Goal: Task Accomplishment & Management: Manage account settings

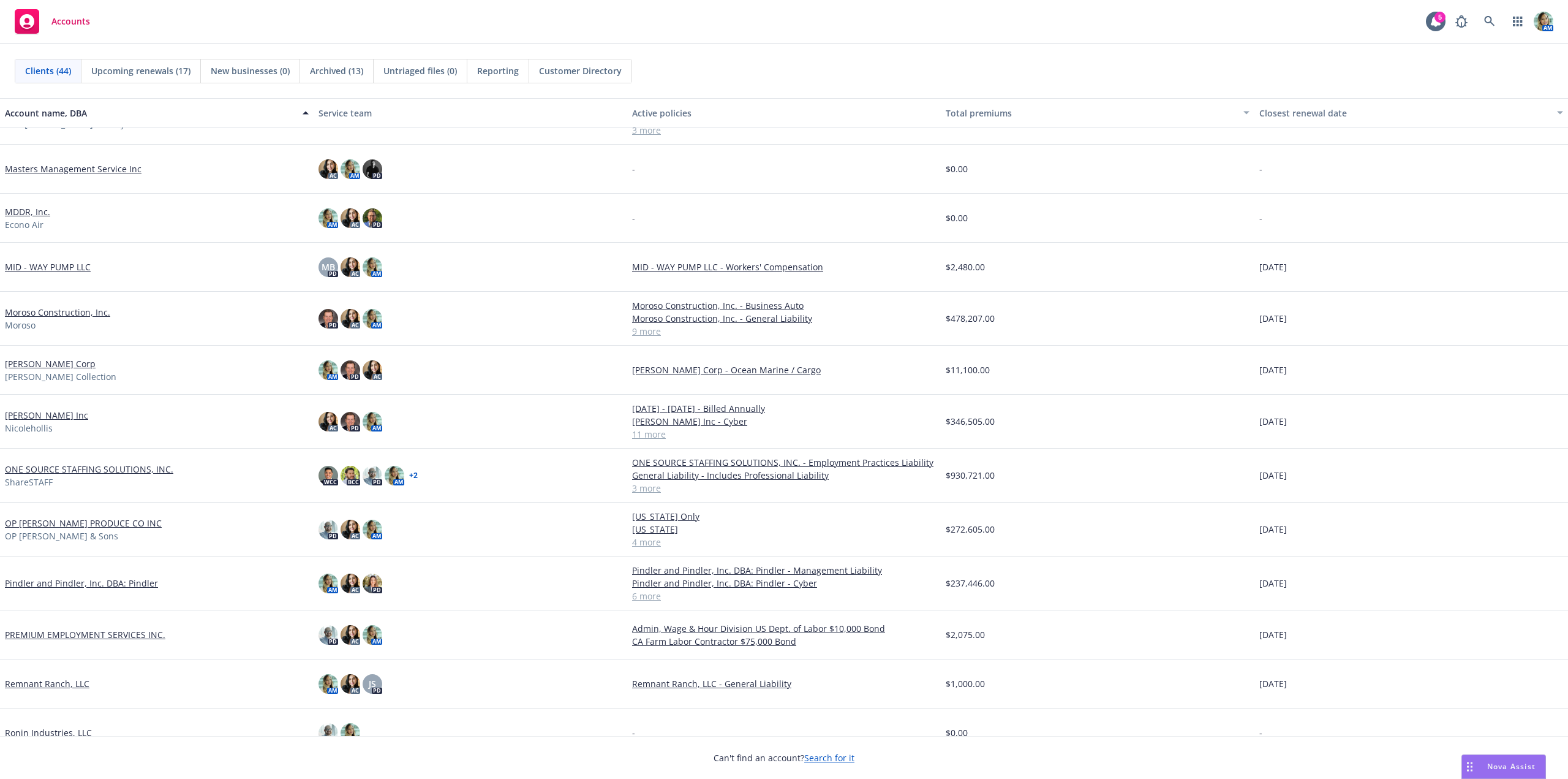
scroll to position [919, 0]
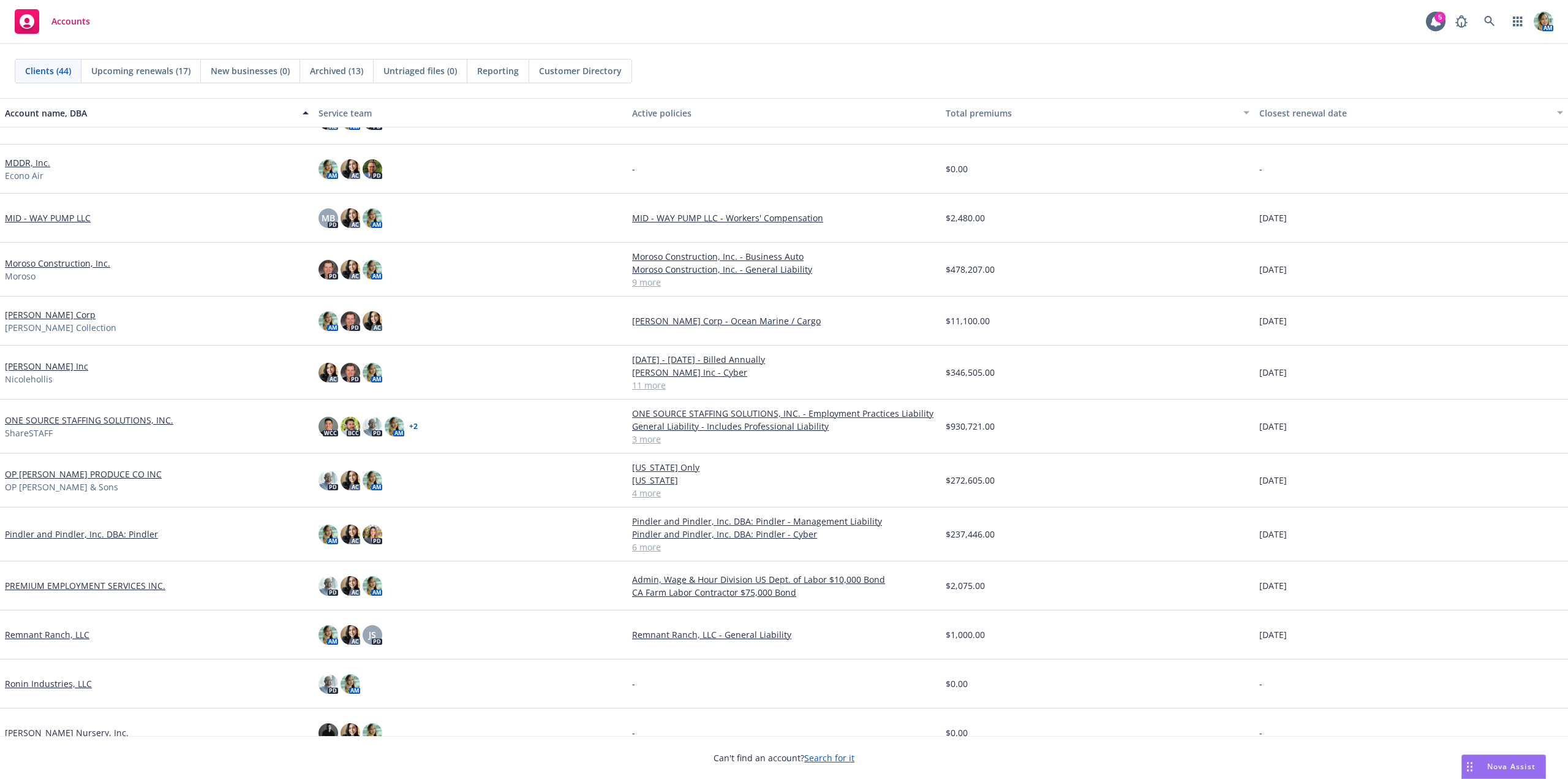
click at [104, 423] on link "ONE SOURCE STAFFING SOLUTIONS, INC." at bounding box center [90, 420] width 169 height 13
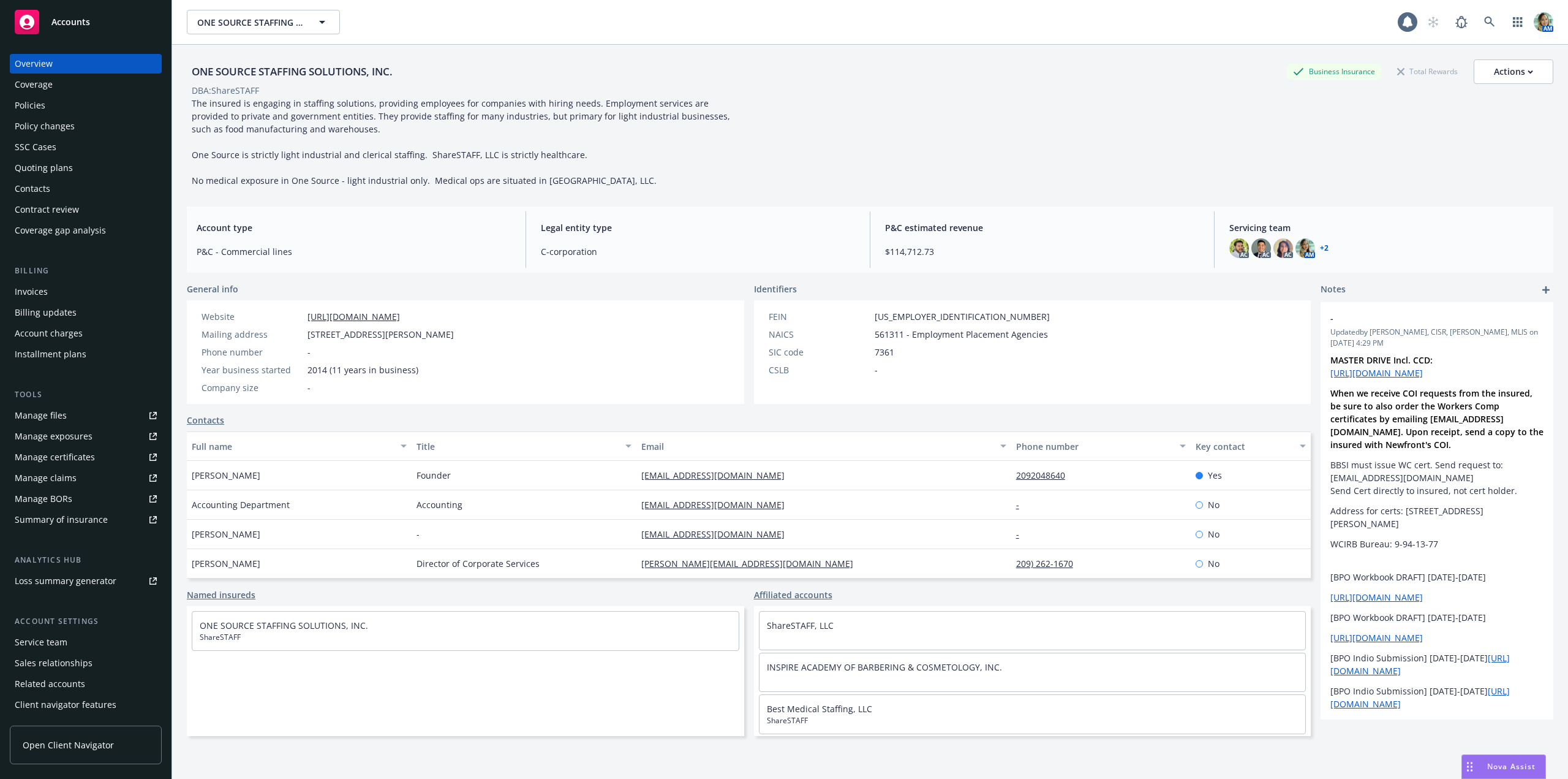
click at [46, 170] on div "Quoting plans" at bounding box center [44, 168] width 58 height 19
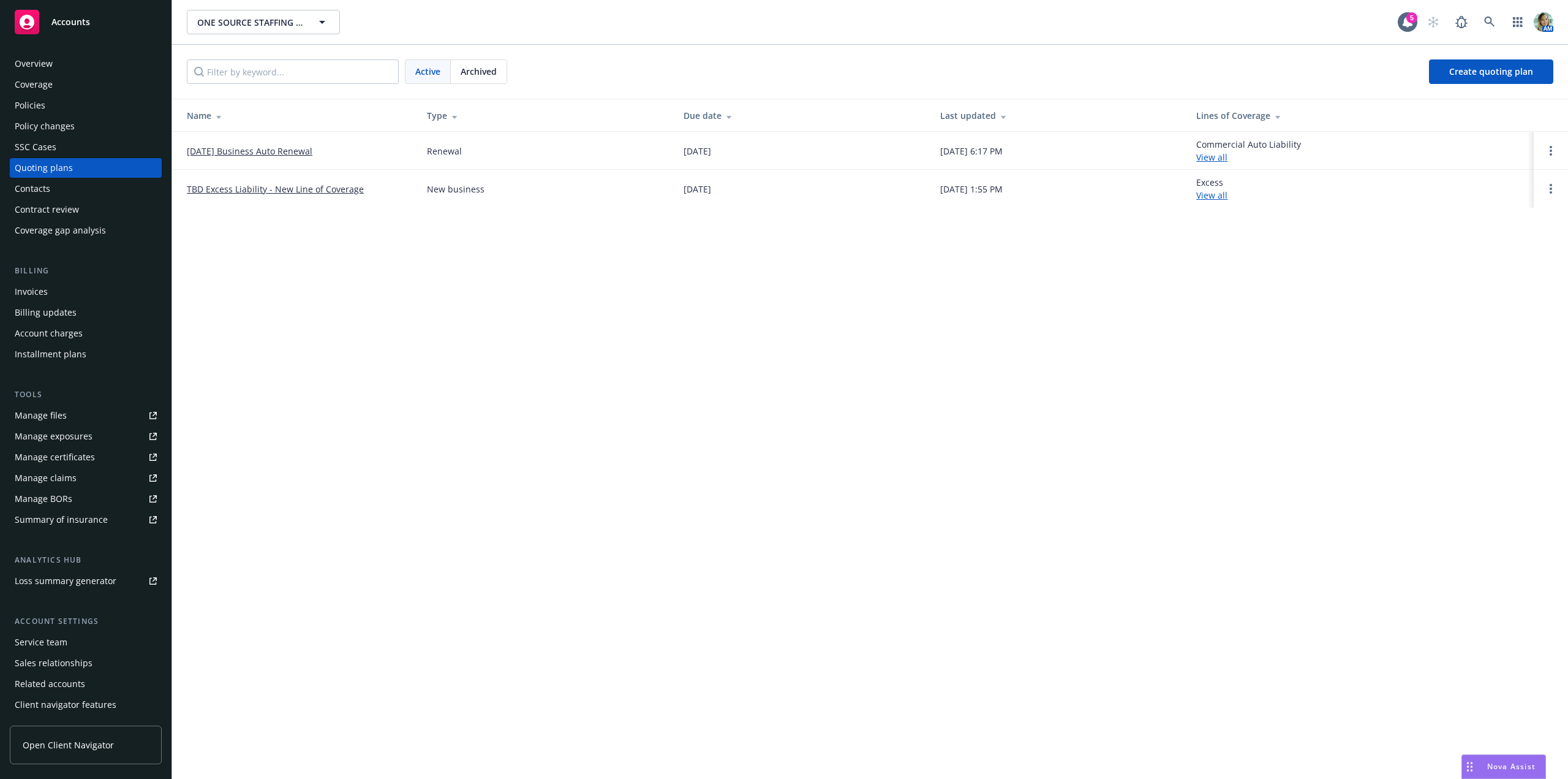
click at [238, 190] on link "TBD Excess Liability - New Line of Coverage" at bounding box center [276, 189] width 177 height 13
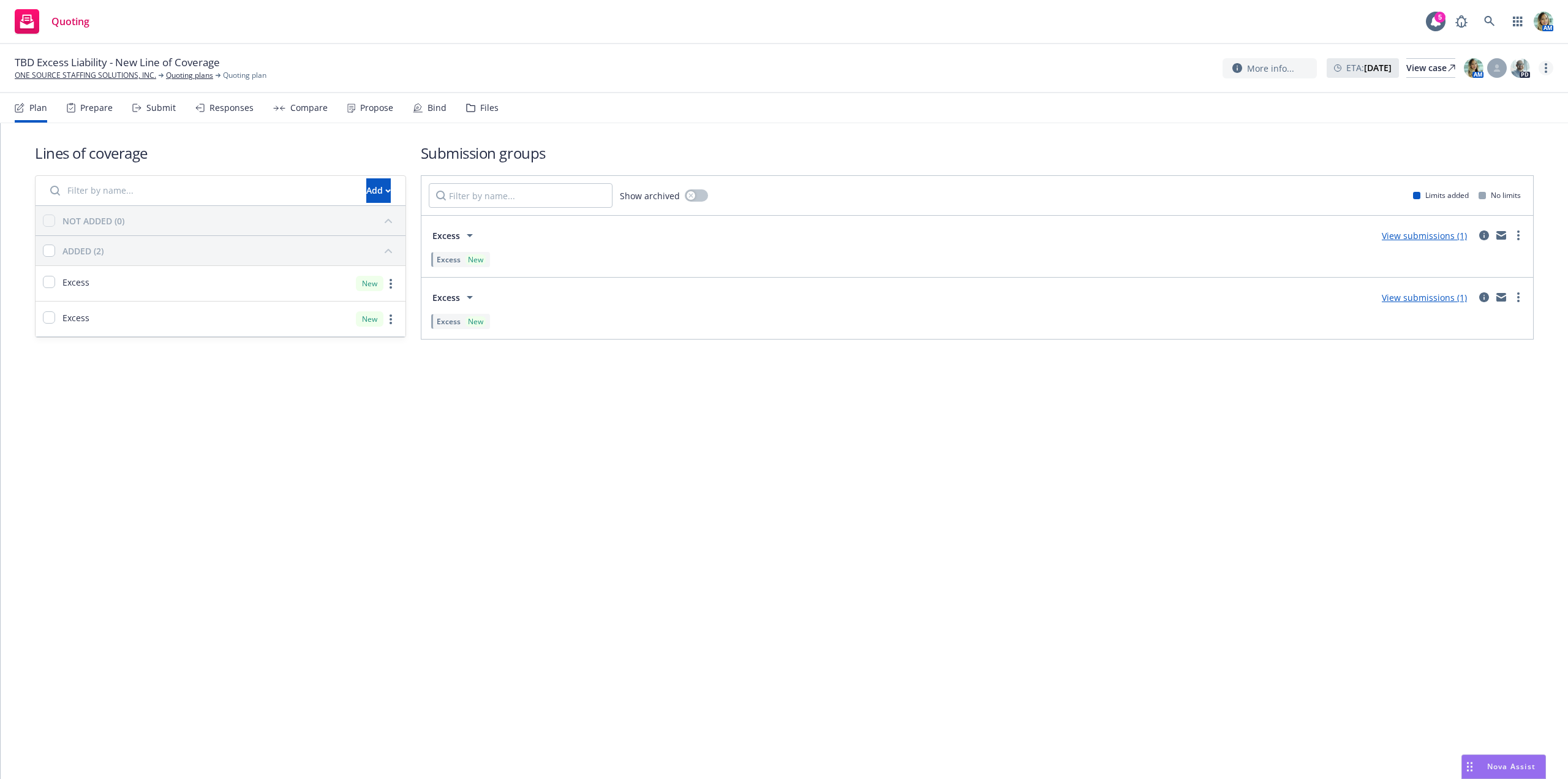
click at [1547, 71] on link "more" at bounding box center [1545, 68] width 15 height 15
click at [1469, 186] on link "Archive quoting plan" at bounding box center [1485, 191] width 137 height 25
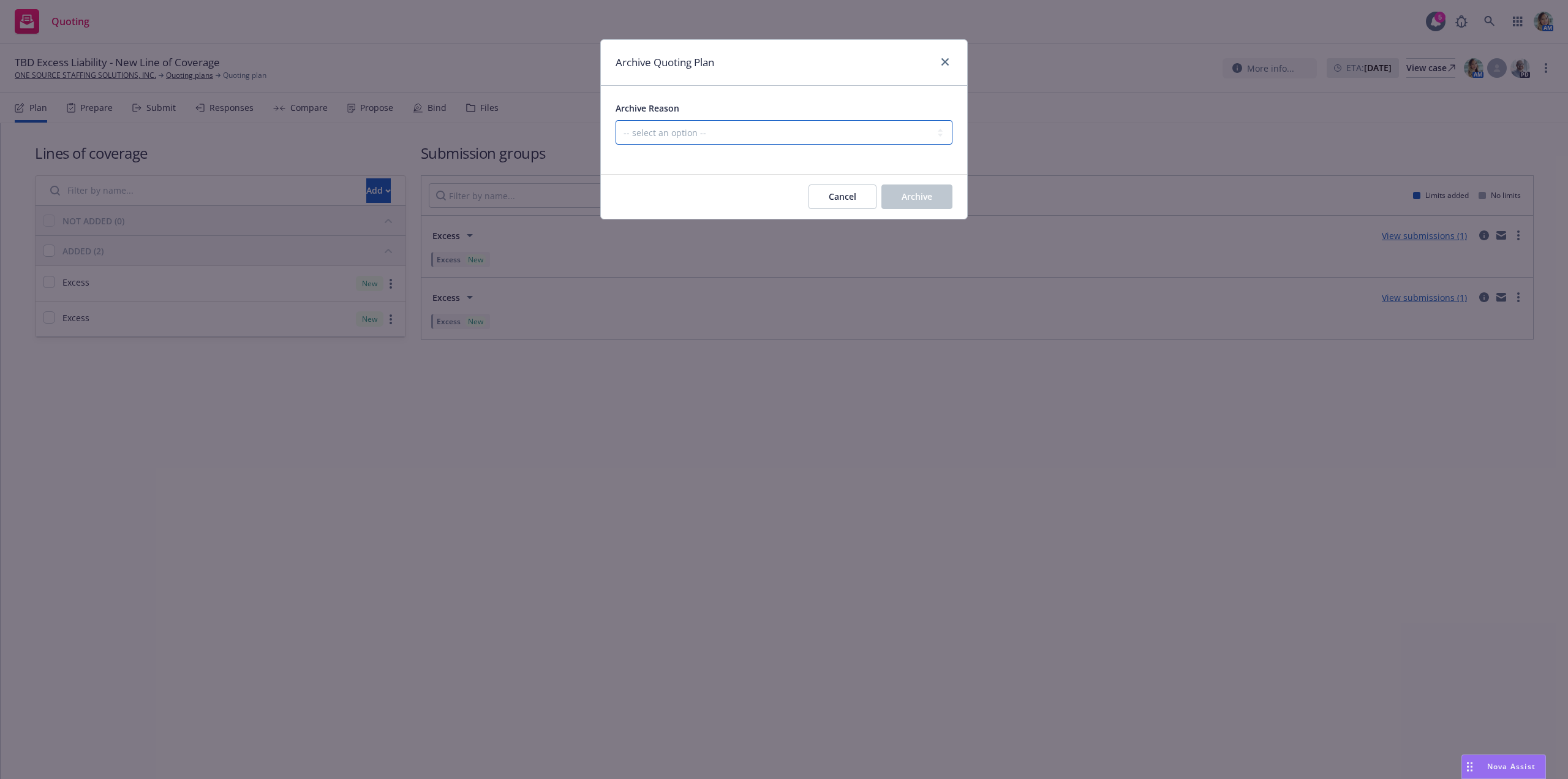
click at [744, 132] on select "-- select an option -- Created by error Duplicate New business opportunity lost…" at bounding box center [784, 133] width 337 height 25
select select "ARCHIVED_NEW_BUSINESS_LOST"
click at [615, 120] on select "-- select an option -- Created by error Duplicate New business opportunity lost…" at bounding box center [784, 133] width 337 height 25
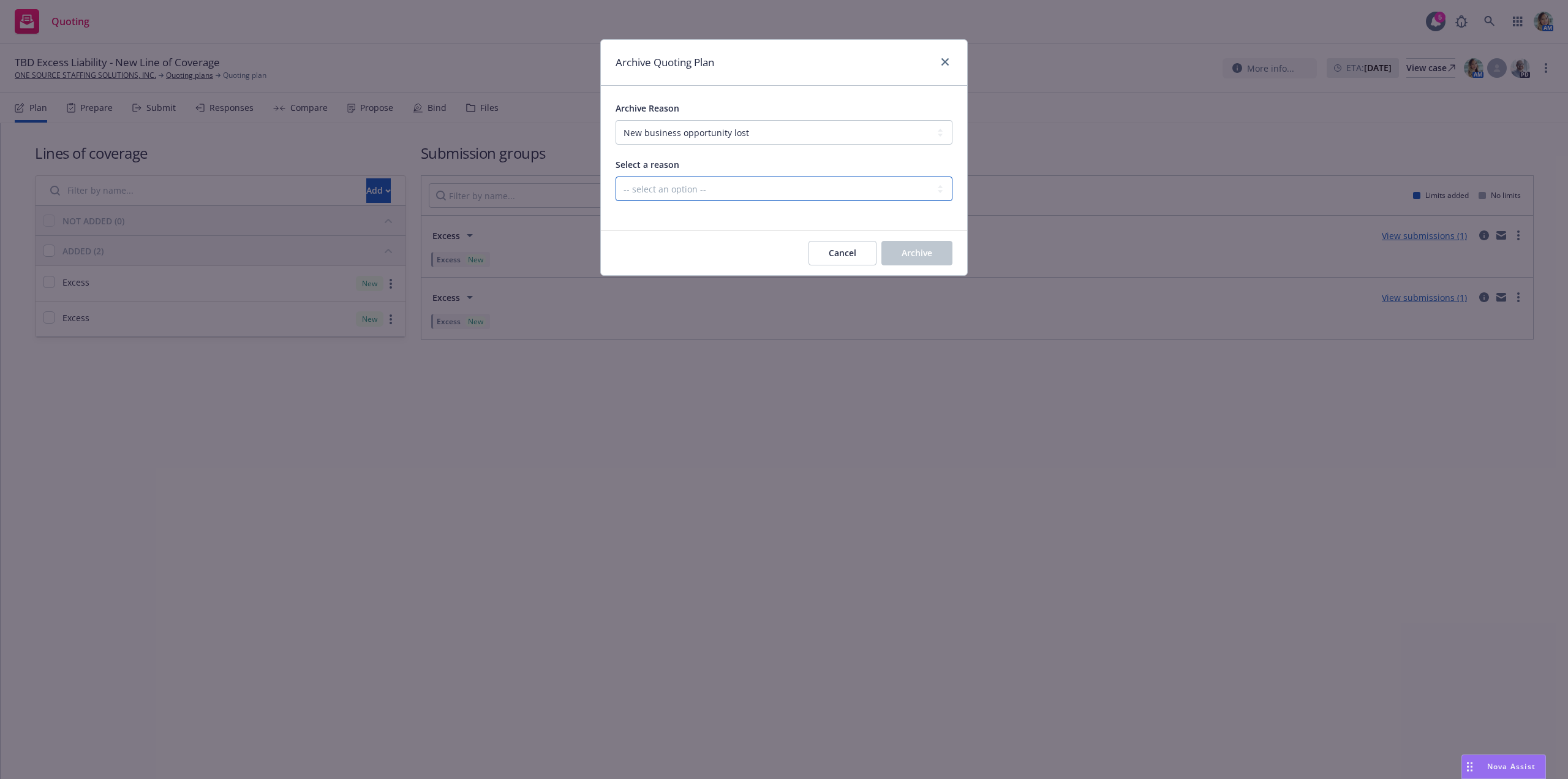
click at [820, 196] on select "-- select an option -- All markets declined Blocked Client wanted to approach m…" at bounding box center [784, 189] width 337 height 25
select select "ARCHIVED_NEW_BUSINESS_LOST_PRICING"
click at [615, 177] on select "-- select an option -- All markets declined Blocked Client wanted to approach m…" at bounding box center [784, 189] width 337 height 25
click at [890, 261] on button "Archive" at bounding box center [917, 253] width 71 height 25
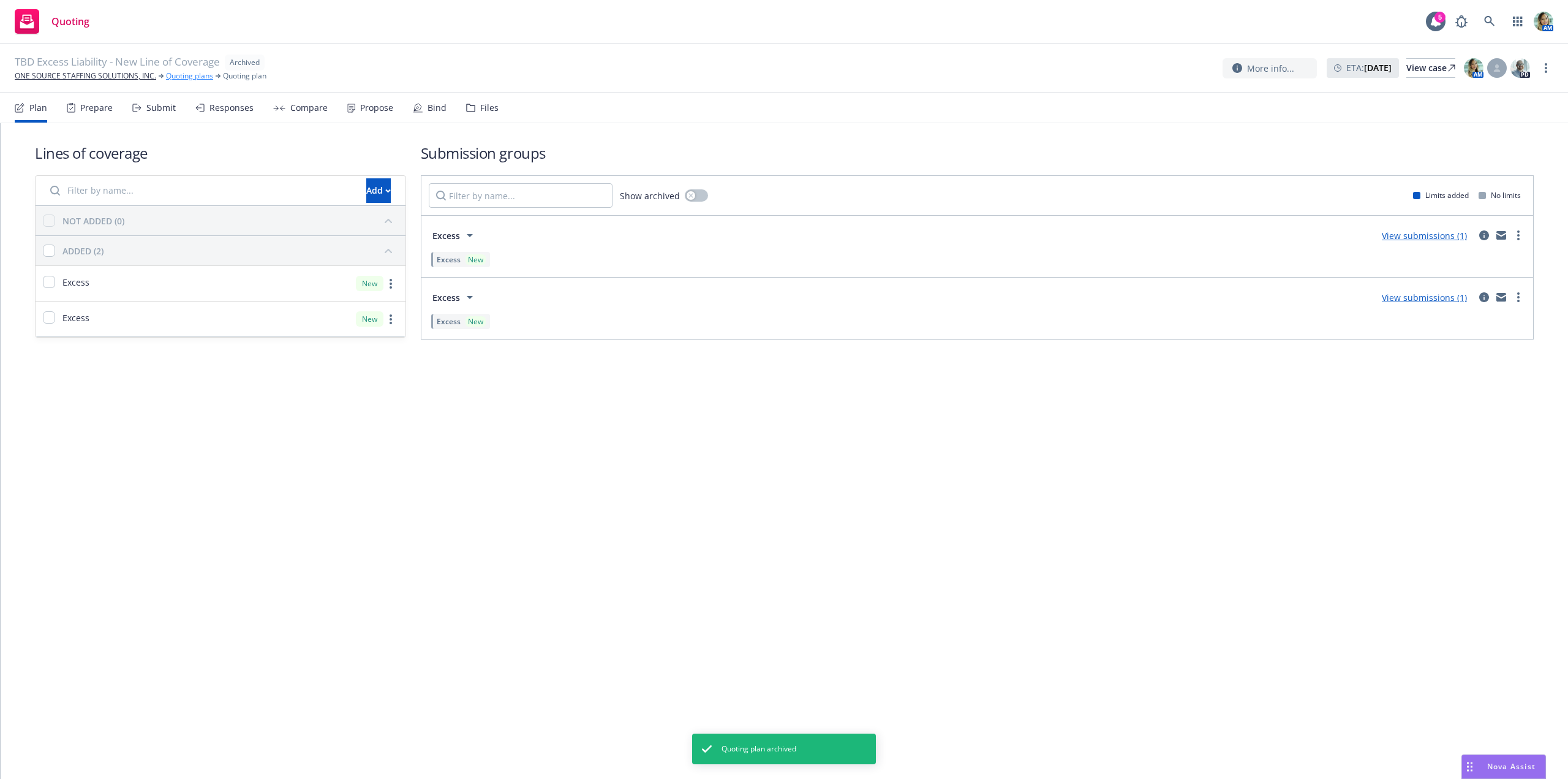
click at [185, 74] on link "Quoting plans" at bounding box center [190, 76] width 47 height 11
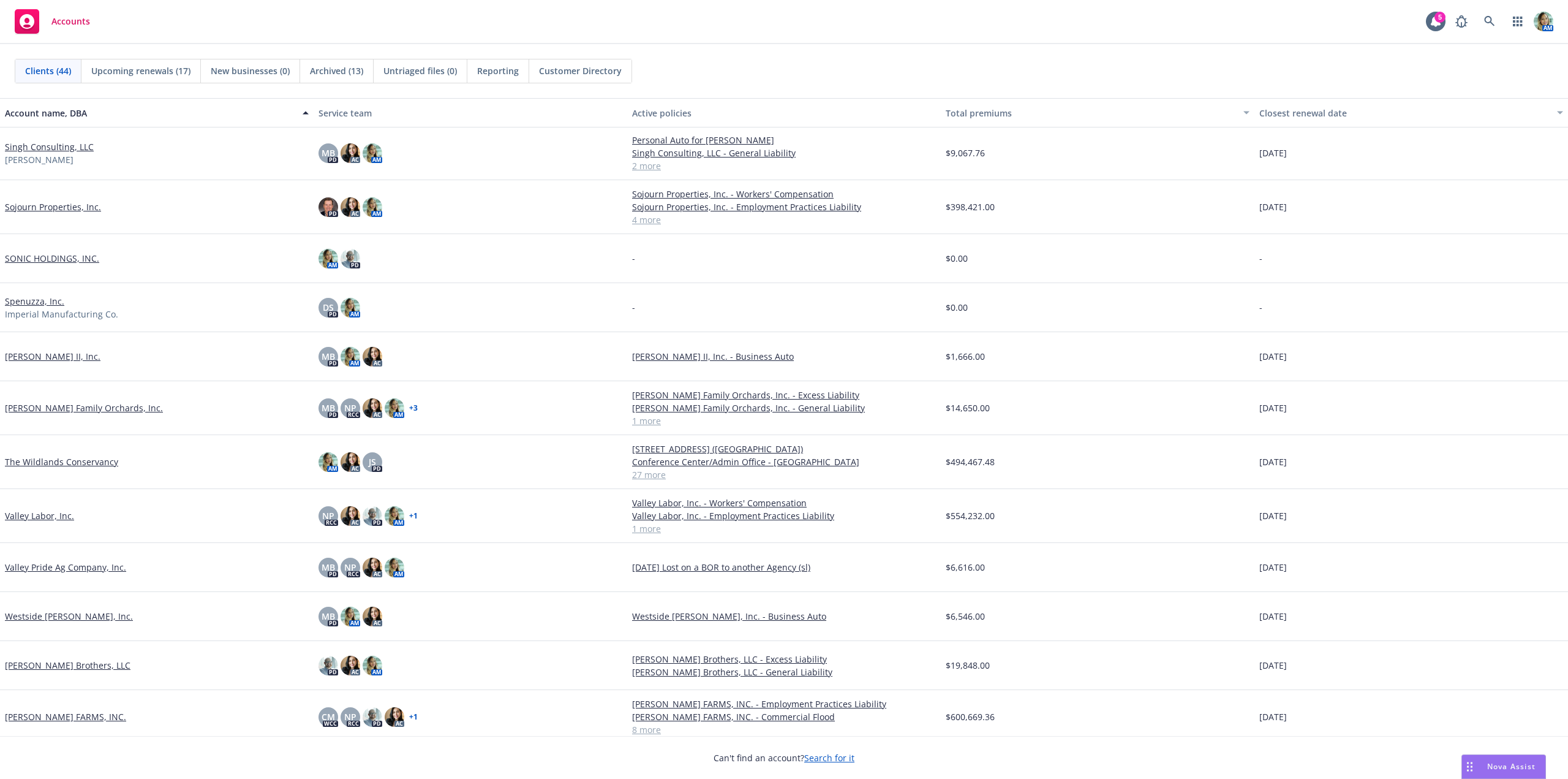
scroll to position [1583, 0]
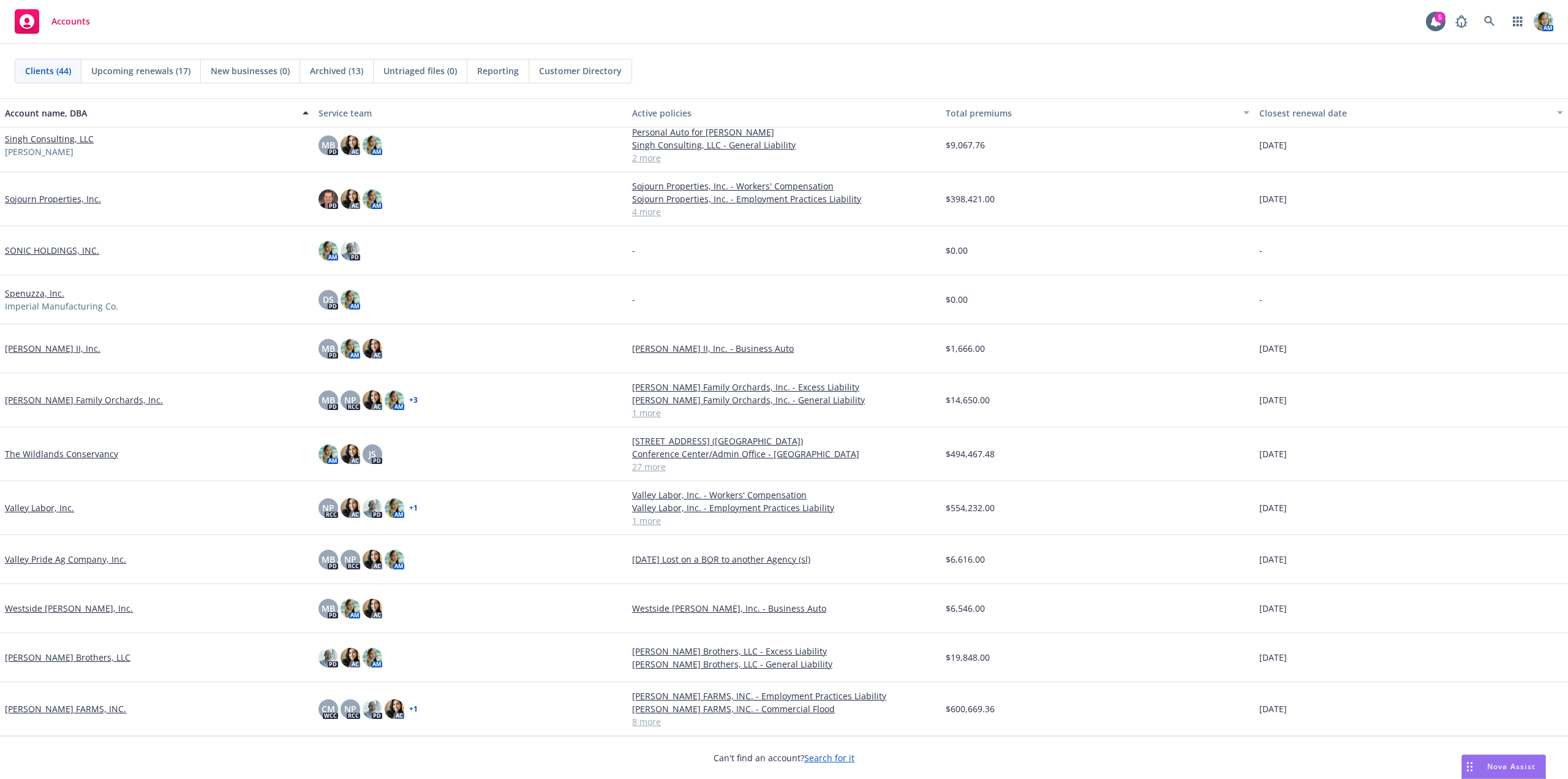
click at [100, 457] on link "The Wildlands Conservancy" at bounding box center [61, 453] width 113 height 13
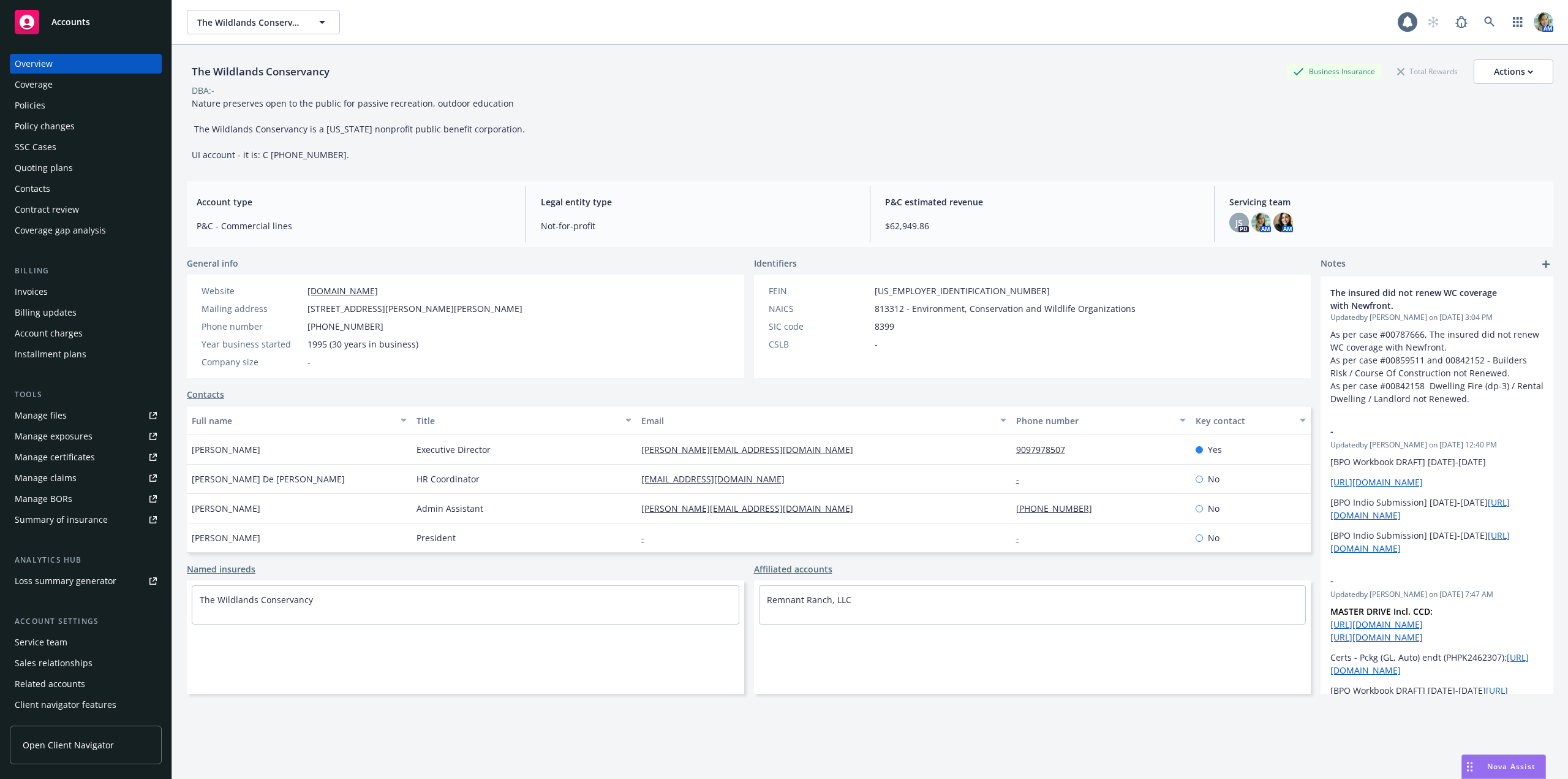
click at [39, 112] on div "Policies" at bounding box center [30, 105] width 31 height 19
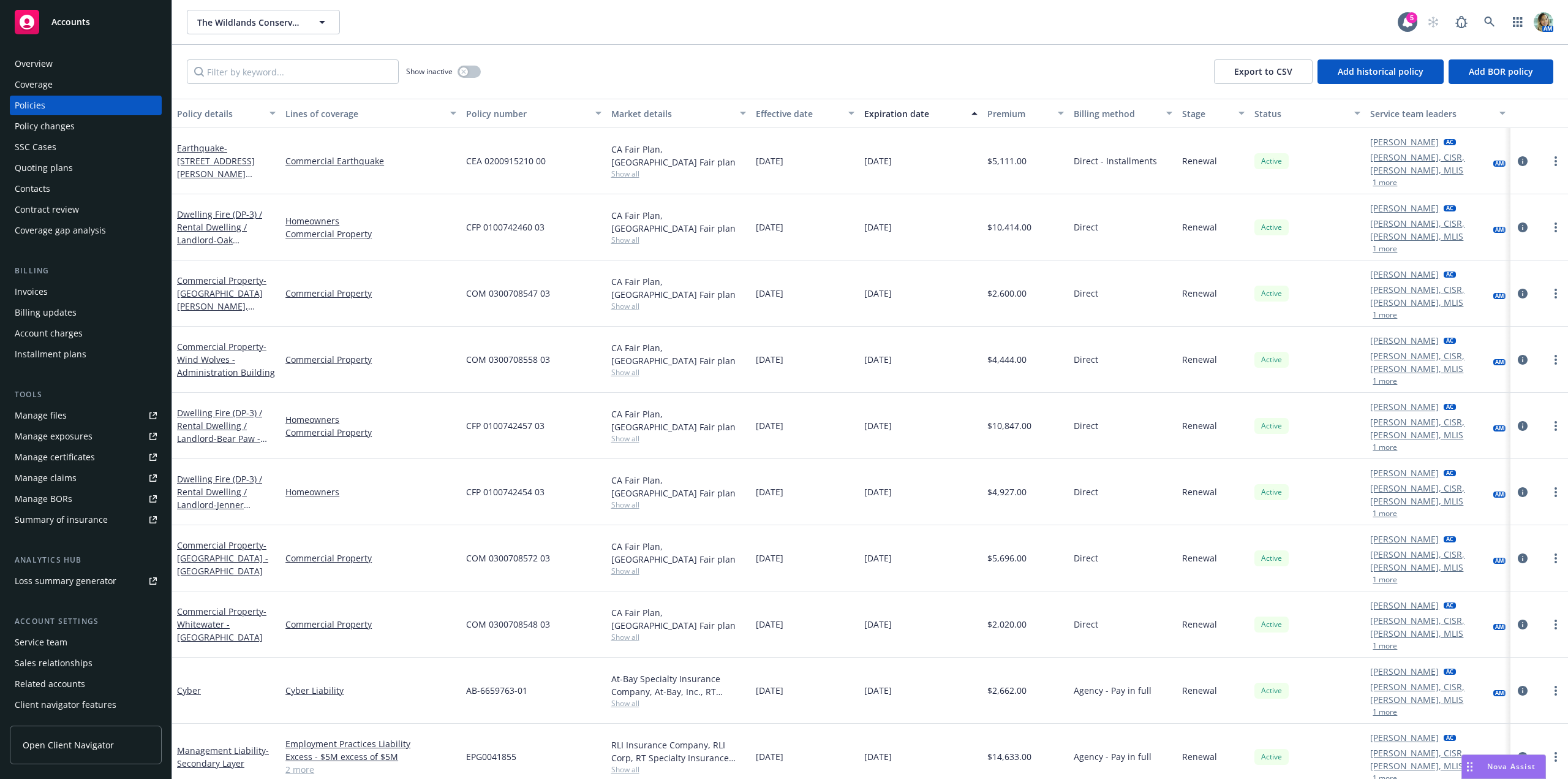
click at [68, 170] on div "Quoting plans" at bounding box center [44, 168] width 58 height 19
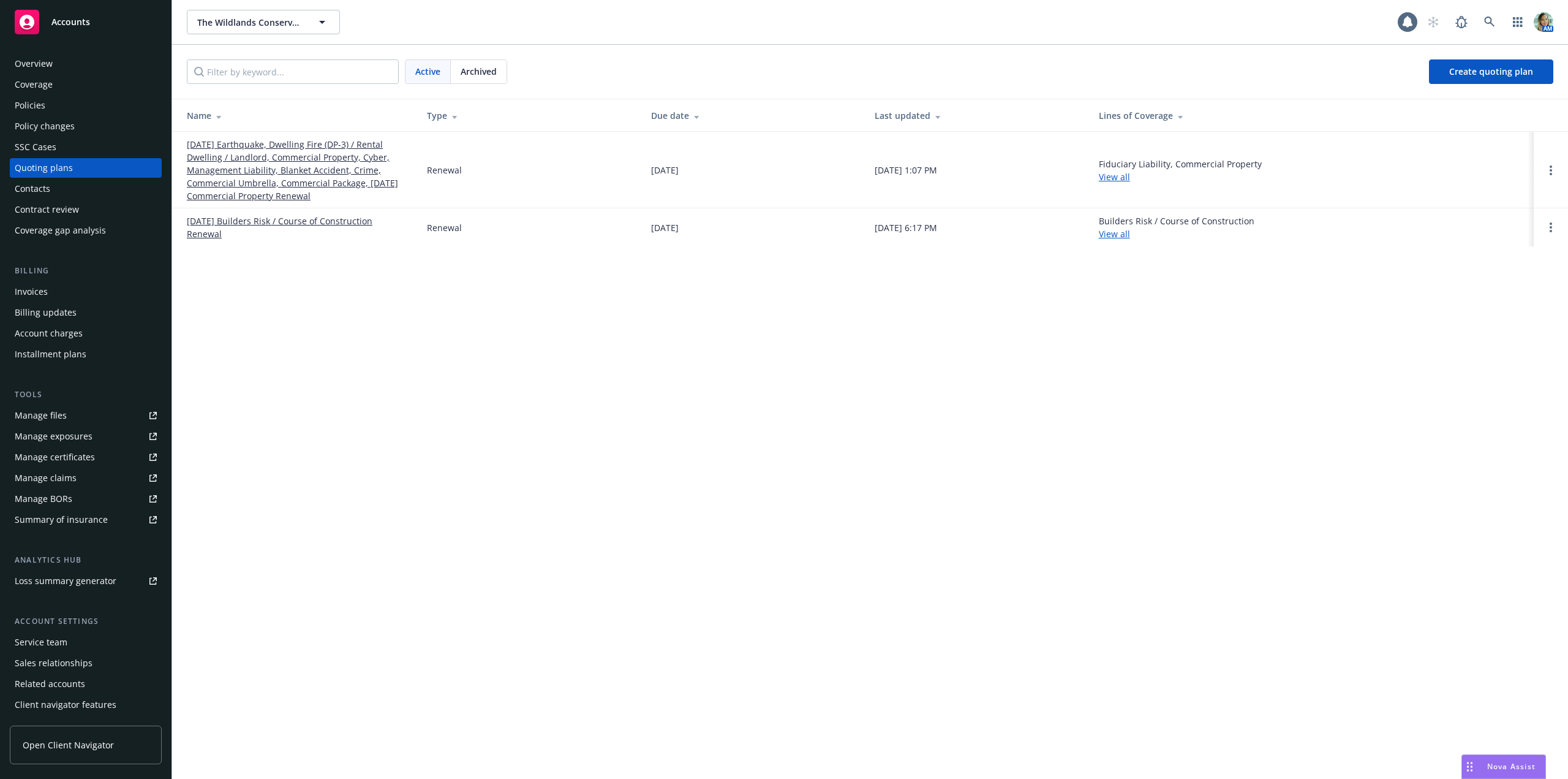
click at [260, 157] on link "09/03/25 Earthquake, Dwelling Fire (DP-3) / Rental Dwelling / Landlord, Commerc…" at bounding box center [297, 170] width 220 height 64
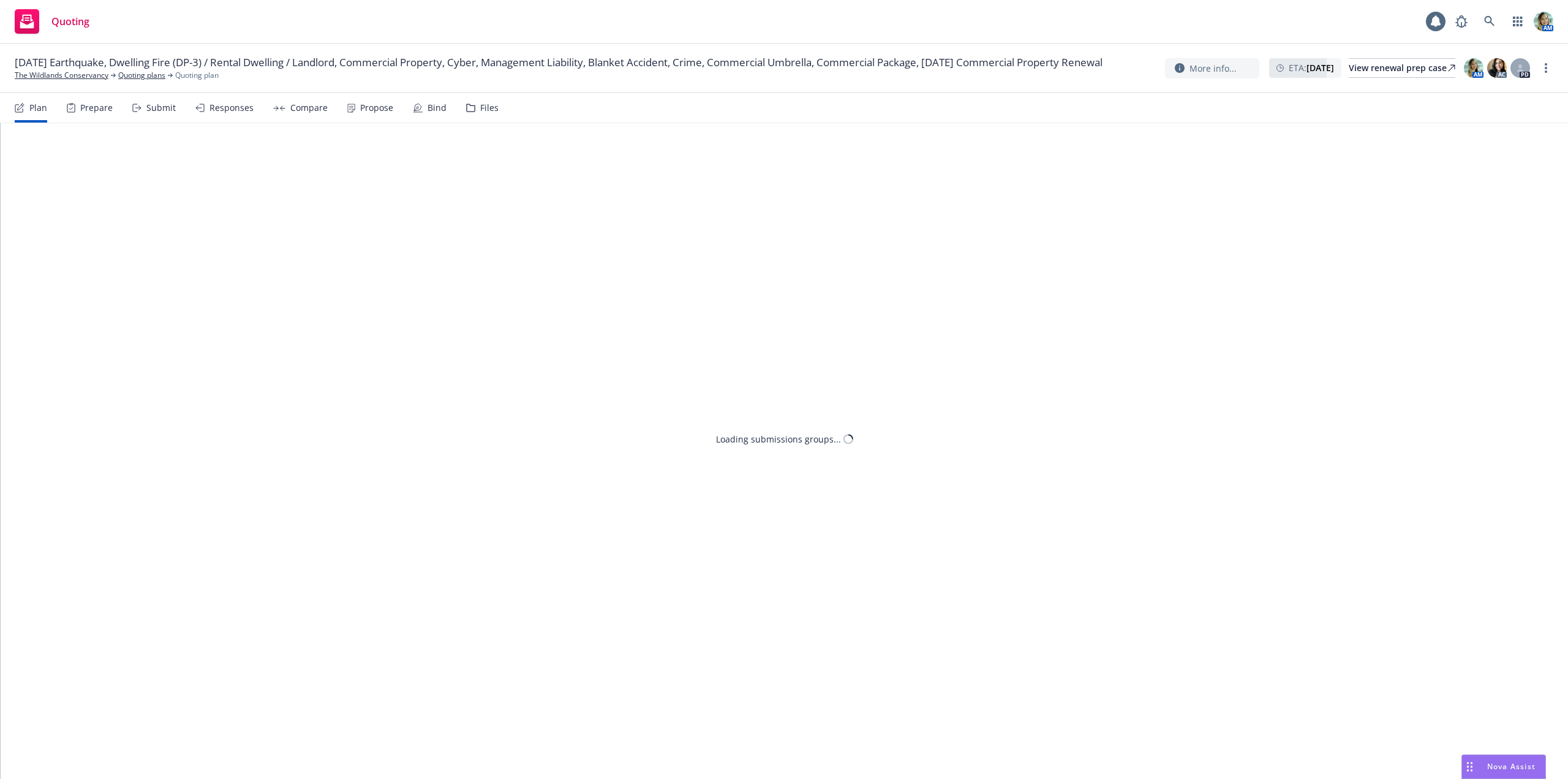
click at [482, 105] on div "Files" at bounding box center [489, 107] width 18 height 10
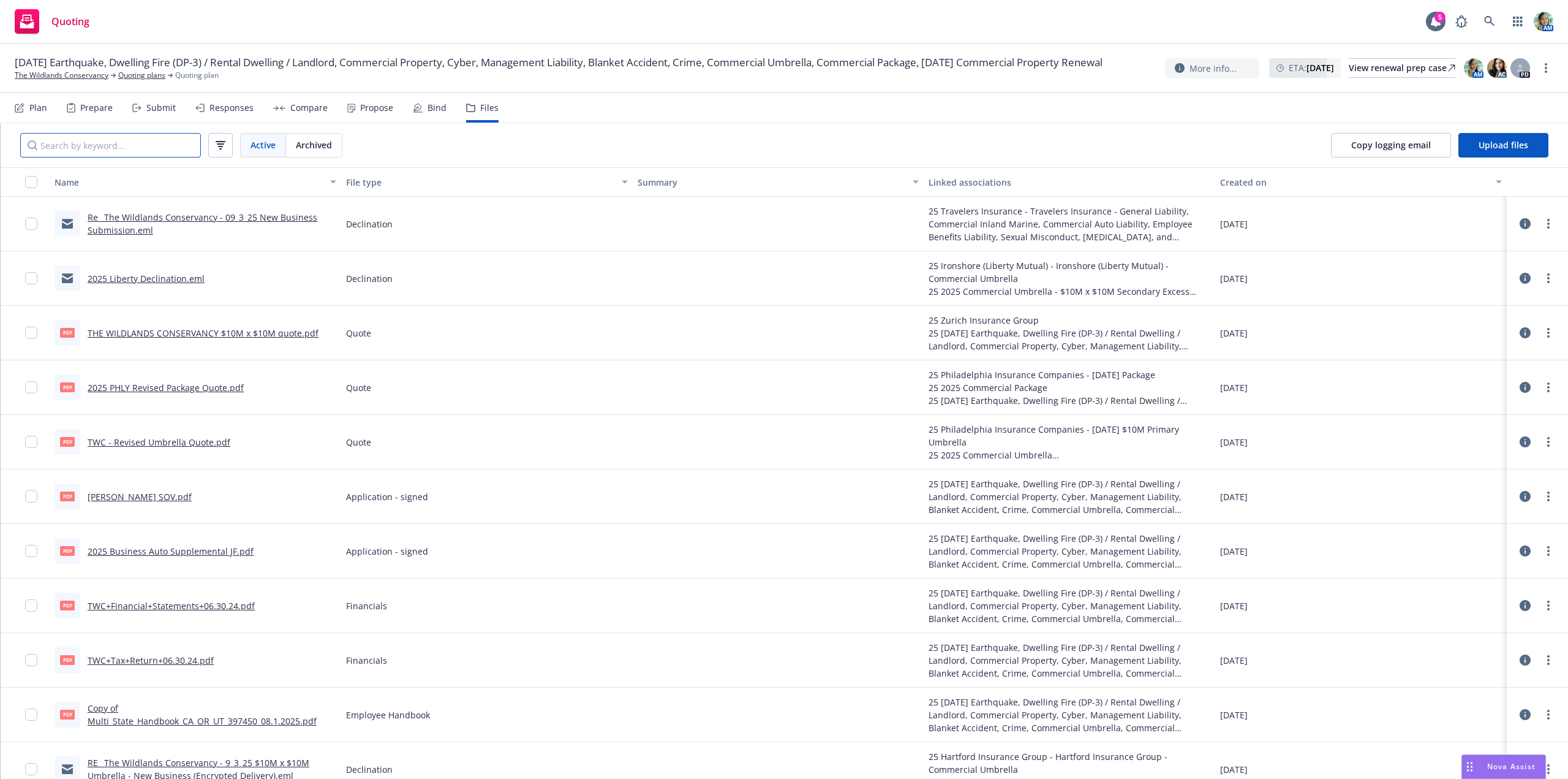
click at [138, 139] on input "Search by keyword..." at bounding box center [111, 145] width 181 height 25
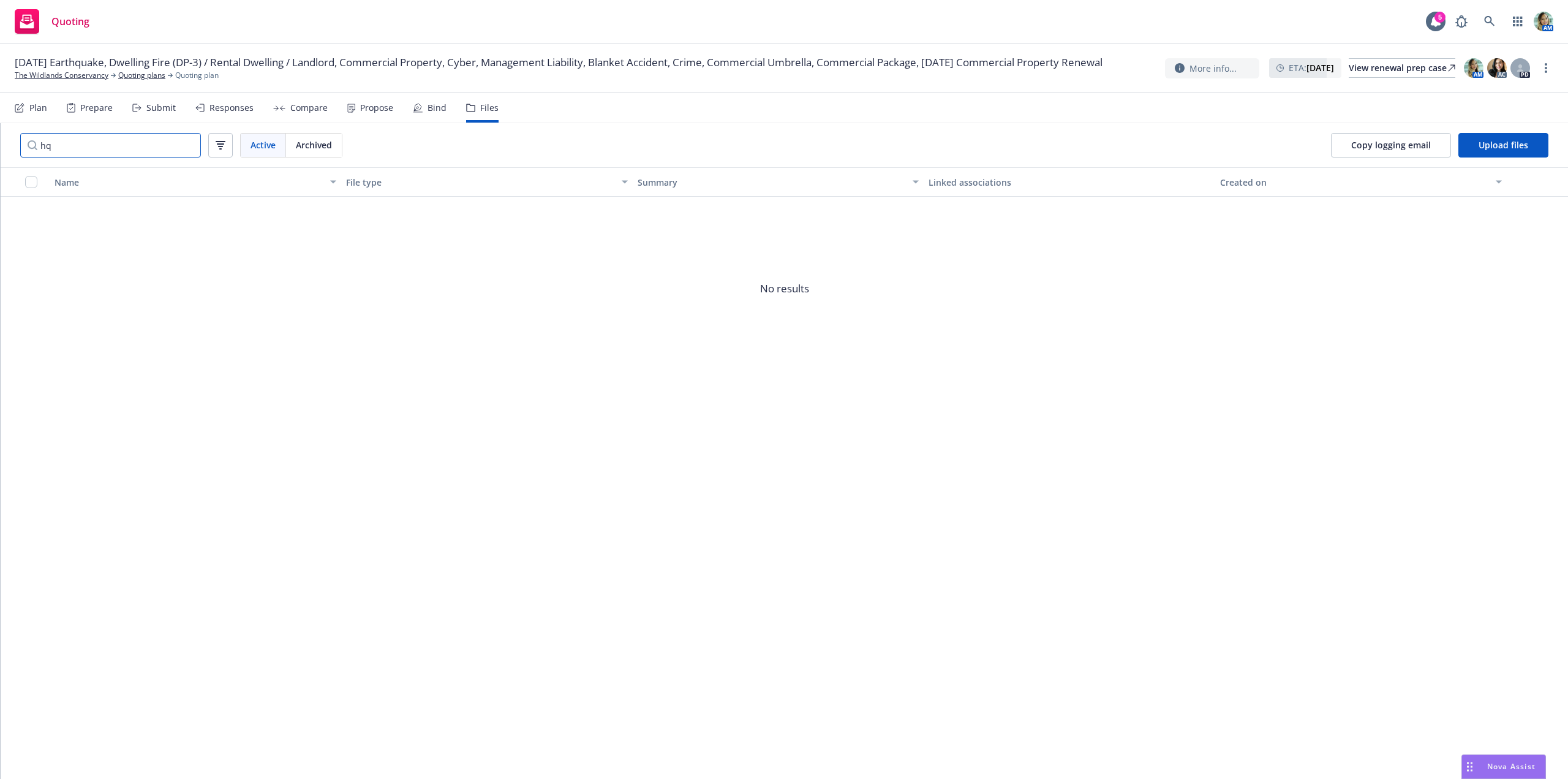
drag, startPoint x: 97, startPoint y: 147, endPoint x: 30, endPoint y: 155, distance: 67.5
click at [30, 155] on input "hq" at bounding box center [111, 145] width 181 height 25
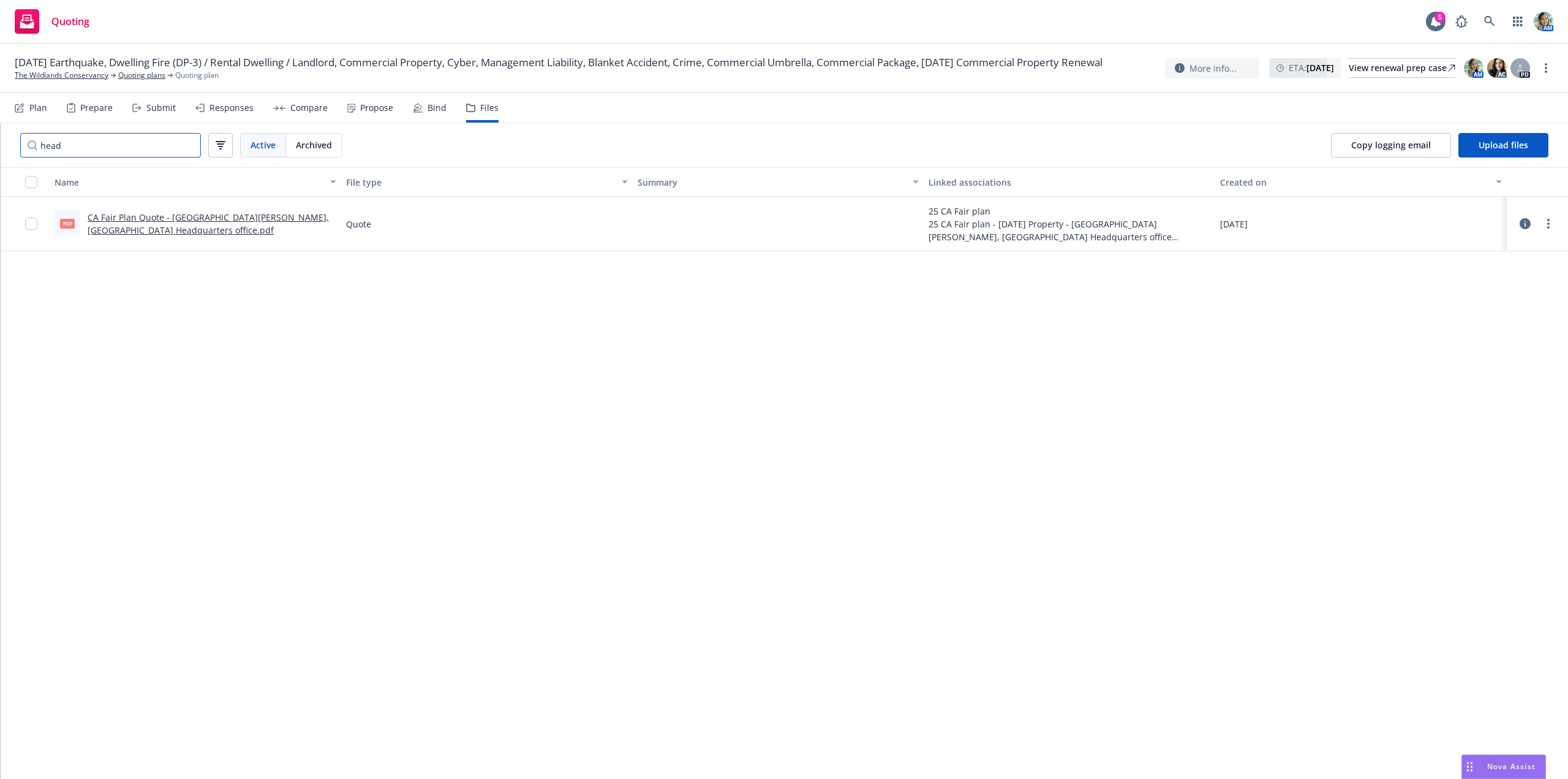
type input "head"
click at [298, 225] on link "CA Fair Plan Quote - [GEOGRAPHIC_DATA][PERSON_NAME], [GEOGRAPHIC_DATA] Headquar…" at bounding box center [208, 224] width 241 height 25
click at [64, 88] on div "[DATE] Earthquake, Dwelling Fire (DP-3) / Rental Dwelling / Landlord, Commercia…" at bounding box center [784, 69] width 1568 height 49
click at [67, 81] on link "The Wildlands Conservancy" at bounding box center [61, 76] width 94 height 11
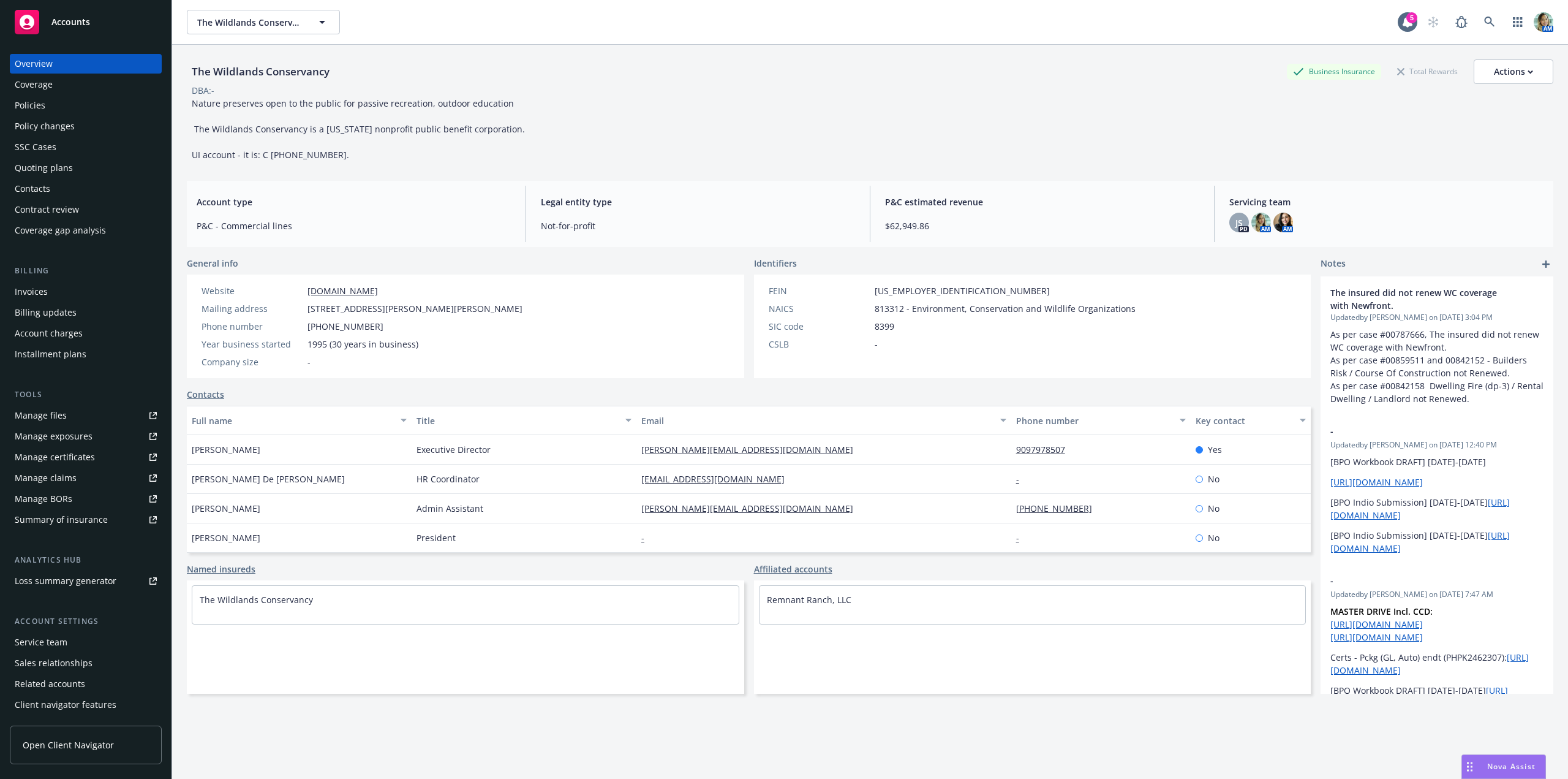
drag, startPoint x: 477, startPoint y: 313, endPoint x: 505, endPoint y: 310, distance: 28.2
click at [505, 310] on div "Mailing address 39611 Oak Glen Rd Unit 12, Oak Glen, CA, 92399" at bounding box center [362, 308] width 331 height 13
click at [56, 112] on div "Policies" at bounding box center [86, 105] width 142 height 19
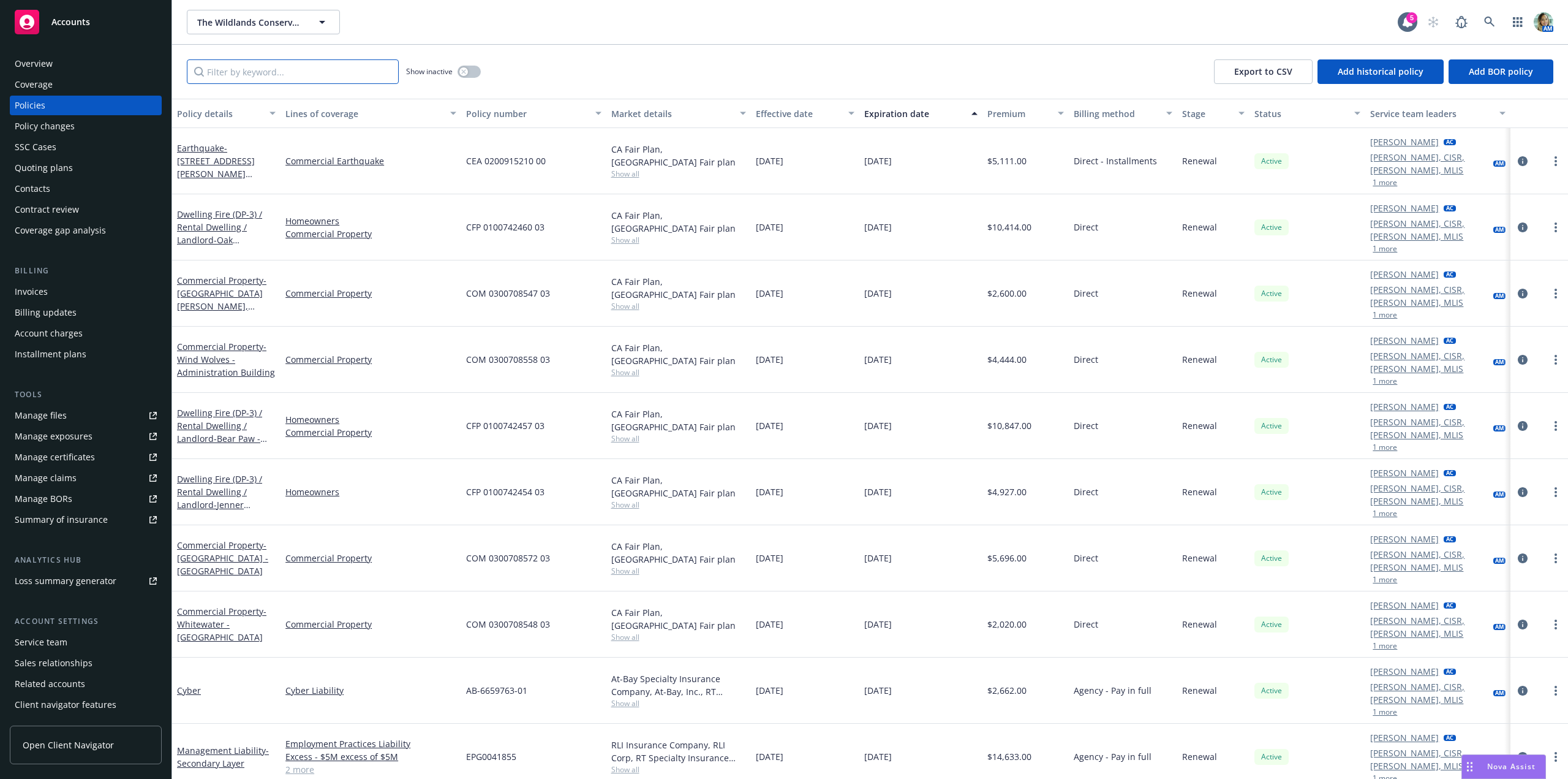
click at [256, 69] on input "Filter by keyword..." at bounding box center [292, 72] width 212 height 25
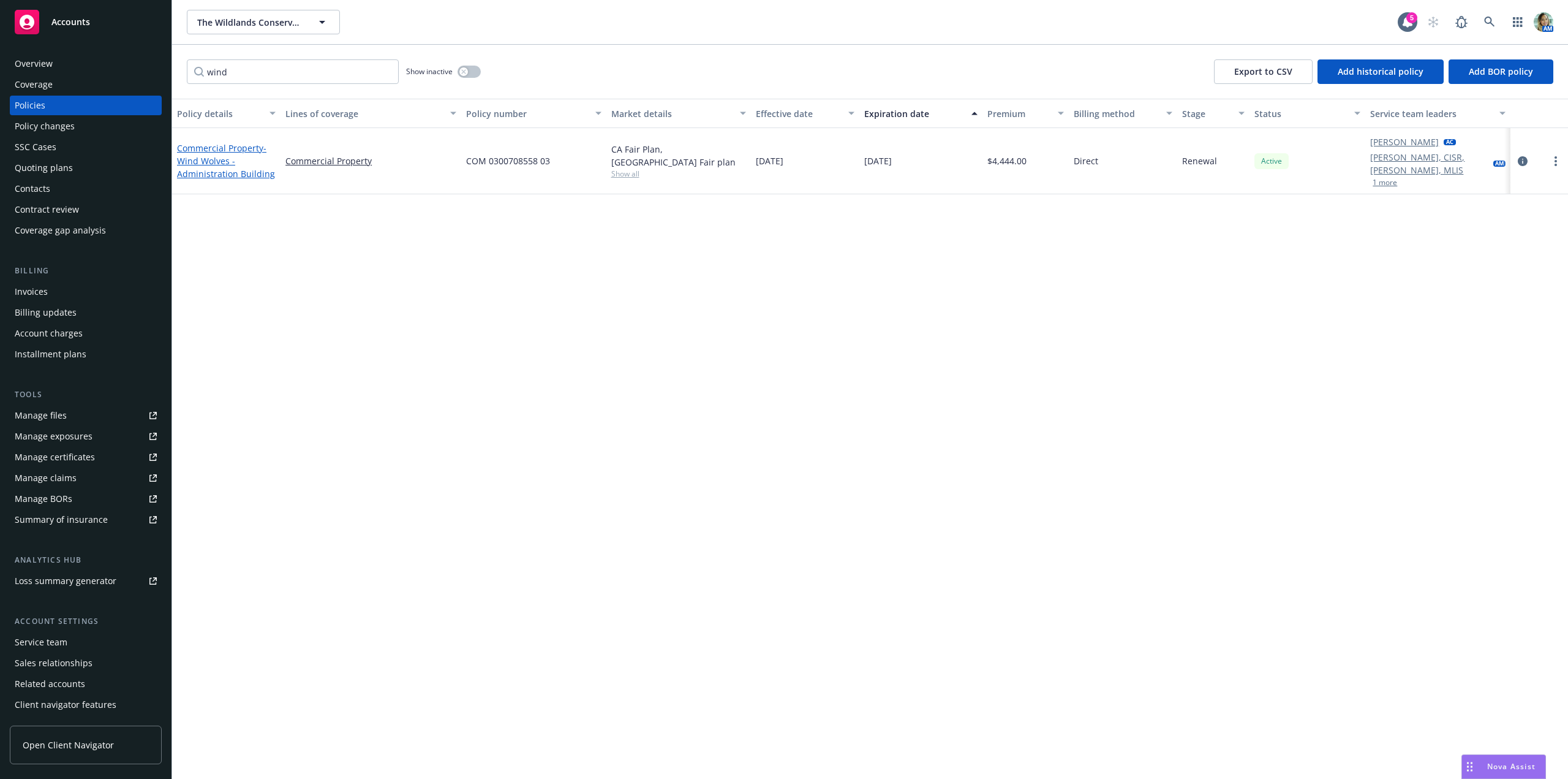
click at [205, 151] on span "- Wind Wolves - Administration Building" at bounding box center [227, 161] width 98 height 38
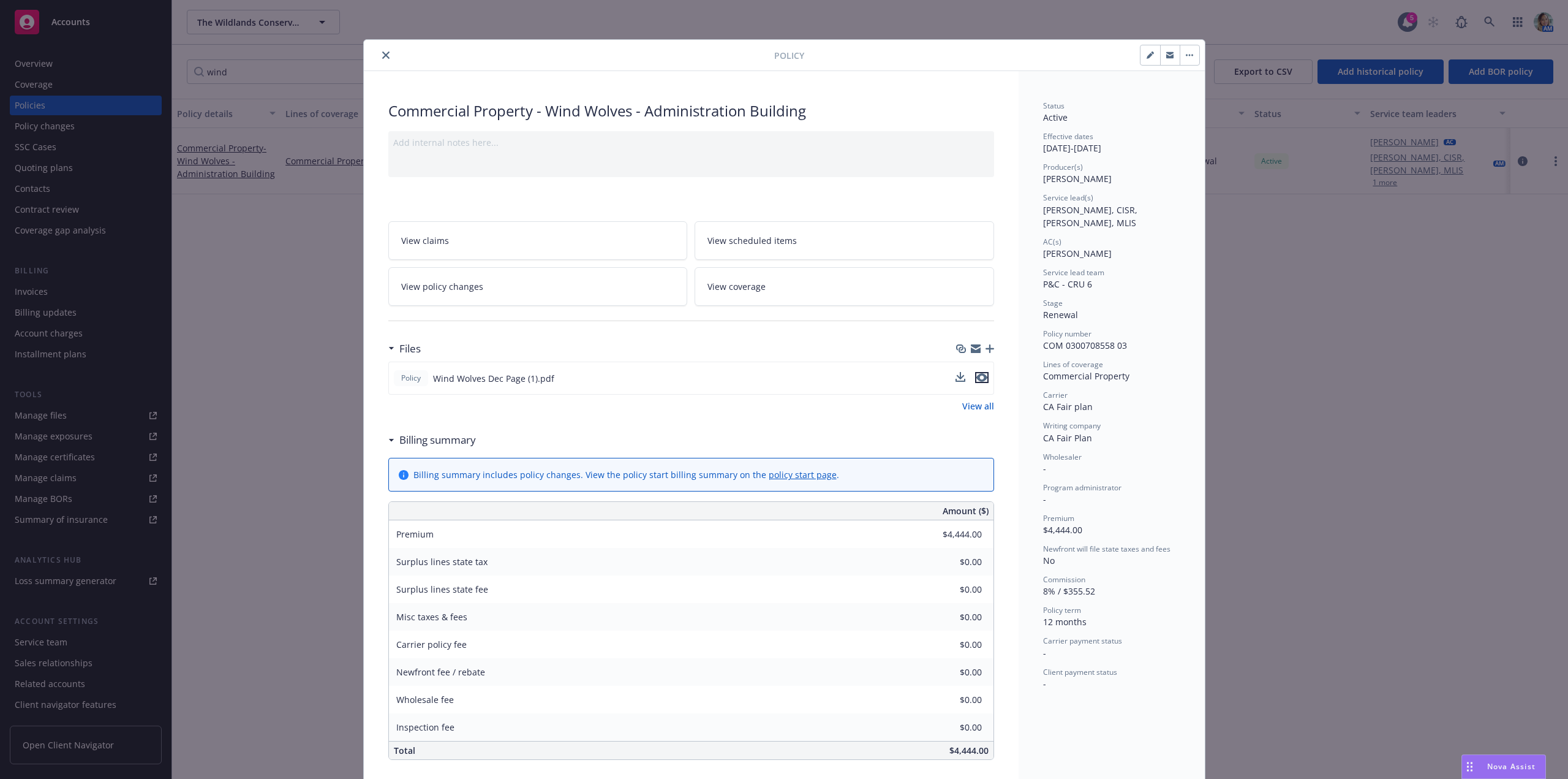
click at [977, 379] on icon "preview file" at bounding box center [982, 378] width 11 height 9
drag, startPoint x: 384, startPoint y: 58, endPoint x: 306, endPoint y: 43, distance: 79.4
click at [384, 57] on icon "close" at bounding box center [385, 55] width 7 height 7
click at [238, 77] on input "wind" at bounding box center [292, 72] width 212 height 25
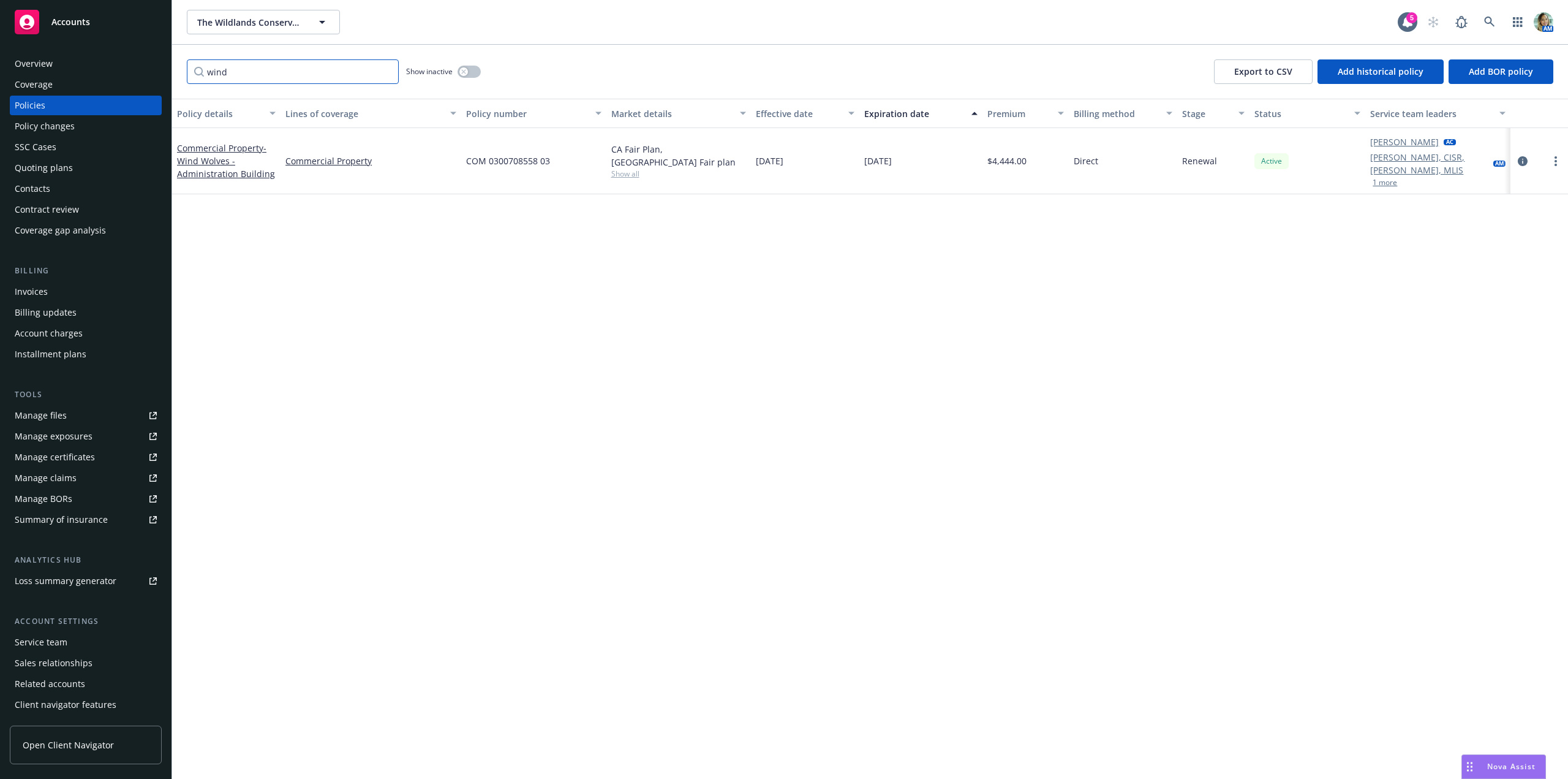
drag, startPoint x: 243, startPoint y: 70, endPoint x: 173, endPoint y: 72, distance: 70.0
click at [173, 72] on div "wind Show inactive Export to CSV Add historical policy Add BOR policy" at bounding box center [870, 71] width 1396 height 54
click at [207, 155] on span "- Whitewater - Ranger Station" at bounding box center [222, 161] width 90 height 38
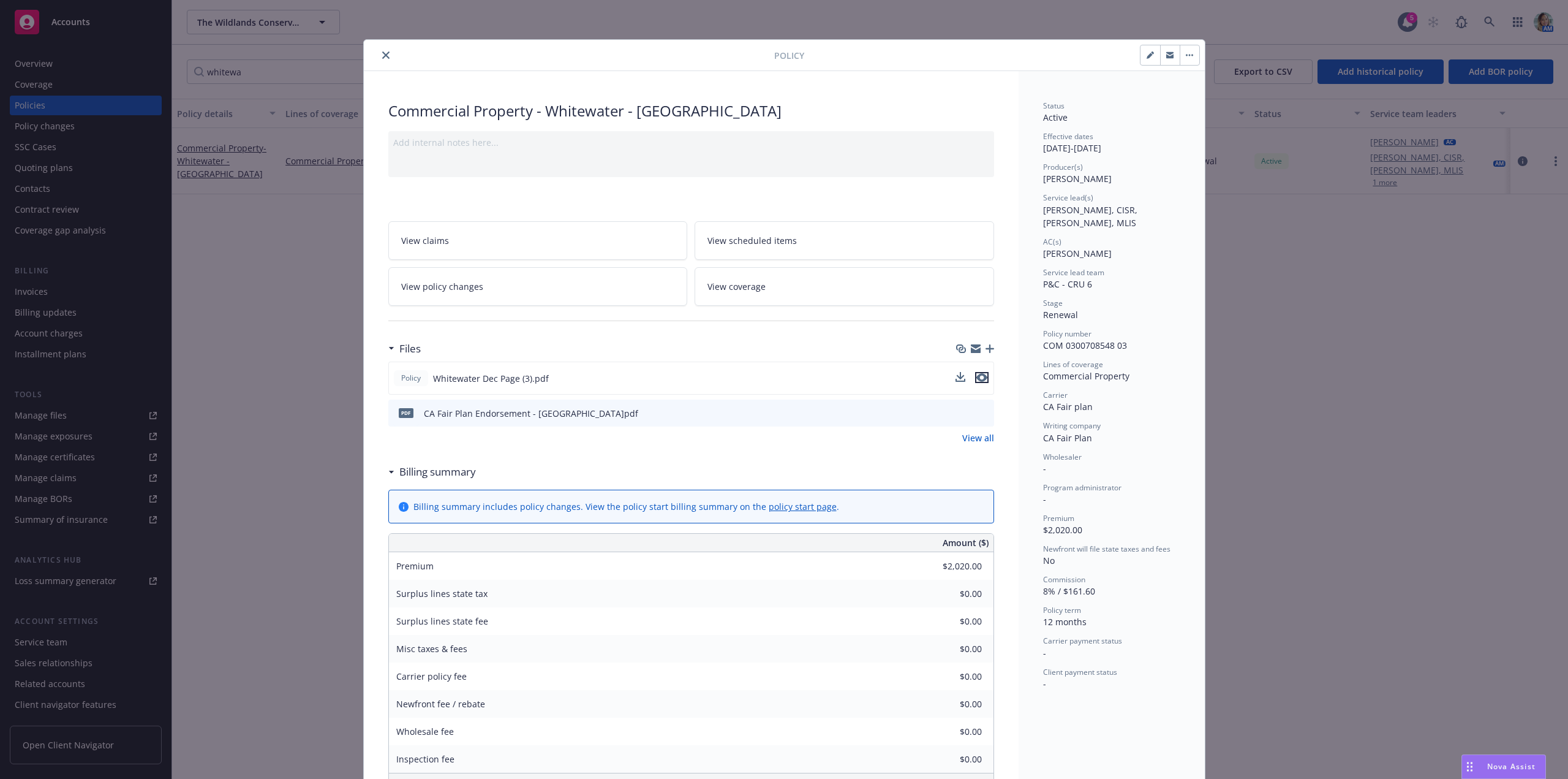
click at [979, 379] on icon "preview file" at bounding box center [982, 378] width 11 height 9
click at [385, 58] on button "close" at bounding box center [385, 54] width 15 height 15
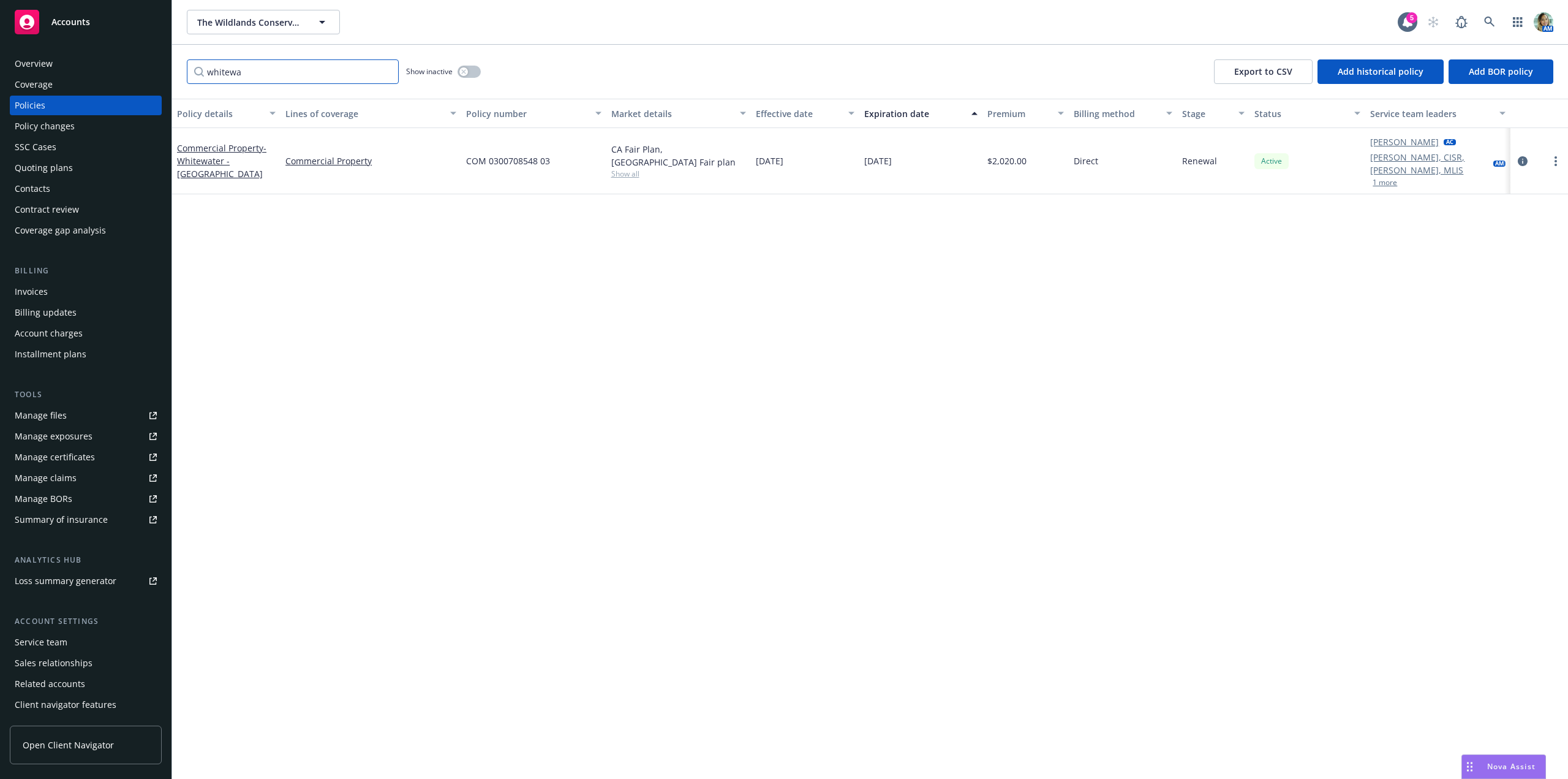
click at [311, 76] on input "whitewa" at bounding box center [292, 72] width 212 height 25
drag, startPoint x: 156, startPoint y: 84, endPoint x: 36, endPoint y: 83, distance: 120.0
click at [38, 83] on div "Accounts Overview Coverage Policies Policy changes SSC Cases Quoting plans Cont…" at bounding box center [784, 389] width 1568 height 779
type input "bodi"
click at [212, 152] on span "- Bodie Hills - Lahontan Lodge" at bounding box center [223, 161] width 91 height 38
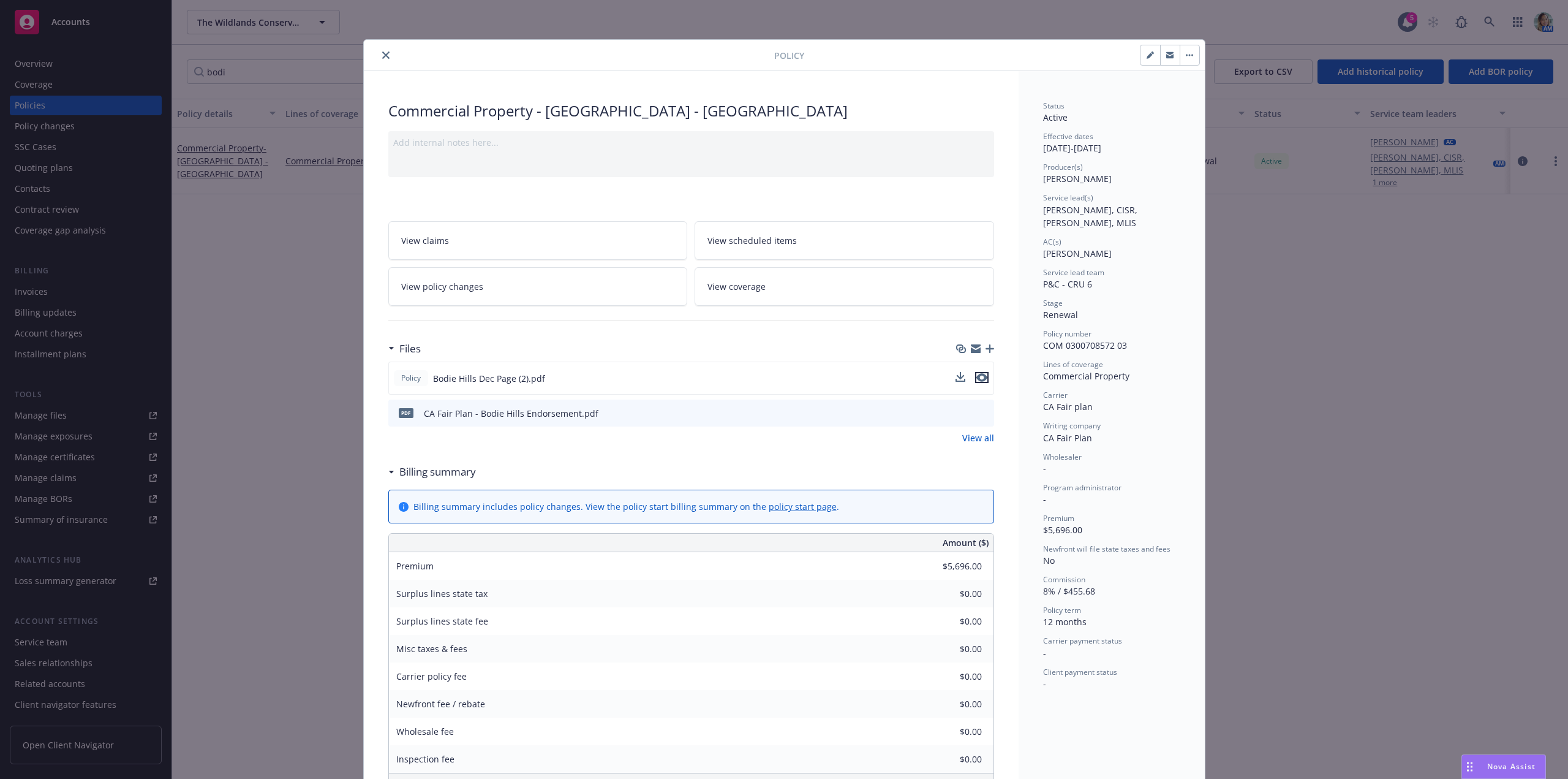
click at [982, 379] on icon "preview file" at bounding box center [982, 378] width 11 height 9
click at [378, 47] on button "close" at bounding box center [385, 54] width 15 height 15
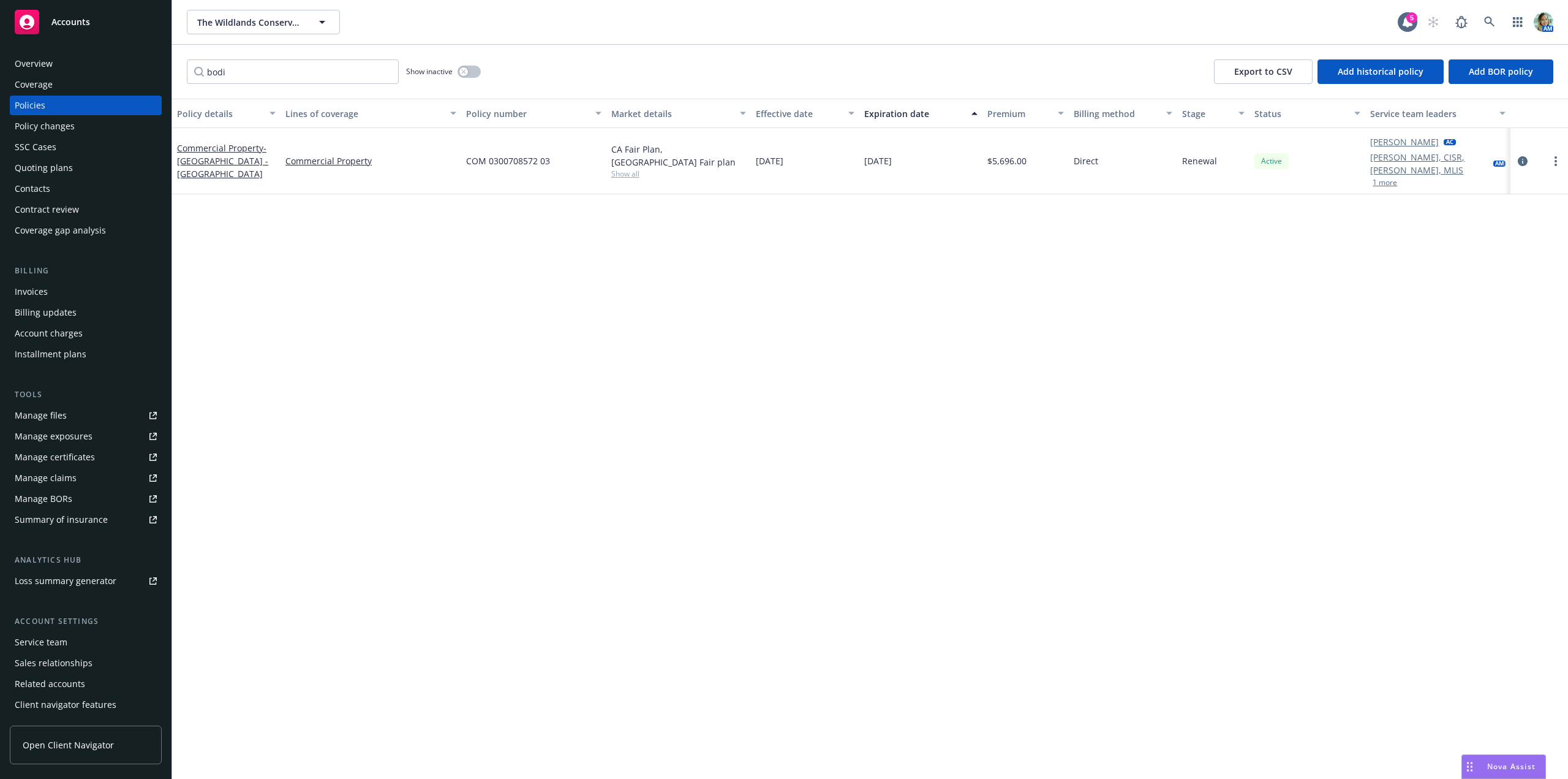
click at [63, 167] on div "Quoting plans" at bounding box center [44, 168] width 58 height 19
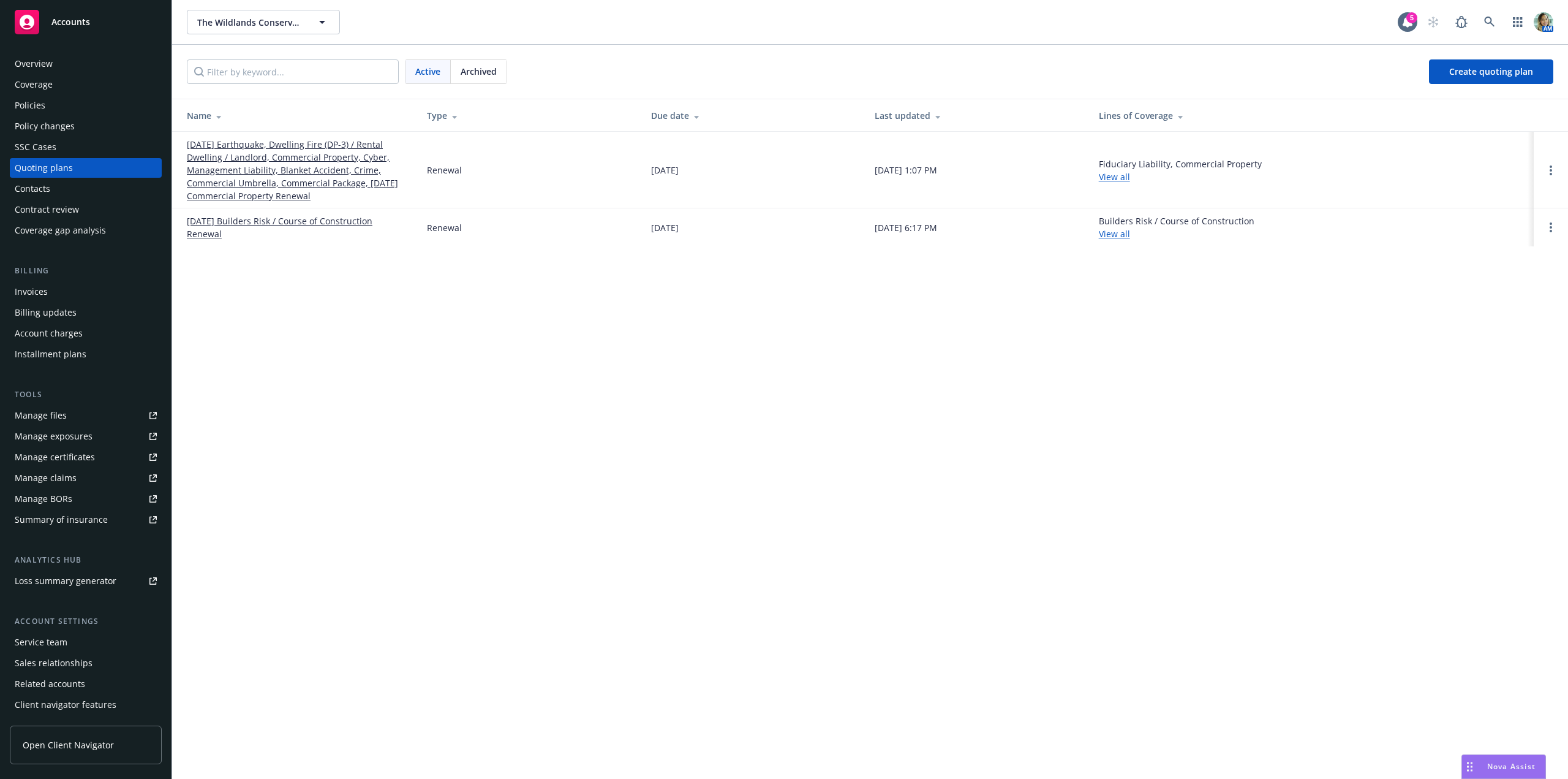
click at [61, 102] on div "Policies" at bounding box center [86, 105] width 142 height 19
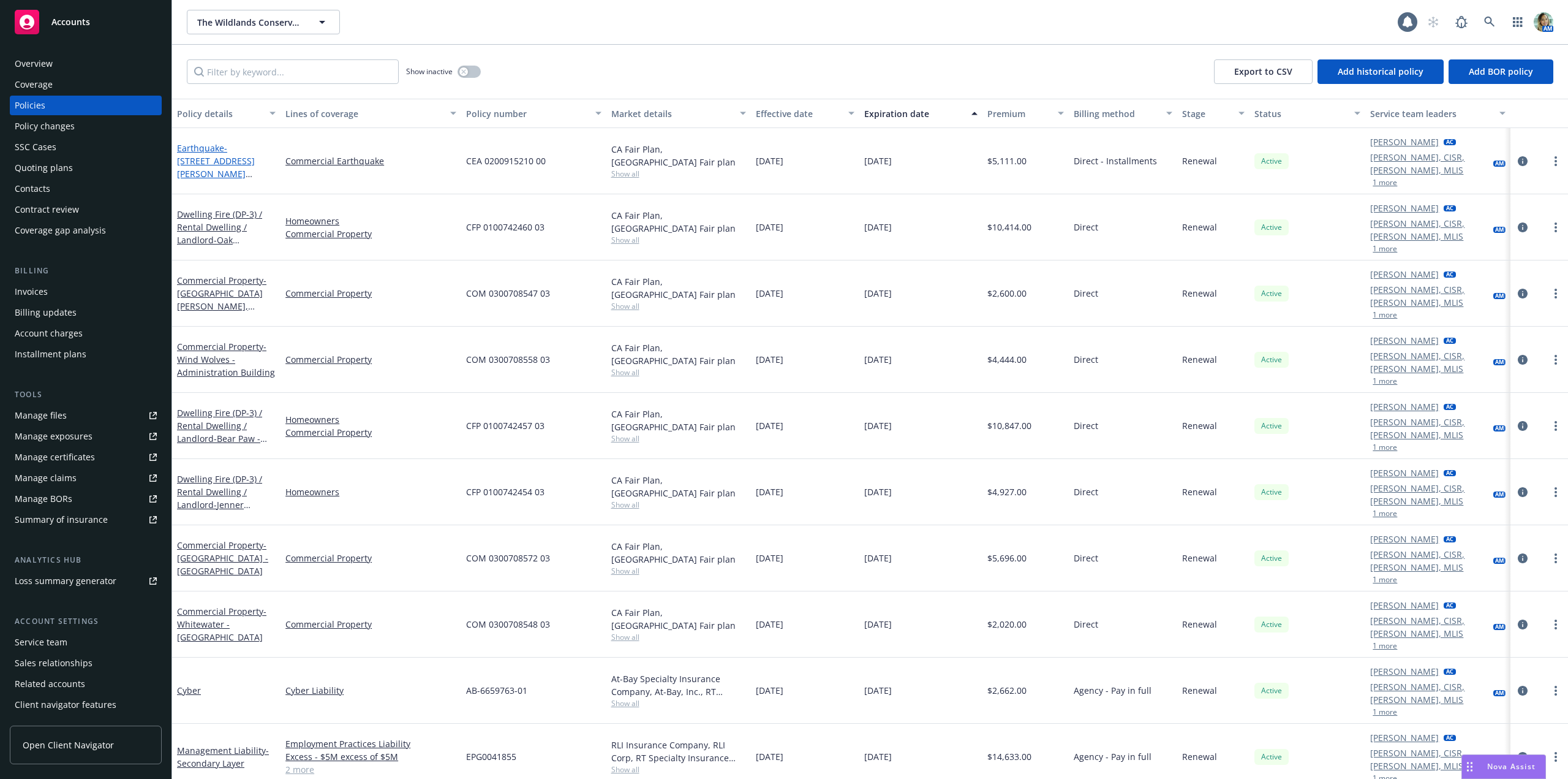
click at [236, 146] on span "- 39610 Oak Glen Road #2, Oak Glen - Oracle Oaks EH (N. Side) - Staff Residence" at bounding box center [226, 180] width 97 height 76
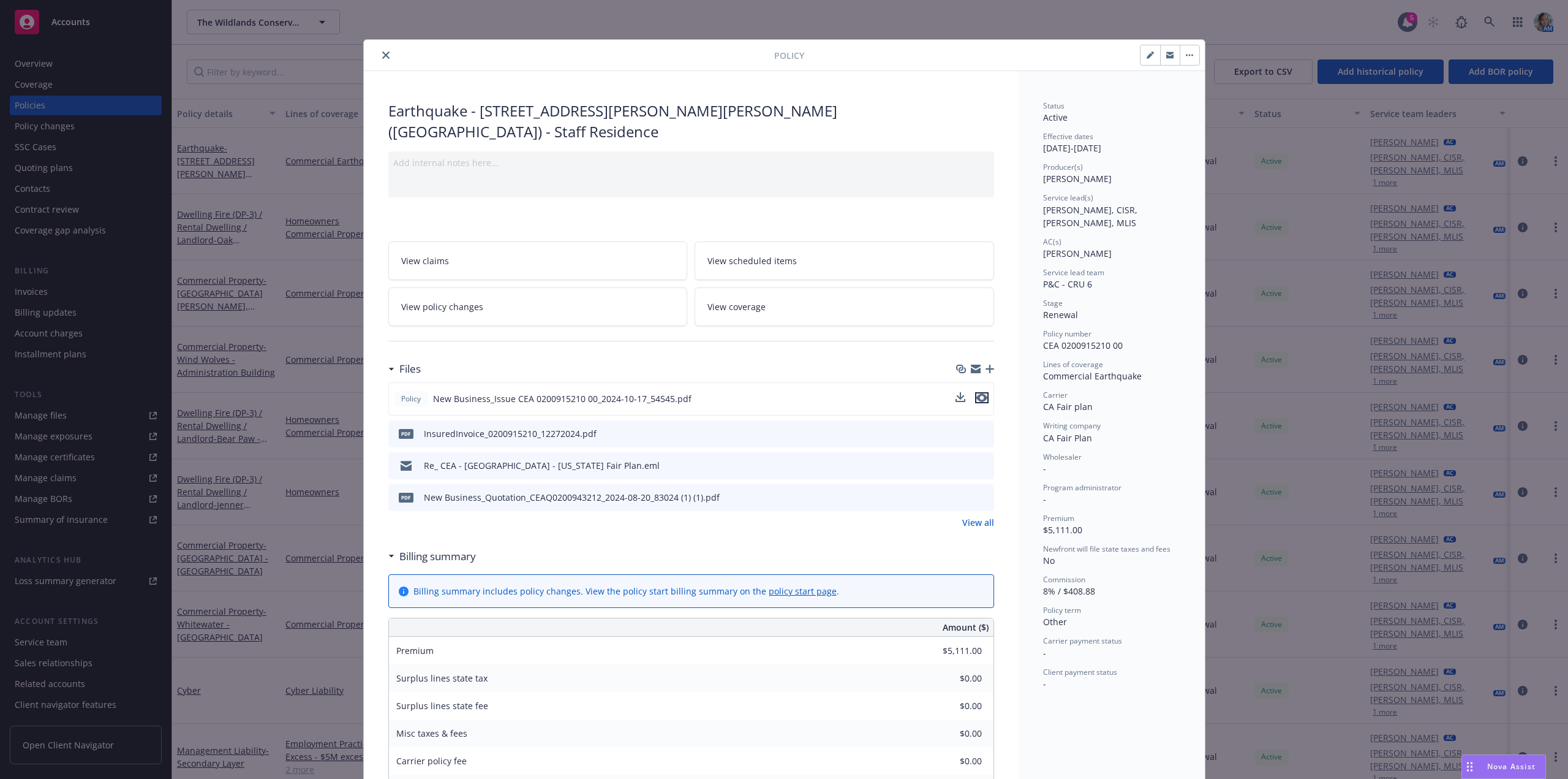
click at [976, 401] on icon "preview file" at bounding box center [982, 398] width 11 height 9
click at [387, 57] on button "close" at bounding box center [385, 54] width 15 height 15
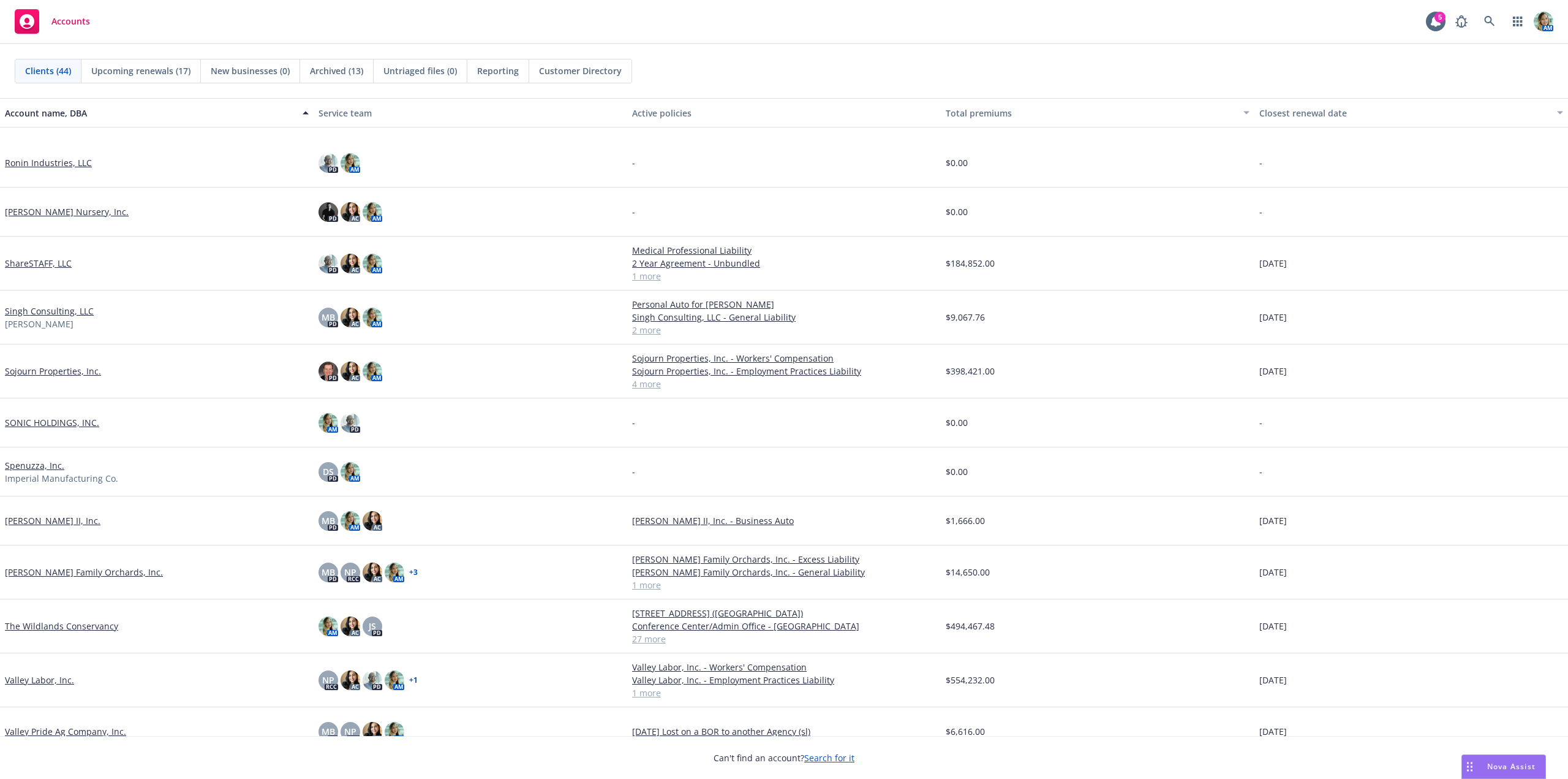
scroll to position [1470, 0]
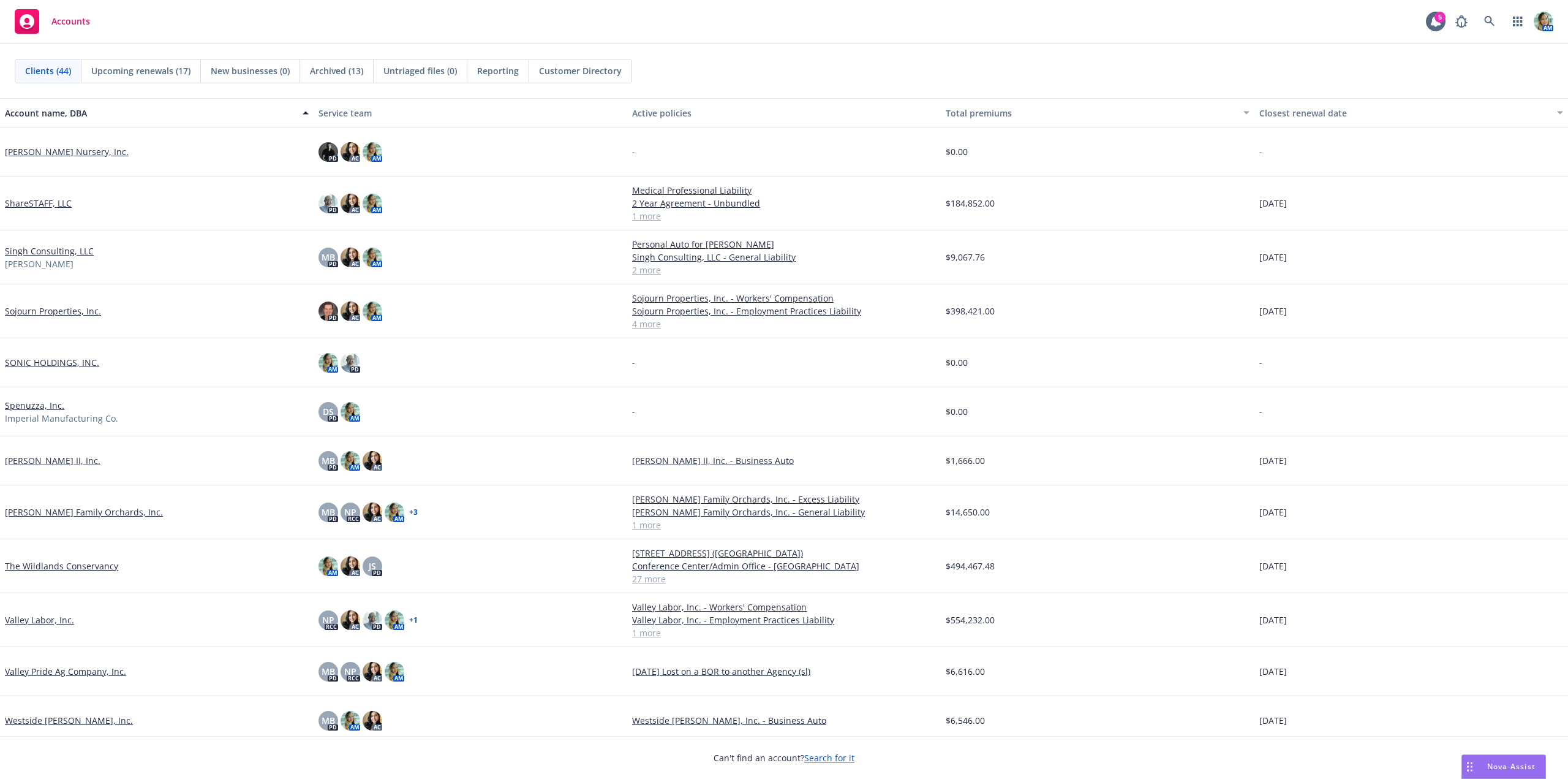
click at [34, 461] on link "[PERSON_NAME] II, Inc." at bounding box center [53, 460] width 96 height 13
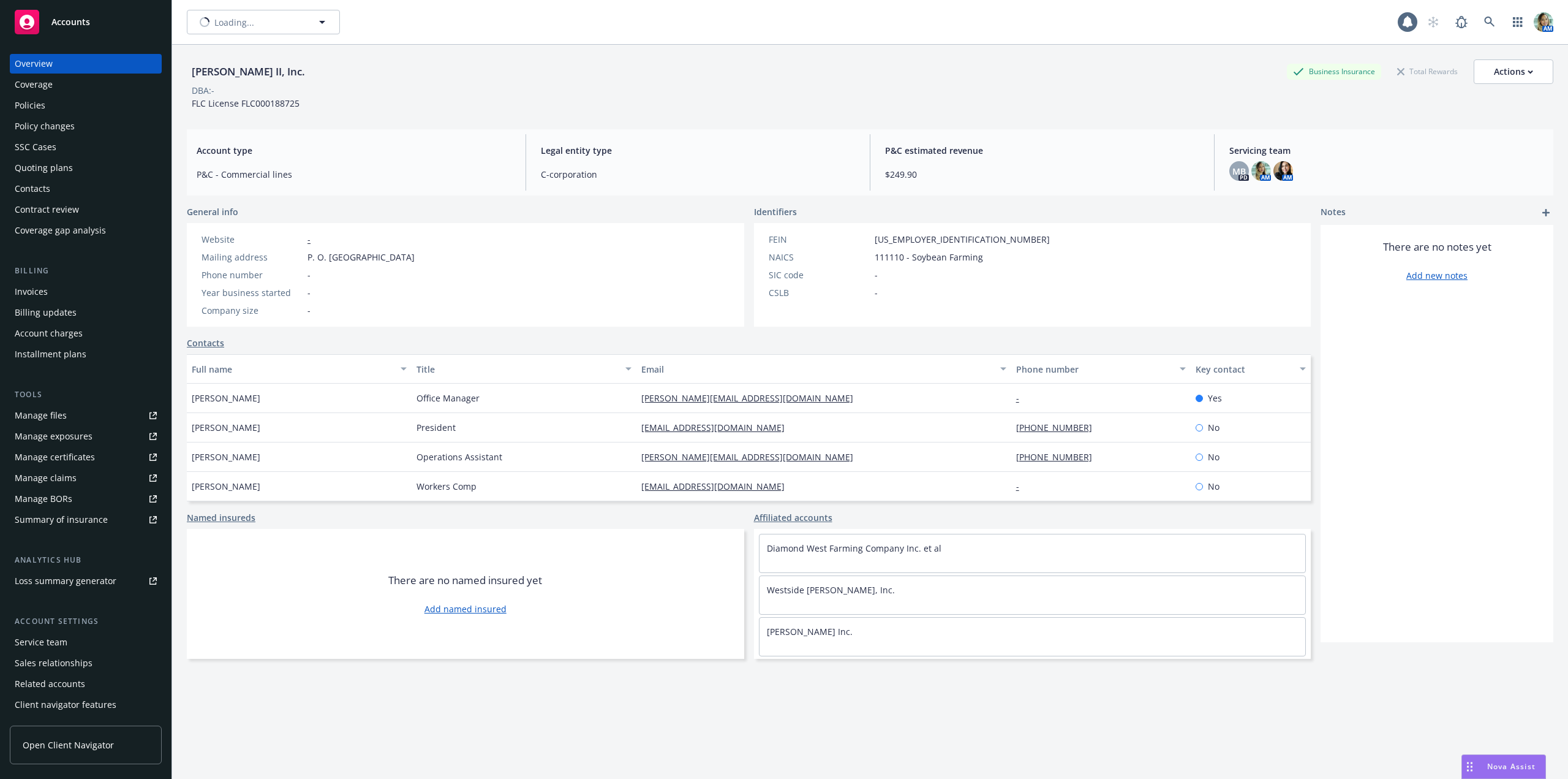
click at [47, 111] on div "Policies" at bounding box center [86, 105] width 142 height 19
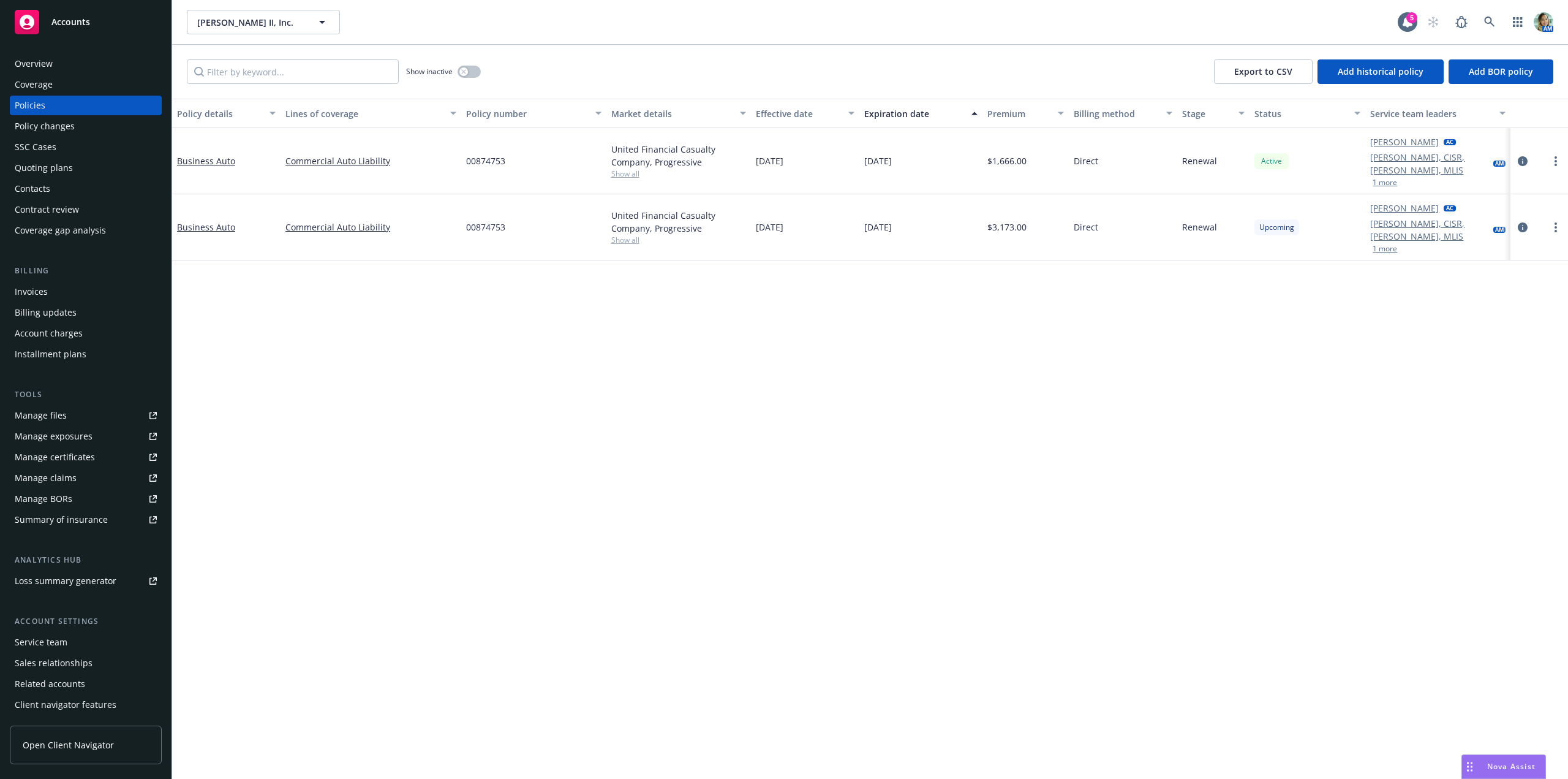
click at [67, 133] on div "Policy changes" at bounding box center [45, 126] width 60 height 19
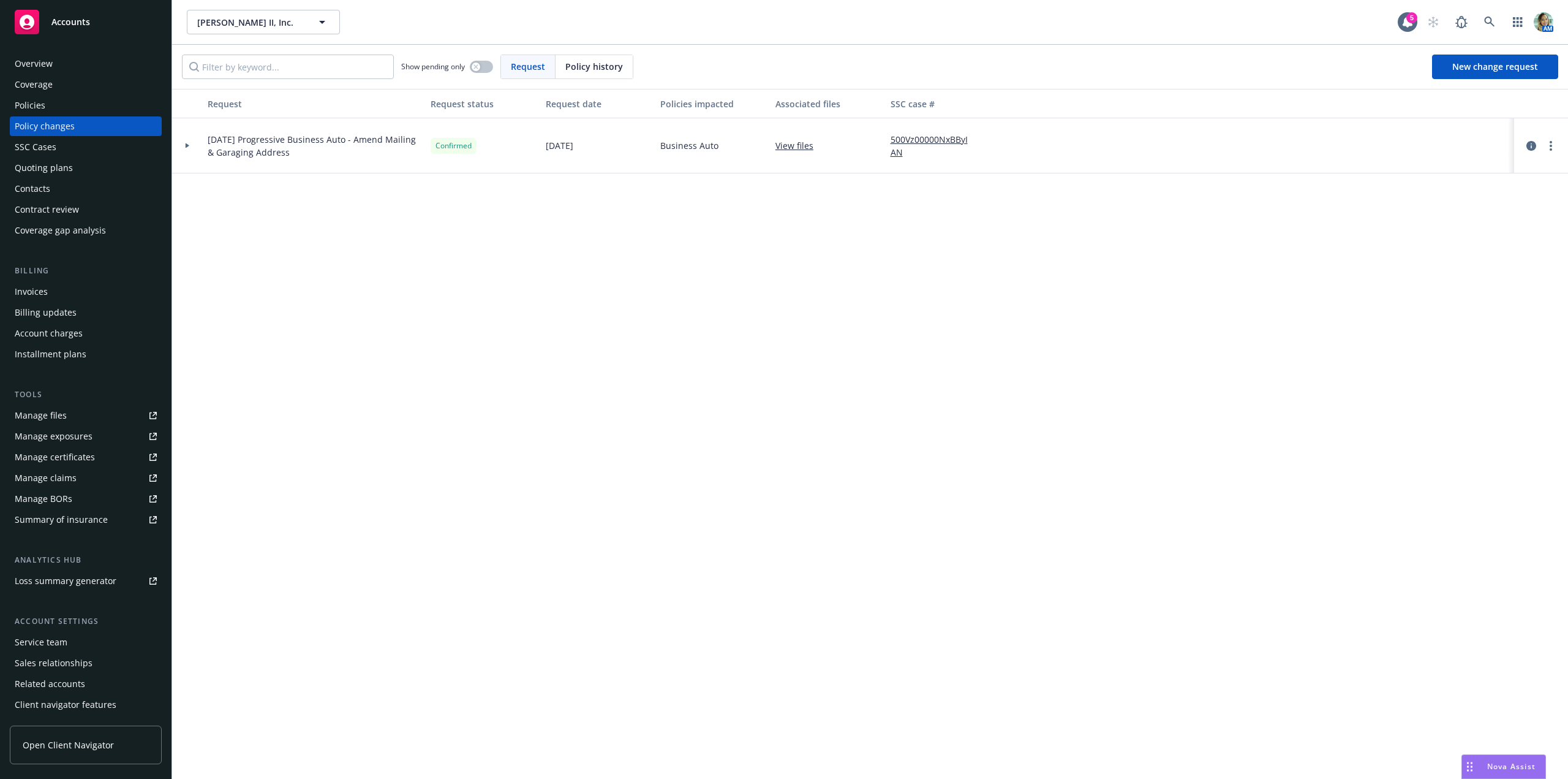
click at [183, 141] on div at bounding box center [187, 146] width 31 height 55
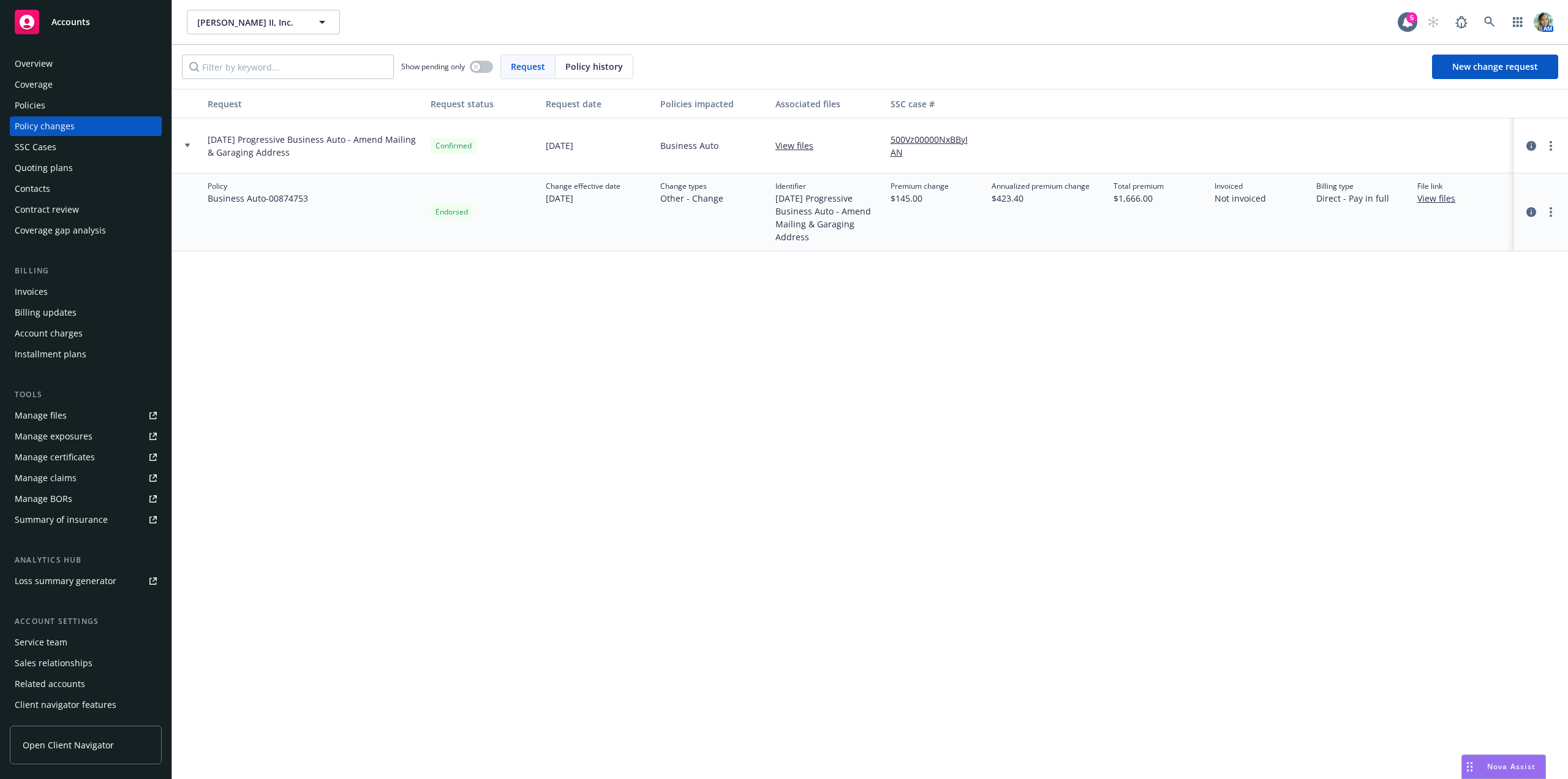
click at [1436, 203] on link "View files" at bounding box center [1441, 198] width 47 height 13
drag, startPoint x: 288, startPoint y: 153, endPoint x: 206, endPoint y: 141, distance: 82.9
click at [206, 141] on div "[DATE] Progressive Business Auto - Amend Mailing & Garaging Address" at bounding box center [314, 146] width 223 height 55
copy span "[DATE] Progressive Business Auto - Amend Mailing & Garaging Address"
click at [84, 125] on div "Policy changes" at bounding box center [86, 126] width 142 height 19
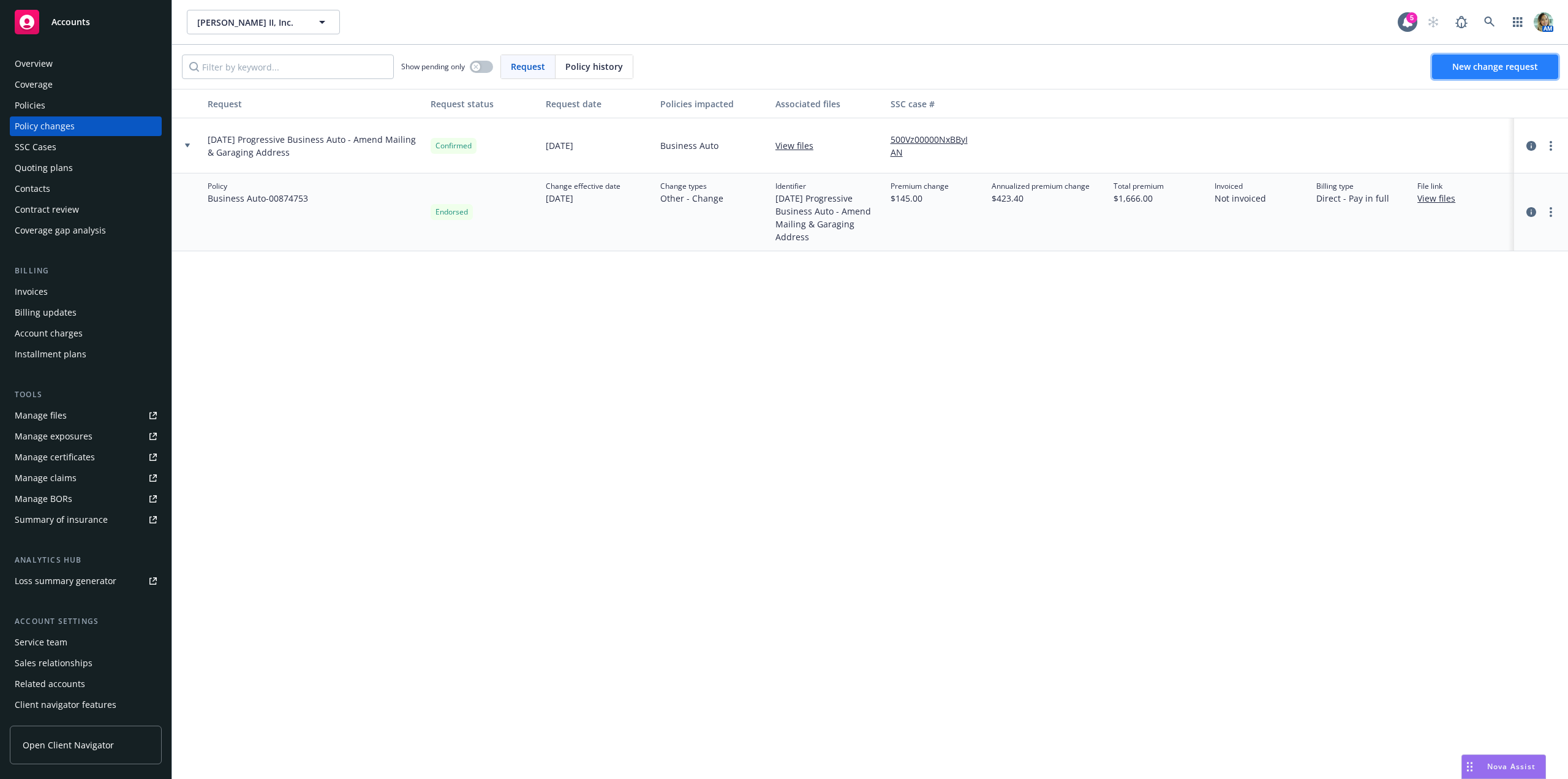
click at [1451, 75] on link "New change request" at bounding box center [1495, 67] width 126 height 25
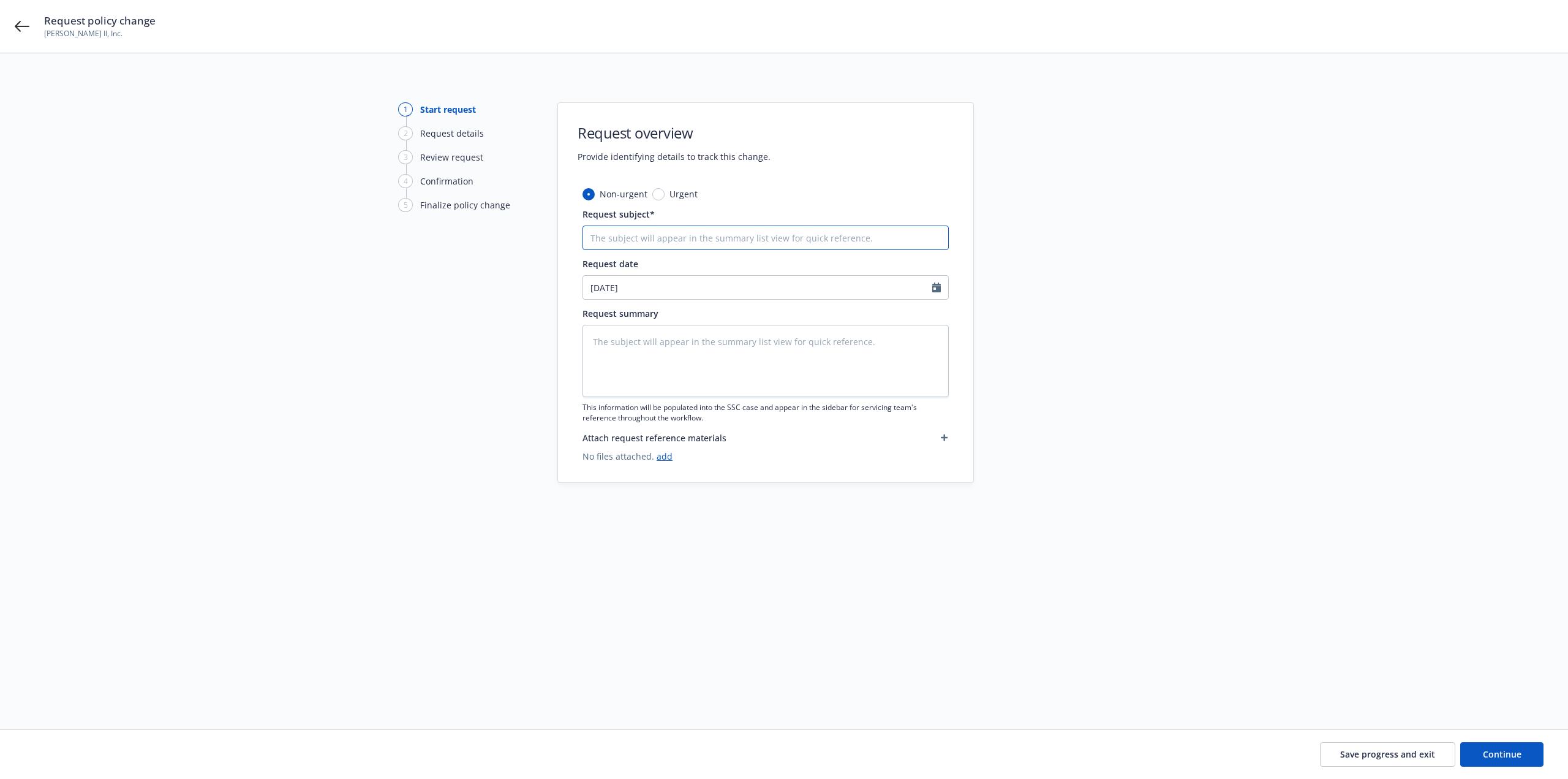
click at [689, 235] on input "Request subject*" at bounding box center [765, 238] width 366 height 25
type textarea "x"
type input "8"
type textarea "x"
type input "8/"
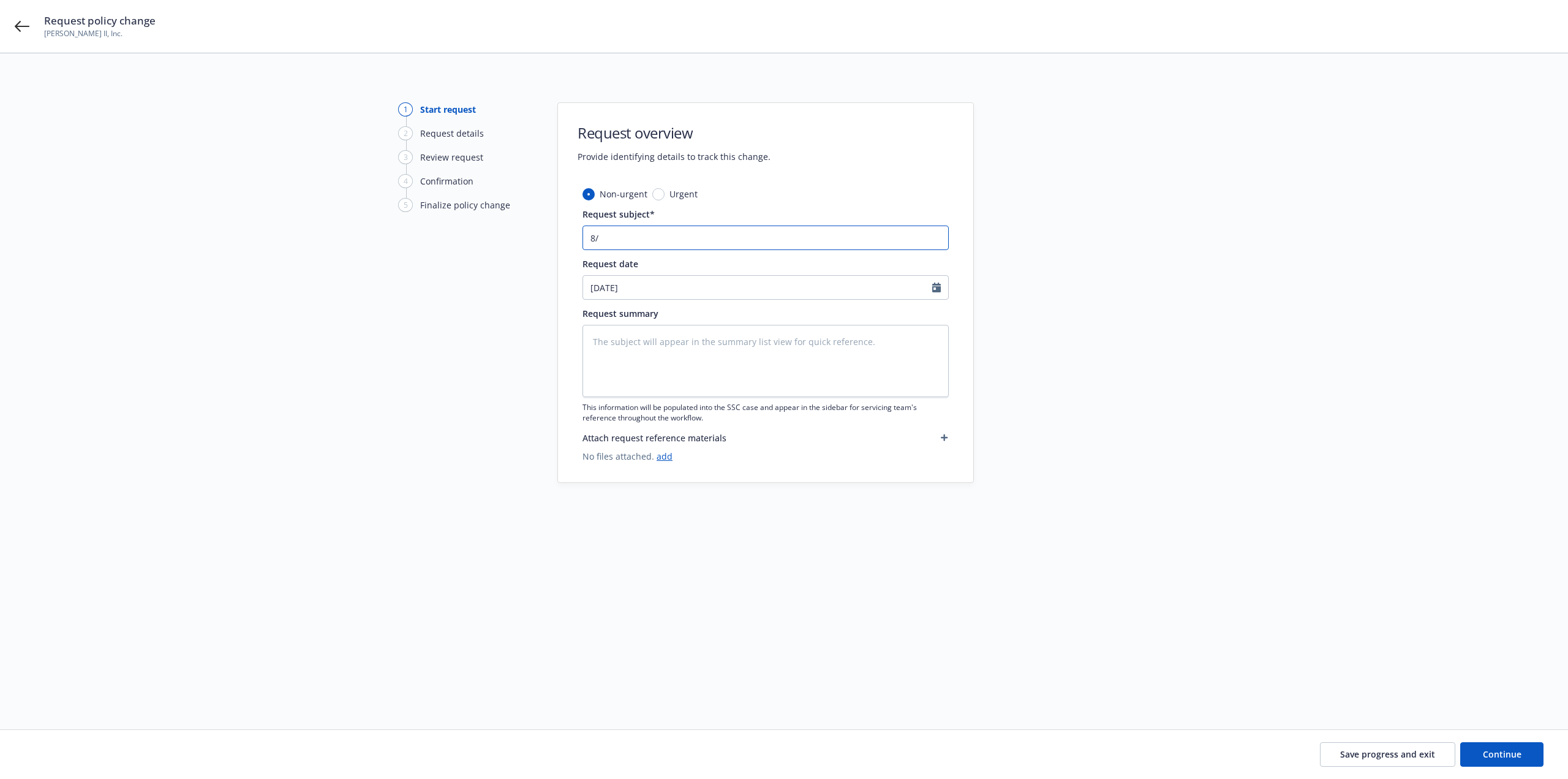
type textarea "x"
type input "8/1"
type textarea "x"
type input "8/18"
type textarea "x"
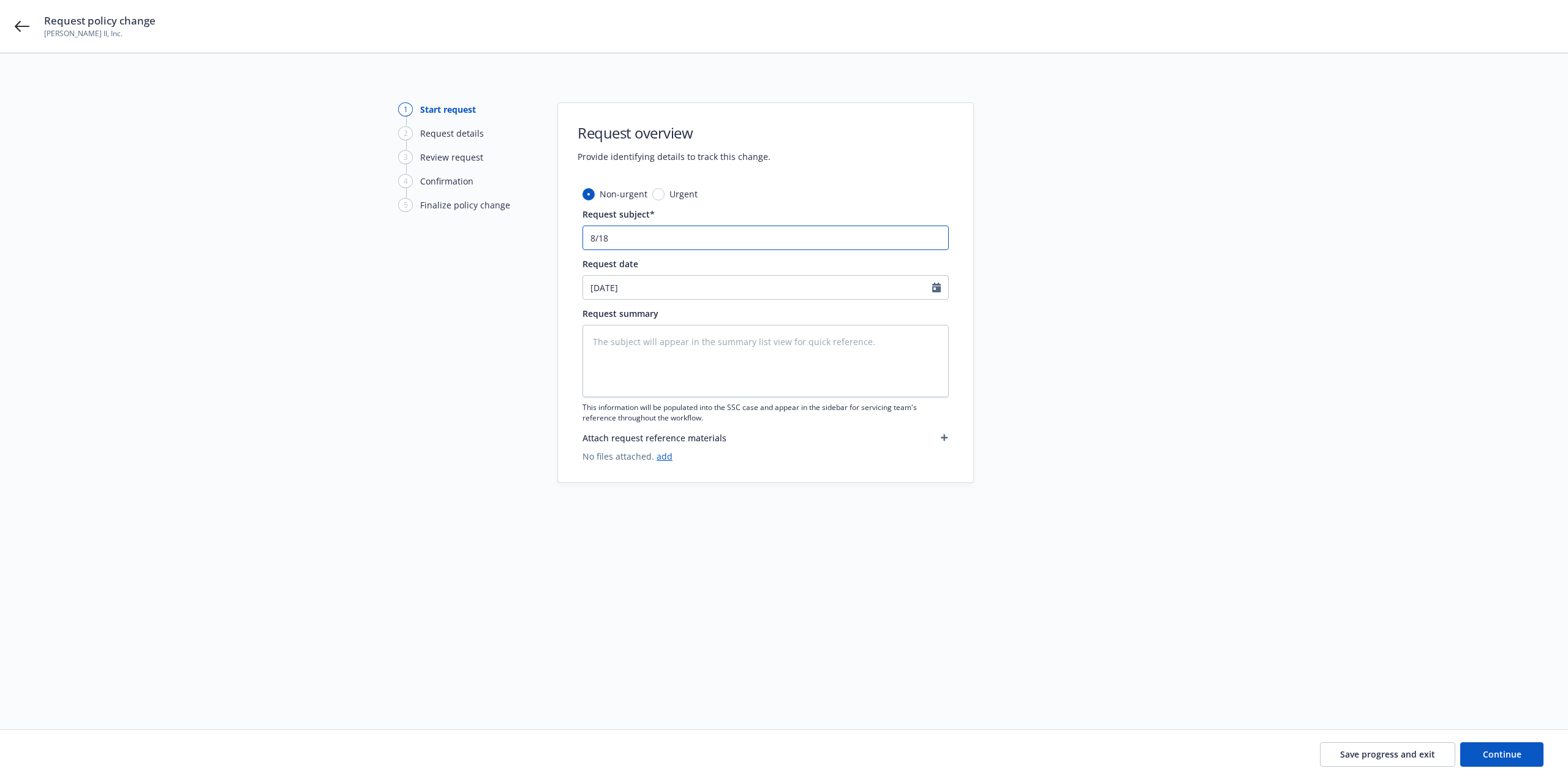
type input "8/18/"
type textarea "x"
type input "8/18/2"
type textarea "x"
type input "8/18/25"
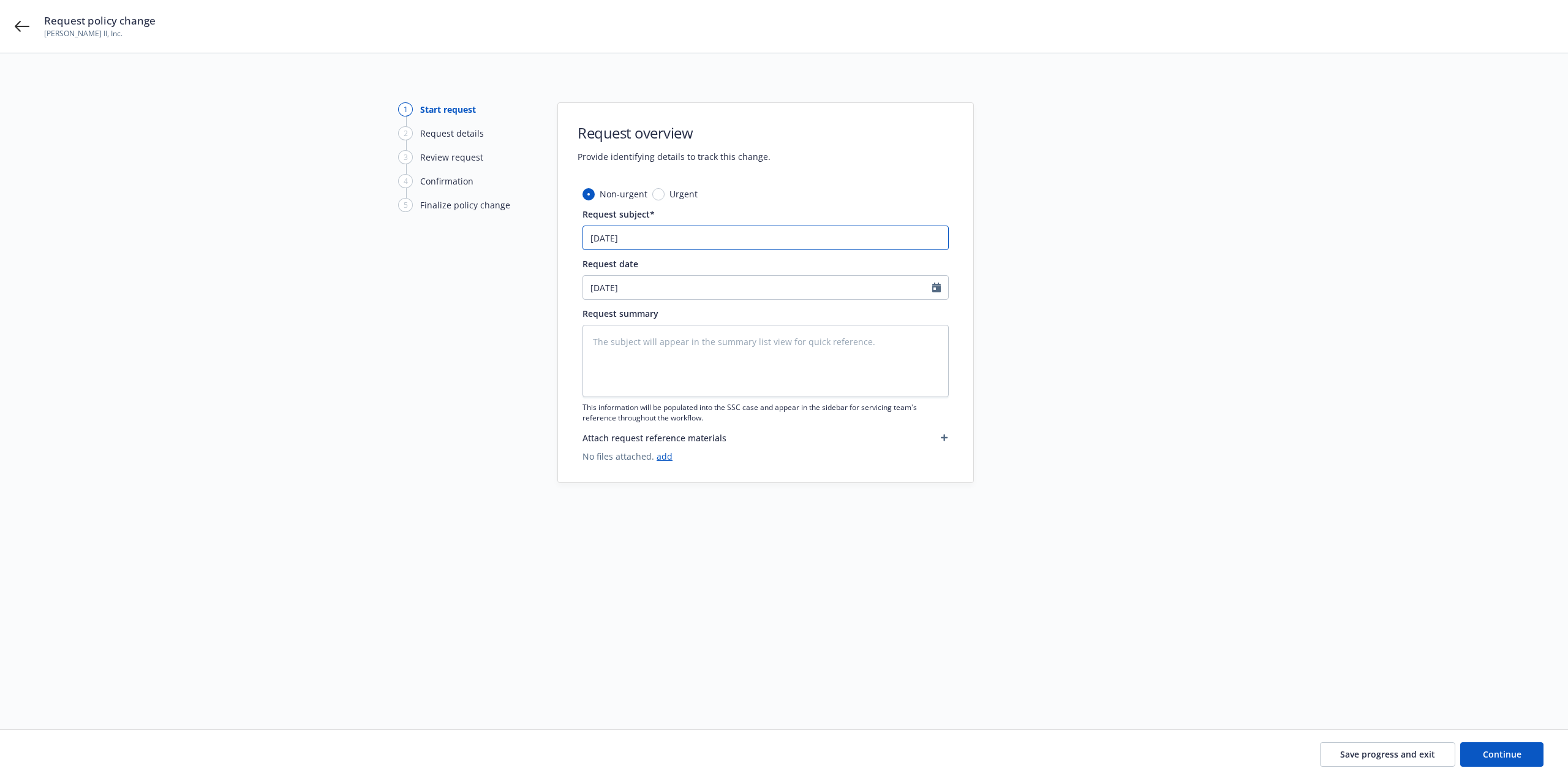
type textarea "x"
type input "8/18/25"
type textarea "x"
type input "8/18/25 b"
type textarea "x"
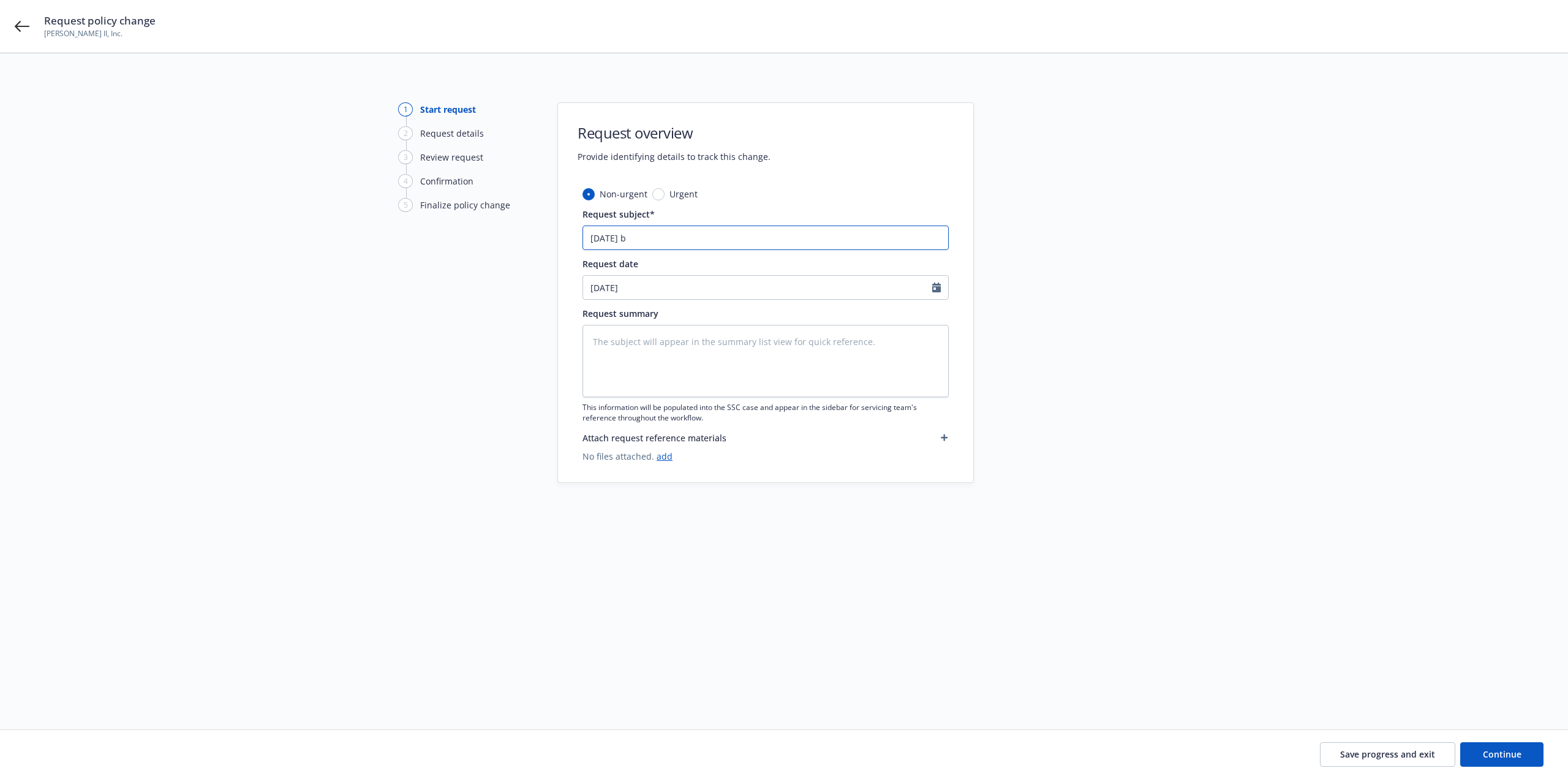
type input "8/18/25 bu"
type textarea "x"
type input "8/18/25 bus"
type textarea "x"
type input "8/18/25 busi"
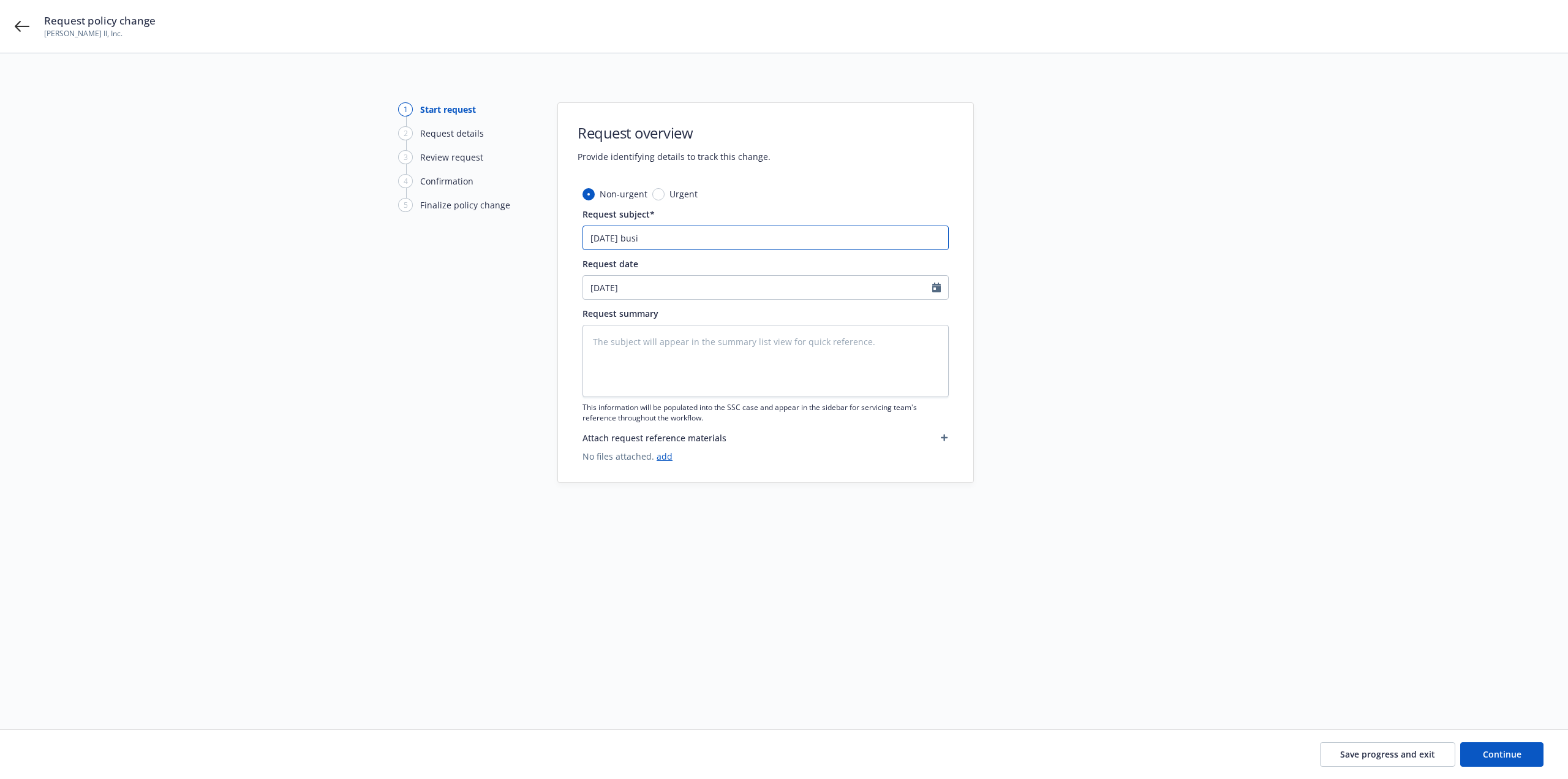
type textarea "x"
type input "8/18/25 busin"
type textarea "x"
type input "8/18/25 busine"
type textarea "x"
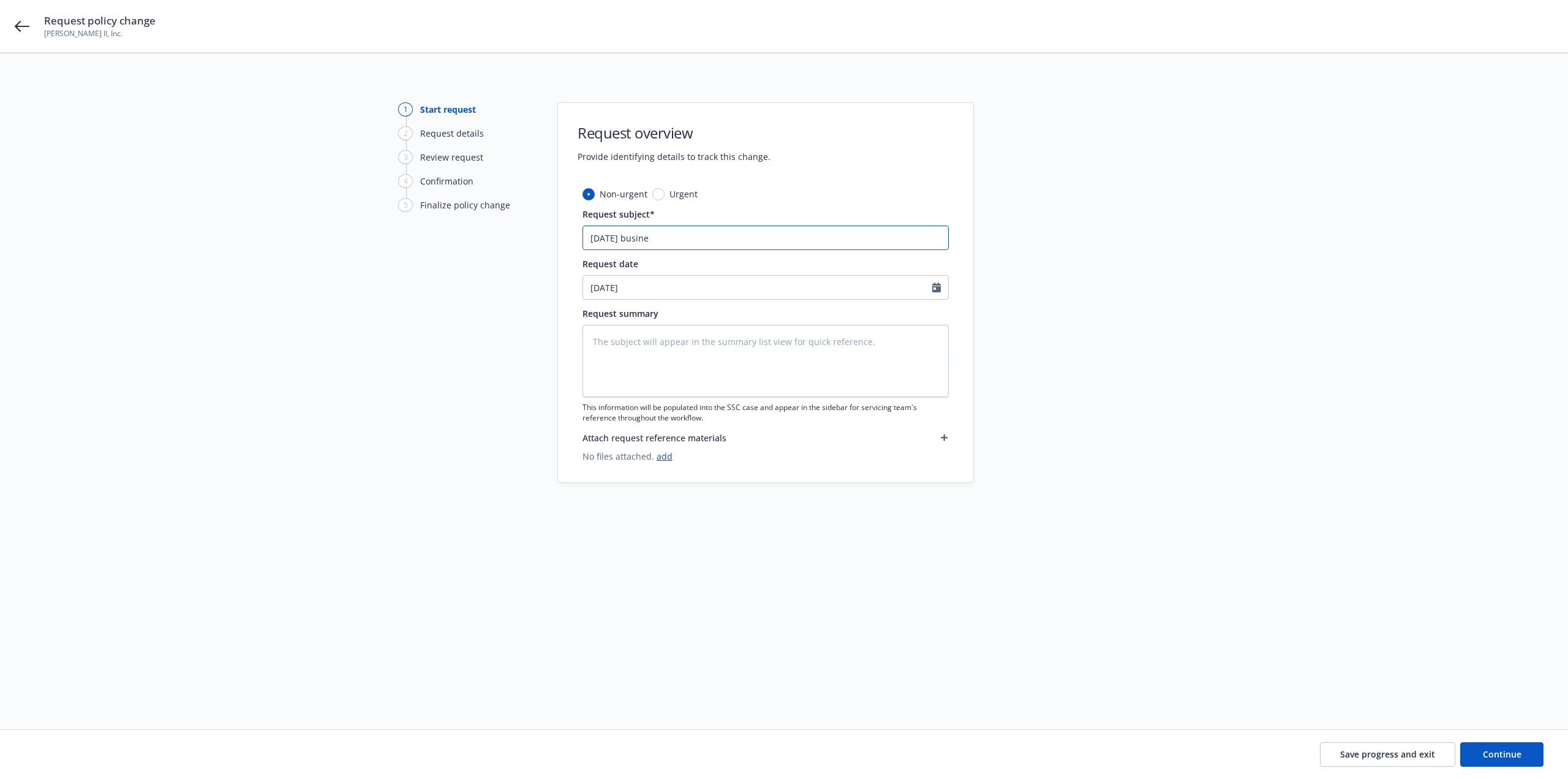
type input "8/18/25 busines"
type textarea "x"
type input "8/18/25 busine"
type textarea "x"
type input "8/18/25 busin"
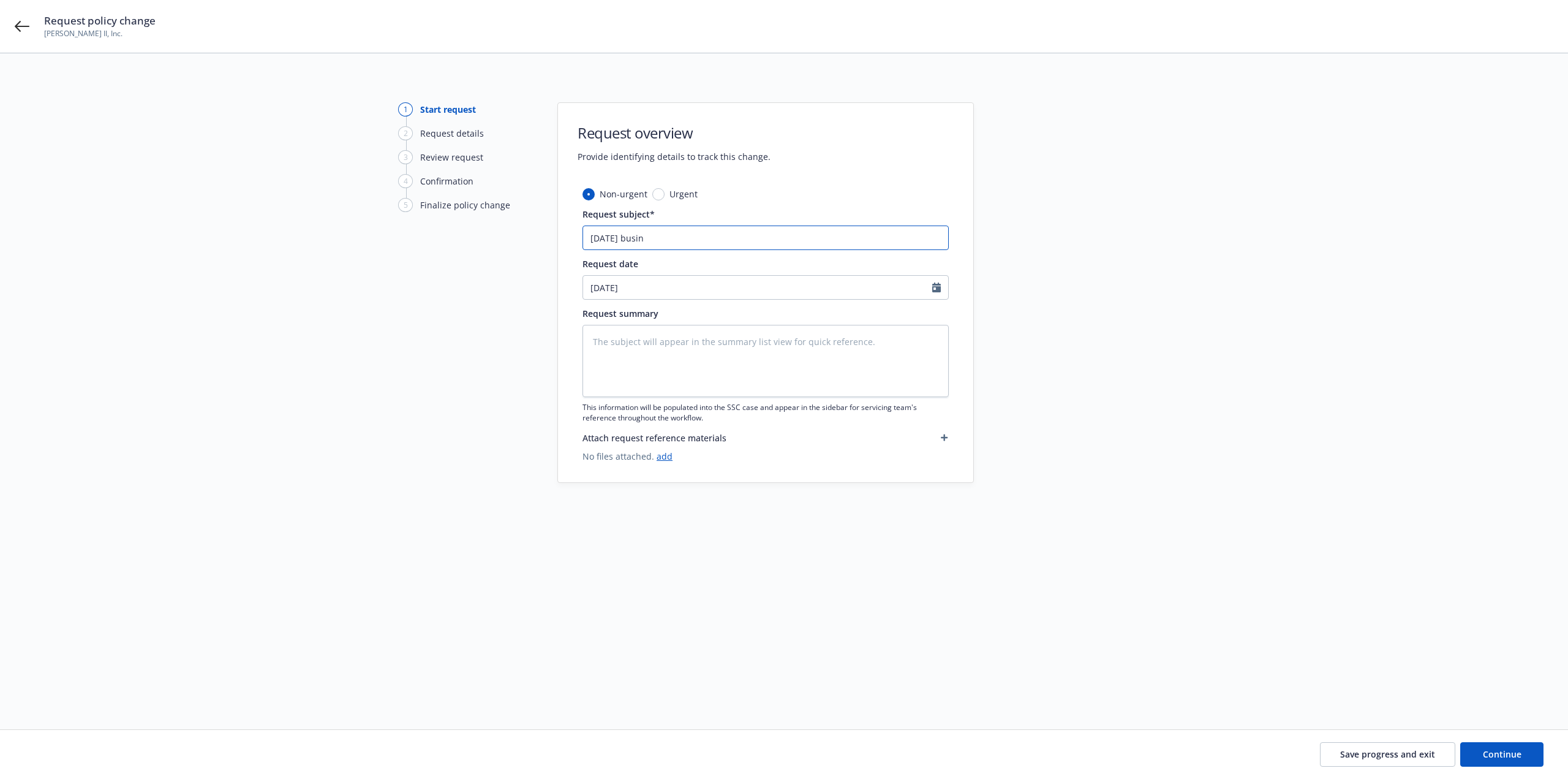
type textarea "x"
type input "8/18/25 busi"
type textarea "x"
type input "8/18/25 bus"
type textarea "x"
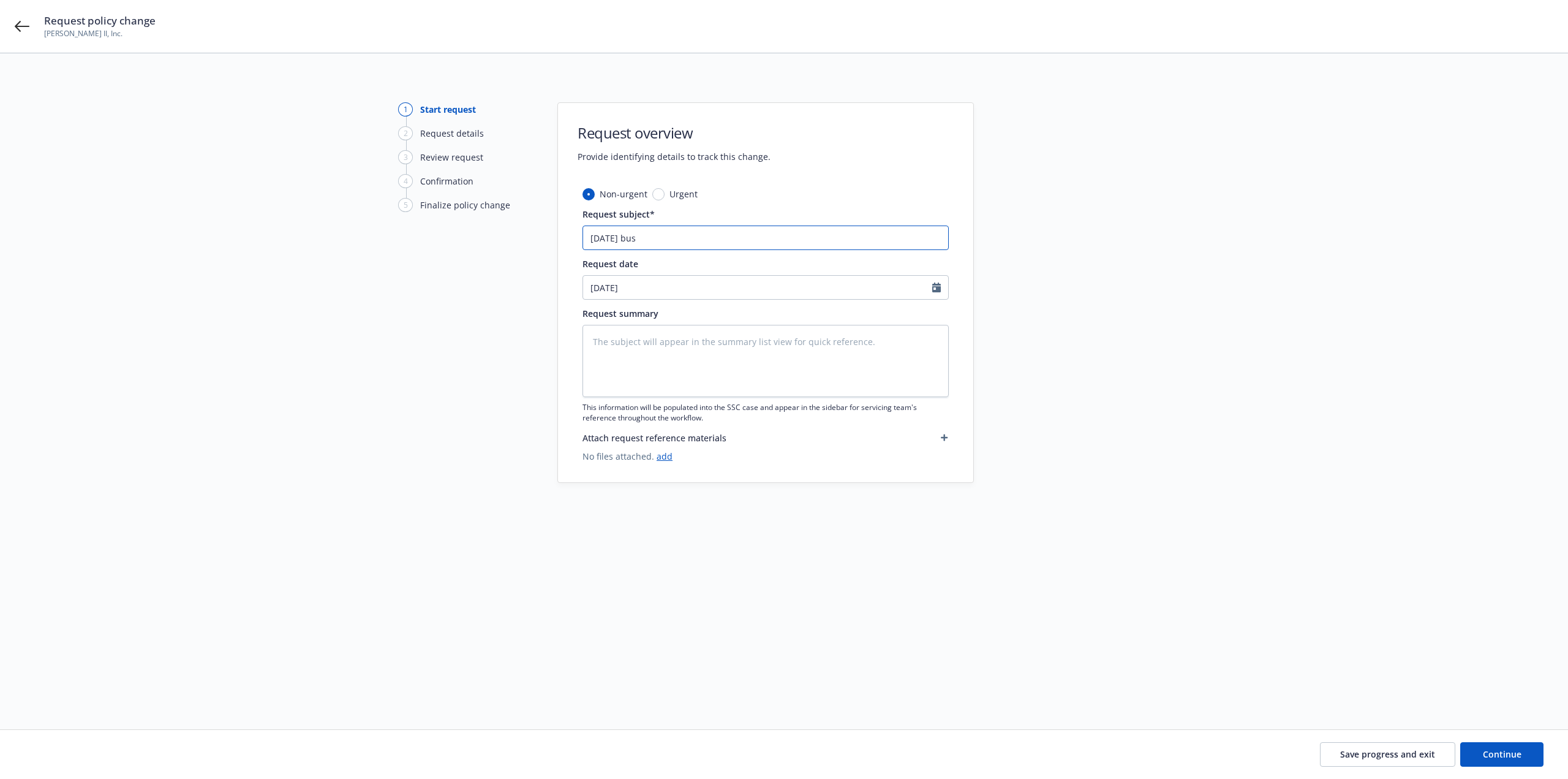
type input "8/18/25 bu"
type textarea "x"
type input "8/18/25 b"
type textarea "x"
type input "8/18/25"
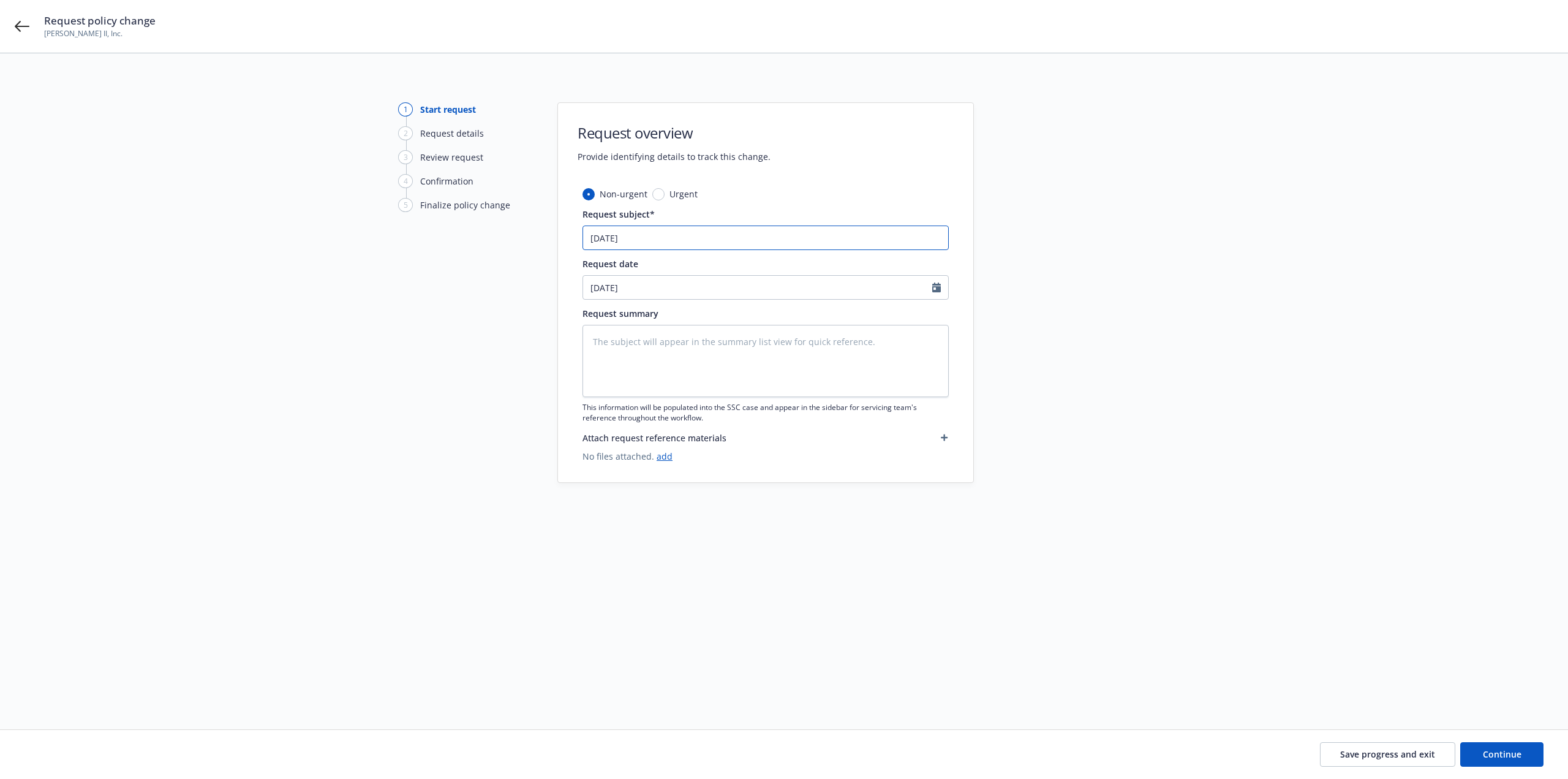
type textarea "x"
type input "8/18/25 B"
type textarea "x"
type input "8/18/25 Bus"
type textarea "x"
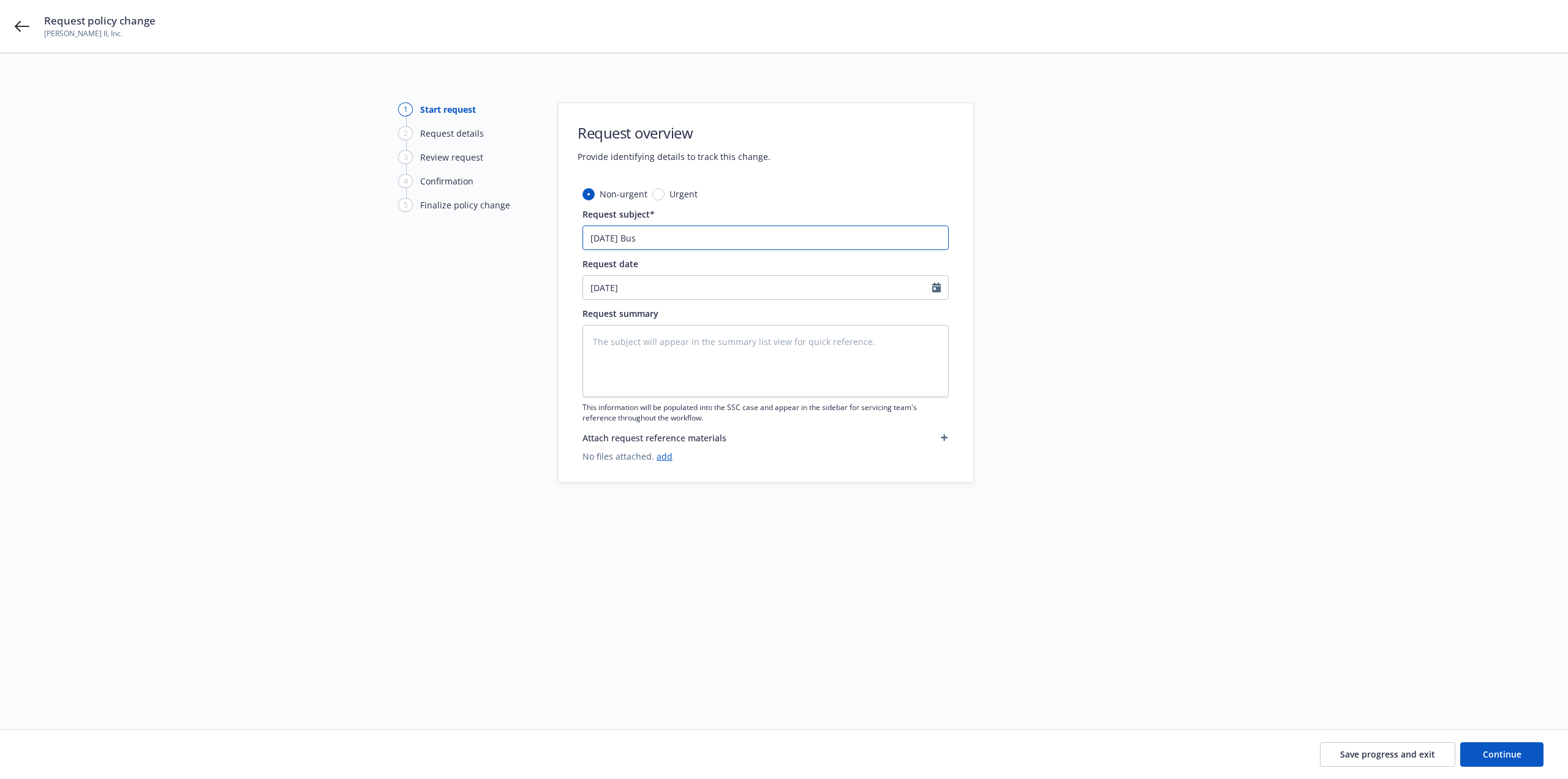
type input "8/18/25 Busi"
type textarea "x"
type input "8/18/25 Busin"
type textarea "x"
type input "8/18/25 Busine"
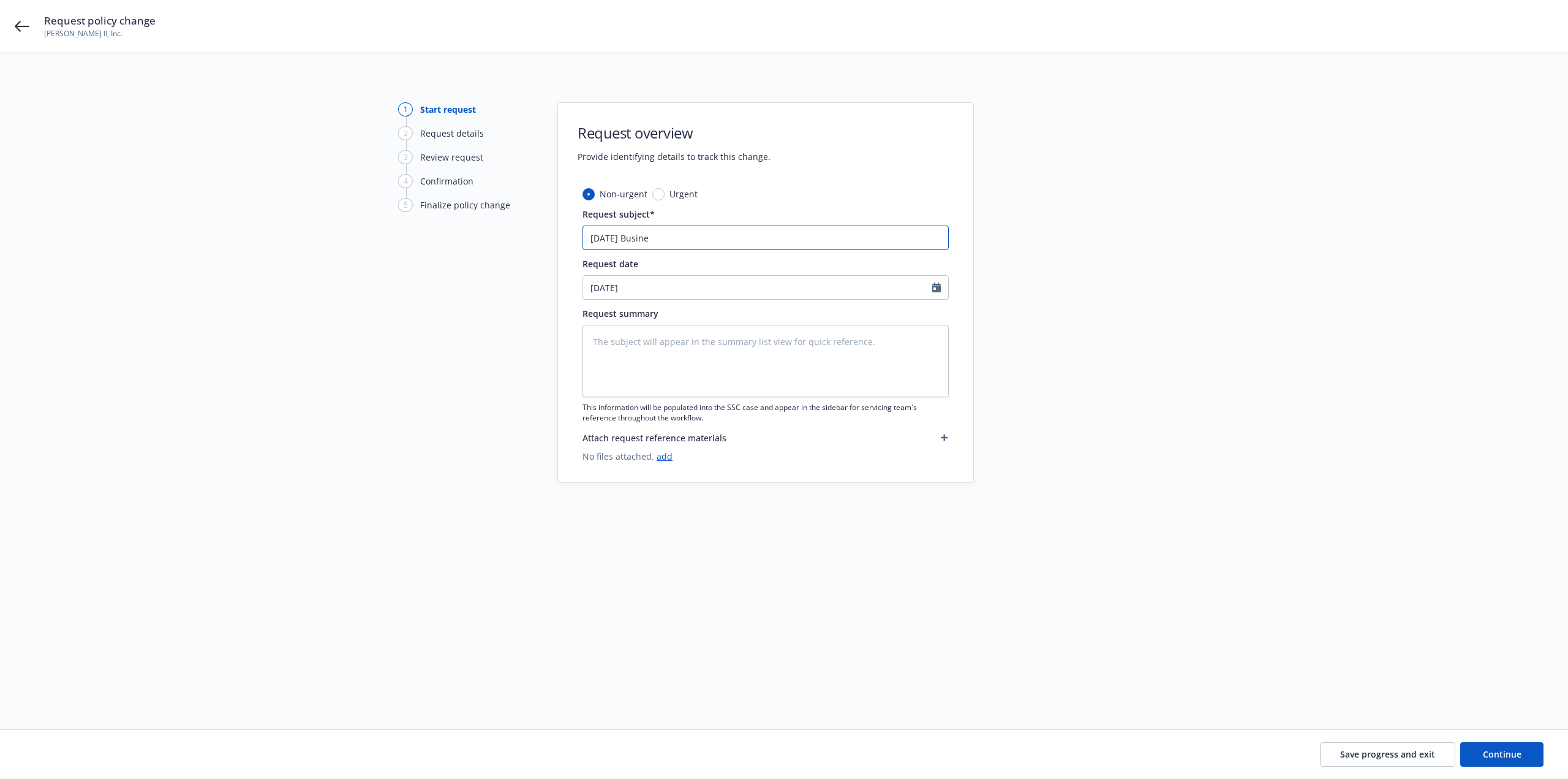
type textarea "x"
type input "8/18/25 Busines"
type textarea "x"
type input "8/18/25 Business"
type textarea "x"
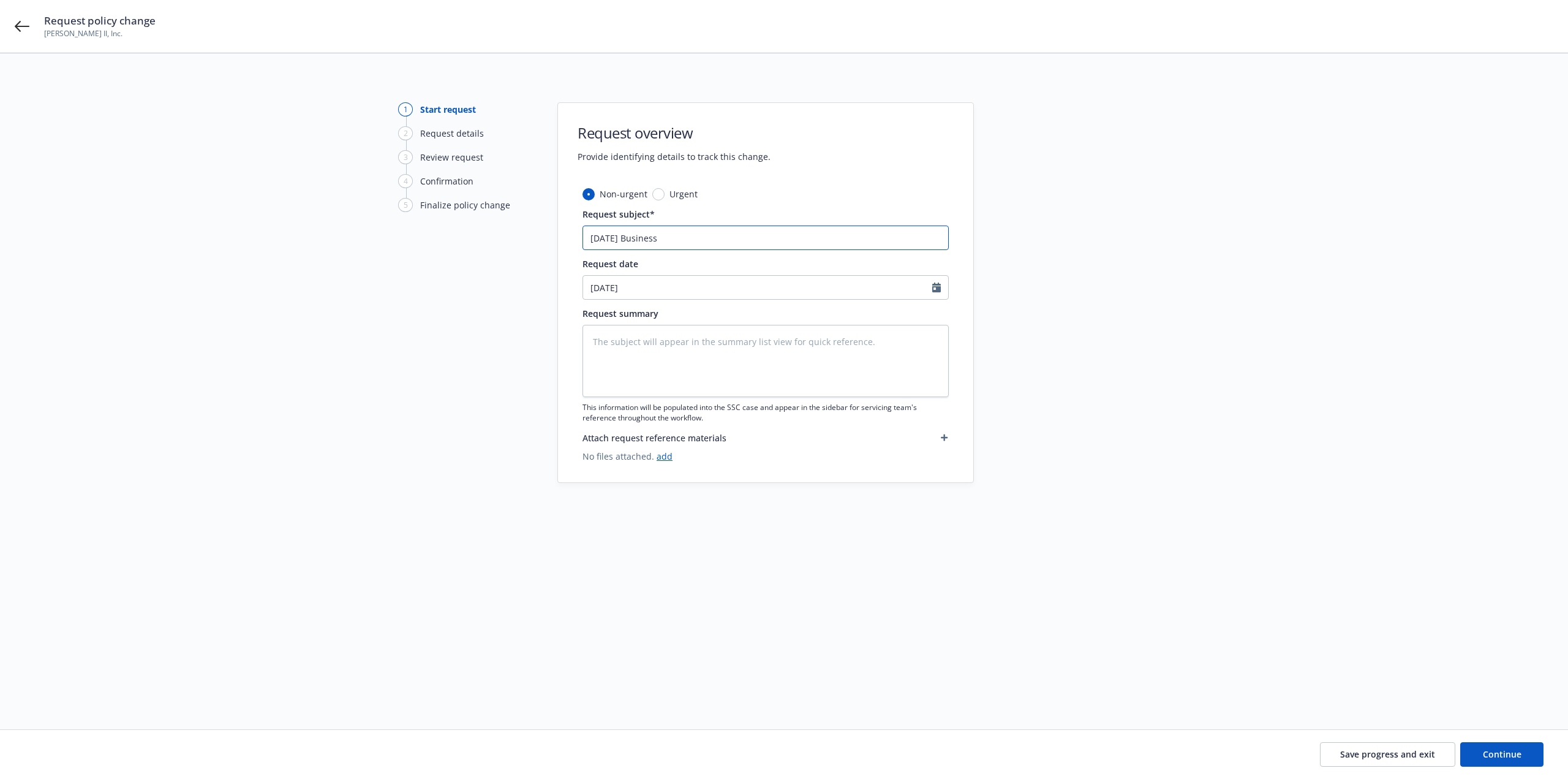
type input "8/18/25 Business"
type textarea "x"
type input "8/18/25 Business Au"
type textarea "x"
type input "8/18/25 Business Aut"
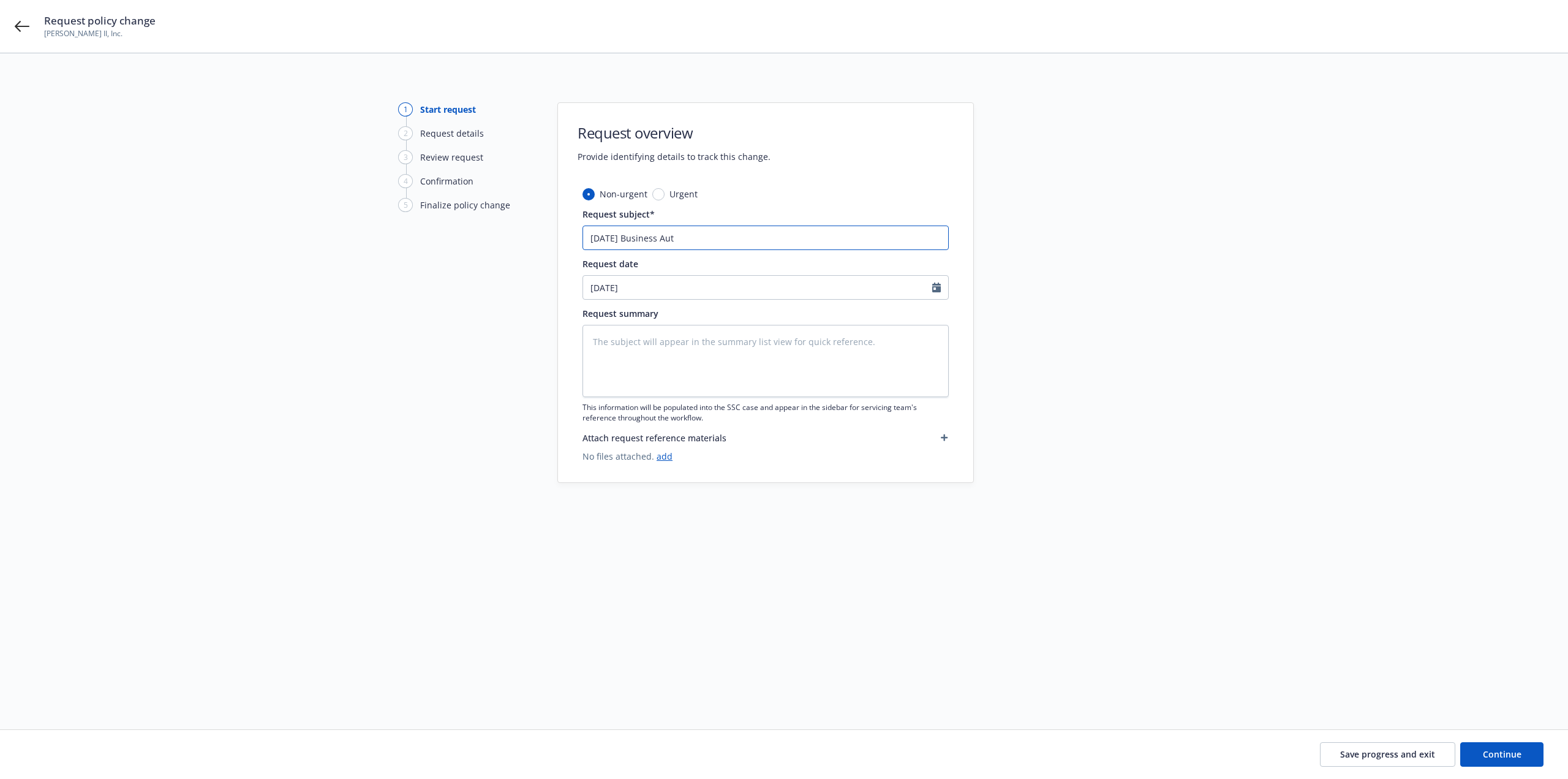
type textarea "x"
type input "8/18/25 Business Auto"
type textarea "x"
type input "8/18/25 Business Auto"
type textarea "x"
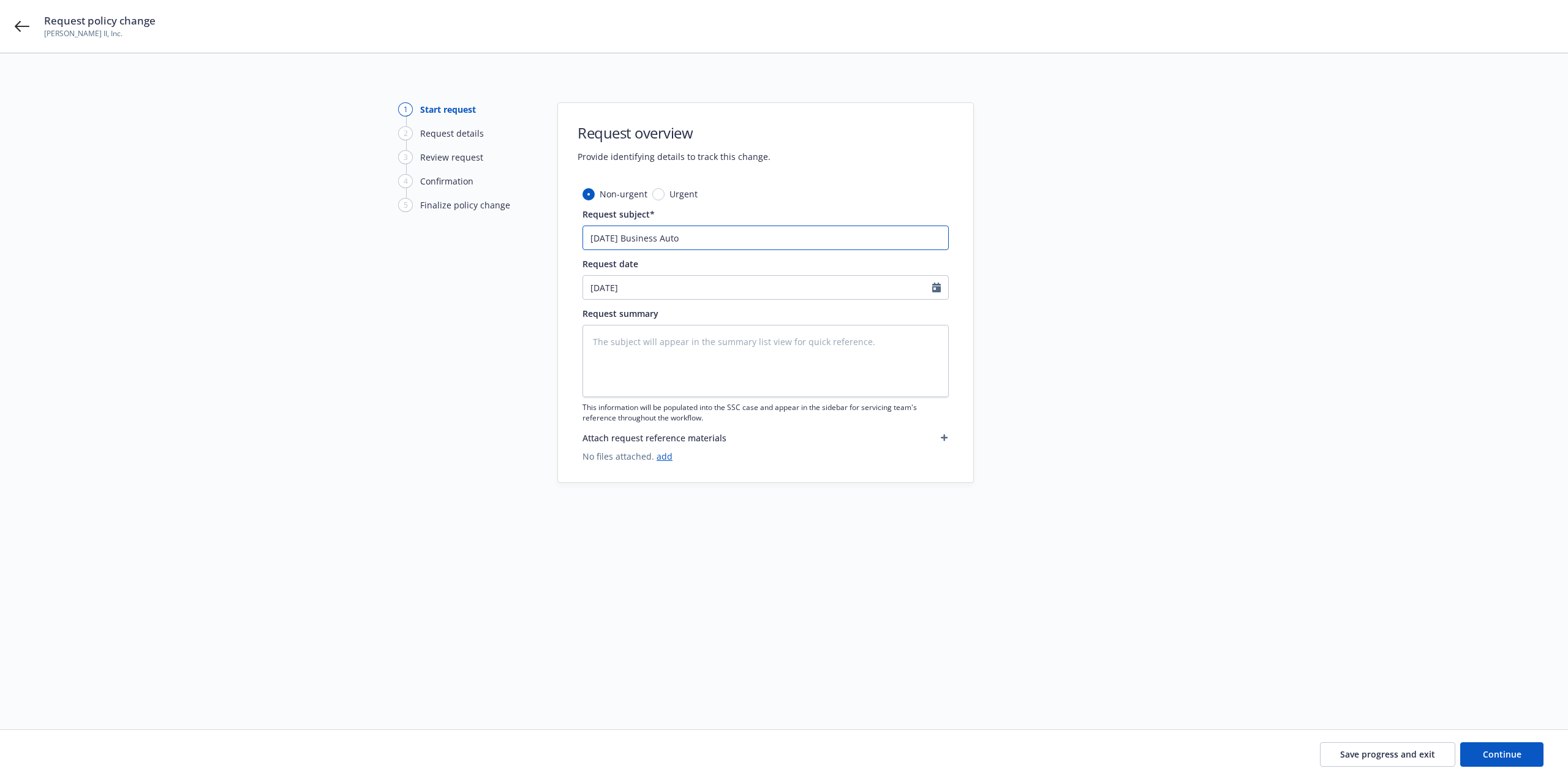
type input "8/18/25 Business Auto P"
type textarea "x"
type input "8/18/25 Business Auto Pro"
type textarea "x"
type input "8/18/25 Business Auto Prog"
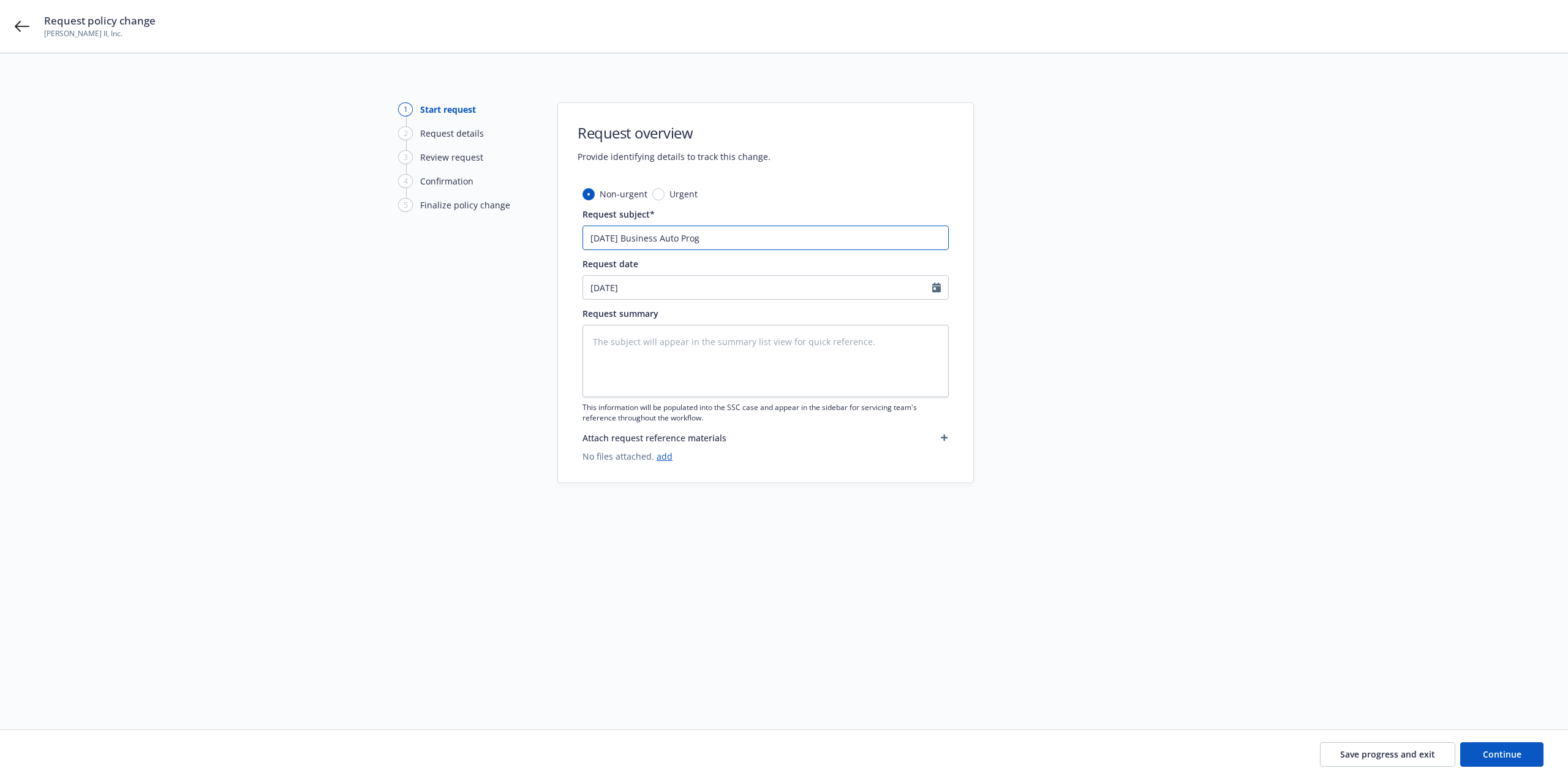
type textarea "x"
type input "8/18/25 Business Auto Progr"
type textarea "x"
type input "8/18/25 Business Auto Progre"
type textarea "x"
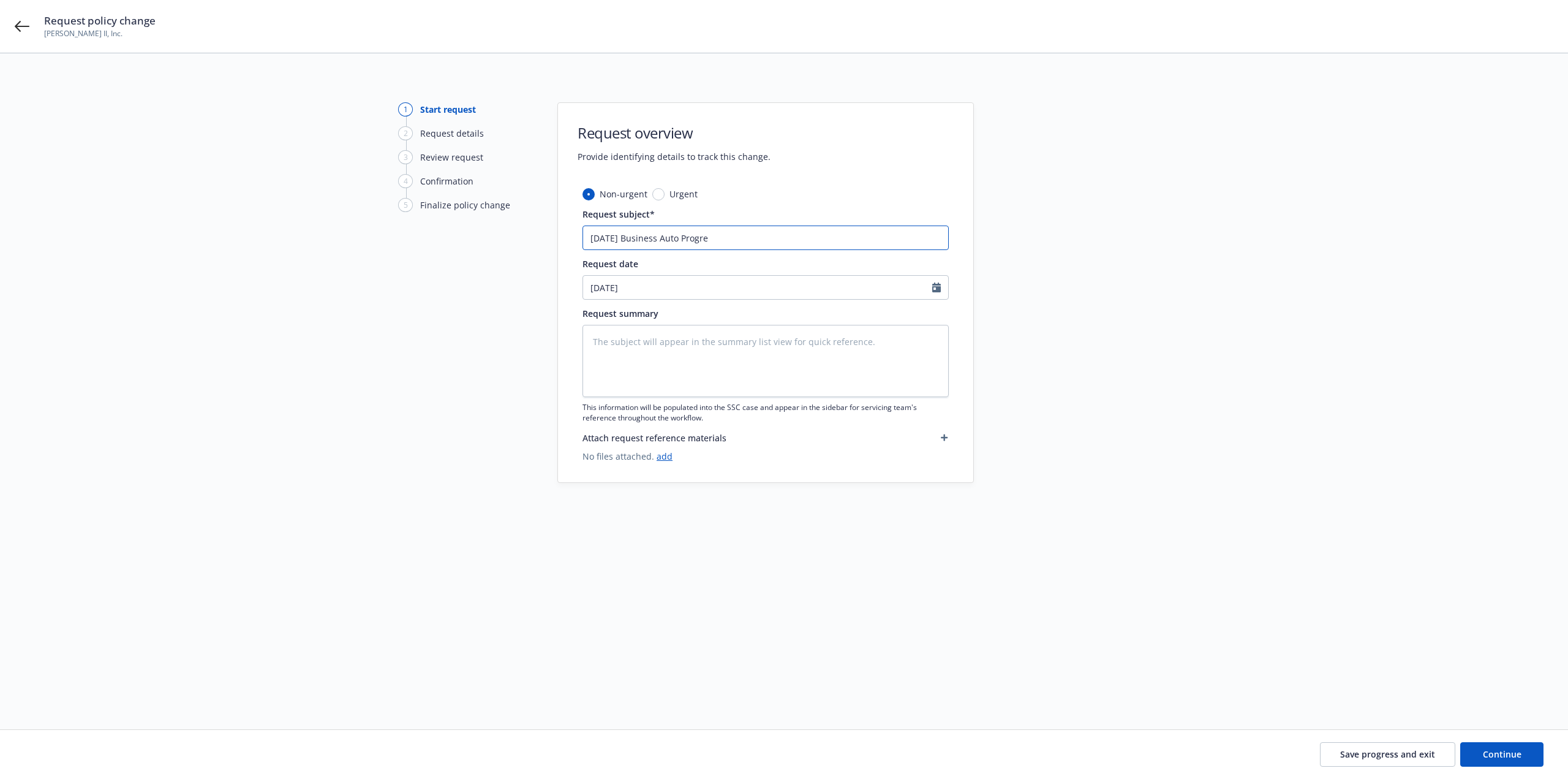
type input "8/18/25 Business Auto Progres"
type textarea "x"
type input "8/18/25 Business Auto Progress"
type textarea "x"
type input "8/18/25 Business Auto Progressi"
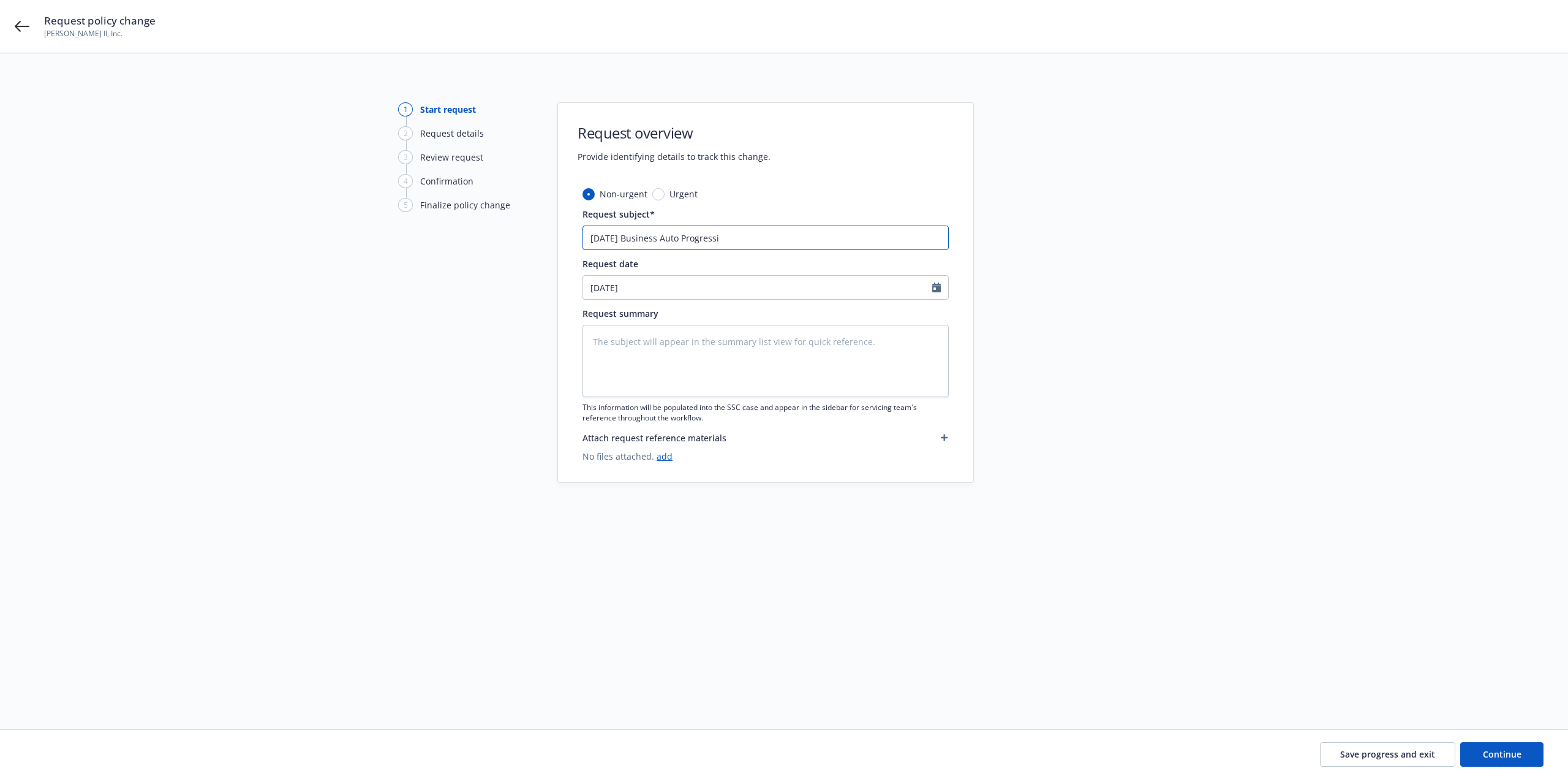
type textarea "x"
type input "8/18/25 Business Auto Progressiv"
type textarea "x"
type input "8/18/25 Business Auto Progressive"
type textarea "x"
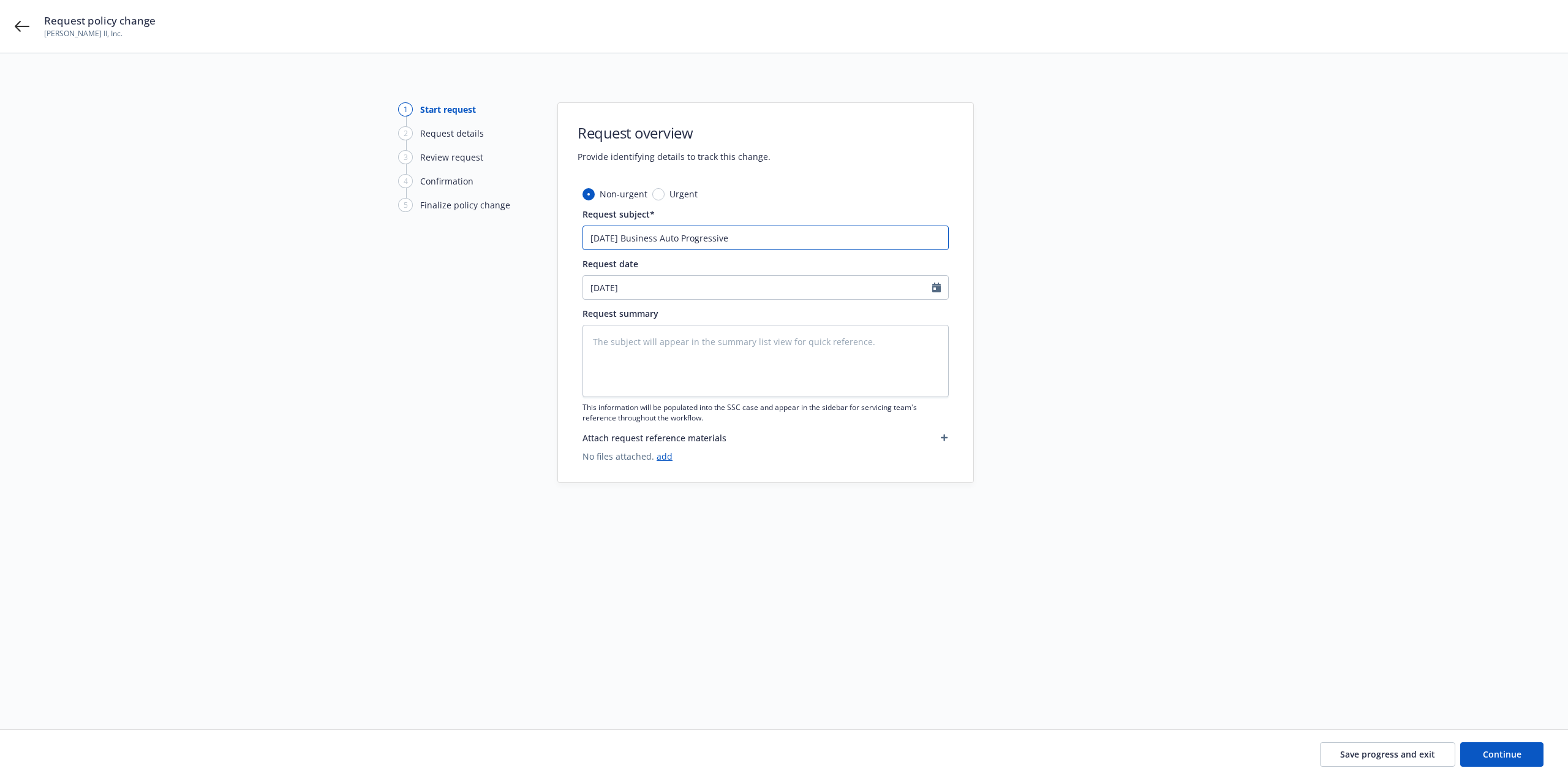
type input "8/18/25 Business Auto Progressive"
type textarea "x"
type input "8/18/25 Business Auto Progressive -"
type textarea "x"
type input "8/18/25 Business Auto Progressive -"
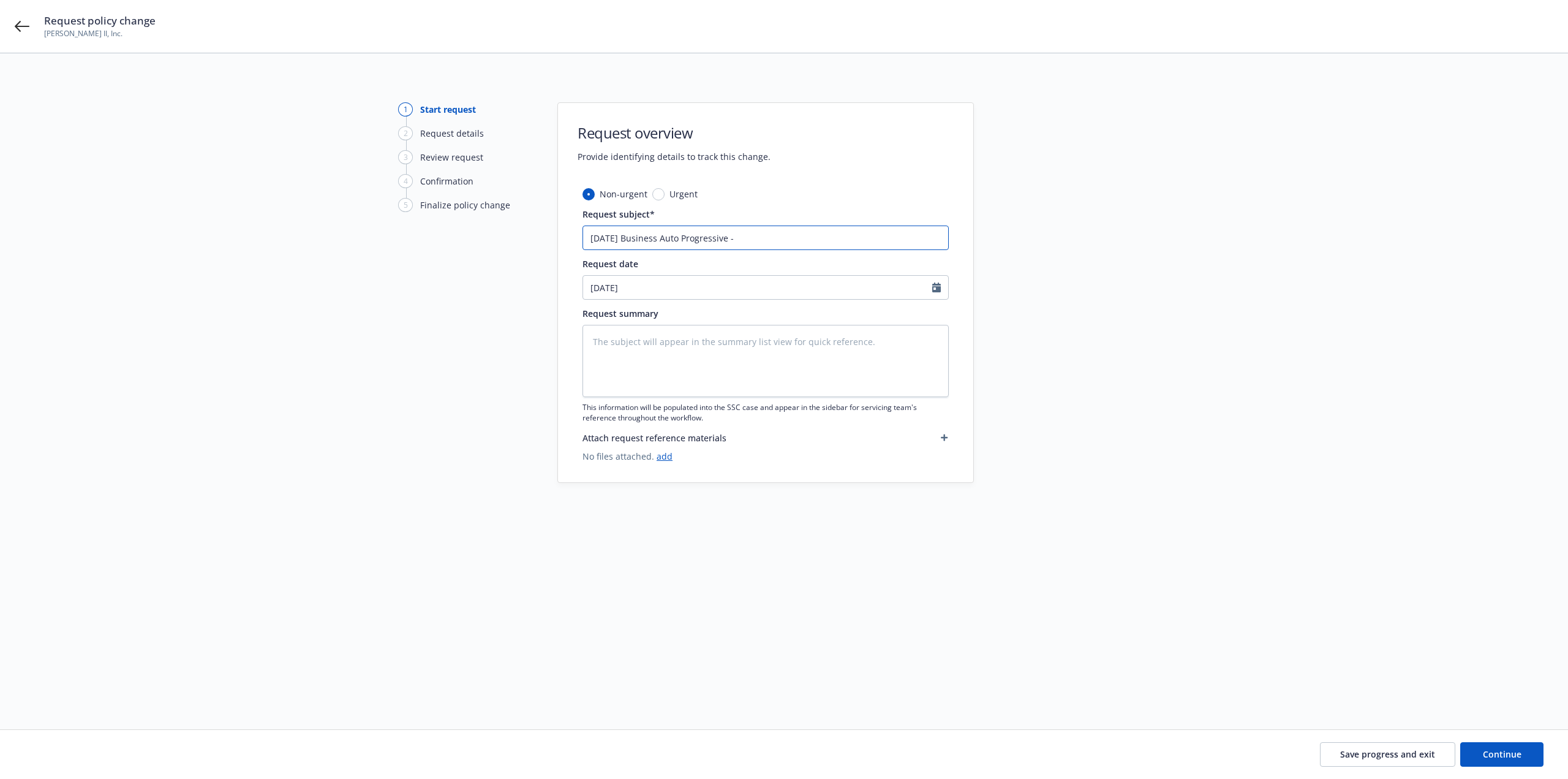
paste input "[DATE] Progressive Business Auto - Amend Mailing & Garaging Address"
type textarea "x"
type input "8/18/25 Business Auto Progressive - 6/5/25 Progressive Business Auto - Amend Ma…"
drag, startPoint x: 672, startPoint y: 238, endPoint x: 795, endPoint y: 238, distance: 123.0
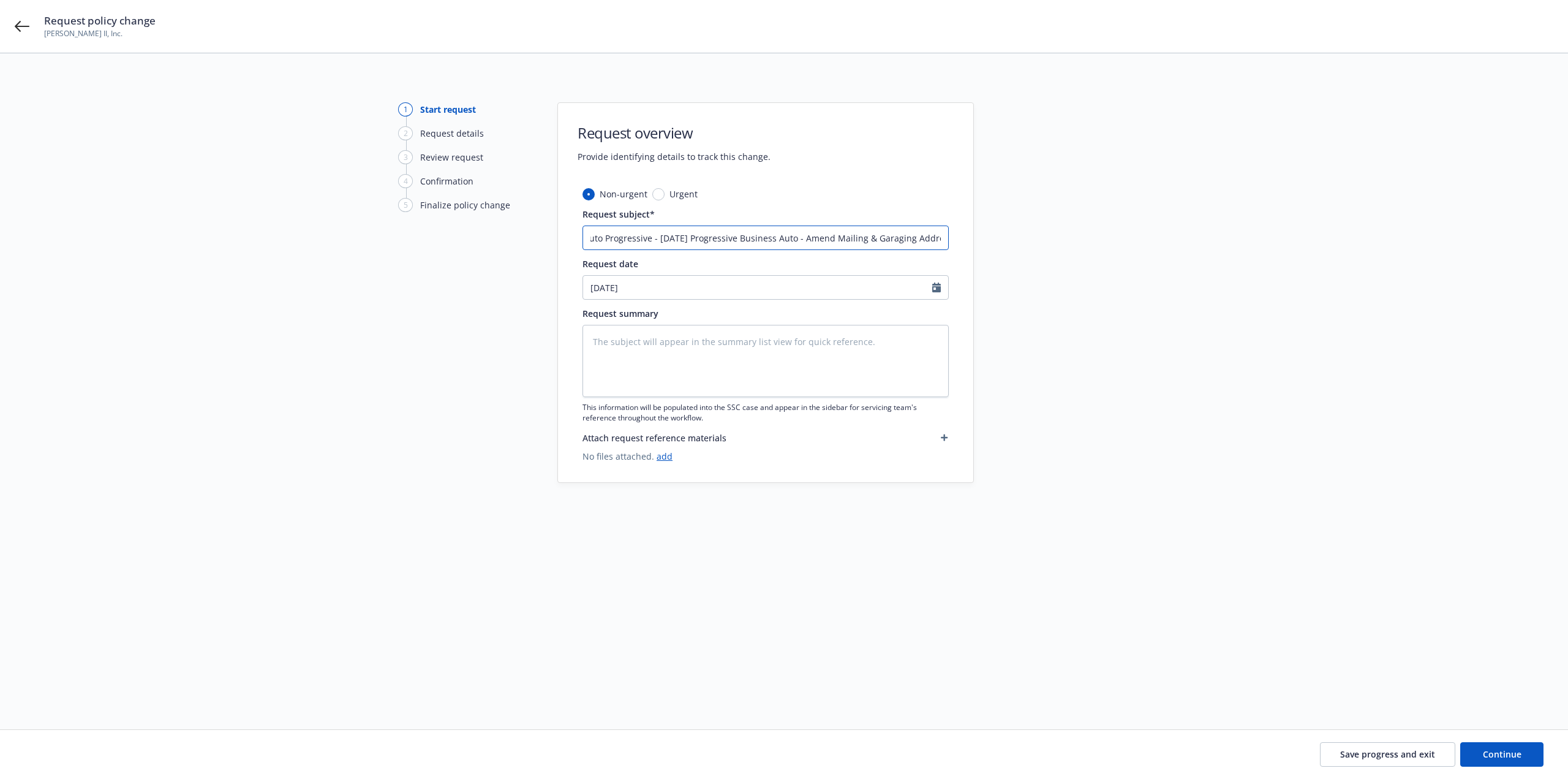
click at [795, 238] on input "8/18/25 Business Auto Progressive - 6/5/25 Progressive Business Auto - Amend Ma…" at bounding box center [765, 238] width 366 height 25
type textarea "x"
type input "8/18/25 Business Auto Progressive - - Amend Mailing & Garaging Address"
type textarea "x"
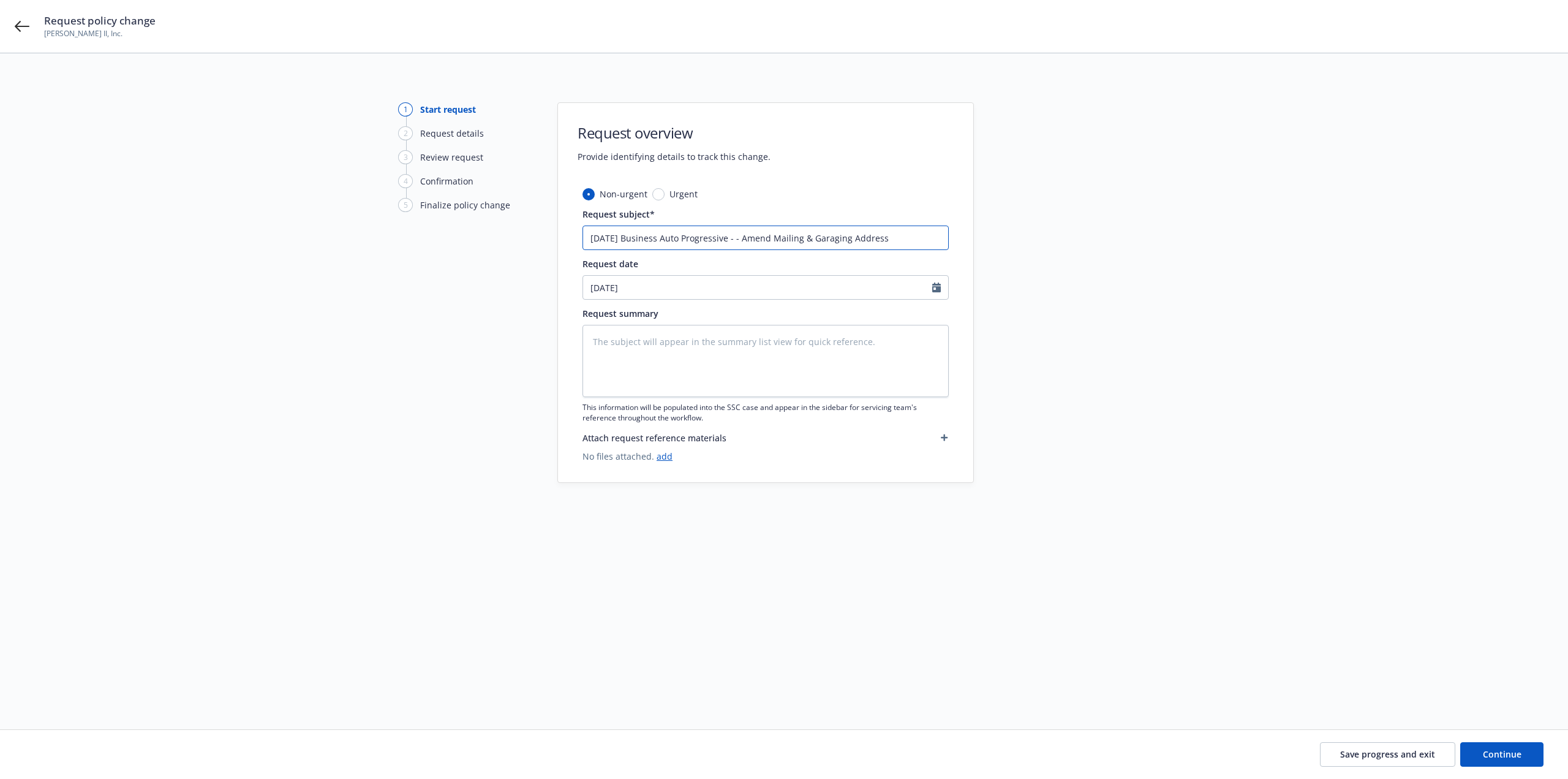
type input "8/18/25 Business Auto Progressive -- Amend Mailing & Garaging Address"
type textarea "x"
drag, startPoint x: 852, startPoint y: 242, endPoint x: 556, endPoint y: 256, distance: 296.3
click at [556, 256] on div "1 Start request 2 Request details 3 Review request 4 Confirmation 5 Finalize po…" at bounding box center [784, 376] width 1538 height 548
type input "[DATE] Business Auto Progressive - Amend Mailing & Garaging Address"
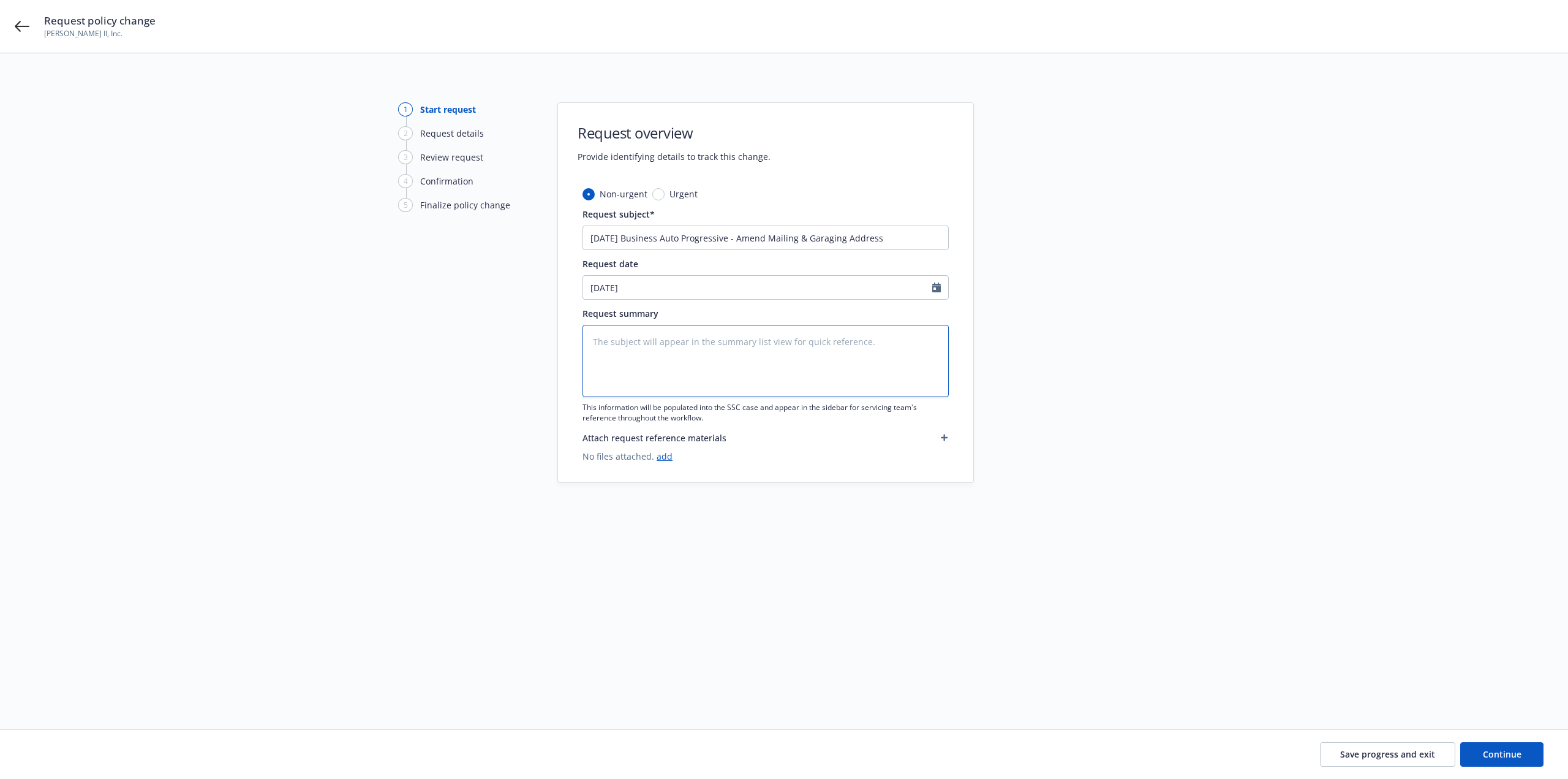
click at [655, 354] on textarea at bounding box center [765, 361] width 366 height 72
paste textarea "[DATE] Business Auto Progressive - Amend Mailing & Garaging Address"
type textarea "x"
type textarea "[DATE] Business Auto Progressive - Amend Mailing & Garaging Address"
click at [737, 342] on textarea "[DATE] Business Auto Progressive - Amend Mailing & Garaging Address" at bounding box center [765, 361] width 366 height 72
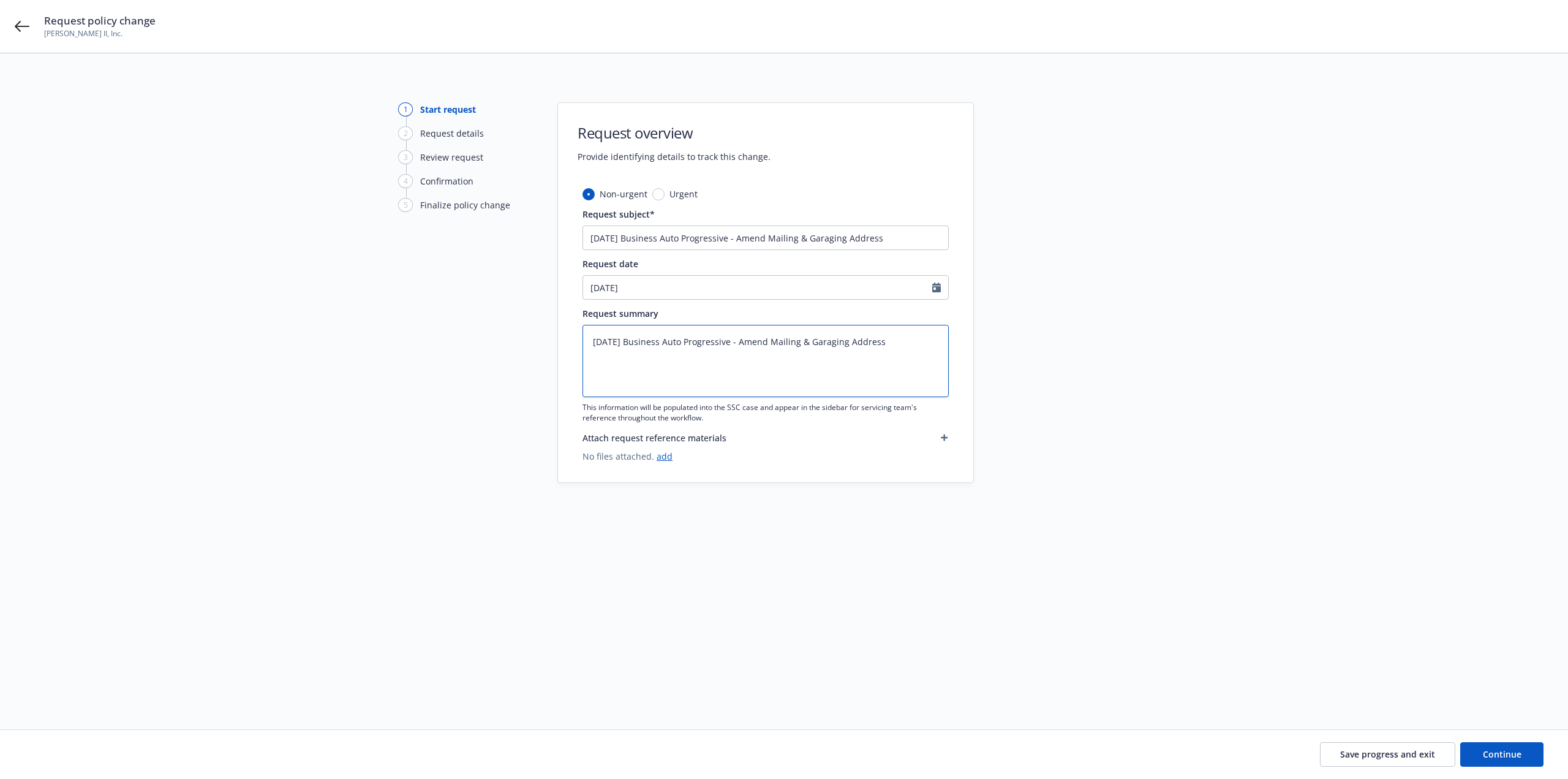
type textarea "x"
type textarea "8/18/25 Business Auto Progressive Amend Mailing & Garaging Address"
click at [737, 341] on textarea "8/18/25 Business Auto Progressive Amend Mailing & Garaging Address" at bounding box center [765, 361] width 366 height 72
type textarea "x"
type textarea "8/18/25 Business Auto Progressive Amend Mailing & Garaging Address"
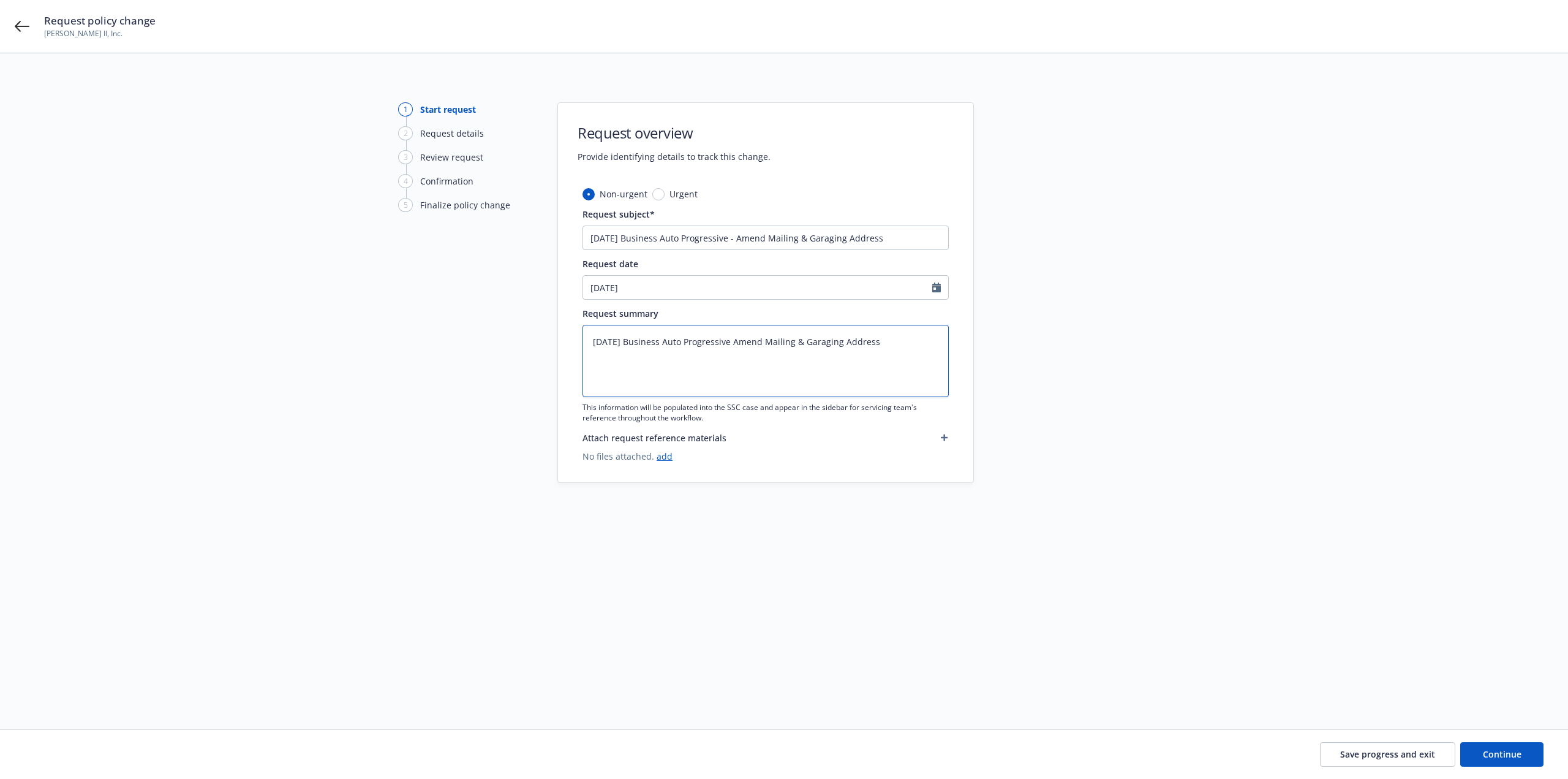
type textarea "x"
type textarea "8/18/25 Business Auto ProgressiveAmend Mailing & Garaging Address"
type textarea "x"
type textarea "8/18/25 Business Auto Progressive Amend Mailing & Garaging Address"
type textarea "x"
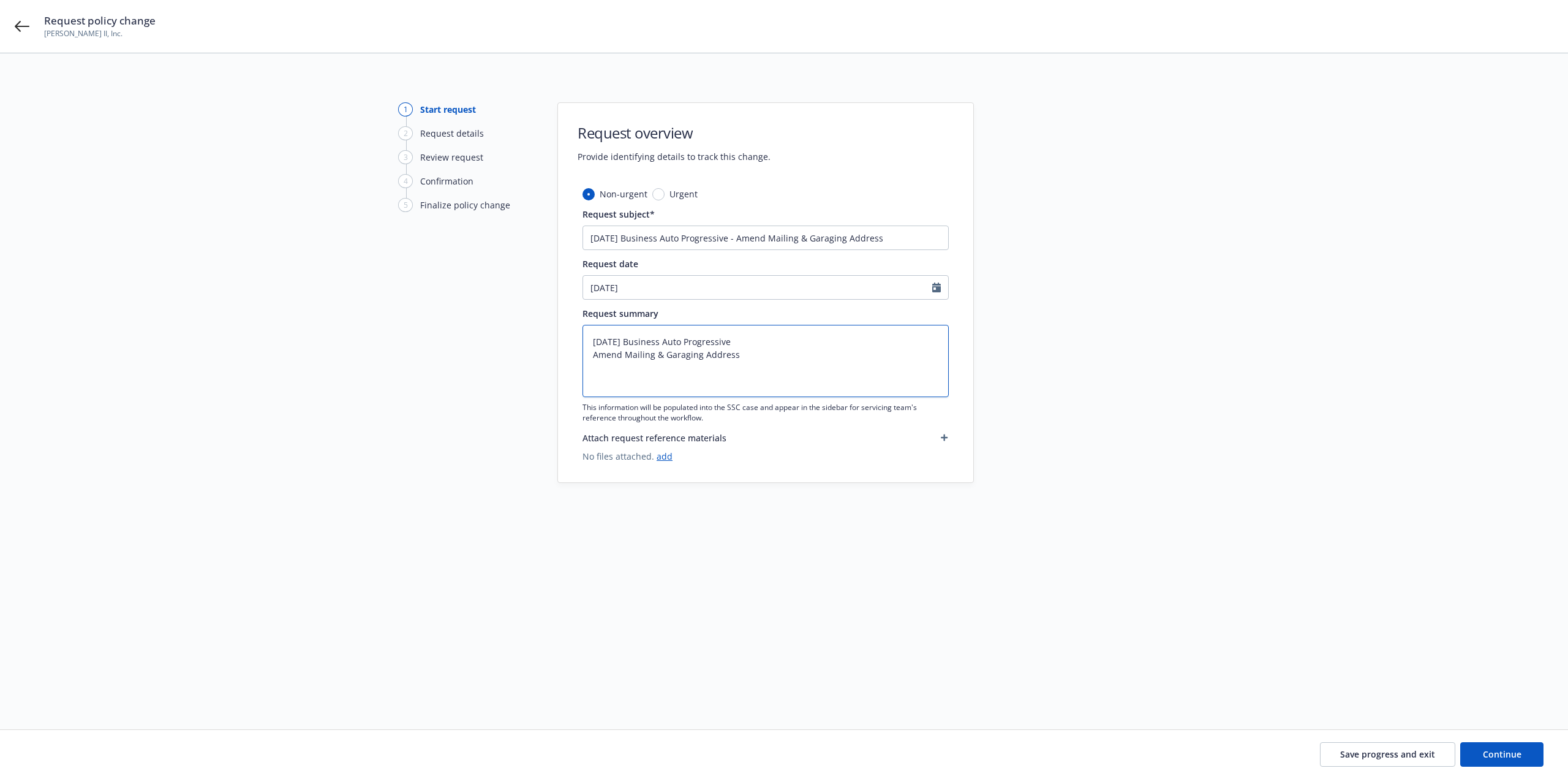
type textarea "8/18/25 Business Auto Progressive Amend Mailing & Garaging Address"
click at [663, 366] on textarea "8/18/25 Business Auto Progressive Amend Mailing & Garaging Address" at bounding box center [765, 361] width 366 height 72
type textarea "x"
type textarea "8/18/25 Business Auto Progressive Amend Mailing &Garaging Address"
type textarea "x"
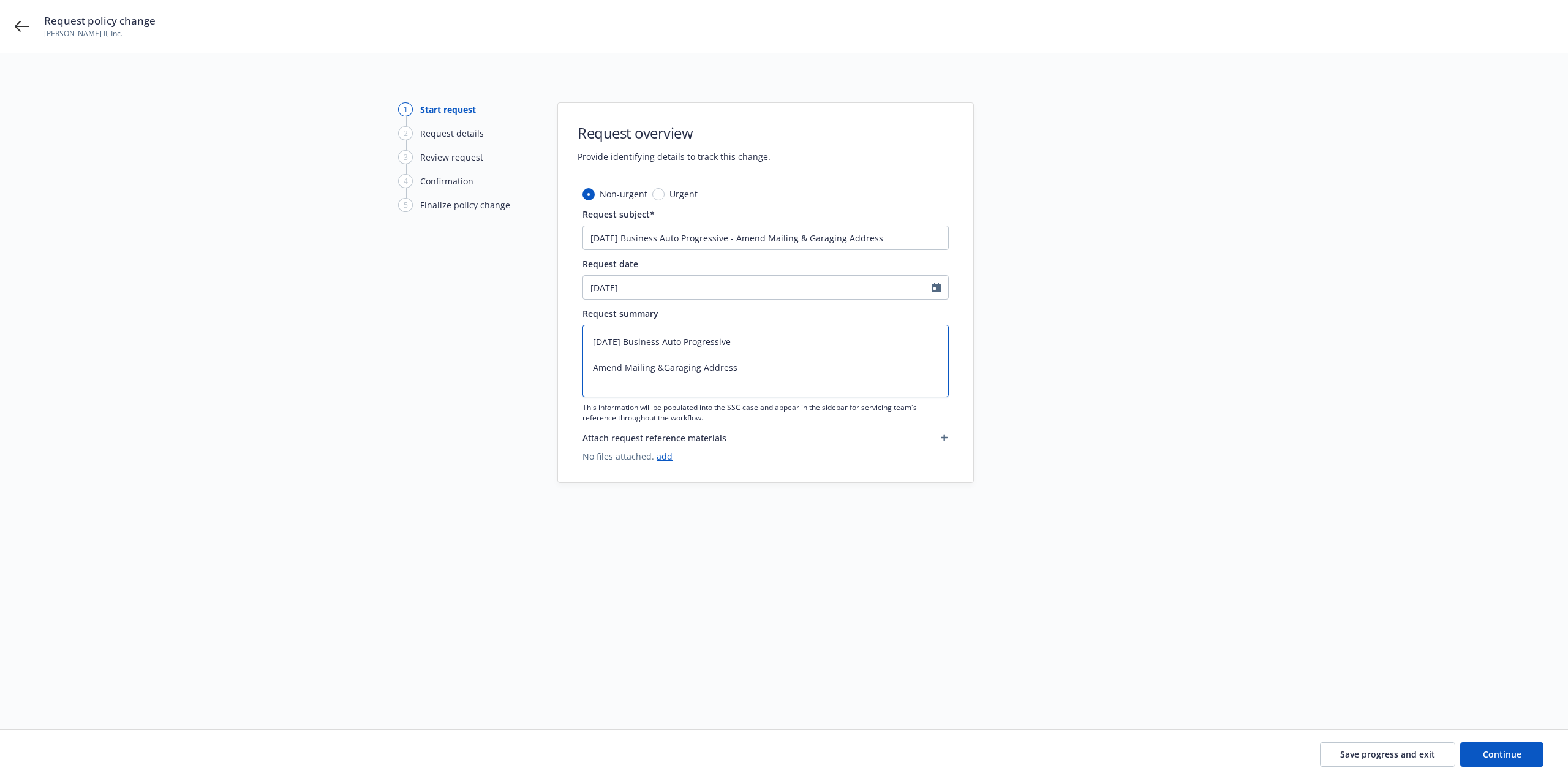
type textarea "8/18/25 Business Auto Progressive Amend Mailing Garaging Address"
type textarea "x"
type textarea "8/18/25 Business Auto Progressive Amend MailingGaraging Address"
type textarea "x"
type textarea "8/18/25 Business Auto Progressive Amend Mailing Garaging Address"
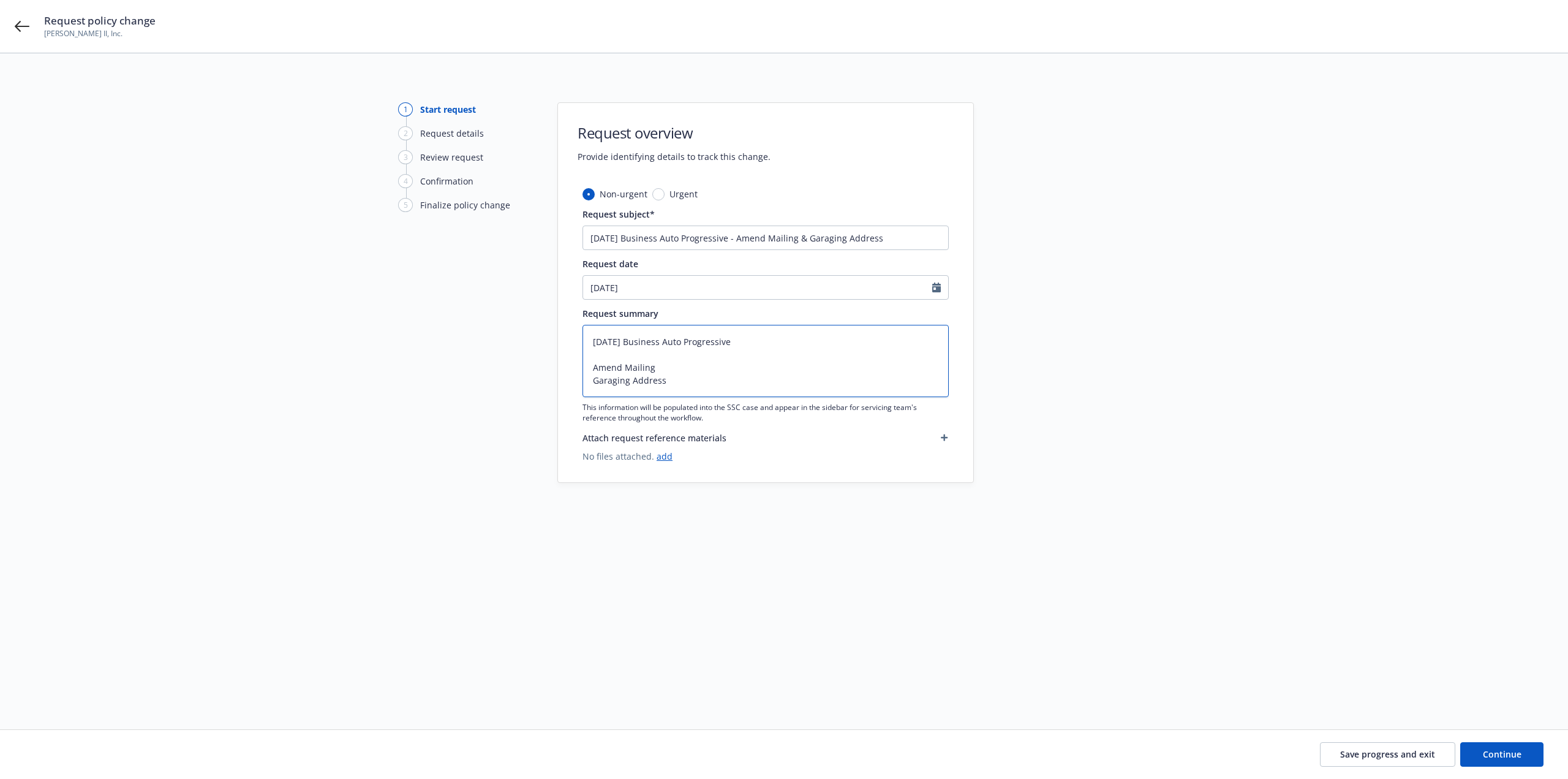
type textarea "x"
type textarea "8/18/25 Business Auto Progressive Amend Mailing Garaging Address"
type textarea "x"
type textarea "8/18/25 Business Auto Progressive Amend Mailing Garaging Address"
click at [682, 370] on textarea "8/18/25 Business Auto Progressive Amend Mailing Garaging Address" at bounding box center [765, 361] width 366 height 72
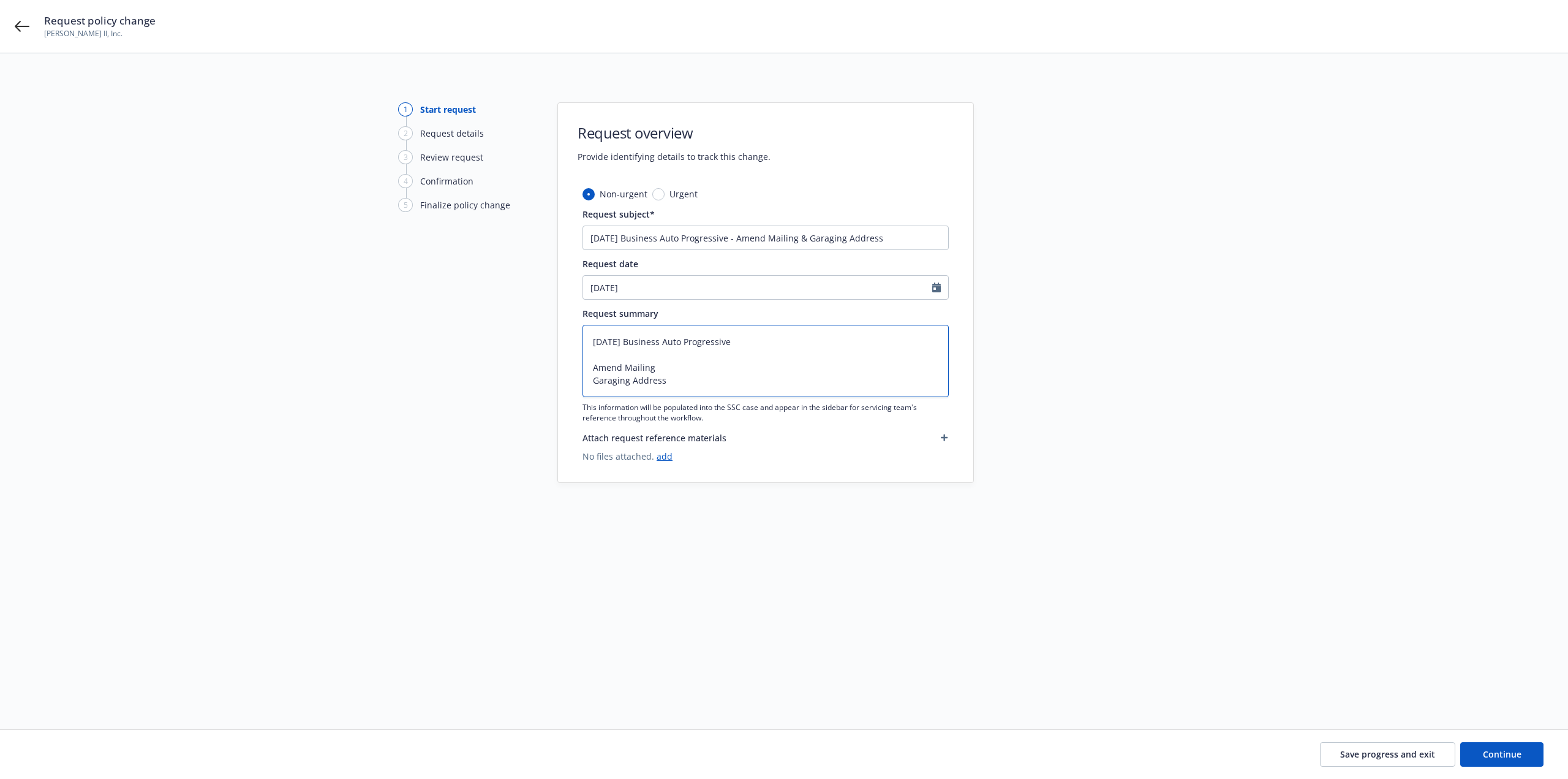
type textarea "x"
type textarea "8/18/25 Business Auto Progressive Amend Mailing Garaging Address"
type textarea "x"
type textarea "8/18/25 Business Auto Progressive Amend Mailing f Garaging Address"
type textarea "x"
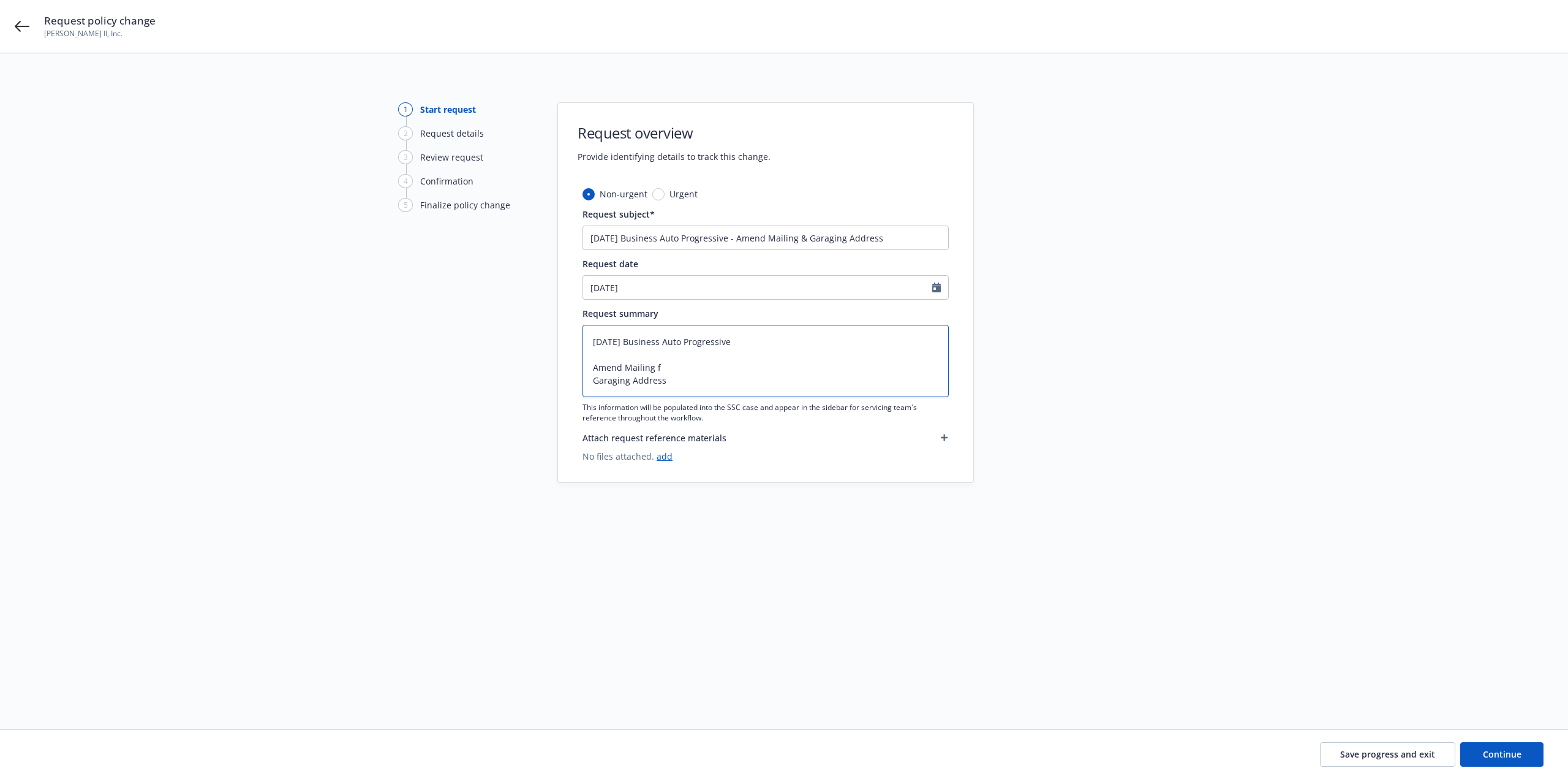
type textarea "8/18/25 Business Auto Progressive Amend Mailing fr Garaging Address"
type textarea "x"
type textarea "8/18/25 Business Auto Progressive Amend Mailing fro Garaging Address"
type textarea "x"
type textarea "8/18/25 Business Auto Progressive Amend Mailing from Garaging Address"
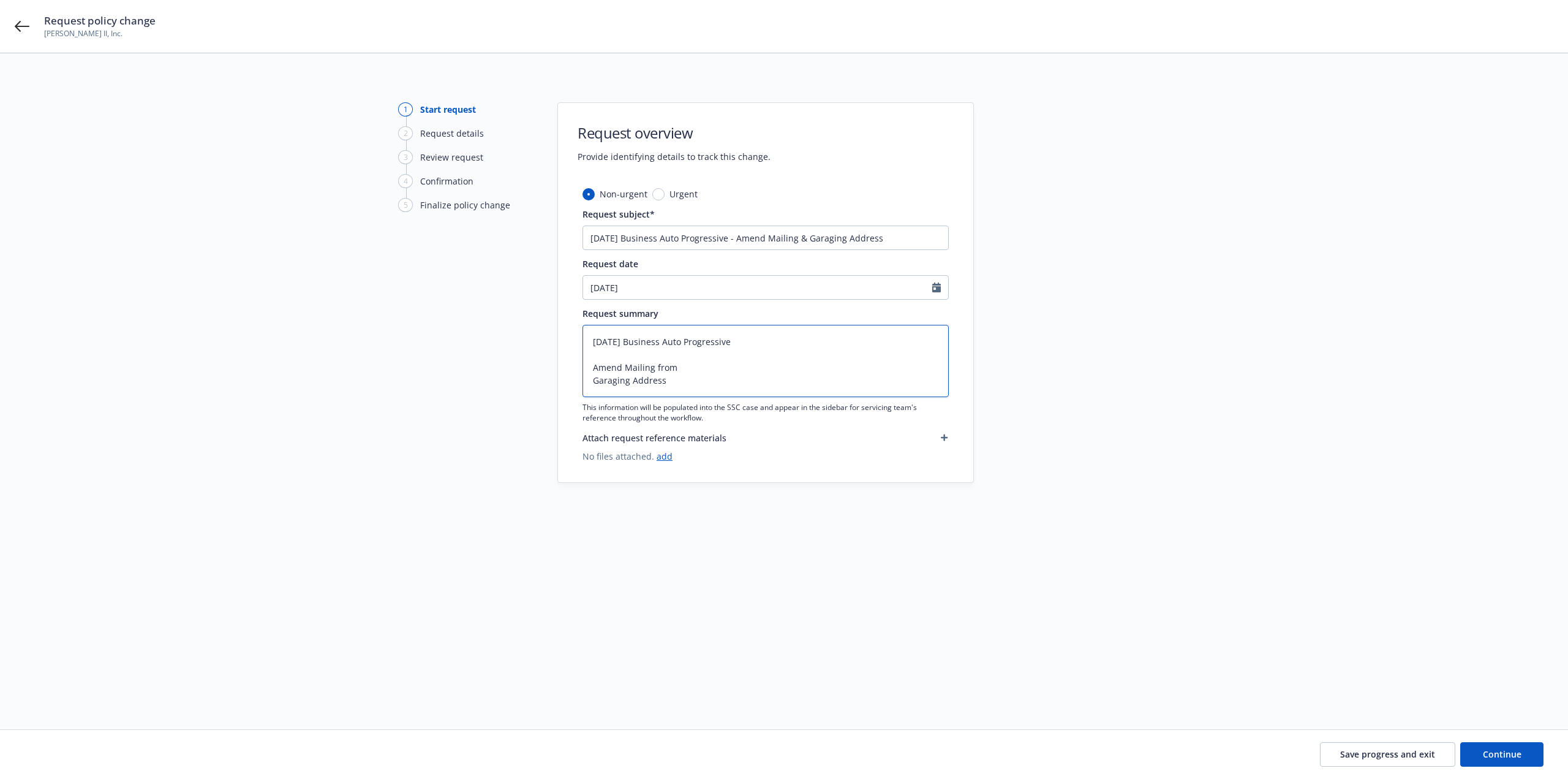
type textarea "x"
type textarea "8/18/25 Business Auto Progressive Amend Mailing from Garaging Address"
type textarea "x"
type textarea "8/18/25 Business Auto Progressive Amend Mailing from 1 Garaging Address"
type textarea "x"
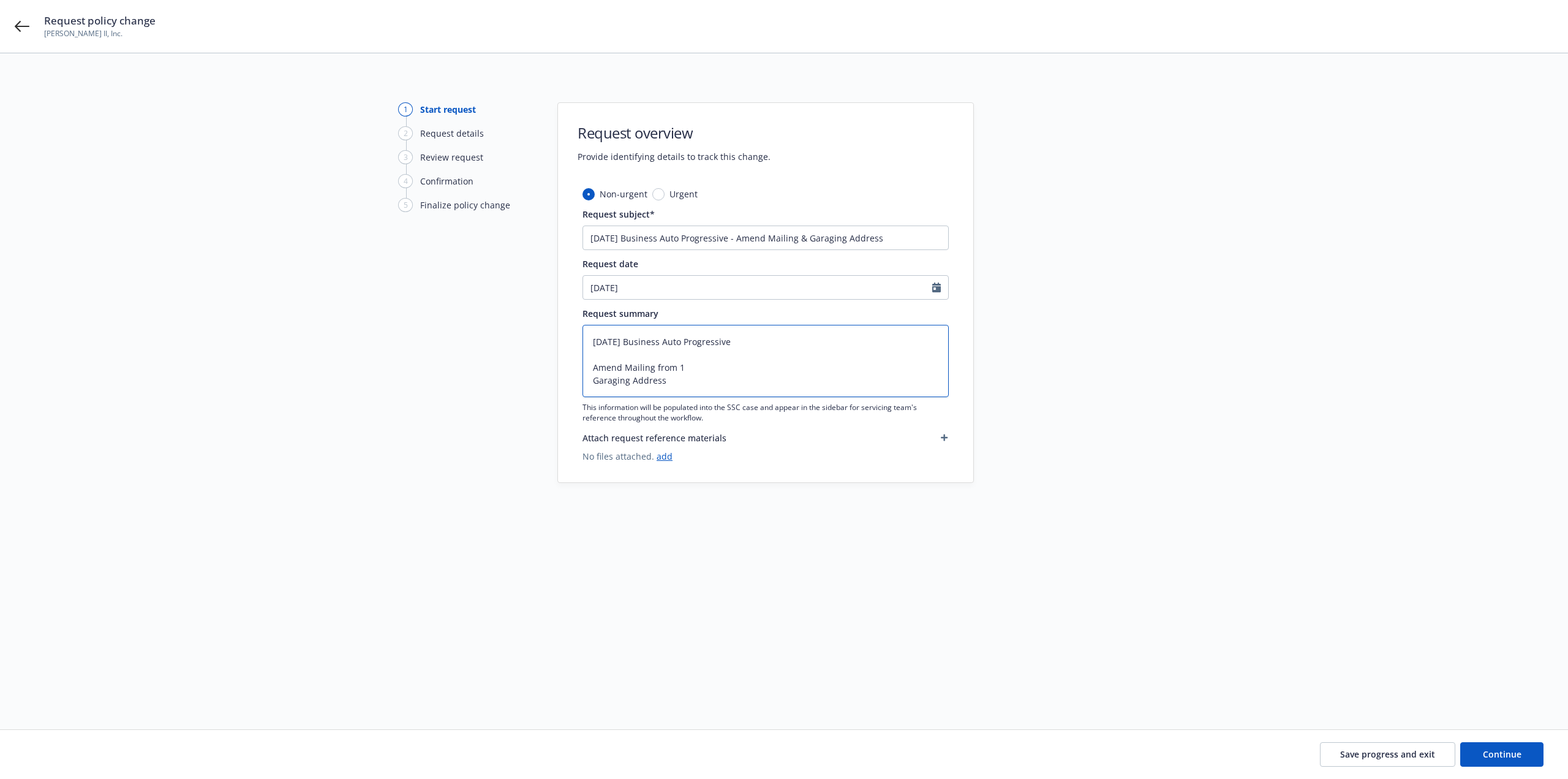
type textarea "8/18/25 Business Auto Progressive Amend Mailing from Garaging Address"
type textarea "x"
type textarea "8/18/25 Business Auto Progressive Amend Mailing from 4 Garaging Address"
type textarea "x"
type textarea "8/18/25 Business Auto Progressive Amend Mailing from 41 Garaging Address"
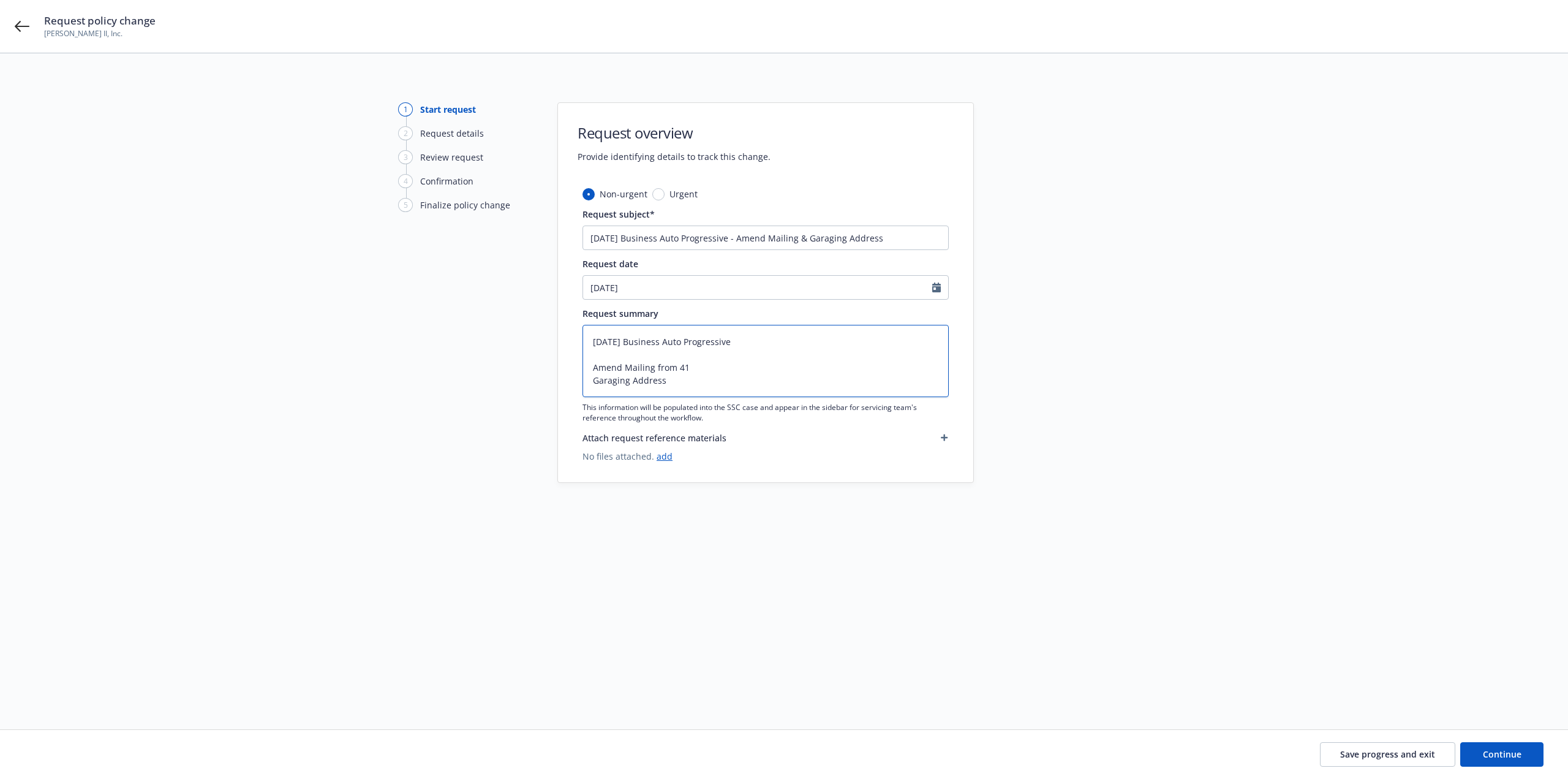
type textarea "x"
type textarea "8/18/25 Business Auto Progressive Amend Mailing from 410 Garaging Address"
type textarea "x"
type textarea "8/18/25 Business Auto Progressive Amend Mailing from 41 Garaging Address"
type textarea "x"
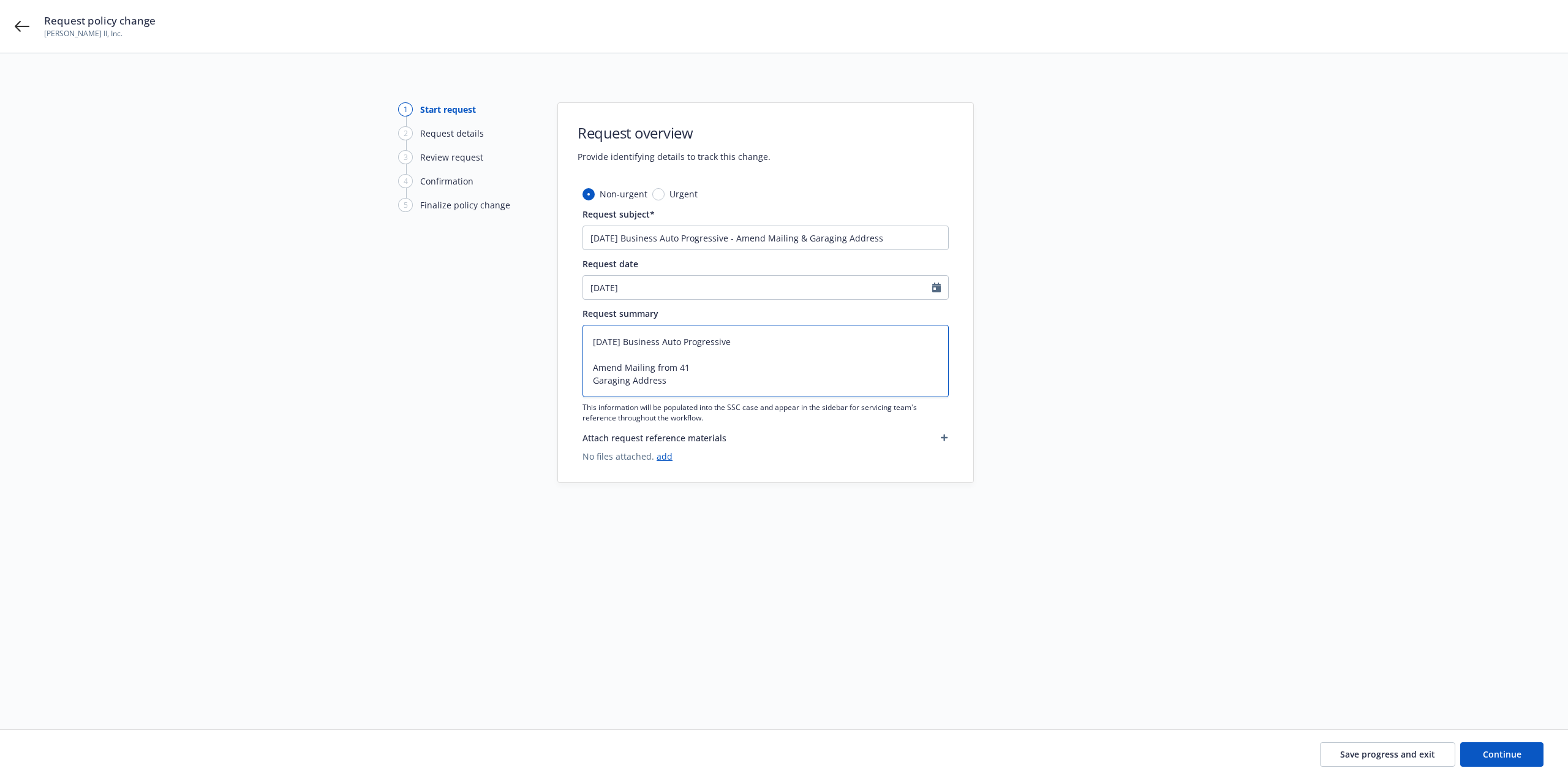
type textarea "8/18/25 Business Auto Progressive Amend Mailing from 4 Garaging Address"
type textarea "x"
type textarea "8/18/25 Business Auto Progressive Amend Mailing from Garaging Address"
type textarea "x"
type textarea "8/18/25 Business Auto Progressive Amend Mailing from P Garaging Address"
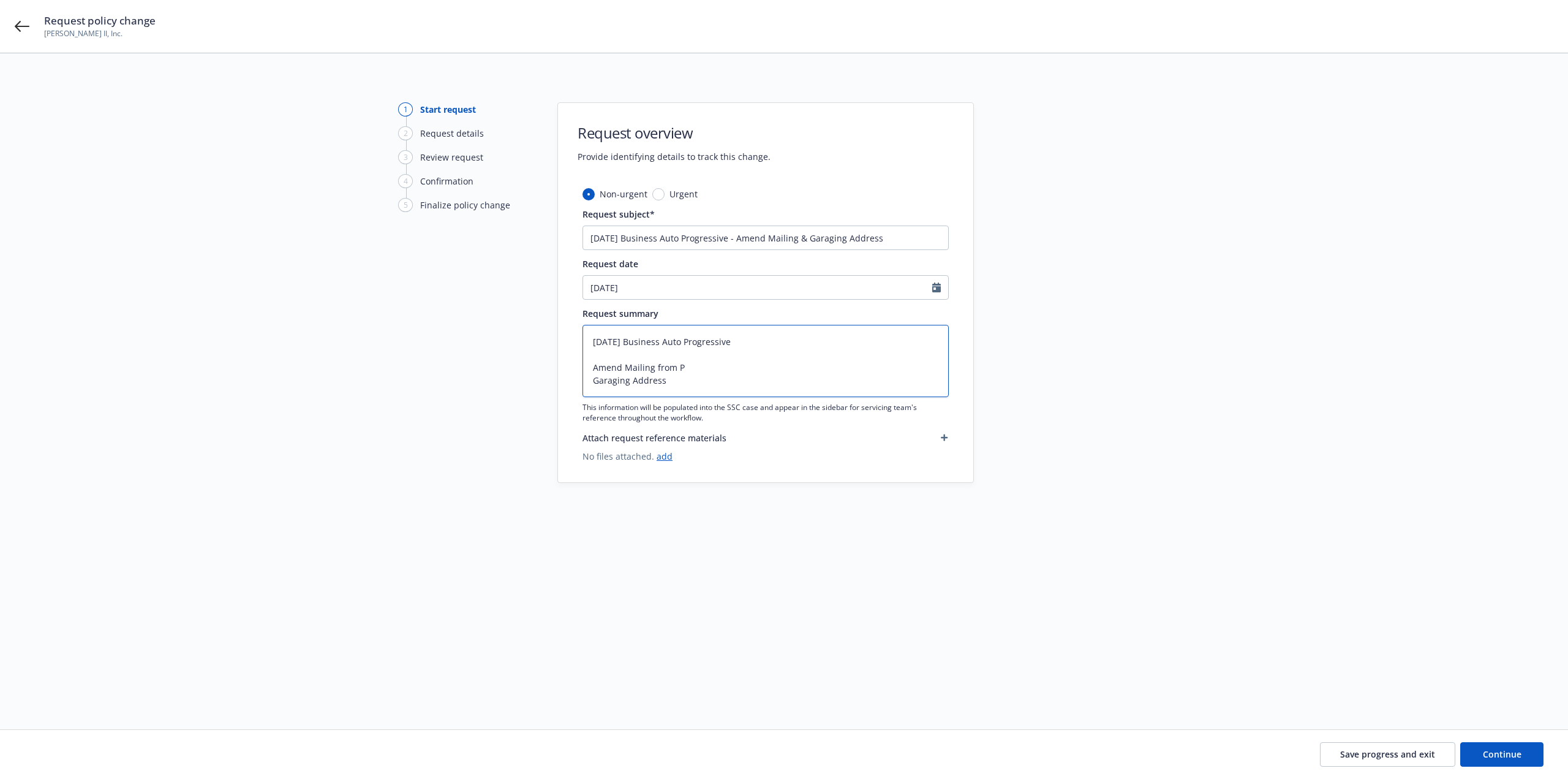
type textarea "x"
type textarea "8/18/25 Business Auto Progressive Amend Mailing from Po Garaging Address"
type textarea "x"
type textarea "8/18/25 Business Auto Progressive Amend Mailing from Po Garaging Address"
type textarea "x"
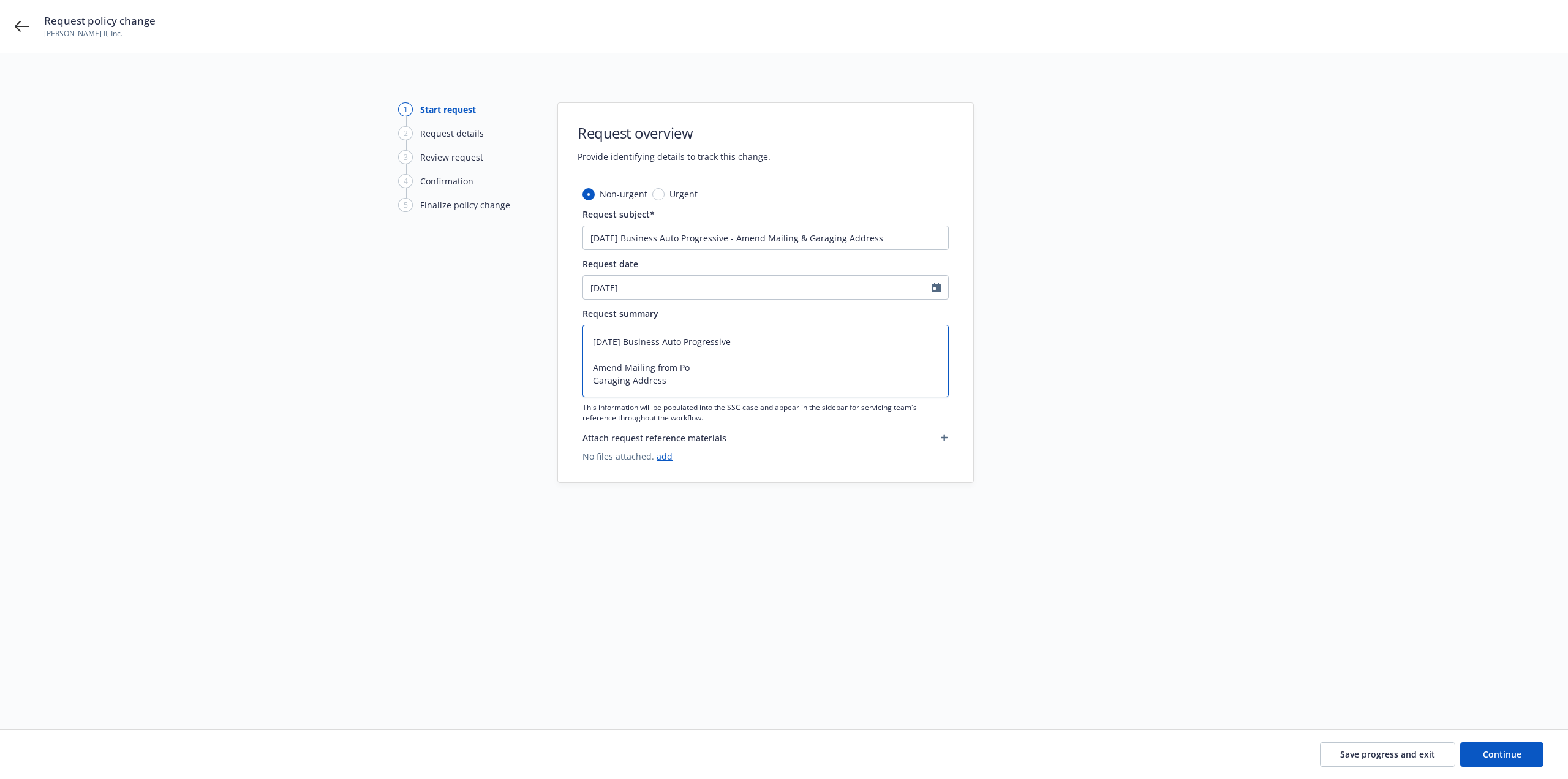
type textarea "8/18/25 Business Auto Progressive Amend Mailing from Po B Garaging Address"
type textarea "x"
type textarea "8/18/25 Business Auto Progressive Amend Mailing from Po Bo Garaging Address"
type textarea "x"
type textarea "8/18/25 Business Auto Progressive Amend Mailing from Po Box Garaging Address"
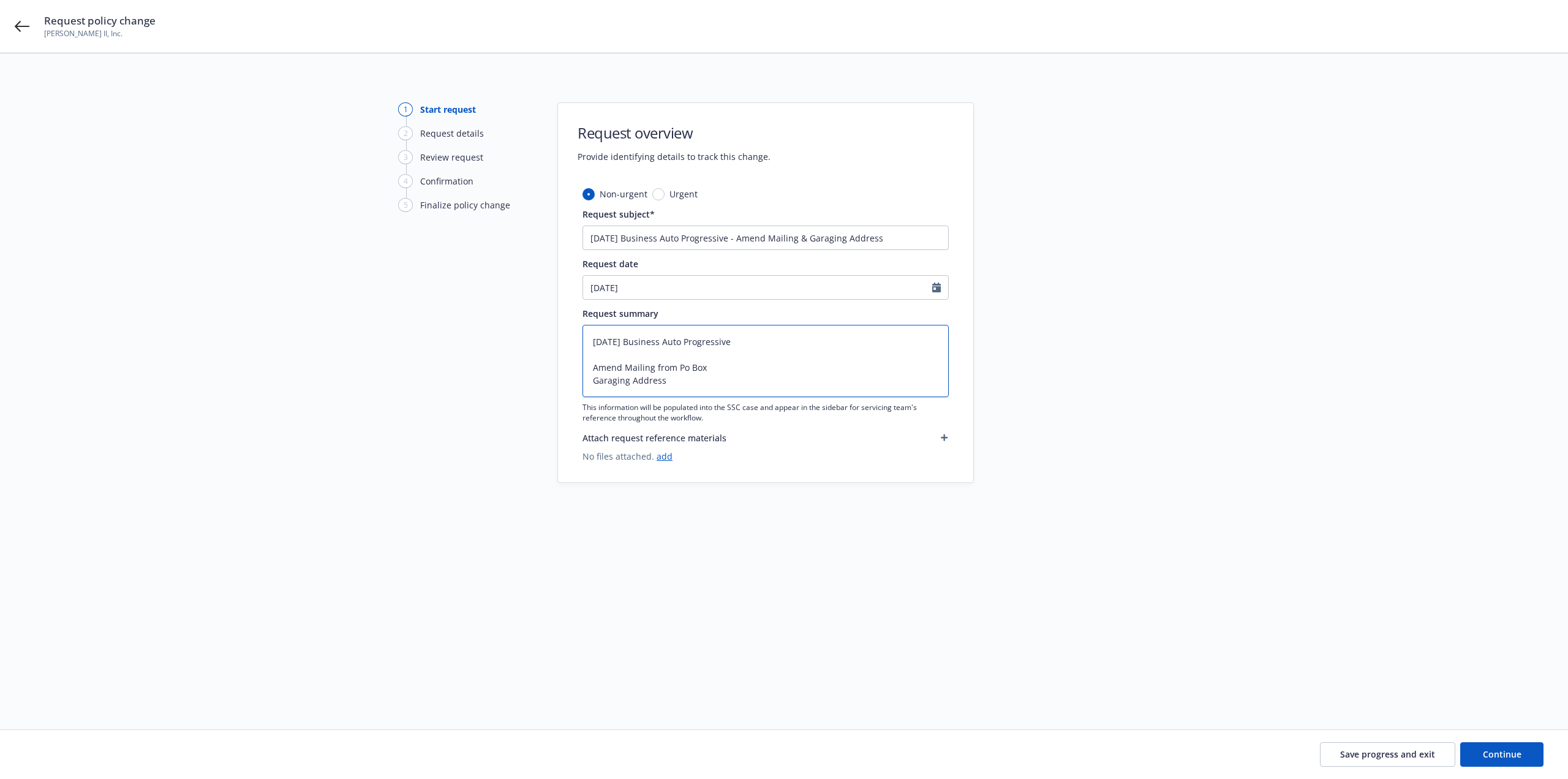
type textarea "x"
type textarea "8/18/25 Business Auto Progressive Amend Mailing from Po Box Garaging Address"
type textarea "x"
type textarea "8/18/25 Business Auto Progressive Amend Mailing from Po Box 4 Garaging Address"
type textarea "x"
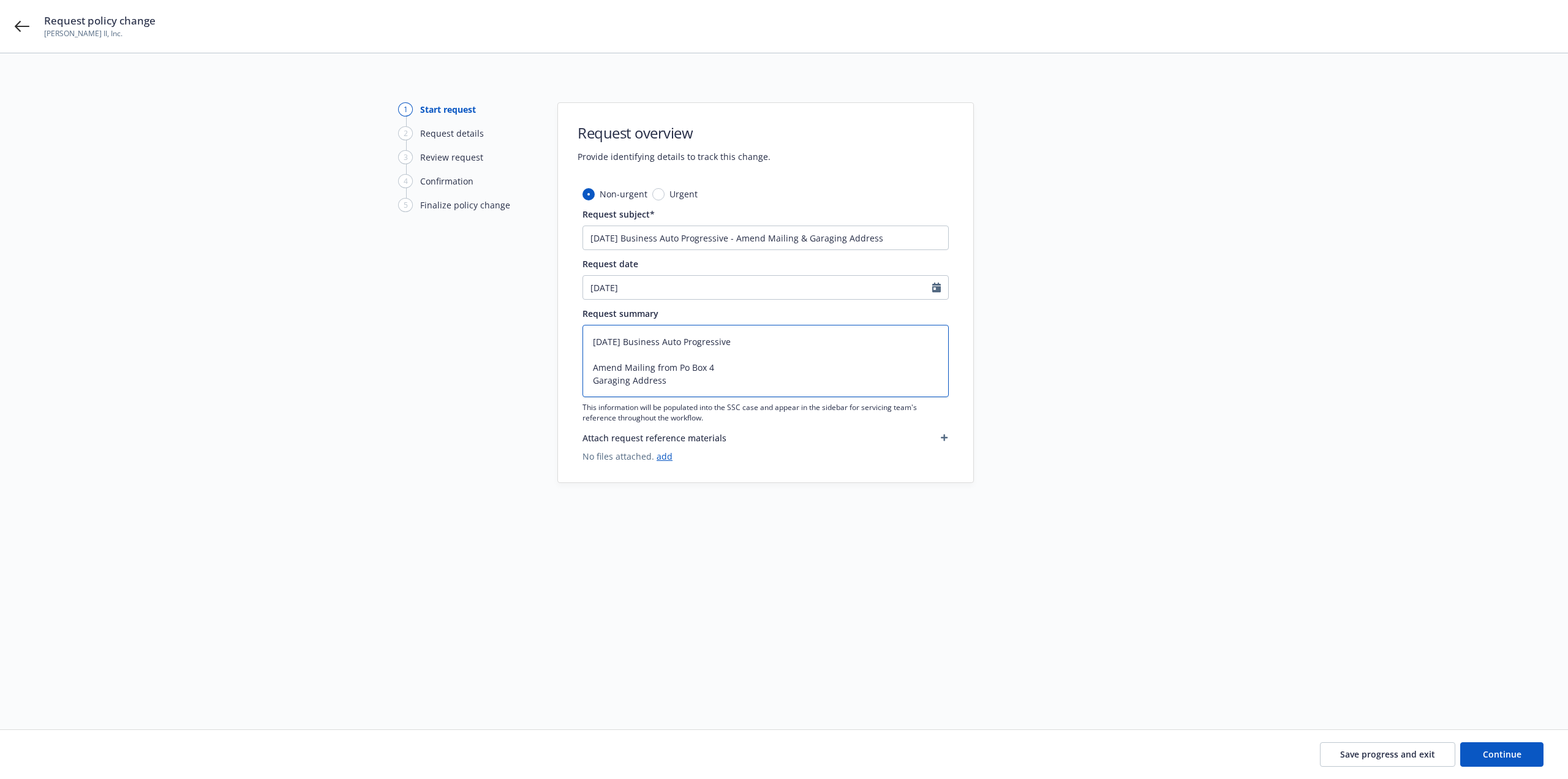
type textarea "8/18/25 Business Auto Progressive Amend Mailing from Po Box 41 Garaging Address"
type textarea "x"
type textarea "8/18/25 Business Auto Progressive Amend Mailing from Po Box 410 Garaging Address"
type textarea "x"
type textarea "8/18/25 Business Auto Progressive Amend Mailing from Po Box 410, Garaging Addre…"
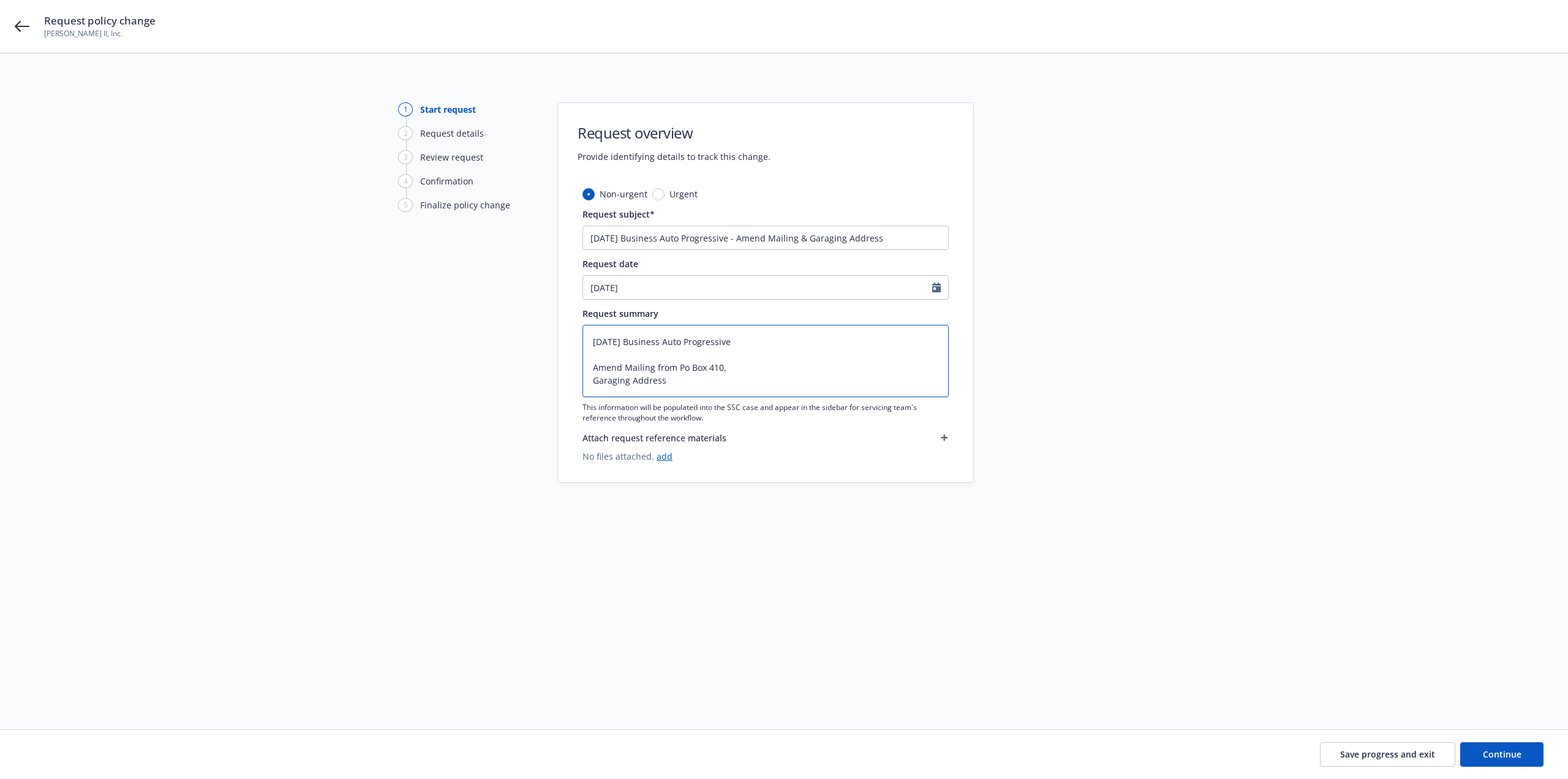
type textarea "x"
type textarea "8/18/25 Business Auto Progressive Amend Mailing from Po Box 410, Garaging Addre…"
type textarea "x"
type textarea "8/18/25 Business Auto Progressive Amend Mailing from Po Box 410, K Garaging Add…"
type textarea "x"
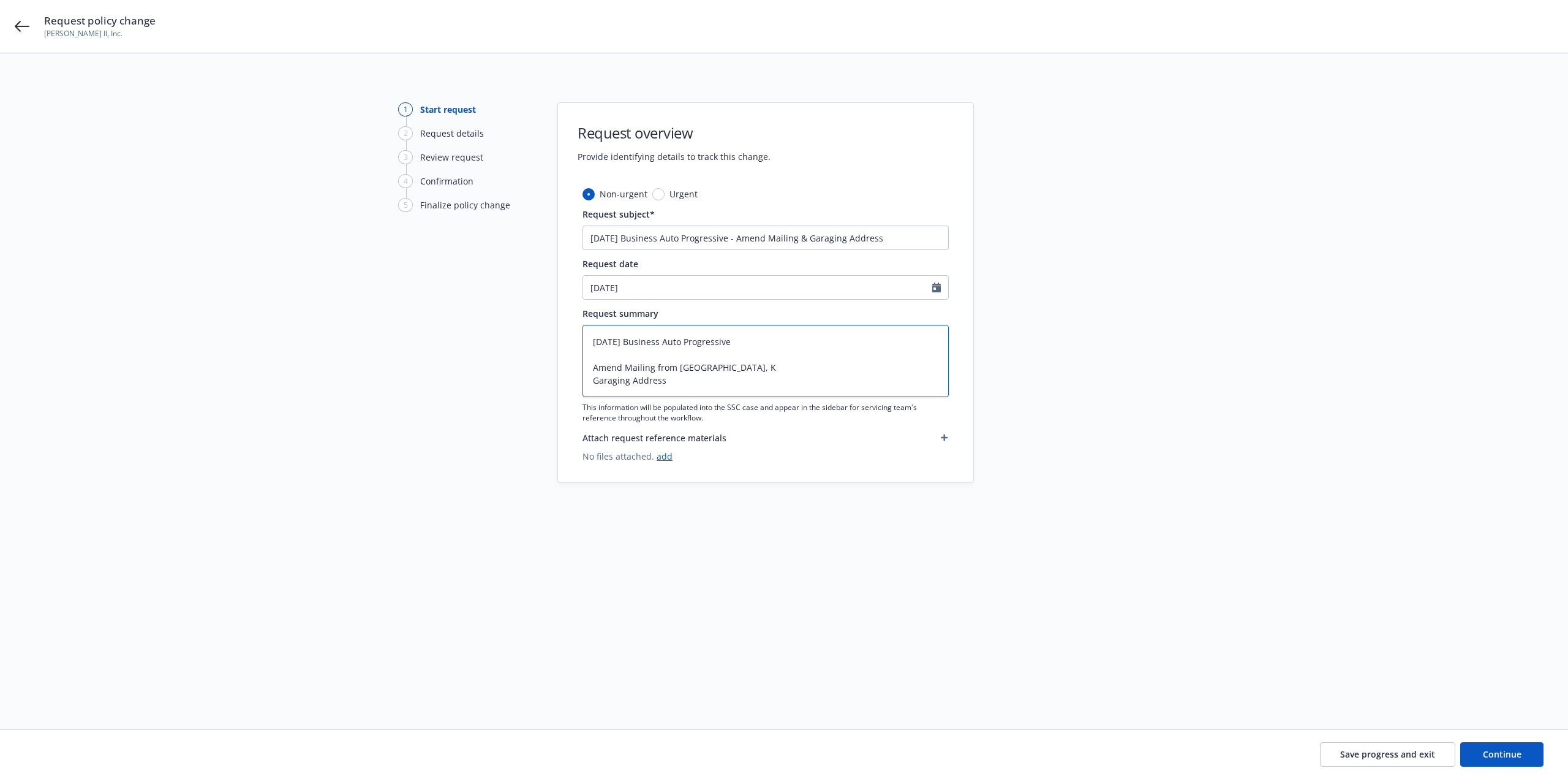
type textarea "8/18/25 Business Auto Progressive Amend Mailing from Po Box 410, Ke Garaging Ad…"
type textarea "x"
type textarea "8/18/25 Business Auto Progressive Amend Mailing from Po Box 410, Ker Garaging A…"
type textarea "x"
type textarea "8/18/25 Business Auto Progressive Amend Mailing from Po Box 410, Kerm Garaging …"
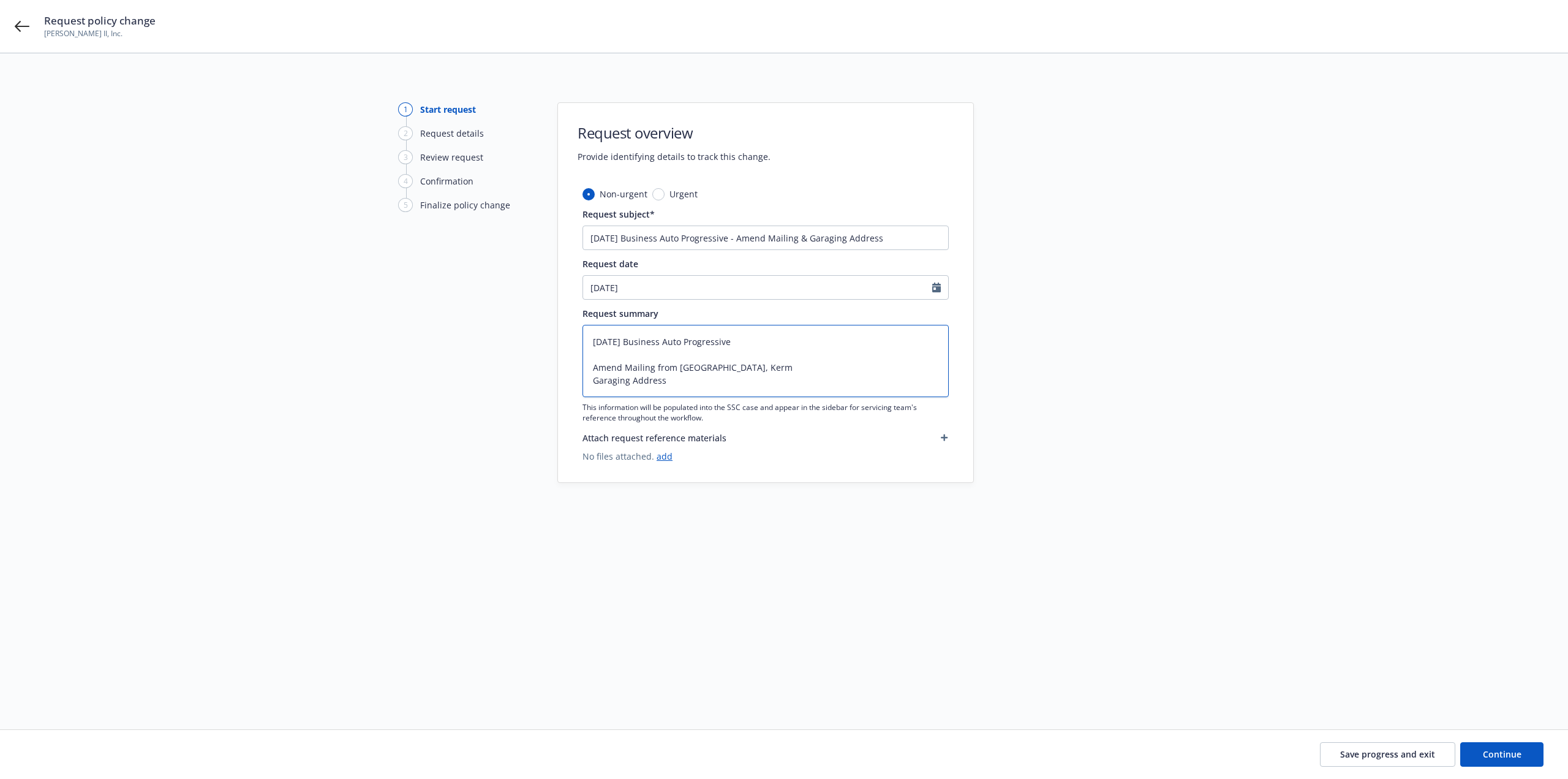
type textarea "x"
type textarea "8/18/25 Business Auto Progressive Amend Mailing from Po Box 410, Kerman Garagin…"
type textarea "x"
type textarea "8/18/25 Business Auto Progressive Amend Mailing from Po Box 410, Kerman, Garagi…"
type textarea "x"
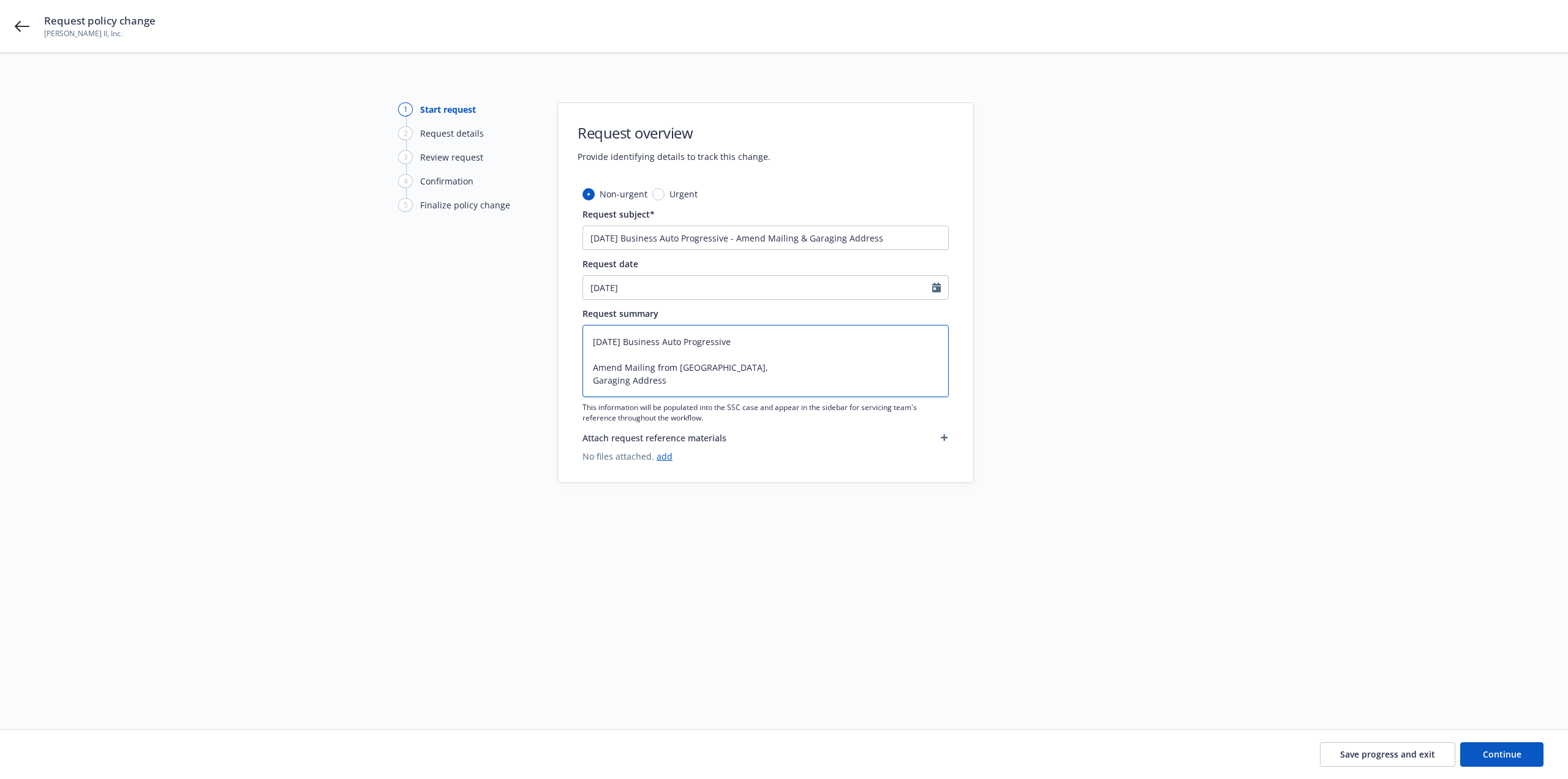
type textarea "8/18/25 Business Auto Progressive Amend Mailing from Po Box 410, Kerman, Garagi…"
type textarea "x"
type textarea "8/18/25 Business Auto Progressive Amend Mailing from Po Box 410, Kerman, C Gara…"
type textarea "x"
type textarea "8/18/25 Business Auto Progressive Amend Mailing from Po Box 410, Kerman, CA Gar…"
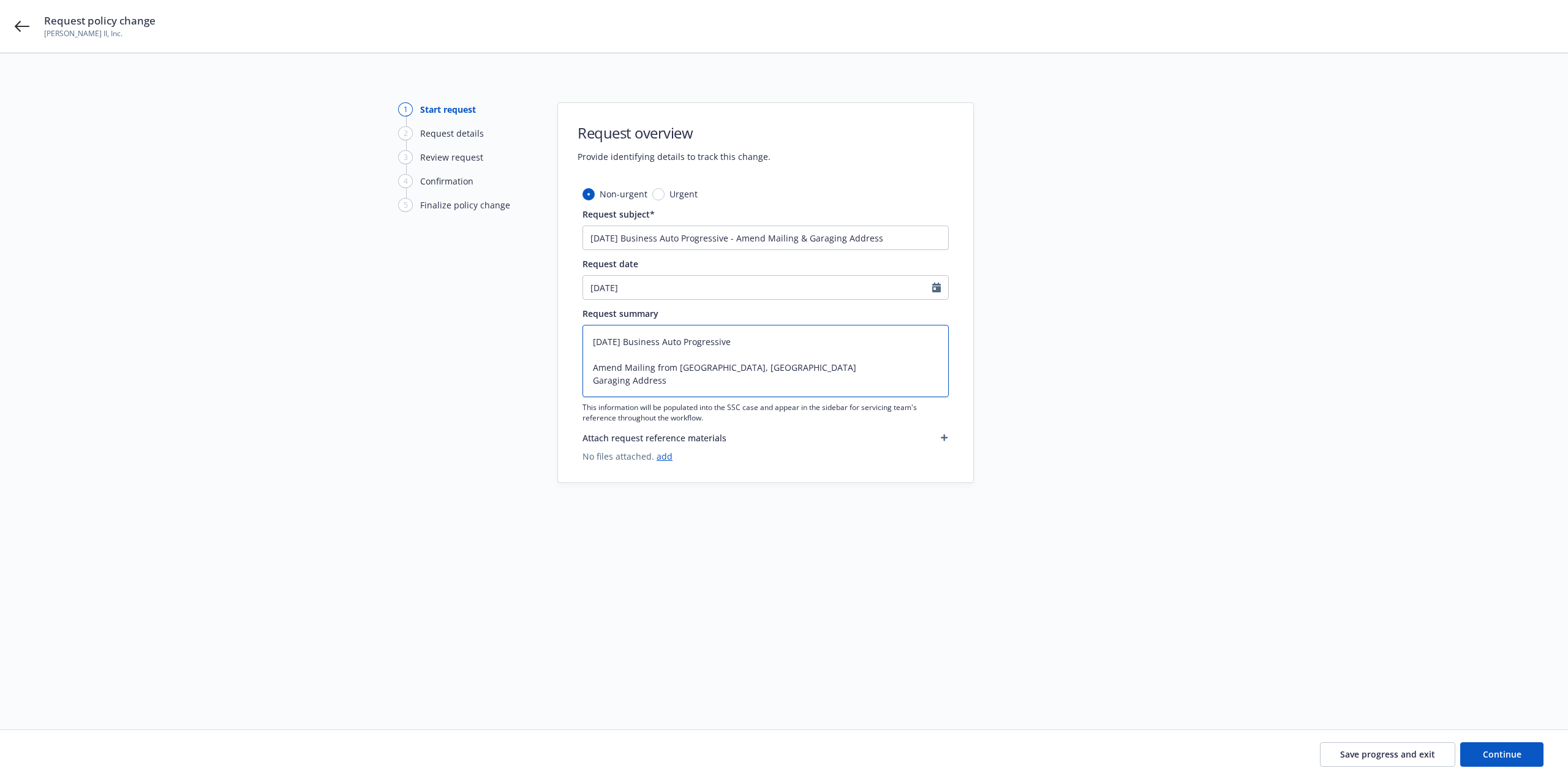
type textarea "x"
type textarea "8/18/25 Business Auto Progressive Amend Mailing from Po Box 410, Kerman, CA Gar…"
type textarea "x"
type textarea "8/18/25 Business Auto Progressive Amend Mailing from Po Box 410, Kerman, CA t G…"
click at [688, 379] on textarea "8/18/25 Business Auto Progressive Amend Mailing from Po Box 410, Kerman, CA to …" at bounding box center [765, 361] width 366 height 72
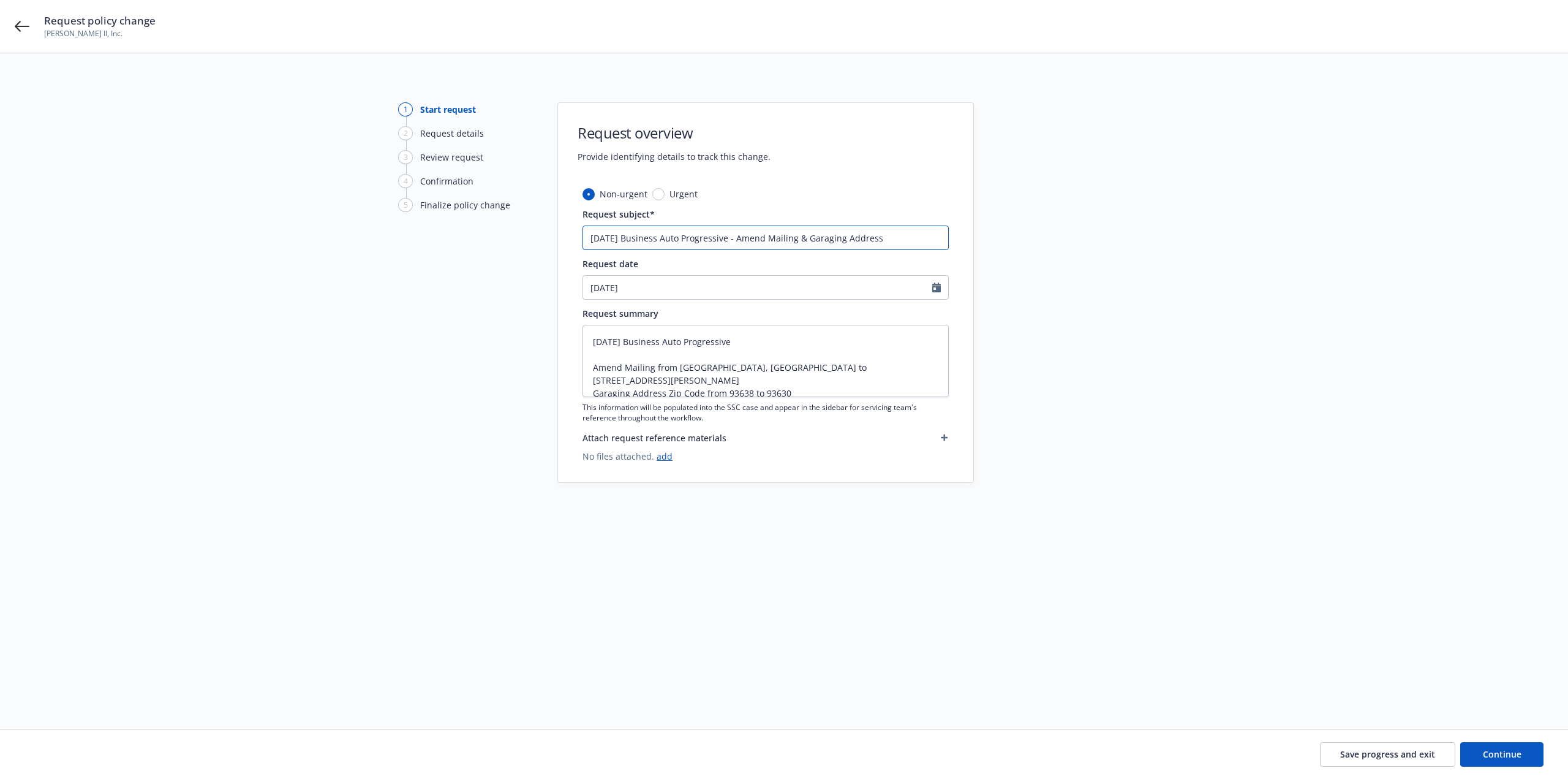
drag, startPoint x: 888, startPoint y: 238, endPoint x: 581, endPoint y: 227, distance: 307.2
click at [580, 226] on div "Non-urgent Urgent Request subject* 8/18/25 Business Auto Progressive - Amend Ma…" at bounding box center [765, 335] width 415 height 295
click at [1497, 754] on span "Continue" at bounding box center [1502, 754] width 39 height 11
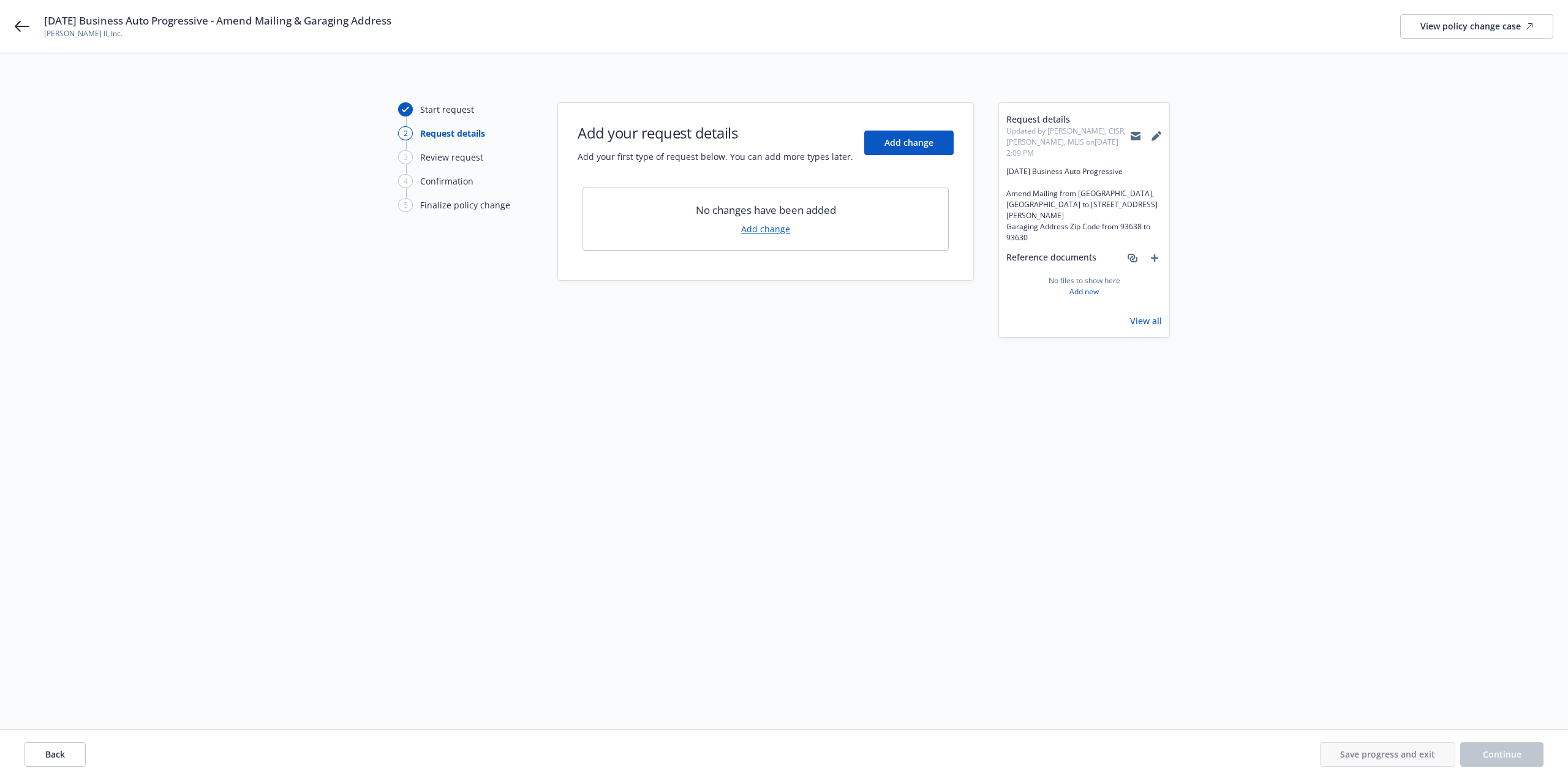
click at [763, 235] on div "No changes have been added Add change" at bounding box center [765, 219] width 366 height 63
click at [765, 227] on link "Add change" at bounding box center [766, 228] width 49 height 13
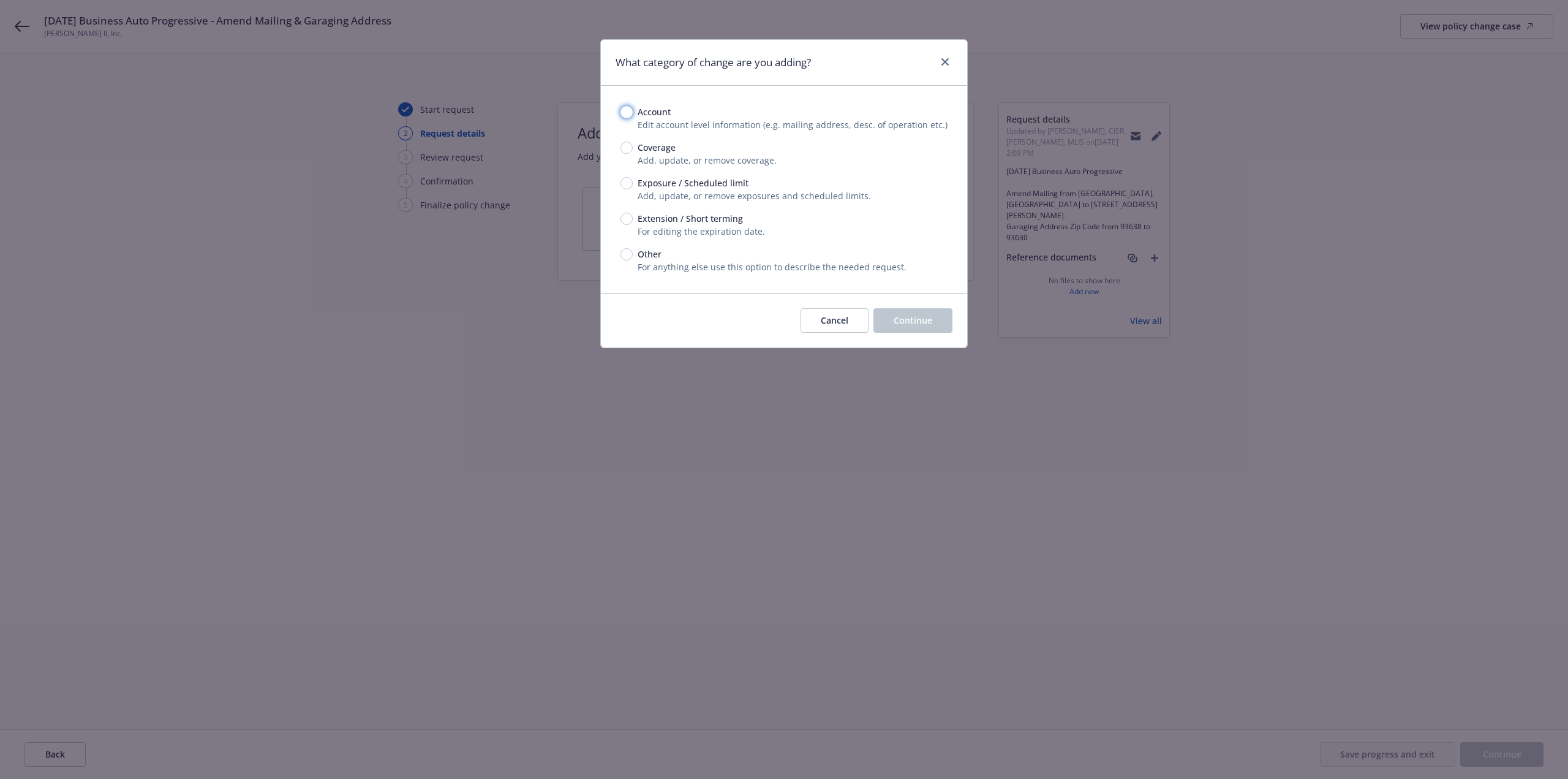
click at [629, 115] on input "Account" at bounding box center [627, 112] width 12 height 12
click at [904, 318] on span "Continue" at bounding box center [913, 320] width 39 height 11
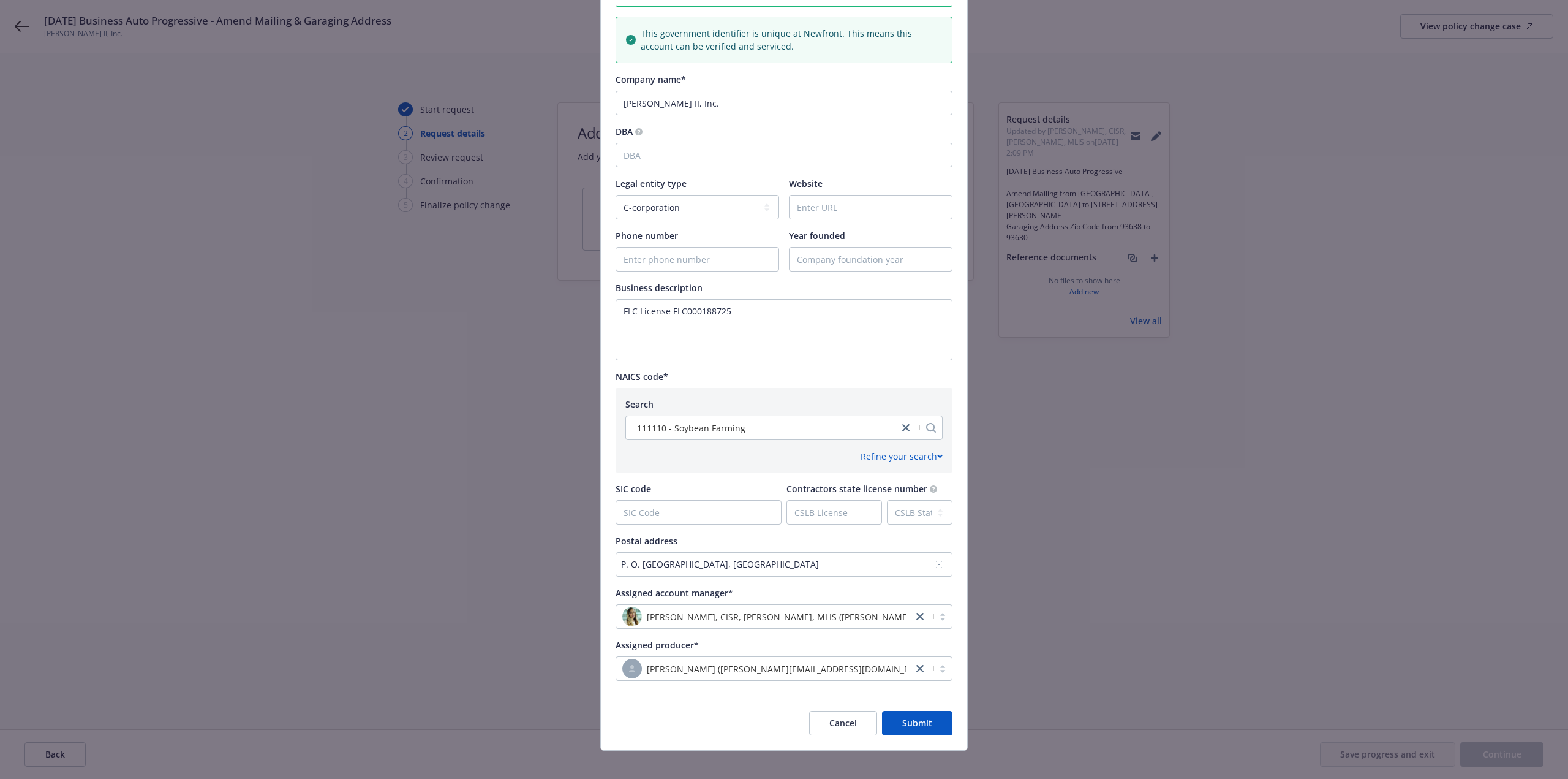
scroll to position [222, 0]
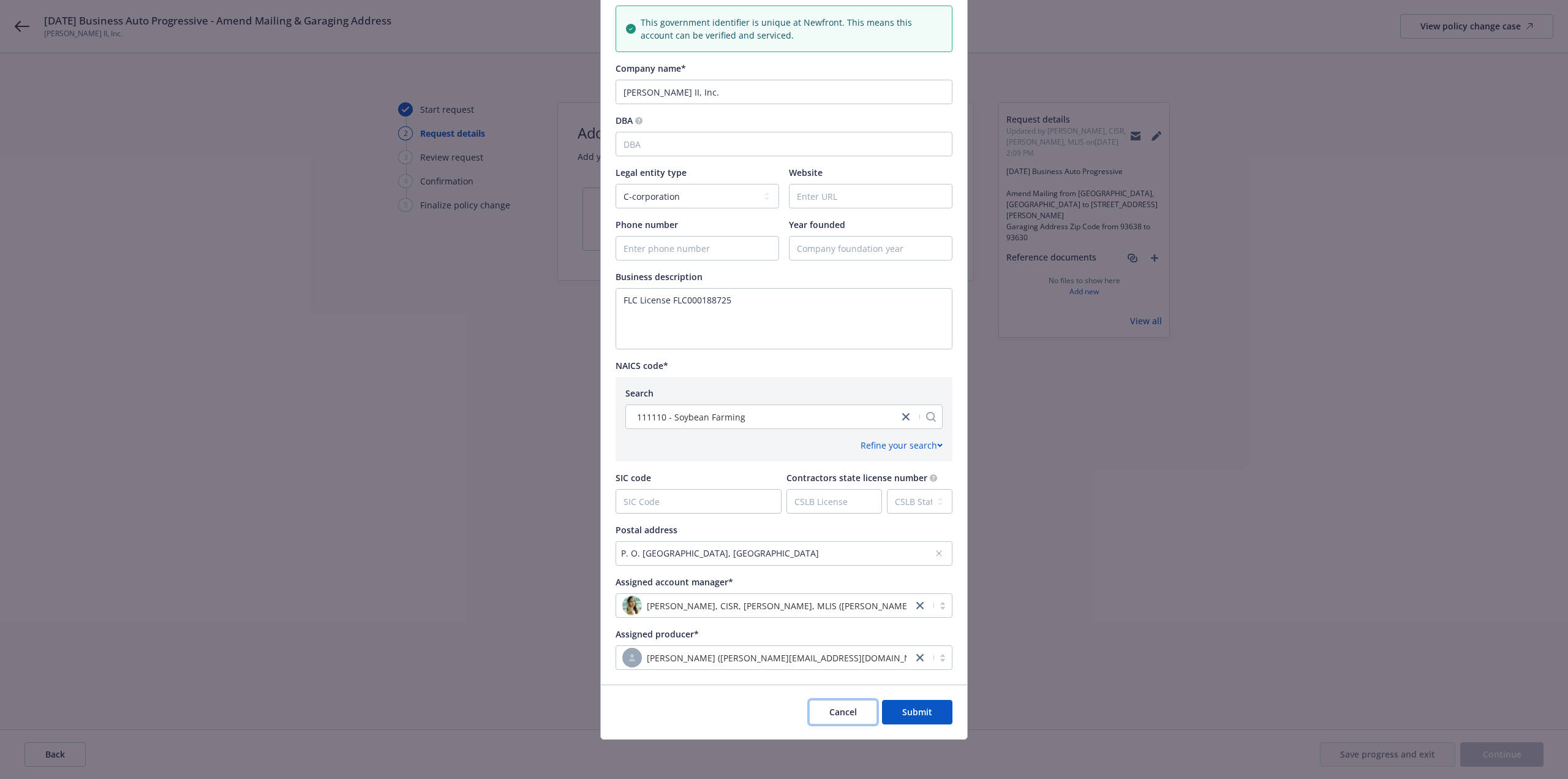
click at [839, 712] on span "Cancel" at bounding box center [842, 711] width 27 height 11
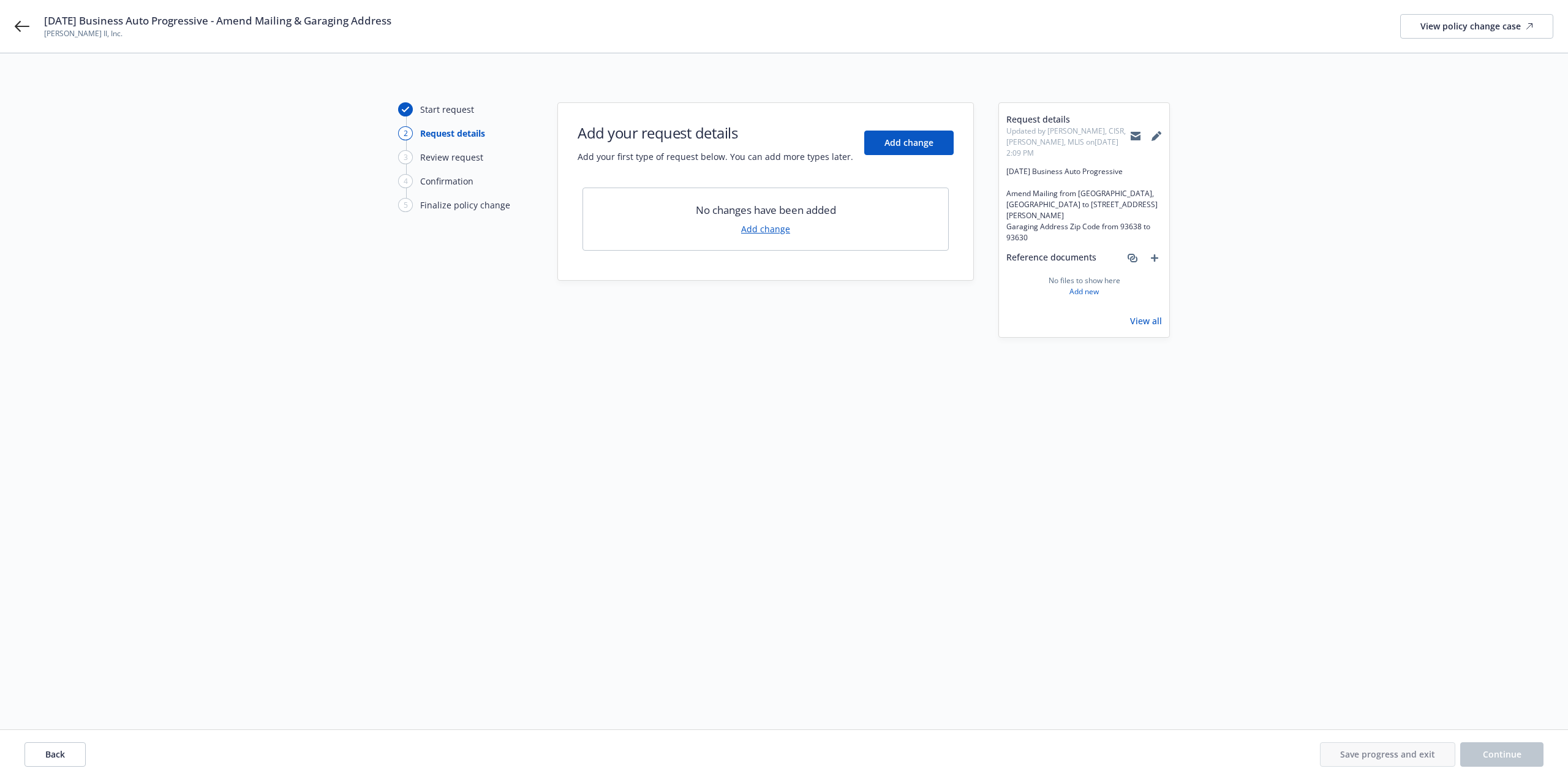
click at [768, 229] on link "Add change" at bounding box center [766, 228] width 49 height 13
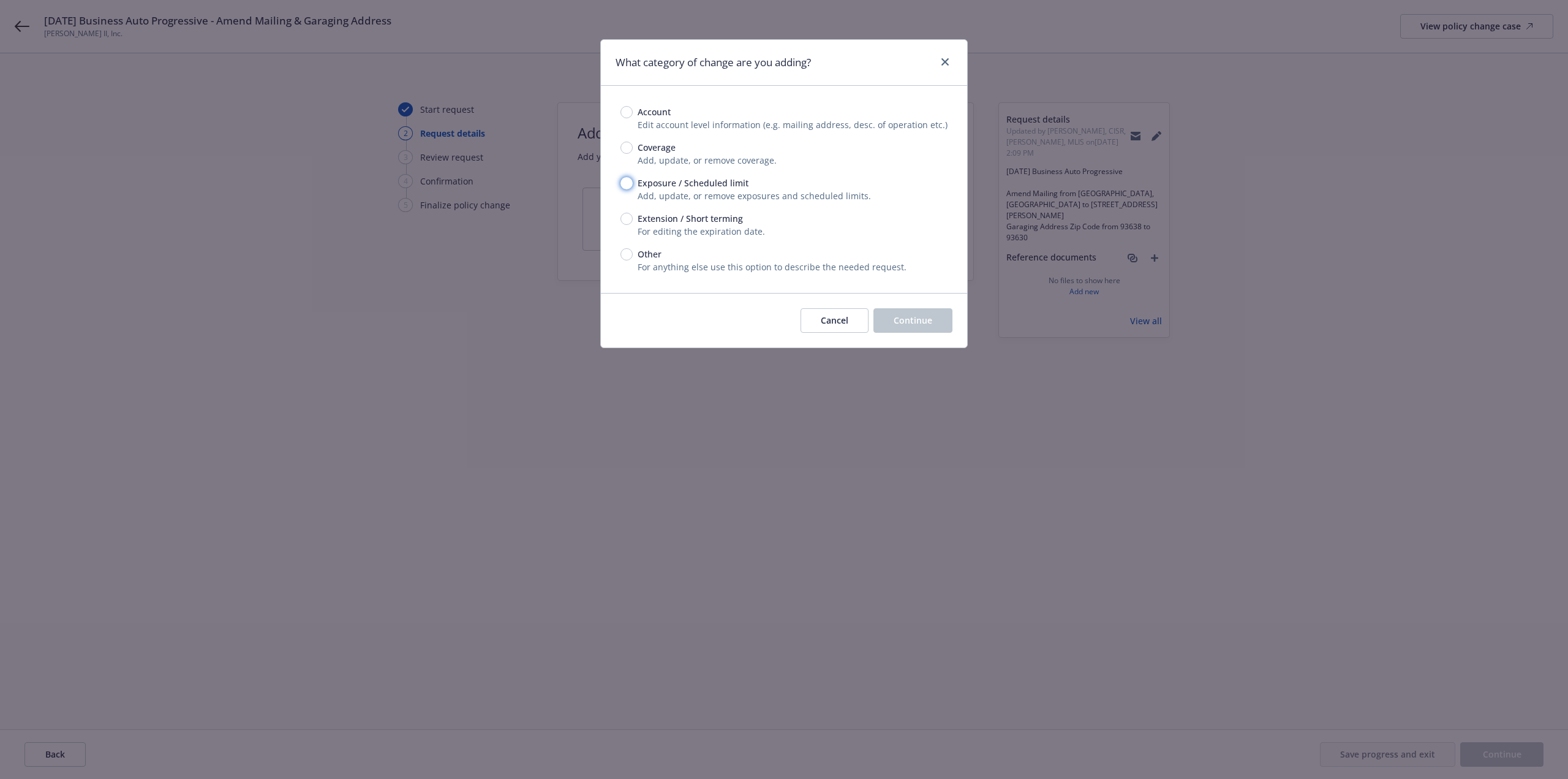
click at [622, 185] on input "Exposure / Scheduled limit" at bounding box center [627, 184] width 12 height 12
click at [906, 326] on span "Continue" at bounding box center [913, 320] width 39 height 11
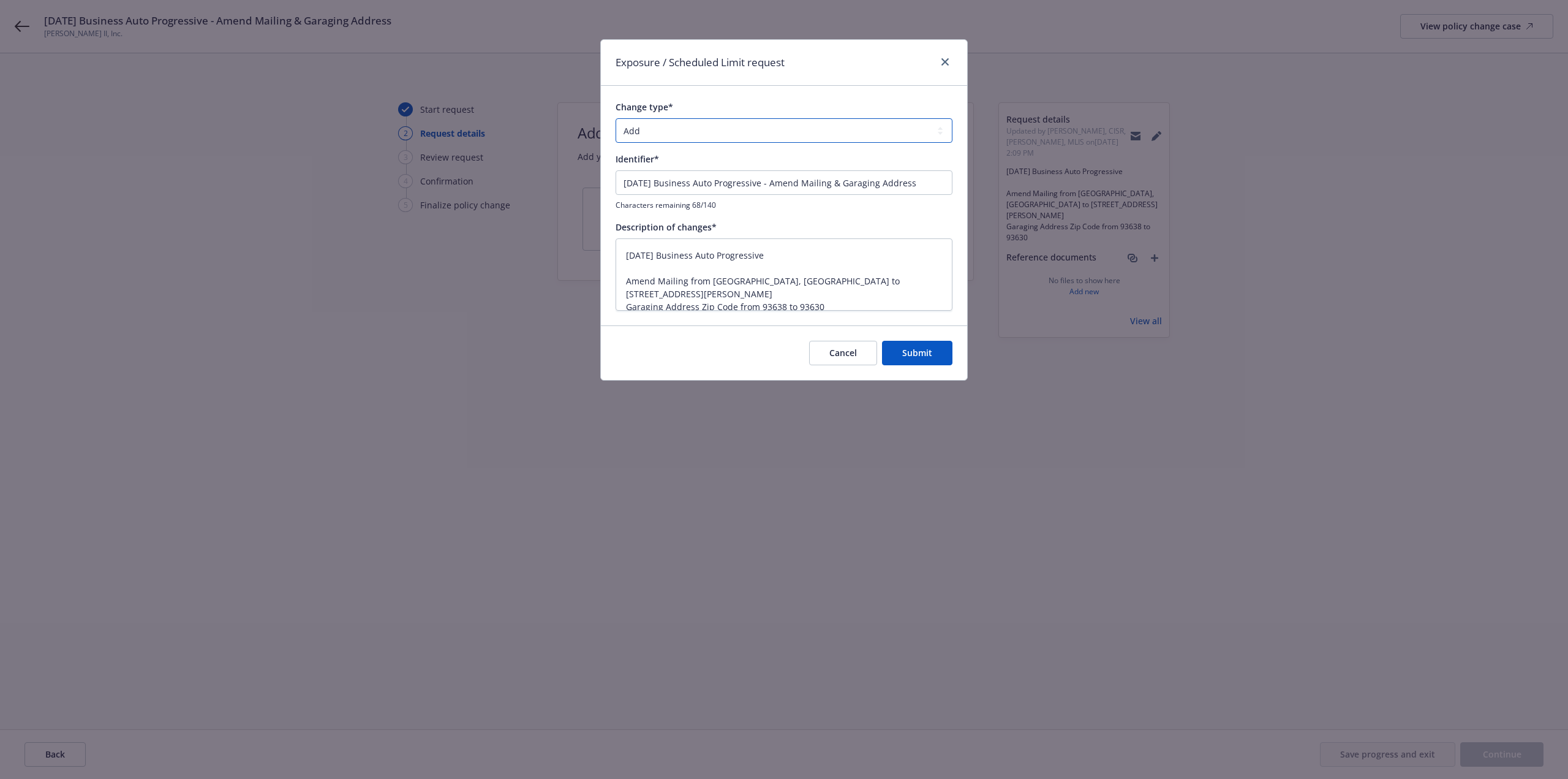
click at [689, 133] on select "Add Audit Change Remove" at bounding box center [784, 131] width 337 height 25
click at [615, 119] on select "Add Audit Change Remove" at bounding box center [784, 131] width 337 height 25
click at [915, 351] on span "Submit" at bounding box center [917, 352] width 30 height 11
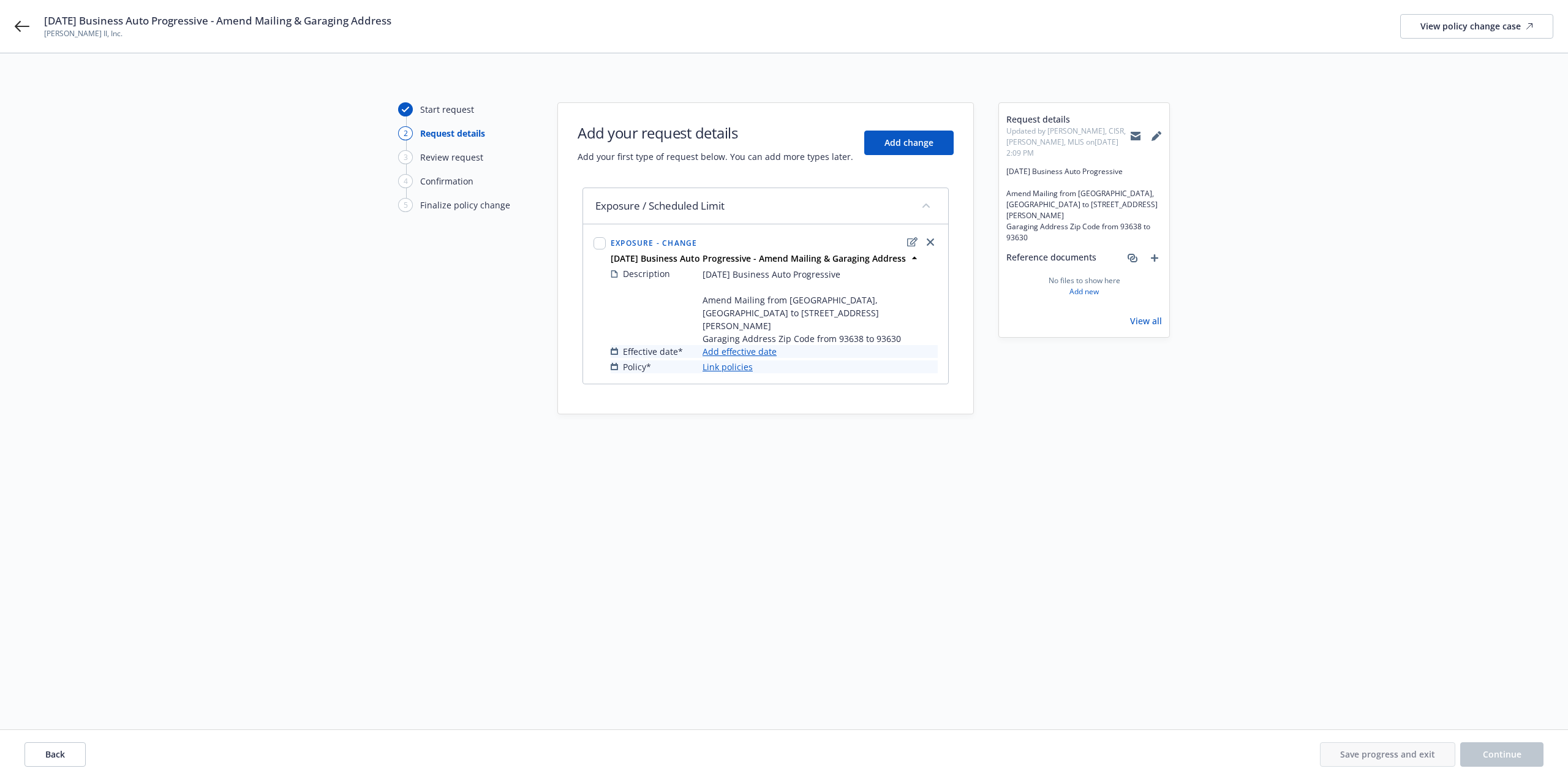
click at [745, 345] on link "Add effective date" at bounding box center [739, 351] width 74 height 13
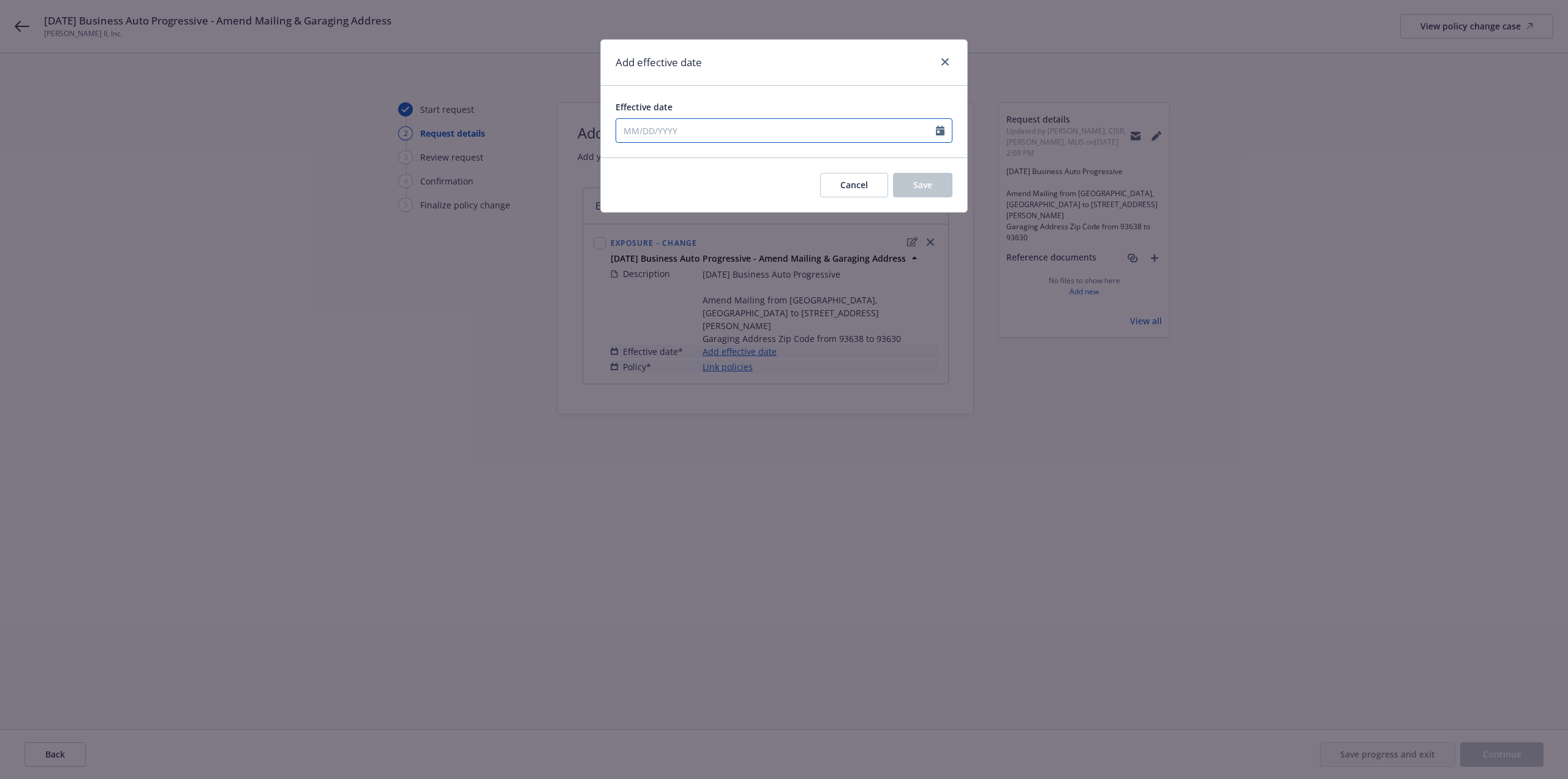
click at [666, 132] on input "Effective date" at bounding box center [776, 130] width 320 height 24
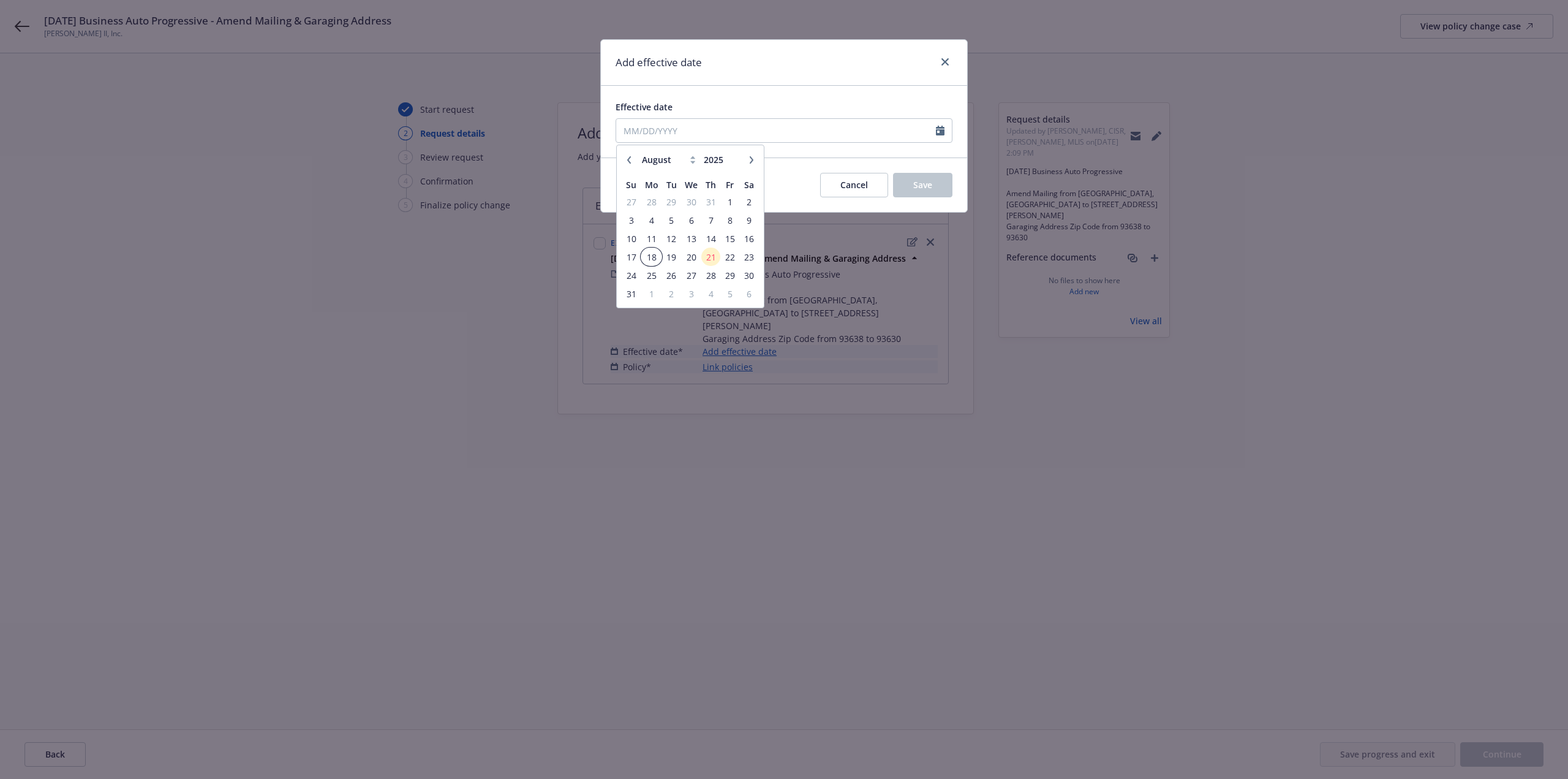
click at [659, 259] on span "18" at bounding box center [651, 256] width 18 height 15
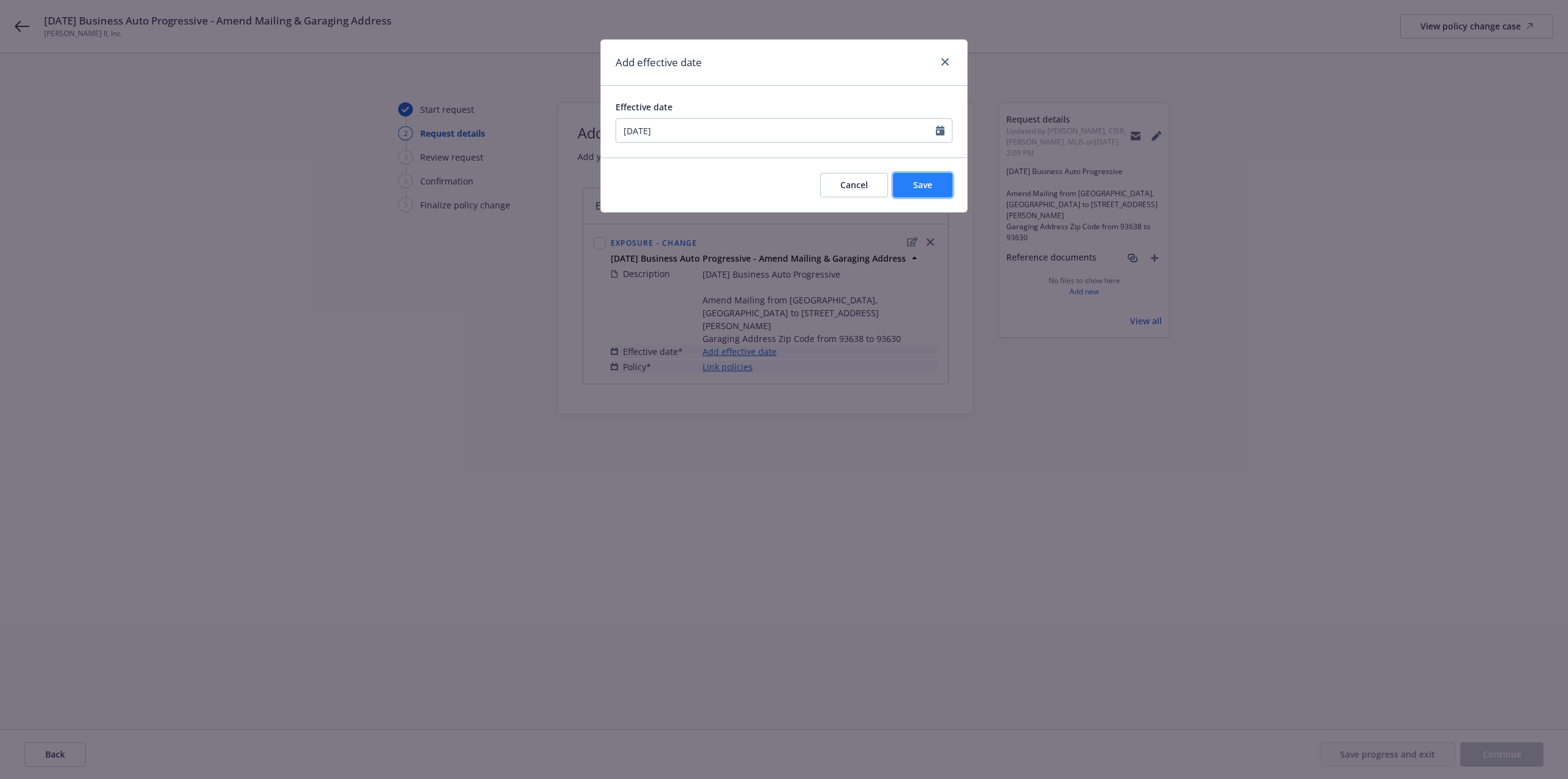
click at [902, 185] on button "Save" at bounding box center [923, 185] width 60 height 25
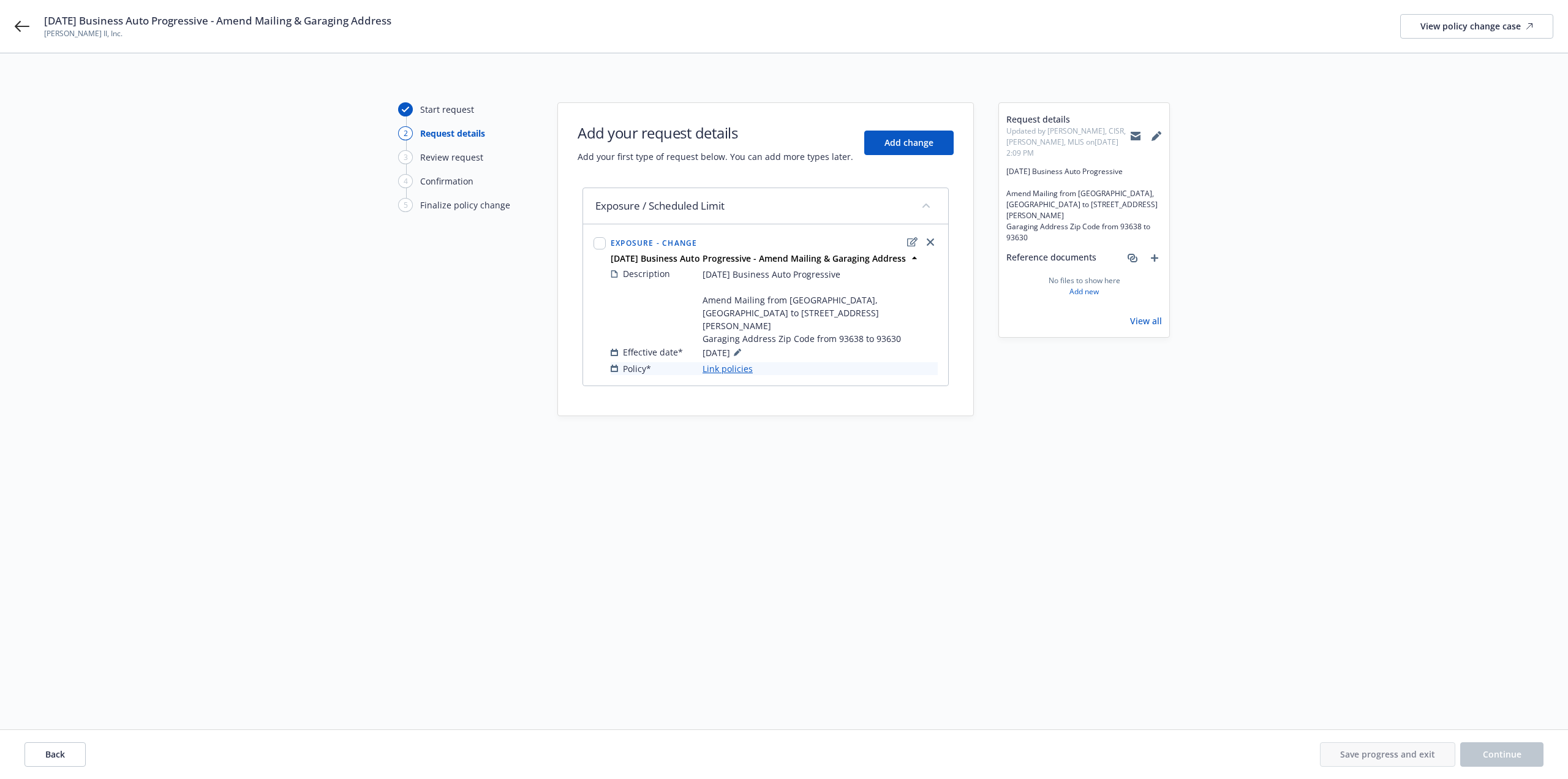
click at [737, 362] on link "Link policies" at bounding box center [727, 368] width 50 height 13
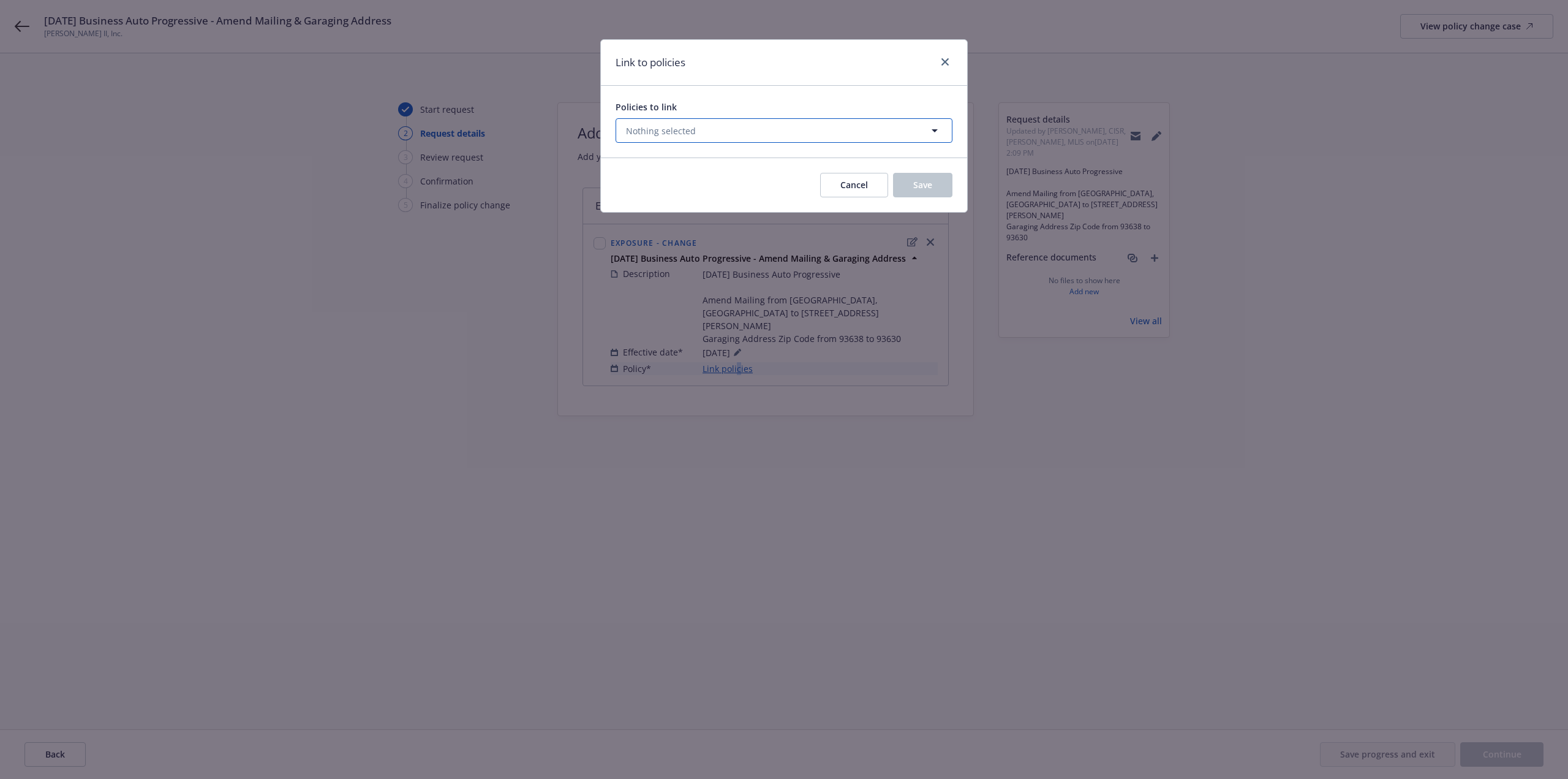
click at [661, 130] on span "Nothing selected" at bounding box center [661, 131] width 70 height 13
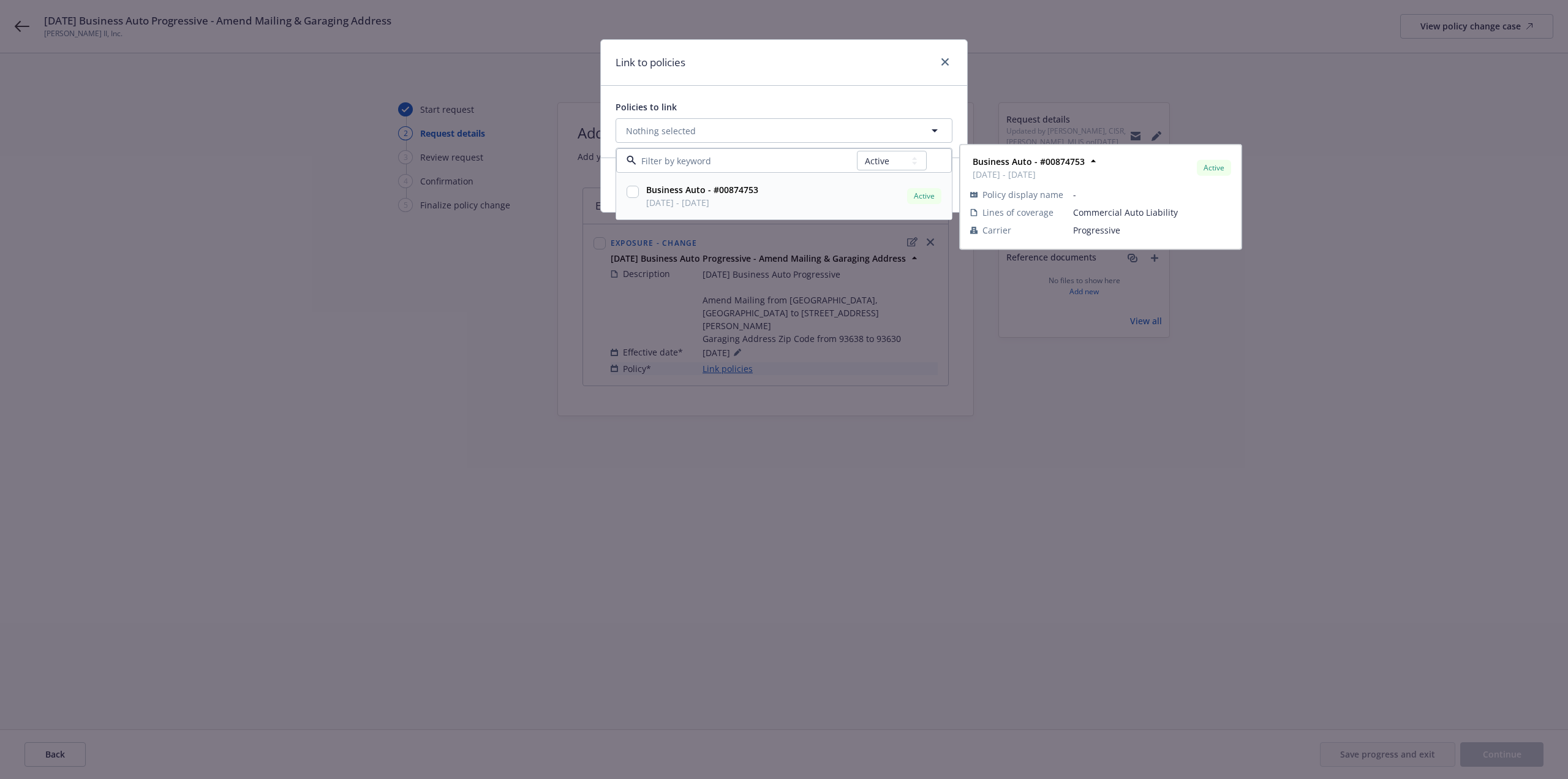
click at [627, 192] on input "checkbox" at bounding box center [633, 191] width 12 height 12
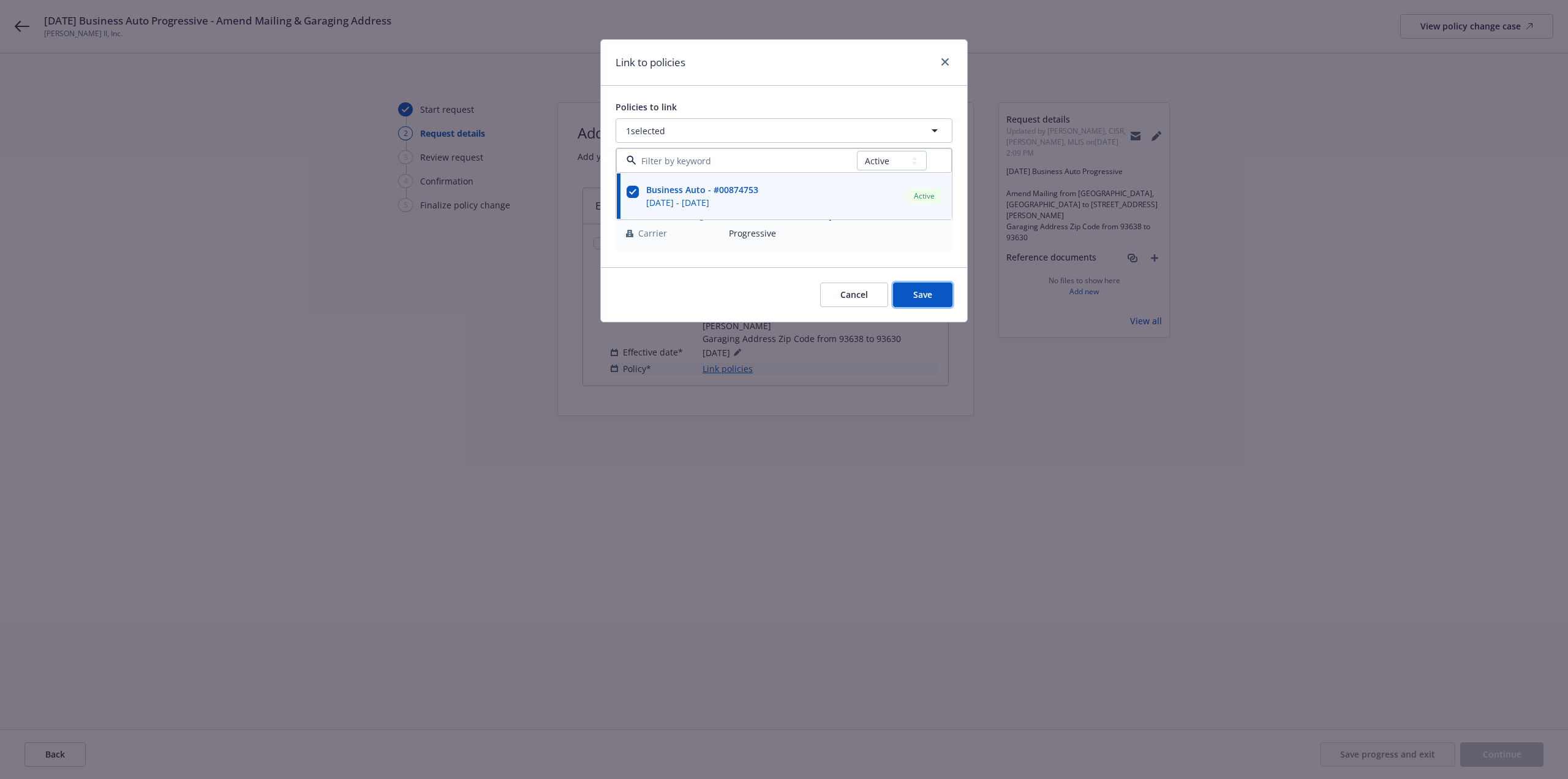
drag, startPoint x: 917, startPoint y: 289, endPoint x: 921, endPoint y: 299, distance: 10.8
click at [918, 291] on span "Save" at bounding box center [923, 294] width 19 height 11
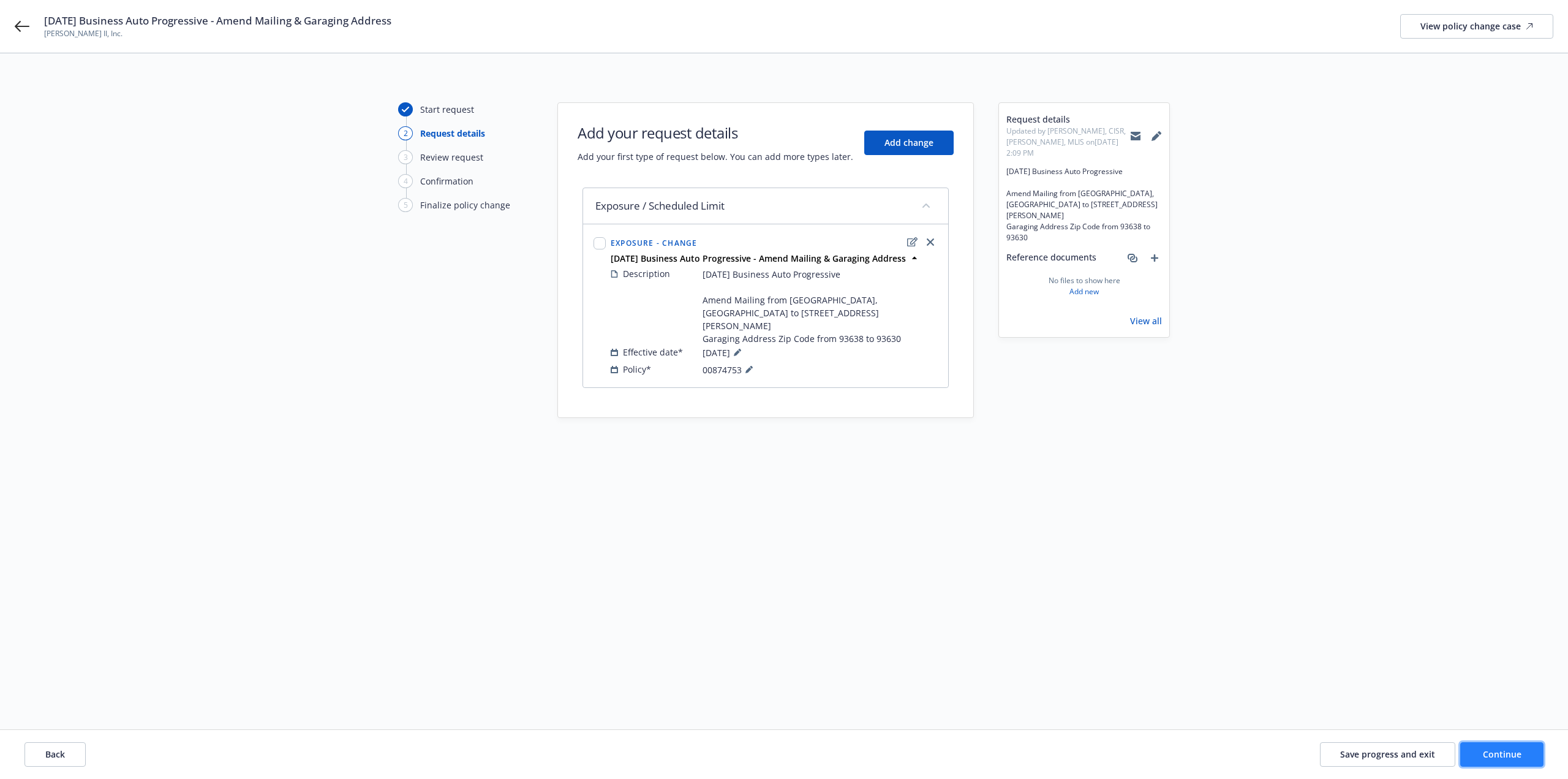
click at [1498, 751] on span "Continue" at bounding box center [1502, 754] width 39 height 11
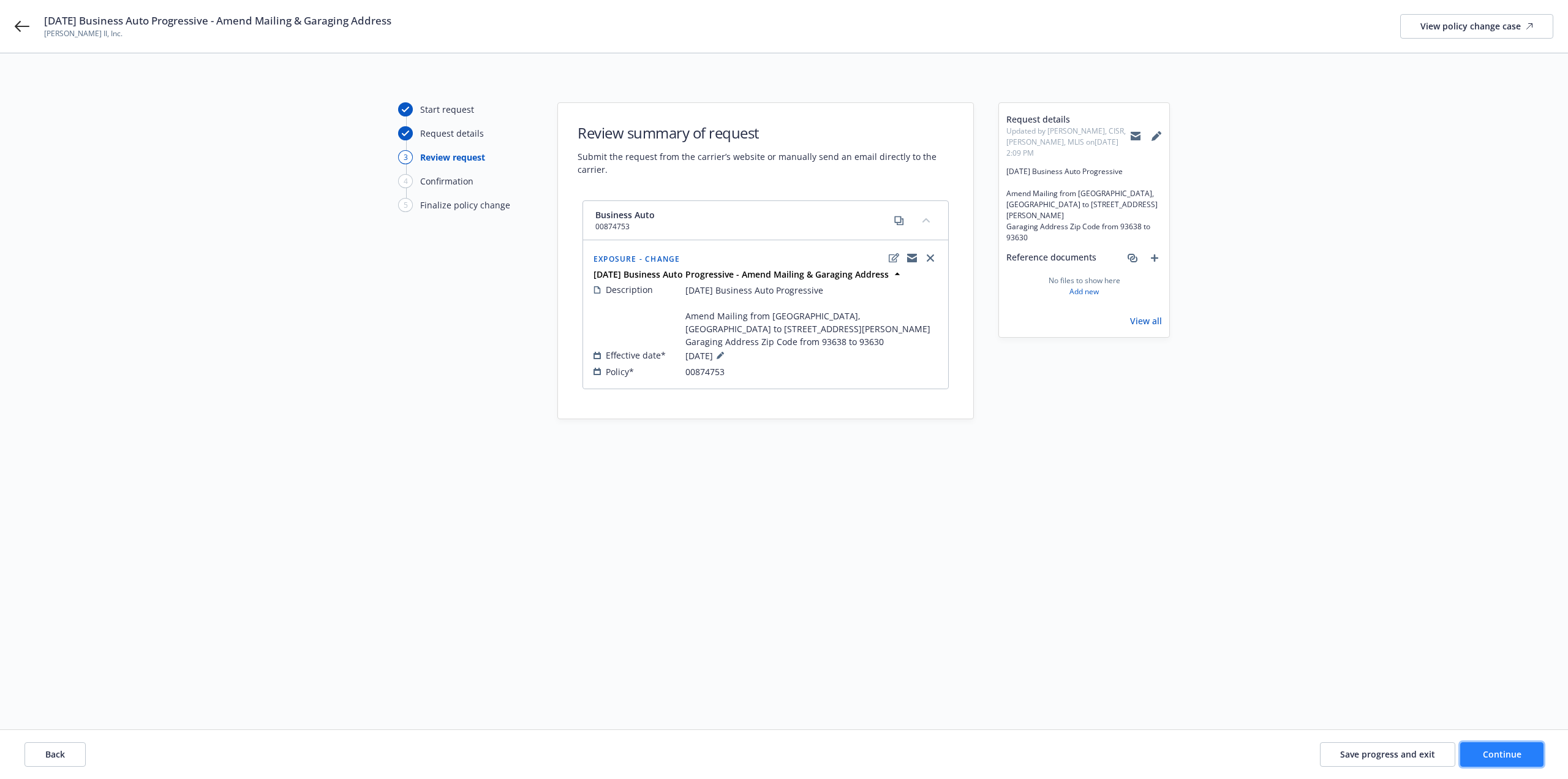
click at [1496, 751] on span "Continue" at bounding box center [1502, 754] width 39 height 11
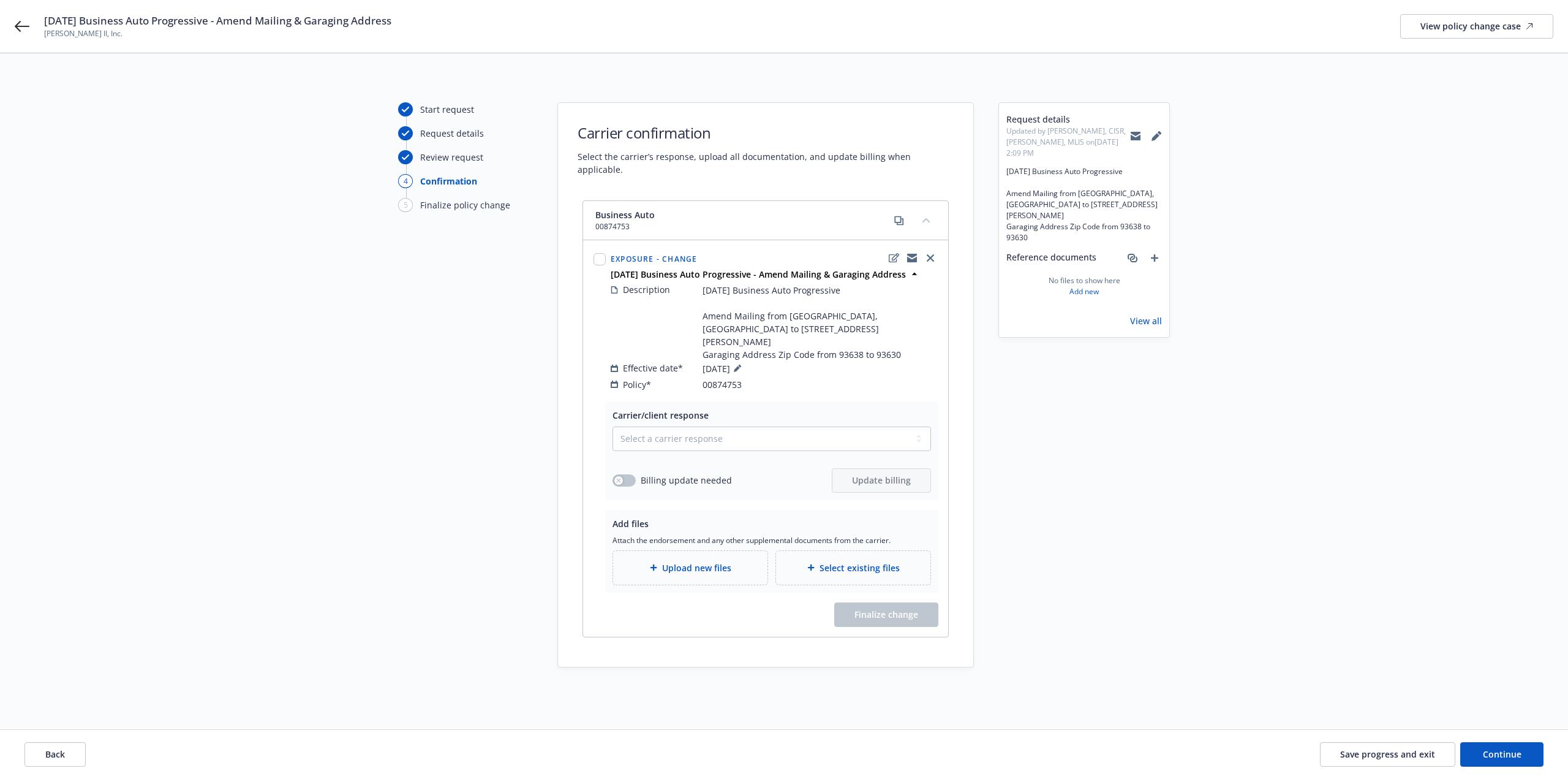
click at [727, 561] on span "Upload new files" at bounding box center [696, 567] width 69 height 13
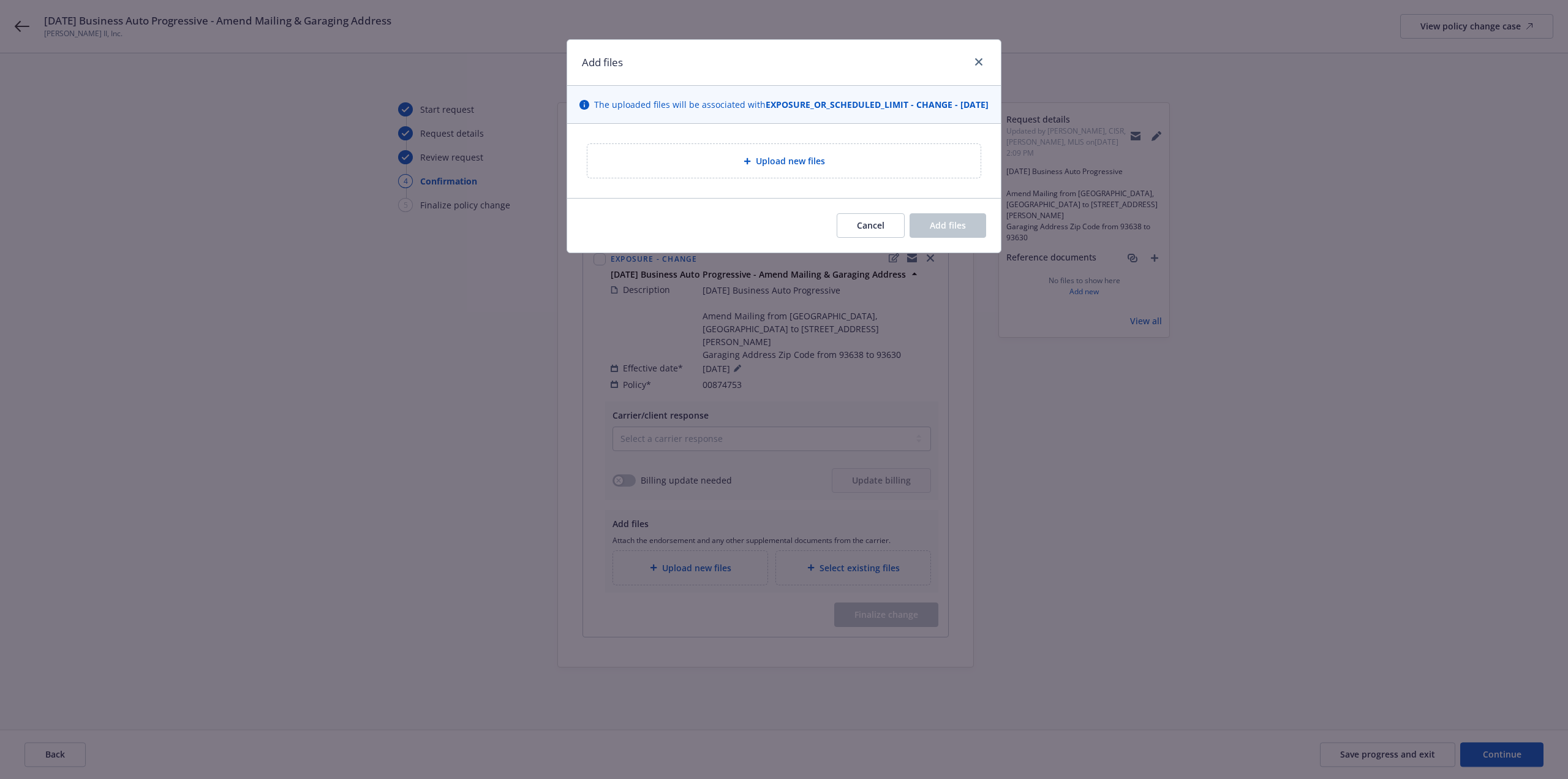
click at [684, 166] on div "Upload new files" at bounding box center [784, 161] width 393 height 33
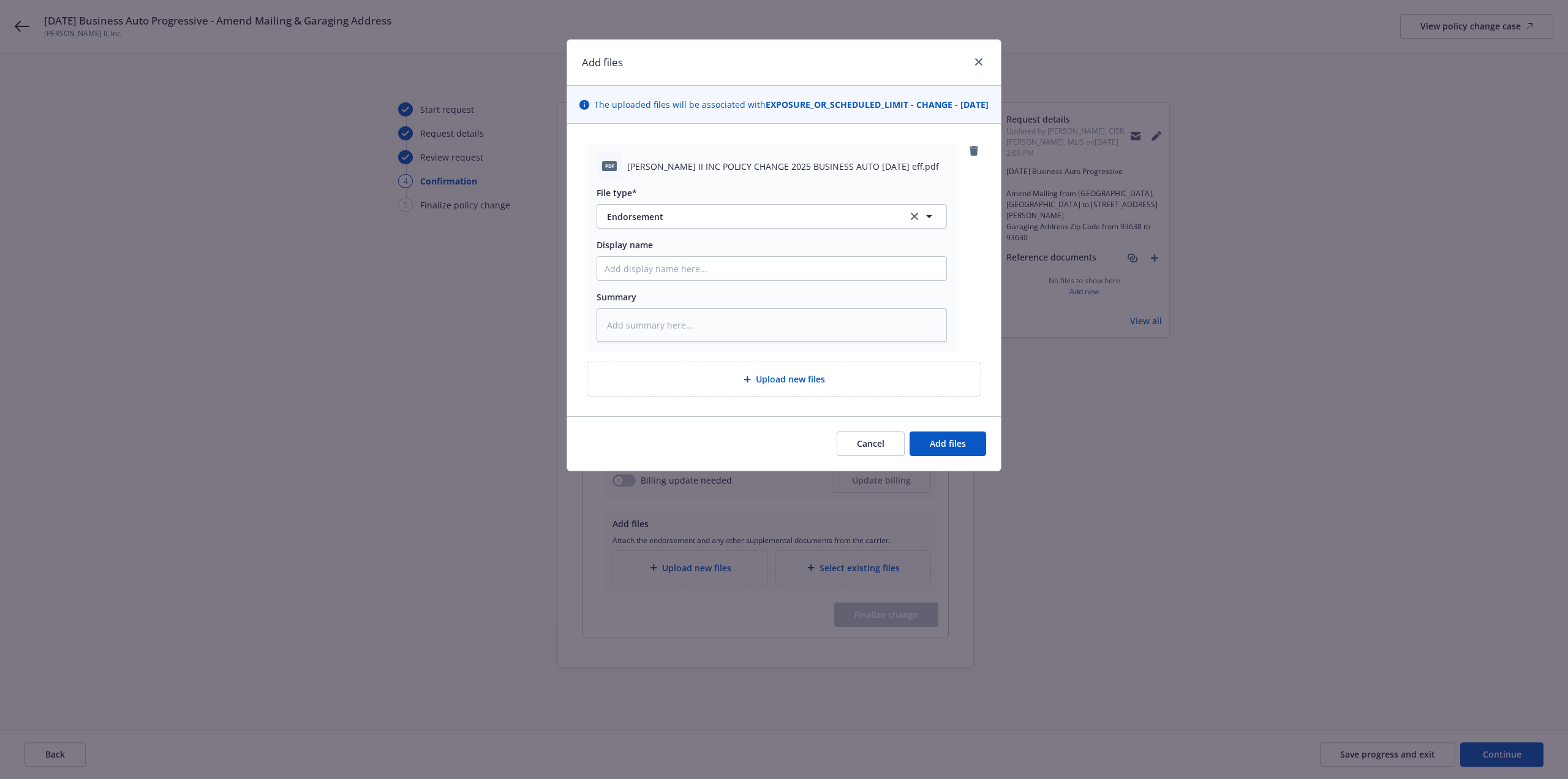
click at [956, 470] on div "Cancel Add files" at bounding box center [784, 444] width 434 height 54
click at [956, 456] on button "Add files" at bounding box center [947, 444] width 76 height 25
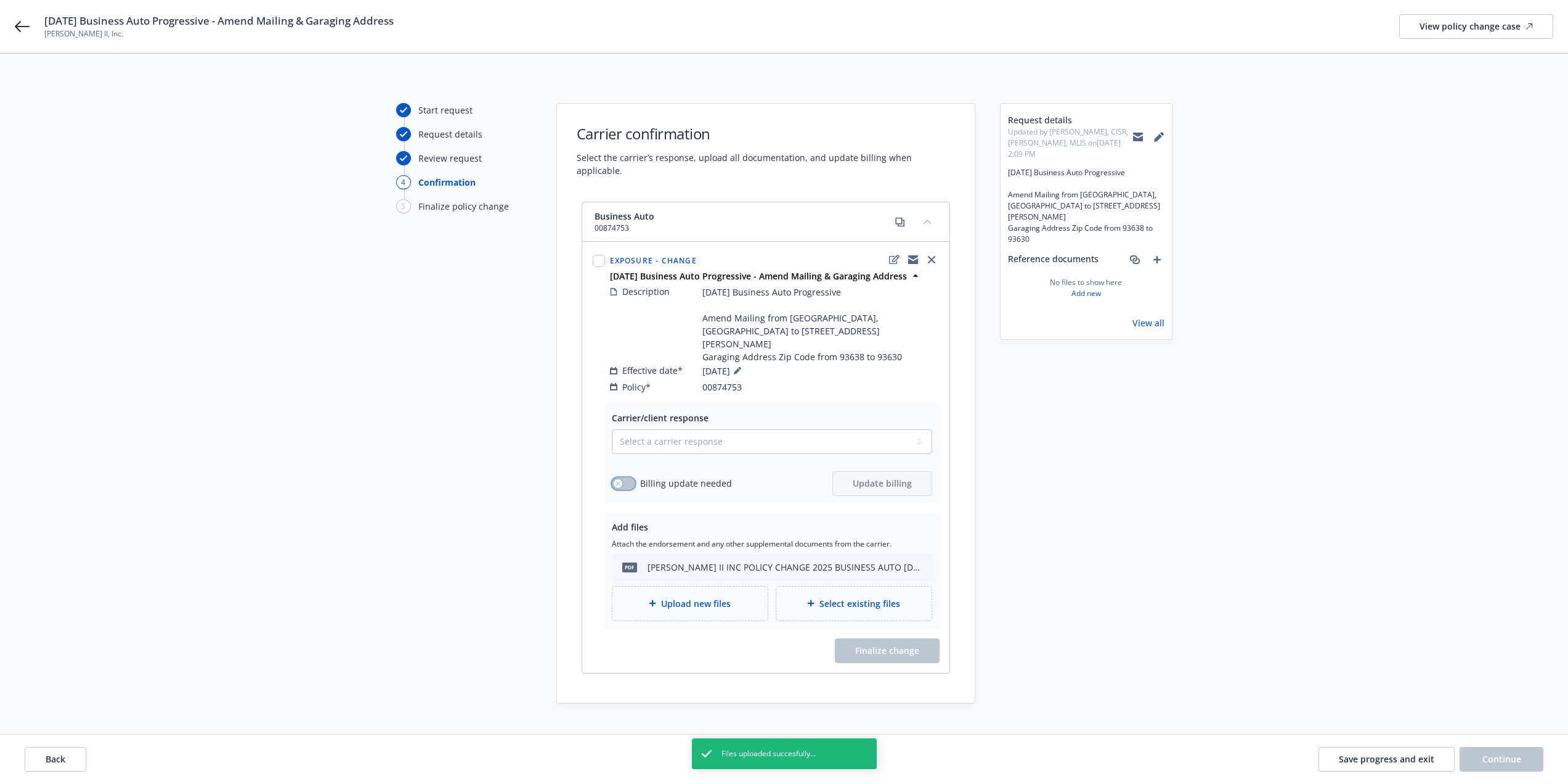
click at [625, 477] on button "button" at bounding box center [624, 483] width 24 height 12
click at [882, 477] on span "Update billing" at bounding box center [882, 483] width 59 height 11
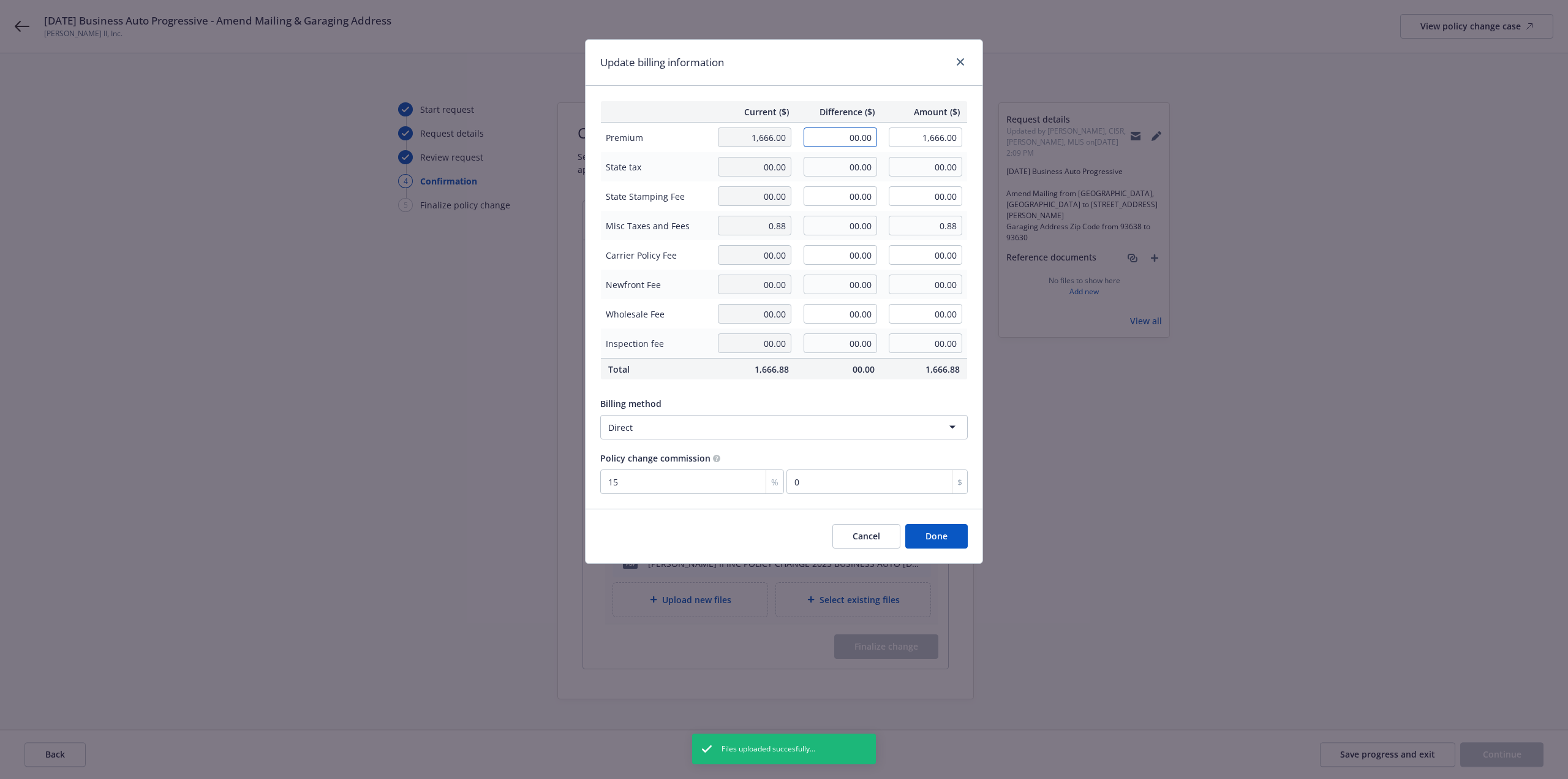
click at [829, 136] on input "00.00" at bounding box center [840, 137] width 74 height 19
drag, startPoint x: 1248, startPoint y: 412, endPoint x: 1135, endPoint y: 423, distance: 113.5
click at [1244, 419] on div "Update billing information Current ($) Difference ($) Amount ($) Premium 1,666.…" at bounding box center [784, 389] width 1568 height 779
click at [962, 528] on button "Done" at bounding box center [936, 536] width 62 height 25
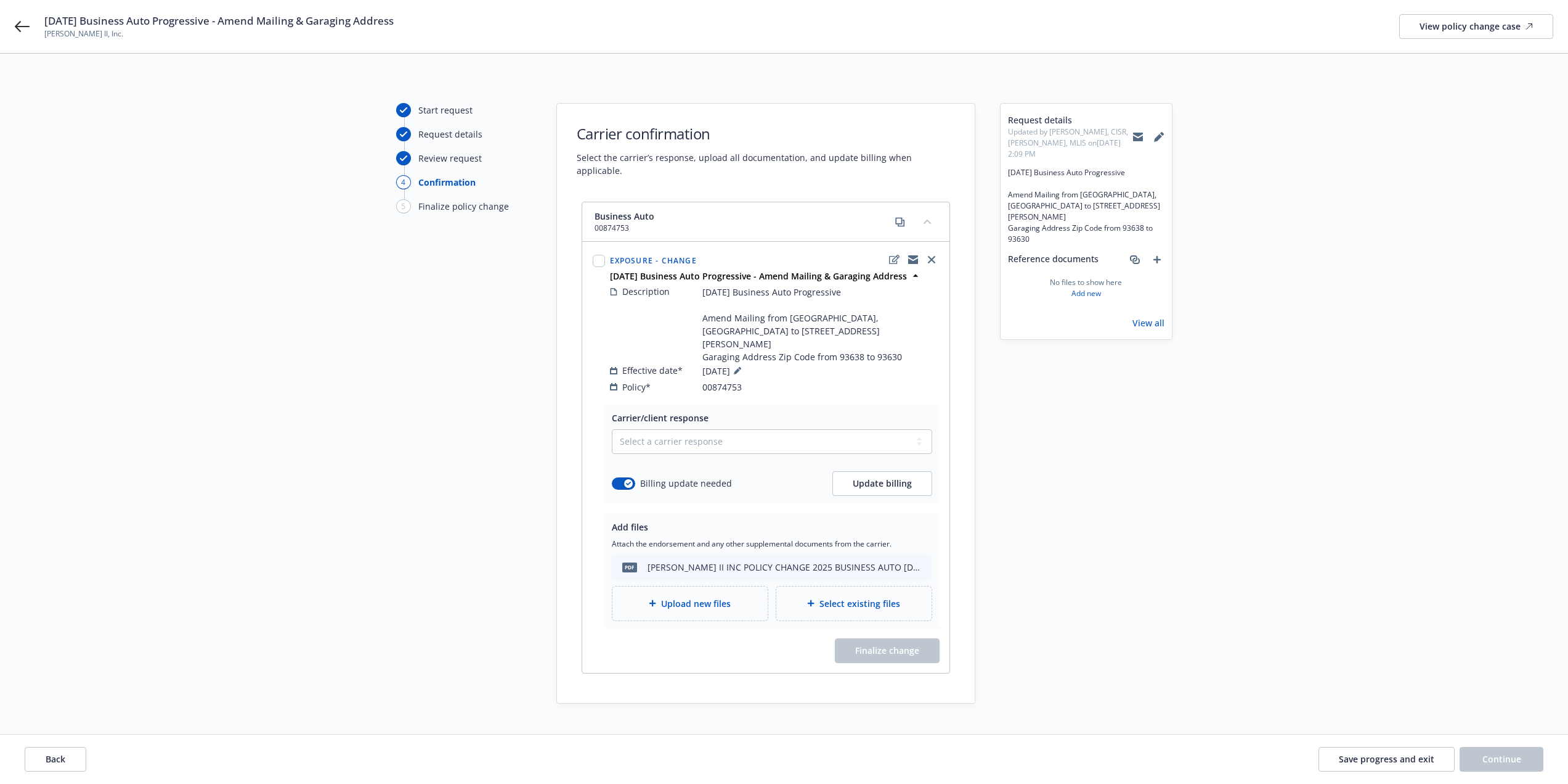
click at [1292, 688] on div "Start request Request details Review request 4 Confirmation 5 Finalize policy c…" at bounding box center [784, 443] width 1568 height 779
click at [778, 429] on select "Select a carrier response Accepted Accepted with revision No endorsement needed…" at bounding box center [772, 441] width 321 height 25
click at [612, 429] on select "Select a carrier response Accepted Accepted with revision No endorsement needed…" at bounding box center [772, 441] width 321 height 25
click at [746, 429] on select "Select a carrier response Accepted Accepted with revision No endorsement needed…" at bounding box center [772, 441] width 321 height 25
click at [612, 429] on select "Select a carrier response Accepted Accepted with revision No endorsement needed…" at bounding box center [772, 441] width 321 height 25
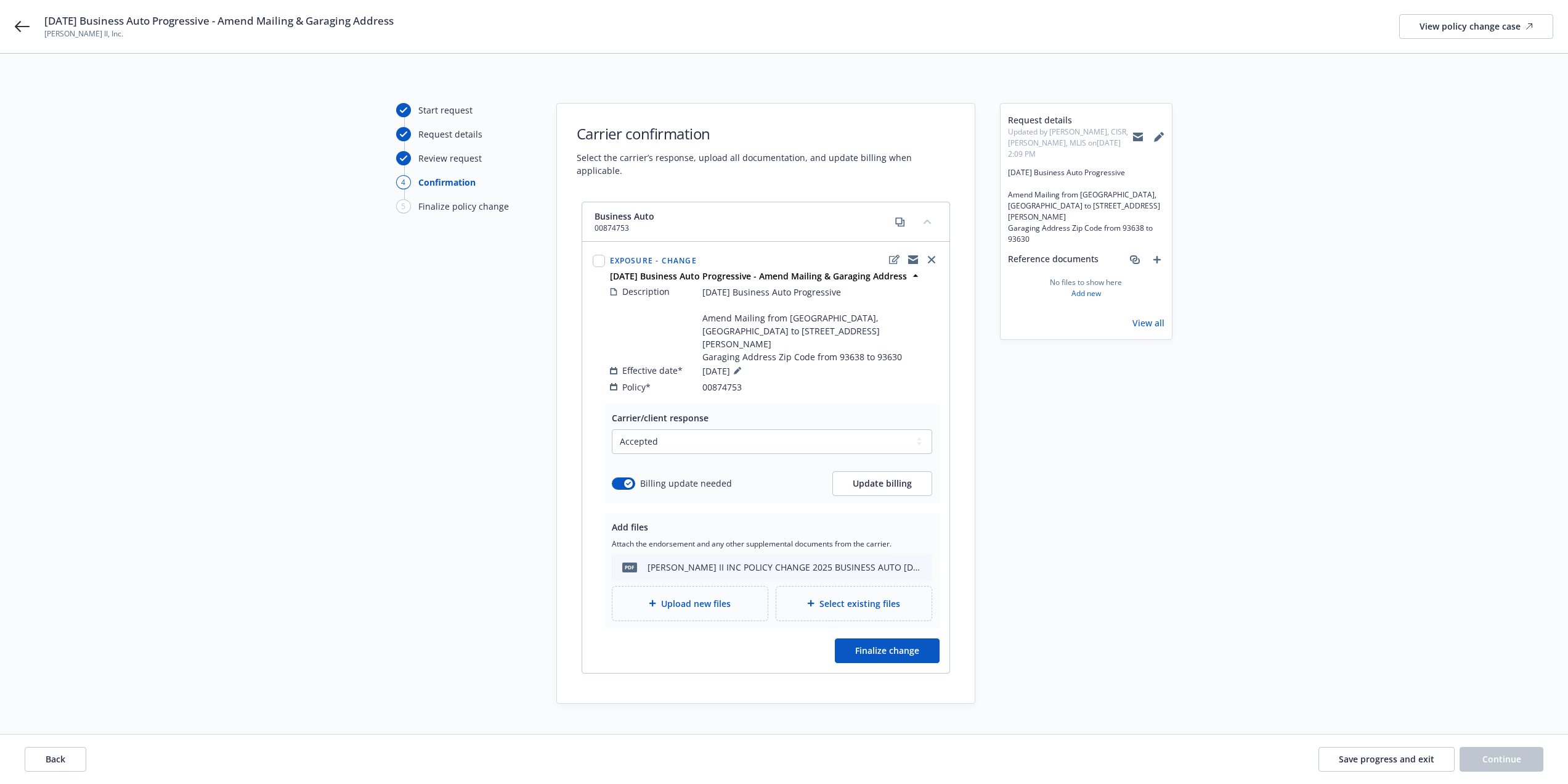
click at [1226, 541] on div "Start request Request details Review request 4 Confirmation 5 Finalize policy c…" at bounding box center [784, 402] width 1539 height 600
click at [922, 638] on button "Finalize change" at bounding box center [887, 651] width 105 height 25
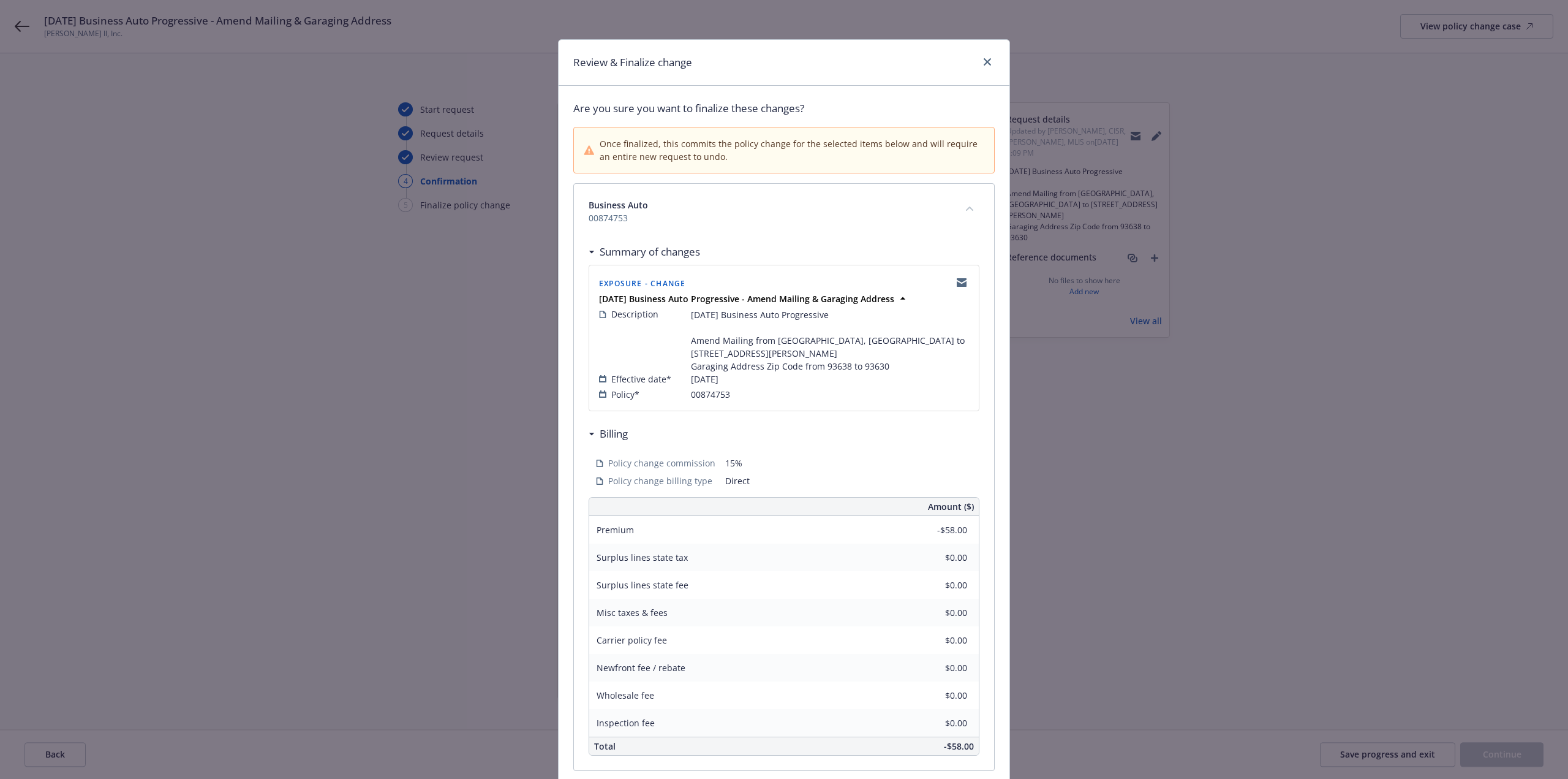
scroll to position [101, 0]
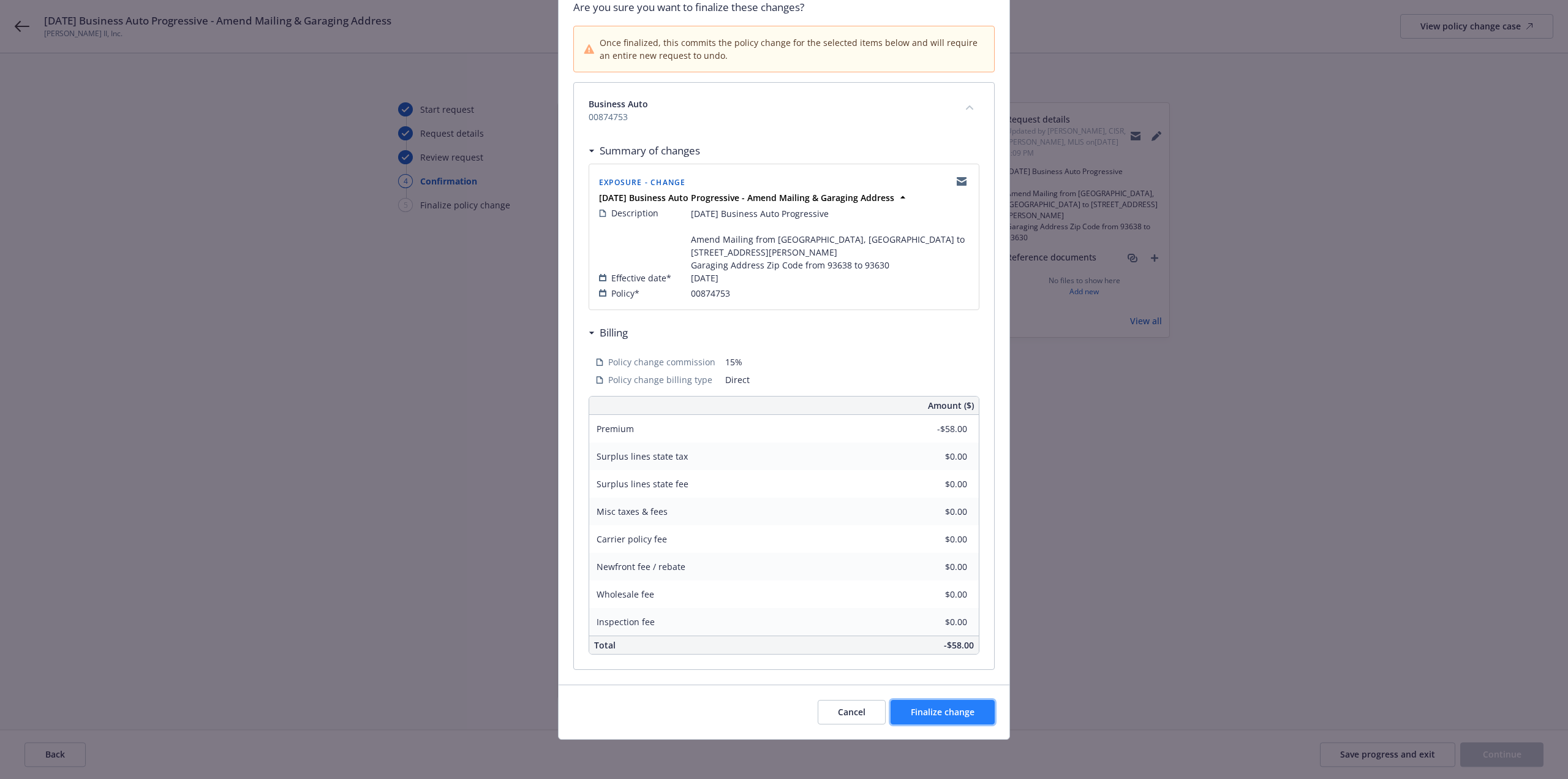
click at [989, 710] on button "Finalize change" at bounding box center [942, 712] width 104 height 25
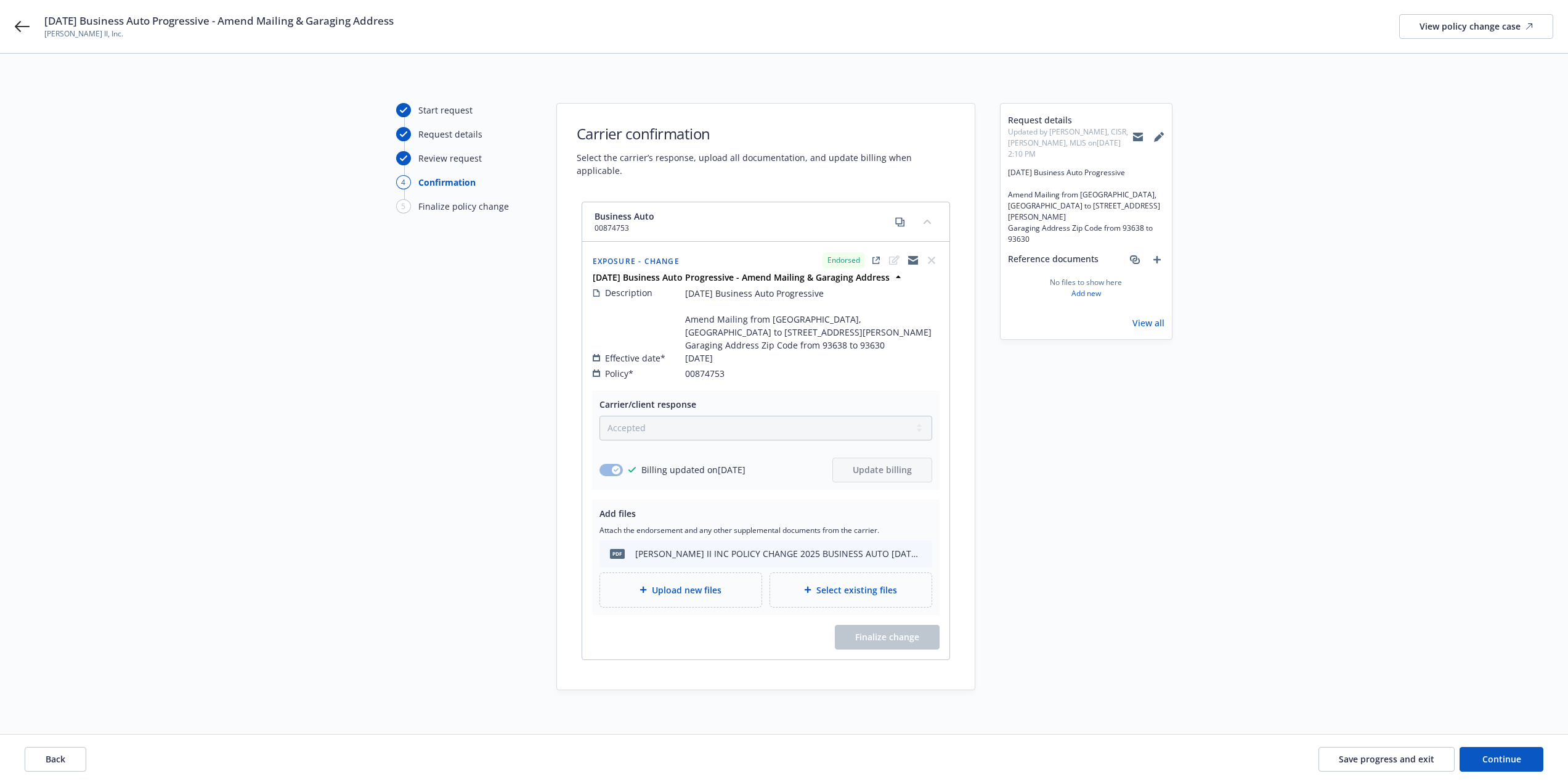
click at [1507, 773] on div "Back Save progress and exit Continue" at bounding box center [784, 759] width 1568 height 49
click at [1509, 765] on button "Continue" at bounding box center [1502, 759] width 84 height 25
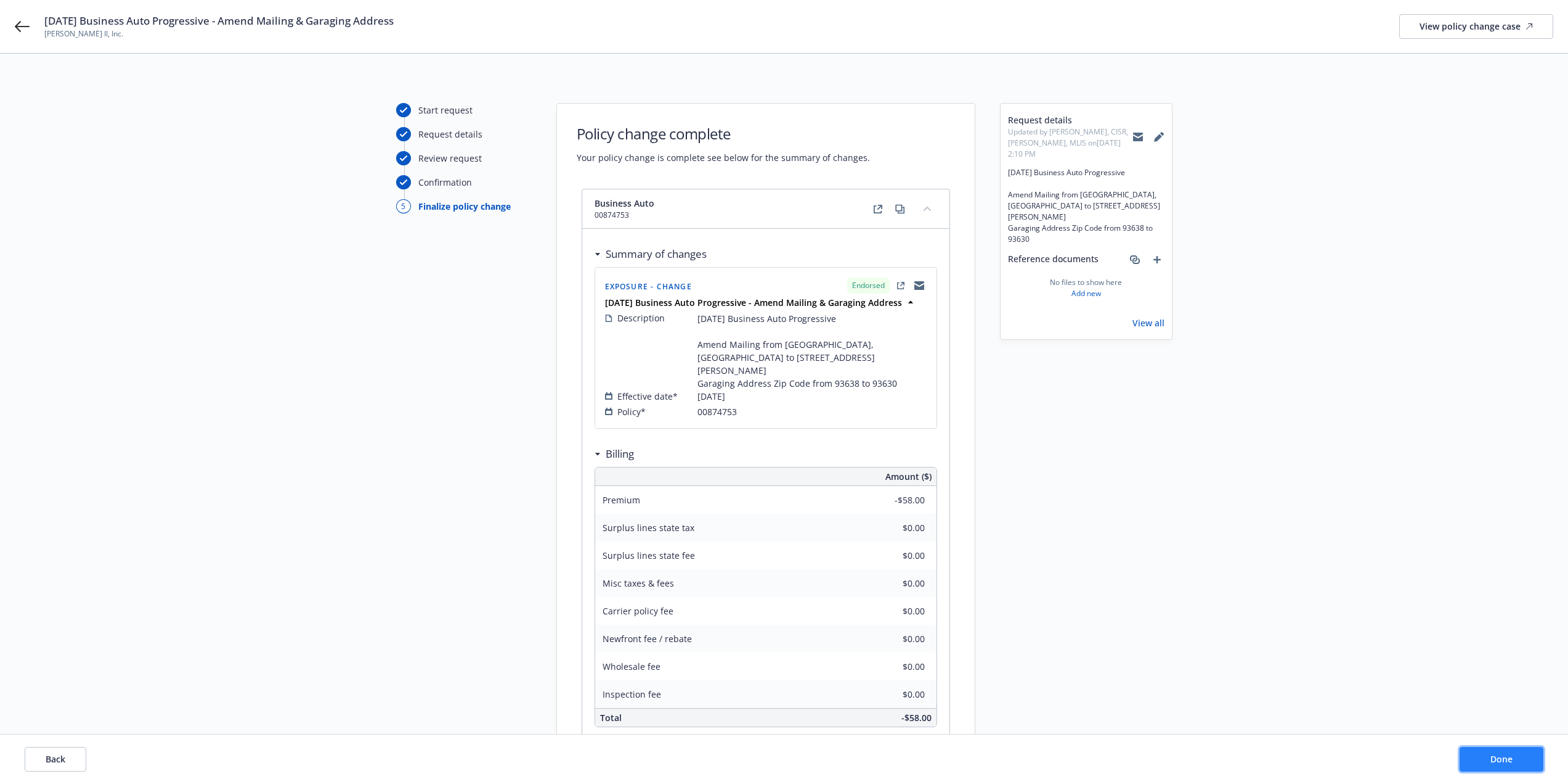
click at [1509, 765] on button "Done" at bounding box center [1502, 759] width 84 height 25
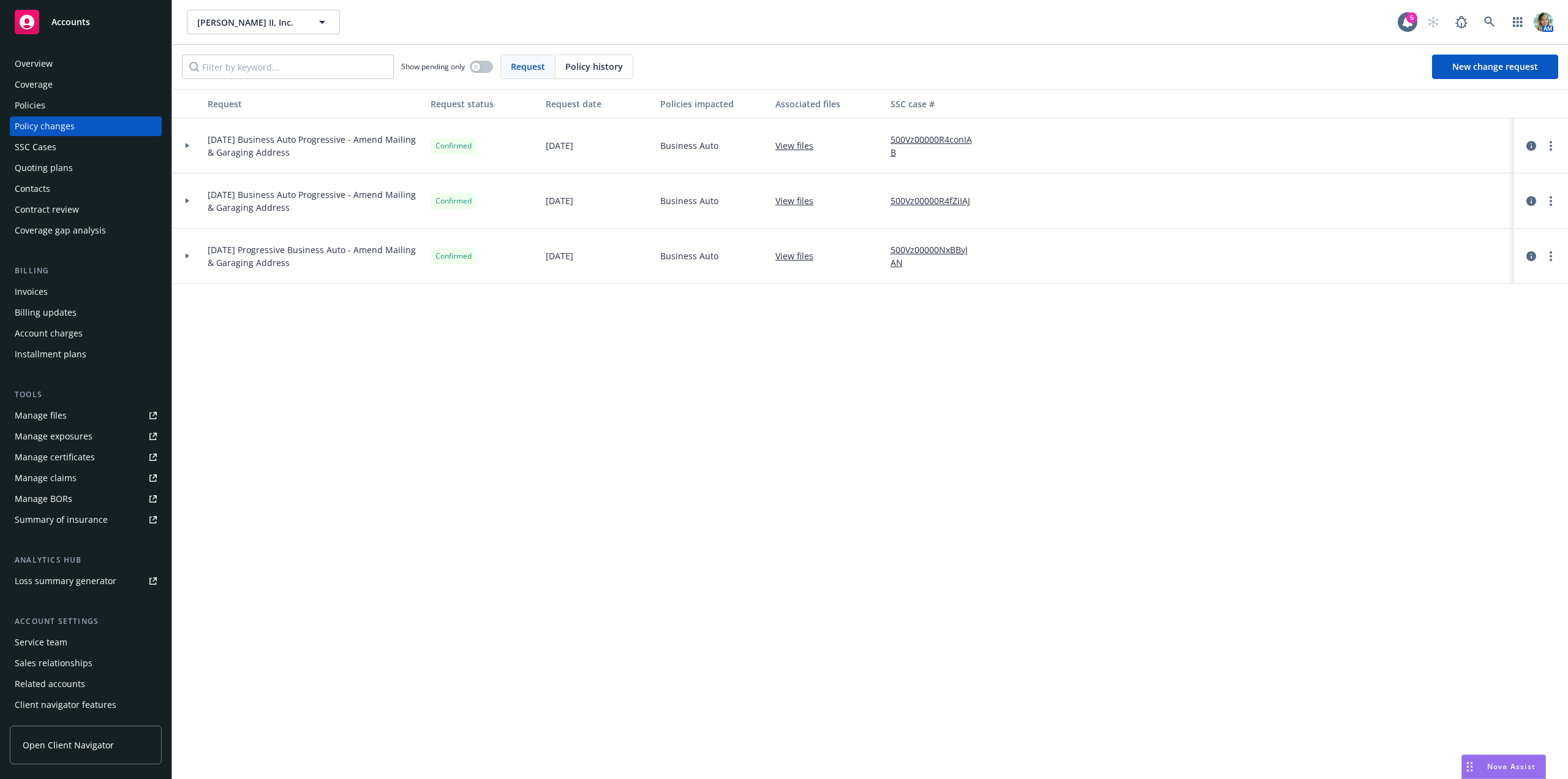
click at [54, 415] on div "Manage files" at bounding box center [40, 415] width 52 height 19
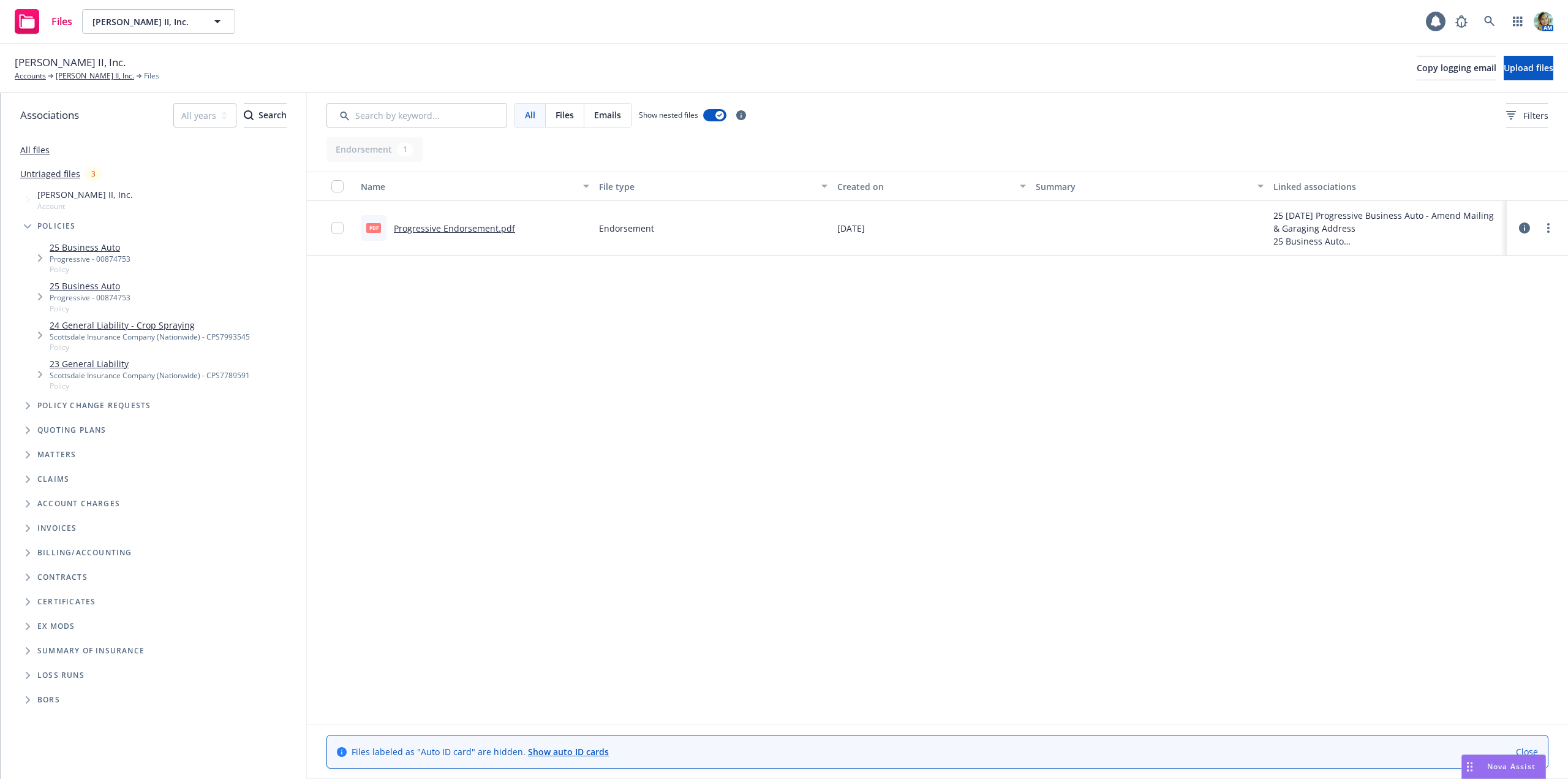
click at [500, 229] on link "Progressive Endorsement.pdf" at bounding box center [455, 227] width 121 height 11
click at [84, 78] on link "[PERSON_NAME] II, Inc." at bounding box center [94, 76] width 78 height 11
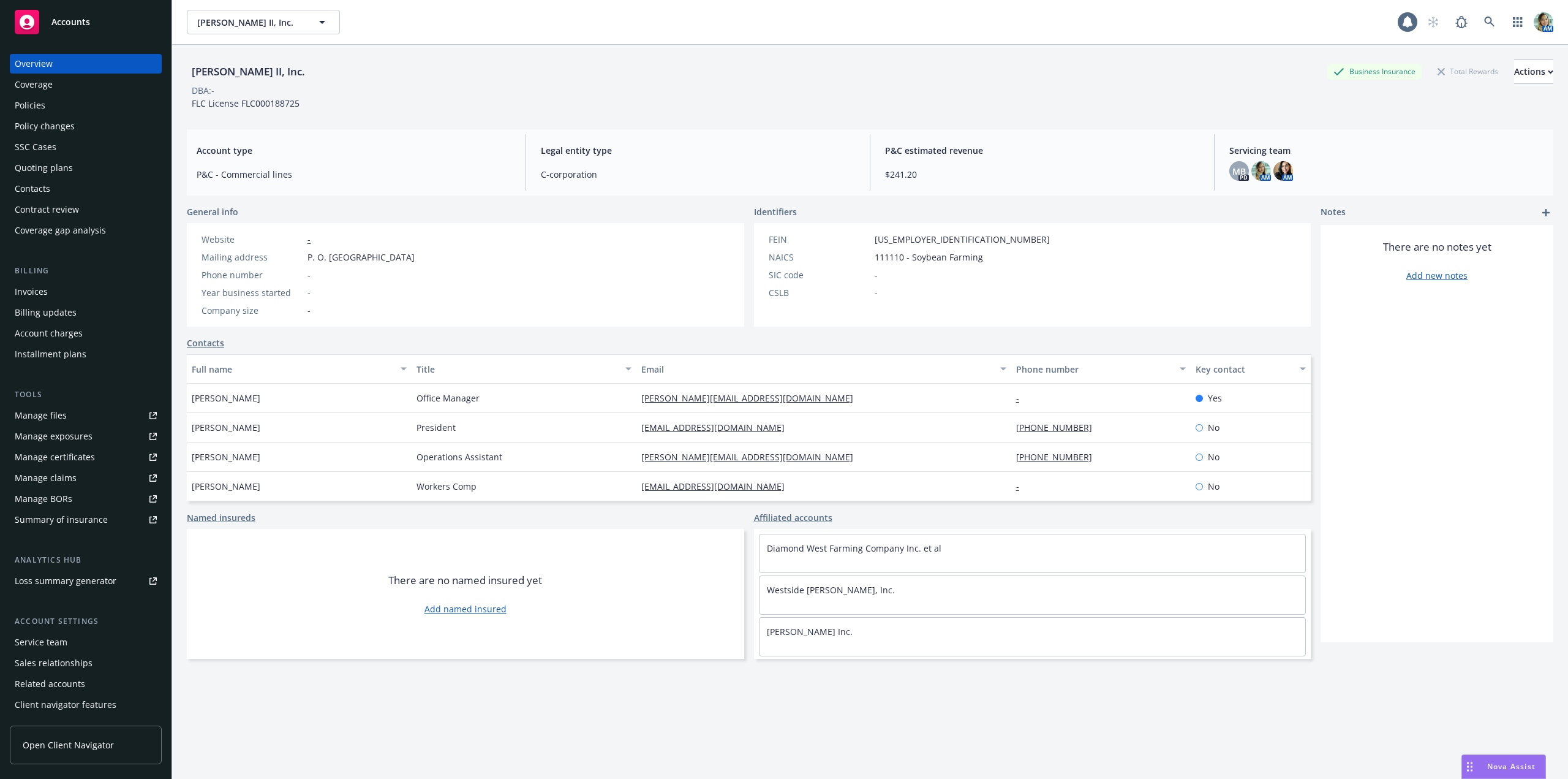
click at [65, 132] on div "Policy changes" at bounding box center [45, 126] width 60 height 19
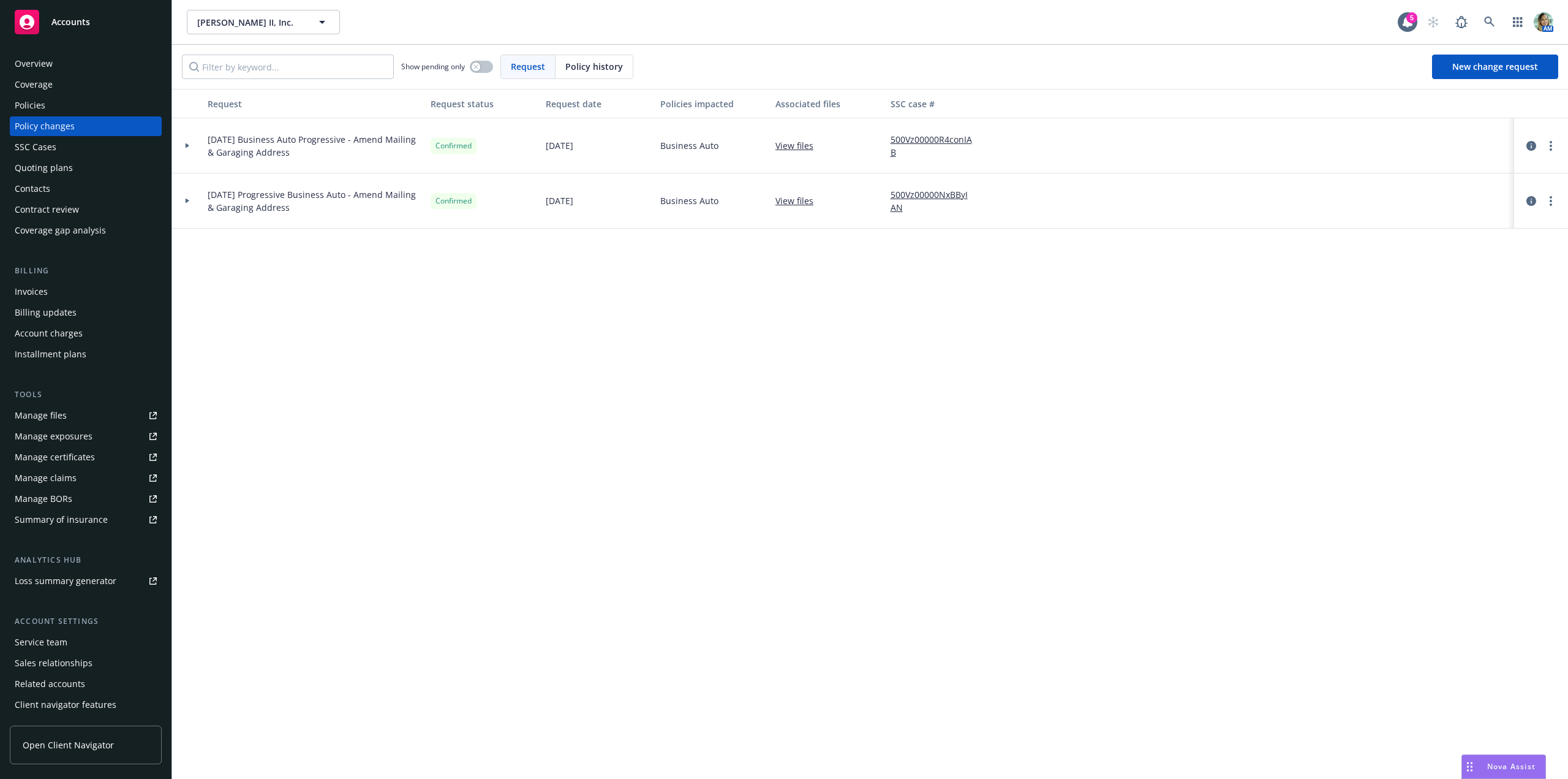
drag, startPoint x: 296, startPoint y: 158, endPoint x: 205, endPoint y: 139, distance: 93.0
click at [205, 139] on div "[DATE] Business Auto Progressive - Amend Mailing & Garaging Address" at bounding box center [314, 146] width 223 height 55
copy span "[DATE] Business Auto Progressive - Amend Mailing & Garaging Address"
click at [1476, 70] on span "New change request" at bounding box center [1495, 66] width 86 height 11
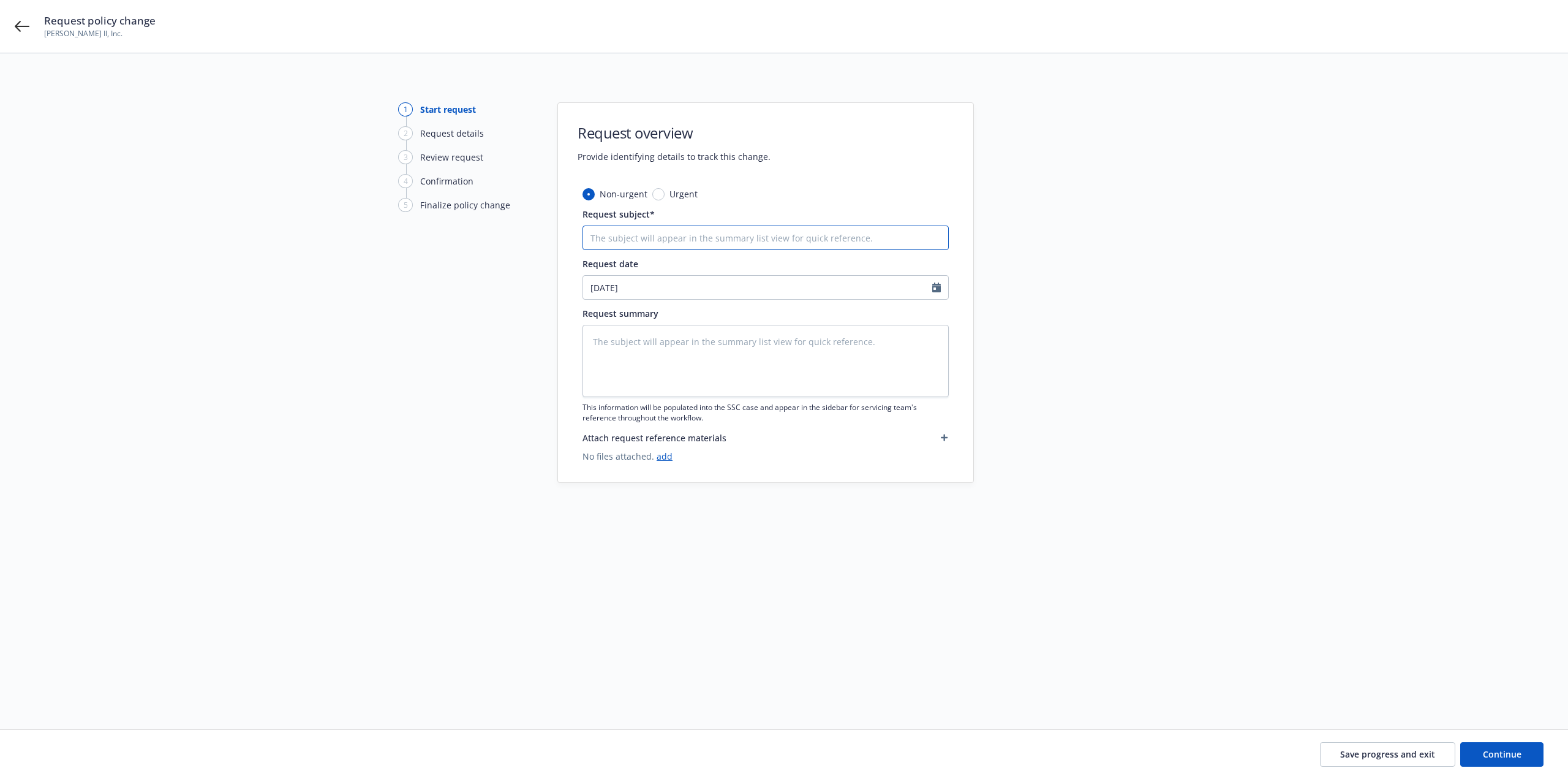
click at [663, 236] on input "Request subject*" at bounding box center [765, 238] width 366 height 25
paste input "[DATE] Business Auto Progressive - Amend Mailing & Garaging Address"
type textarea "x"
type input "[DATE] Business Auto Progressive - Amend Mailing & Garaging Address"
drag, startPoint x: 608, startPoint y: 234, endPoint x: 584, endPoint y: 238, distance: 24.3
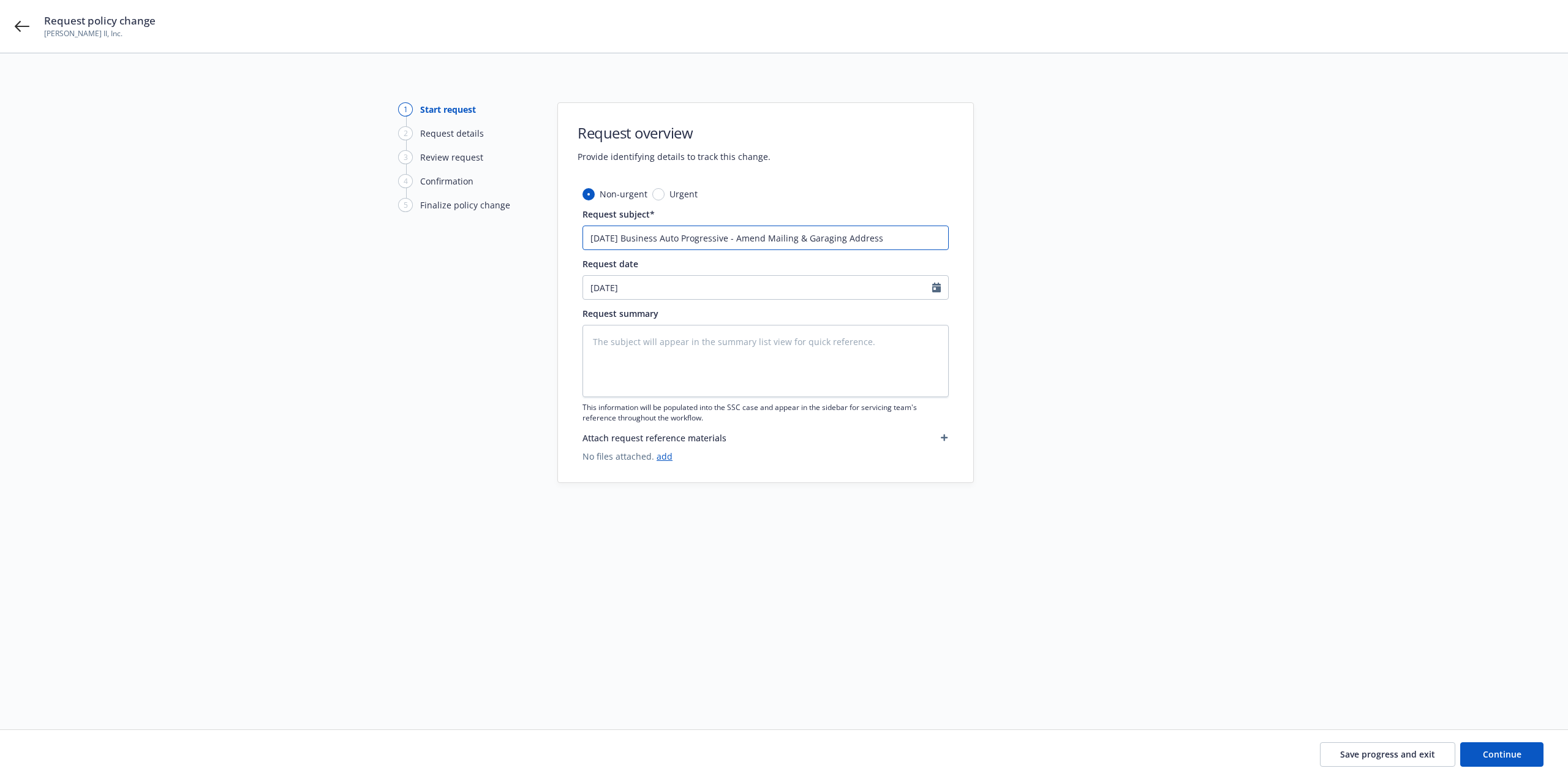
click at [584, 238] on input "[DATE] Business Auto Progressive - Amend Mailing & Garaging Address" at bounding box center [765, 238] width 366 height 25
type textarea "x"
type input "1/25 Business Auto Progressive - Amend Mailing & Garaging Address"
type textarea "x"
type input "10/25 Business Auto Progressive - Amend Mailing & Garaging Address"
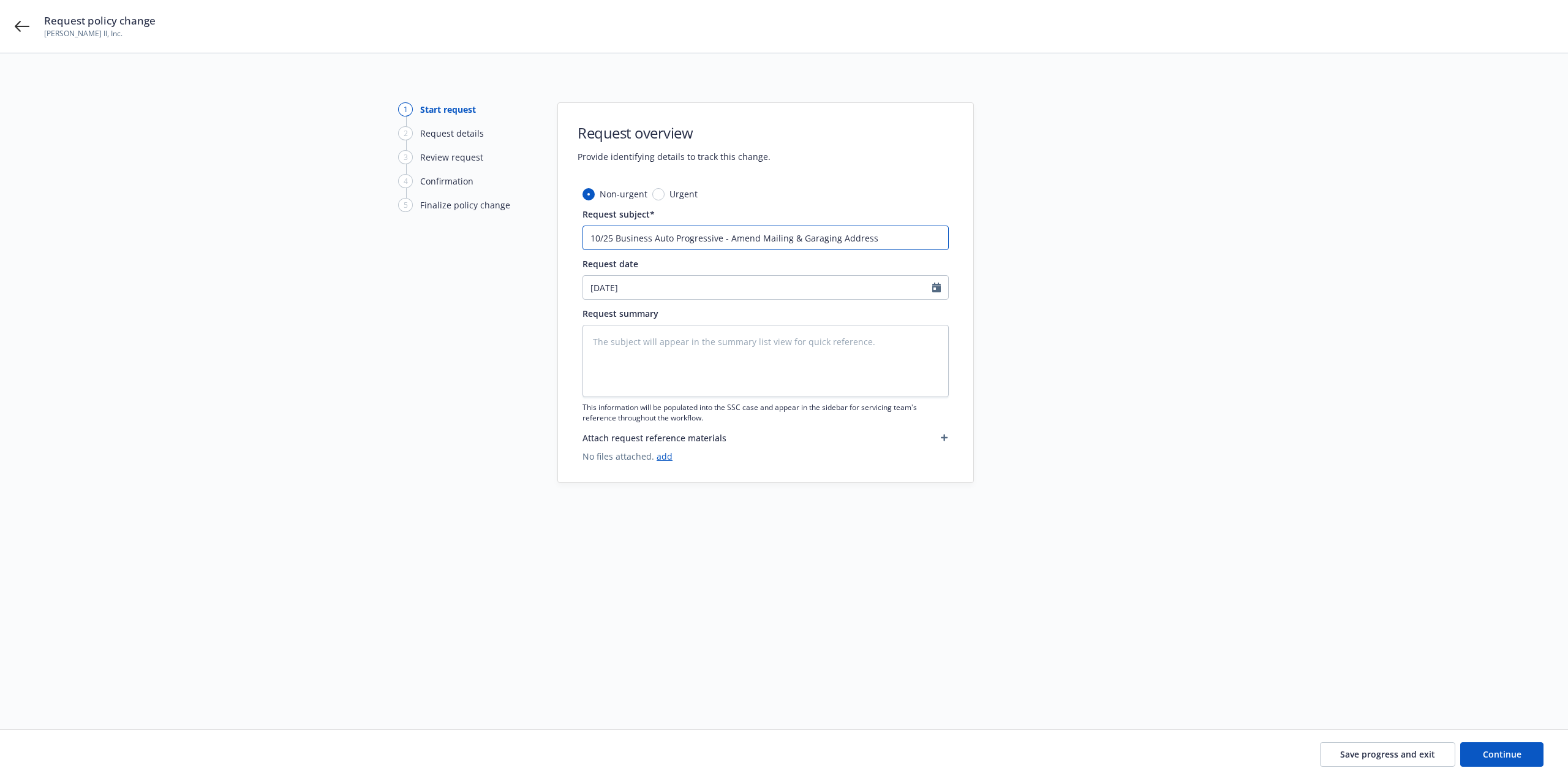
type textarea "x"
type input "10//25 Business Auto Progressive - Amend Mailing & Garaging Address"
type textarea "x"
drag, startPoint x: 714, startPoint y: 242, endPoint x: 528, endPoint y: 254, distance: 186.4
click at [528, 254] on div "1 Start request 2 Request details 3 Review request 4 Confirmation 5 Finalize po…" at bounding box center [784, 376] width 1538 height 548
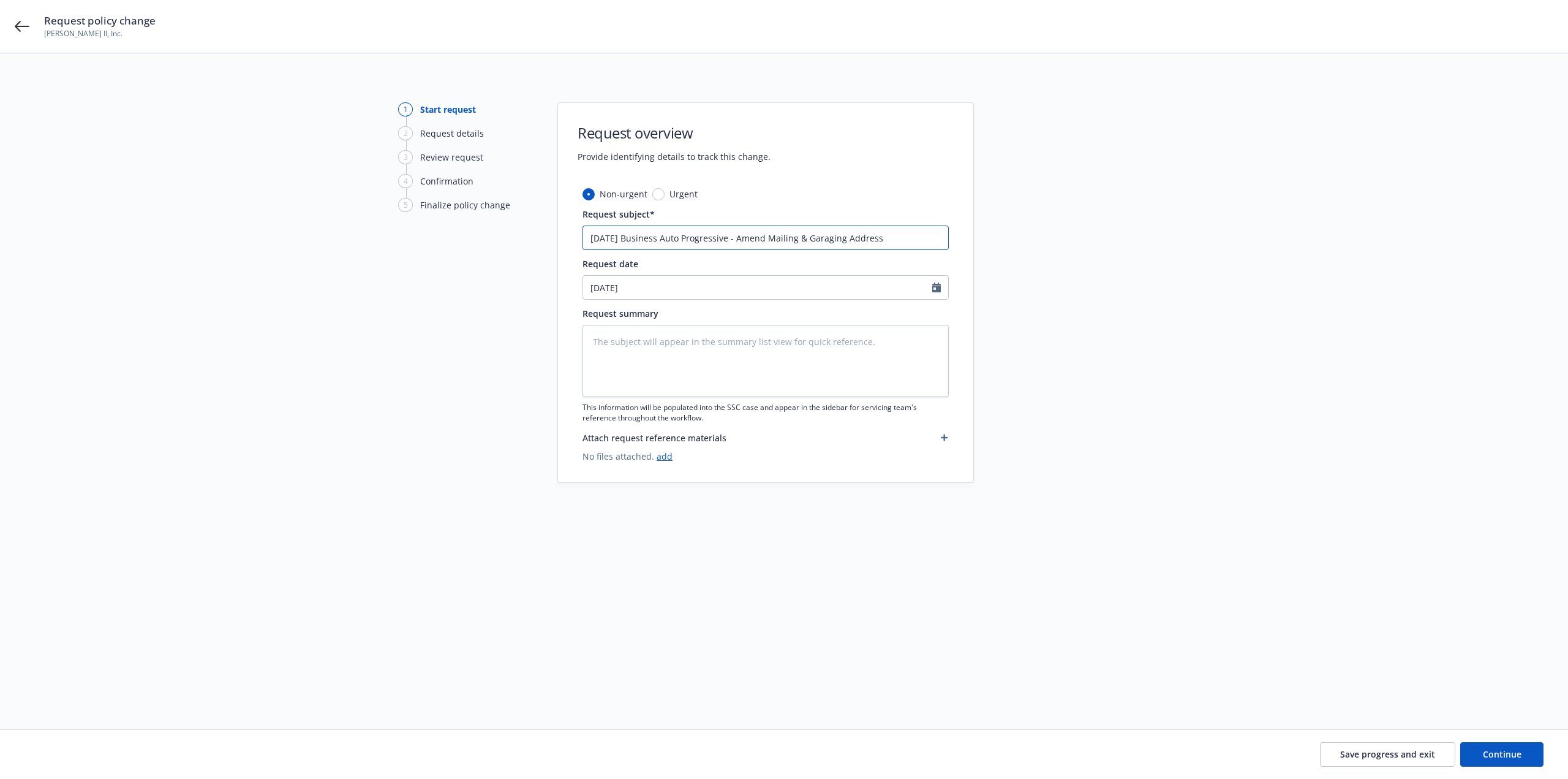
type input "[DATE] Business Auto Progressive - Amend Mailing & Garaging Address"
click at [658, 338] on textarea at bounding box center [765, 361] width 366 height 72
paste textarea "[DATE] Business Auto Progressive - Amend Mailing & Garaging Address"
type textarea "x"
type textarea "[DATE] Business Auto Progressive - Amend Mailing & Garaging Address"
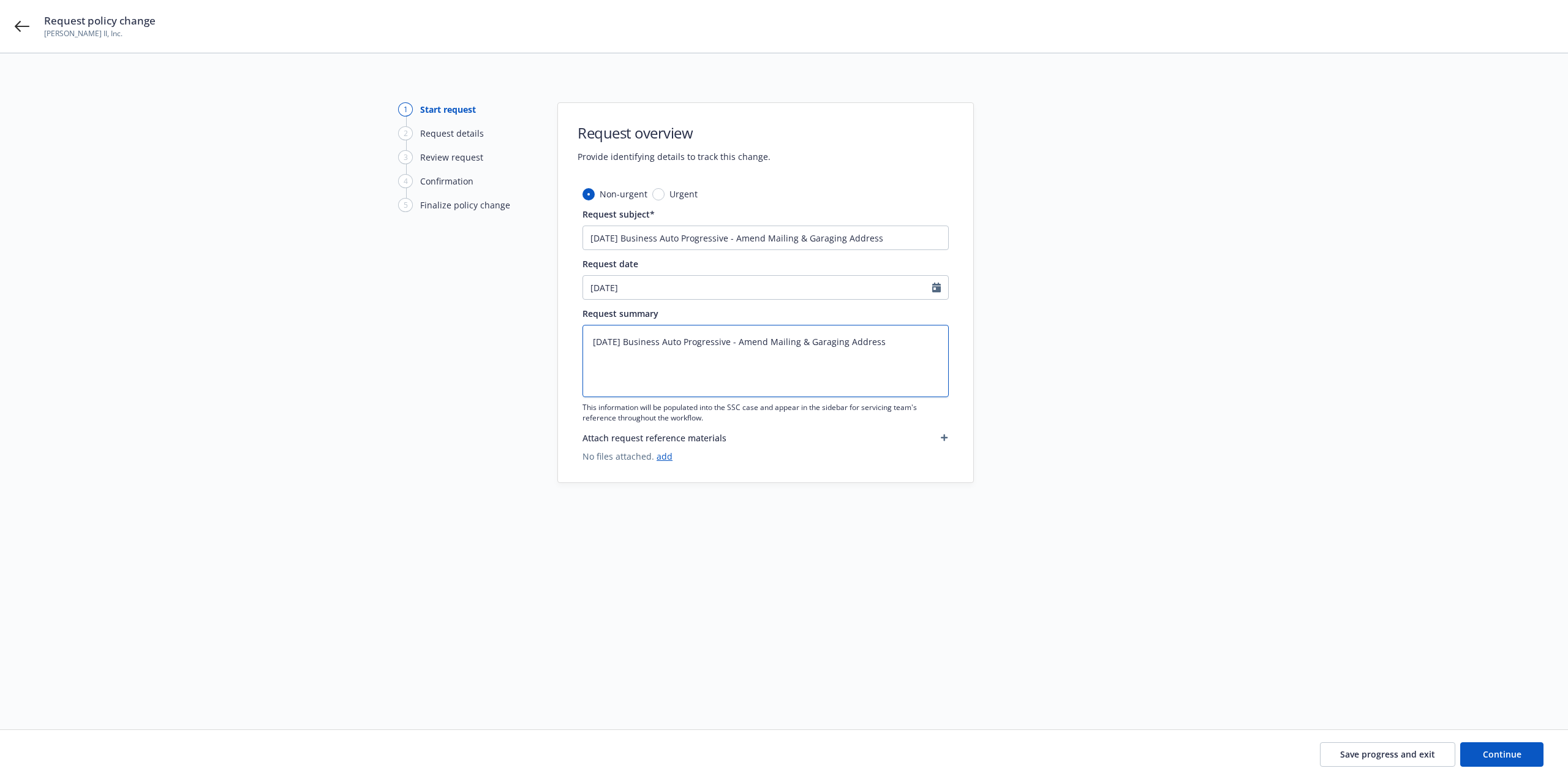
type textarea "x"
type textarea "[DATE] Business Auto Progressive - Amend Mailing & Garaging Address"
type textarea "x"
type textarea "[DATE] Business Auto Progressive - Amend Mailing & Garaging Address"
paste textarea "[DATE] Business Auto Progressive Amend Mailing from [GEOGRAPHIC_DATA], [GEOGRAP…"
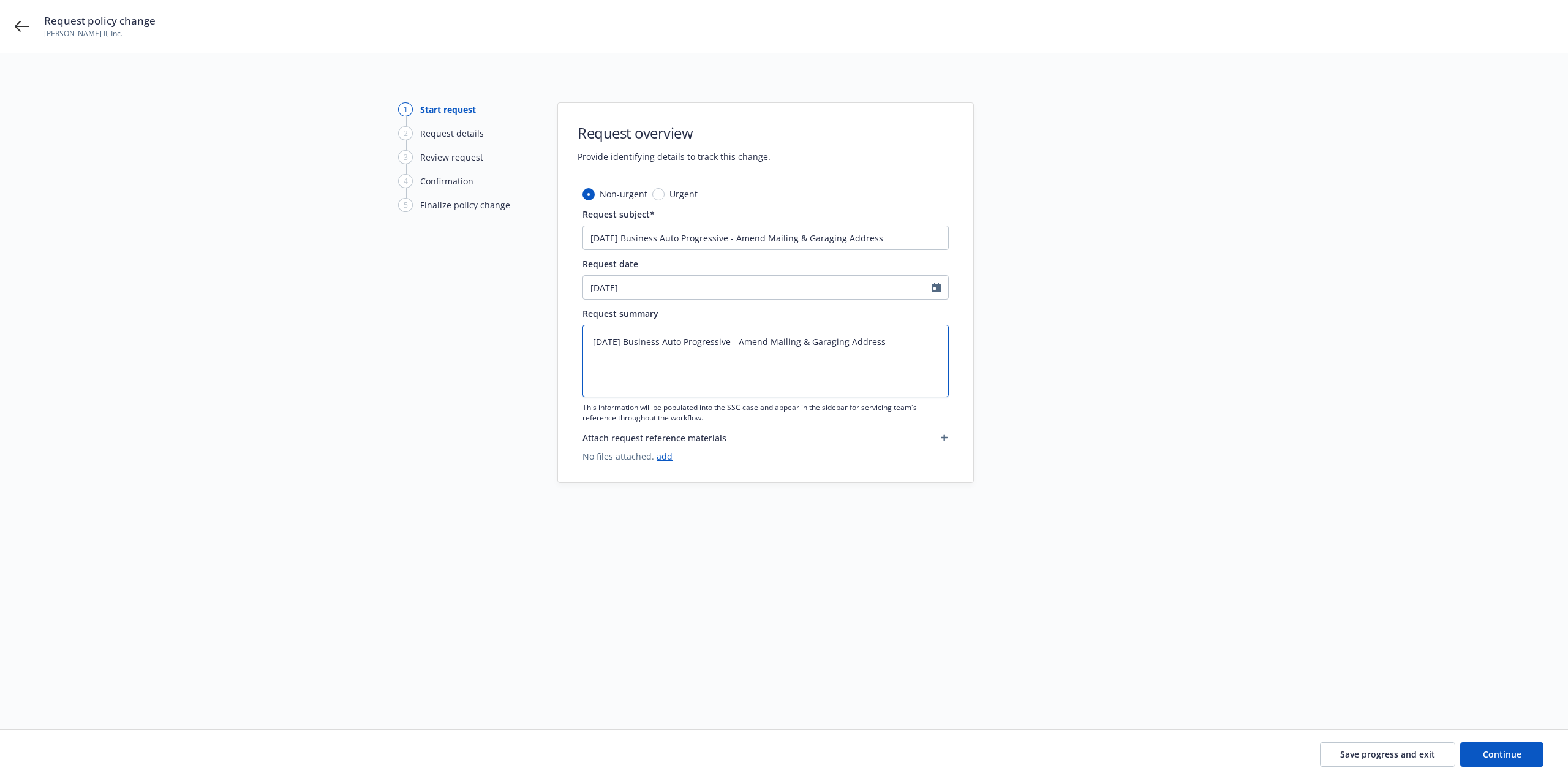
type textarea "x"
type textarea "[DATE] Business Auto Progressive - Amend Mailing & Garaging Address [DATE] Busi…"
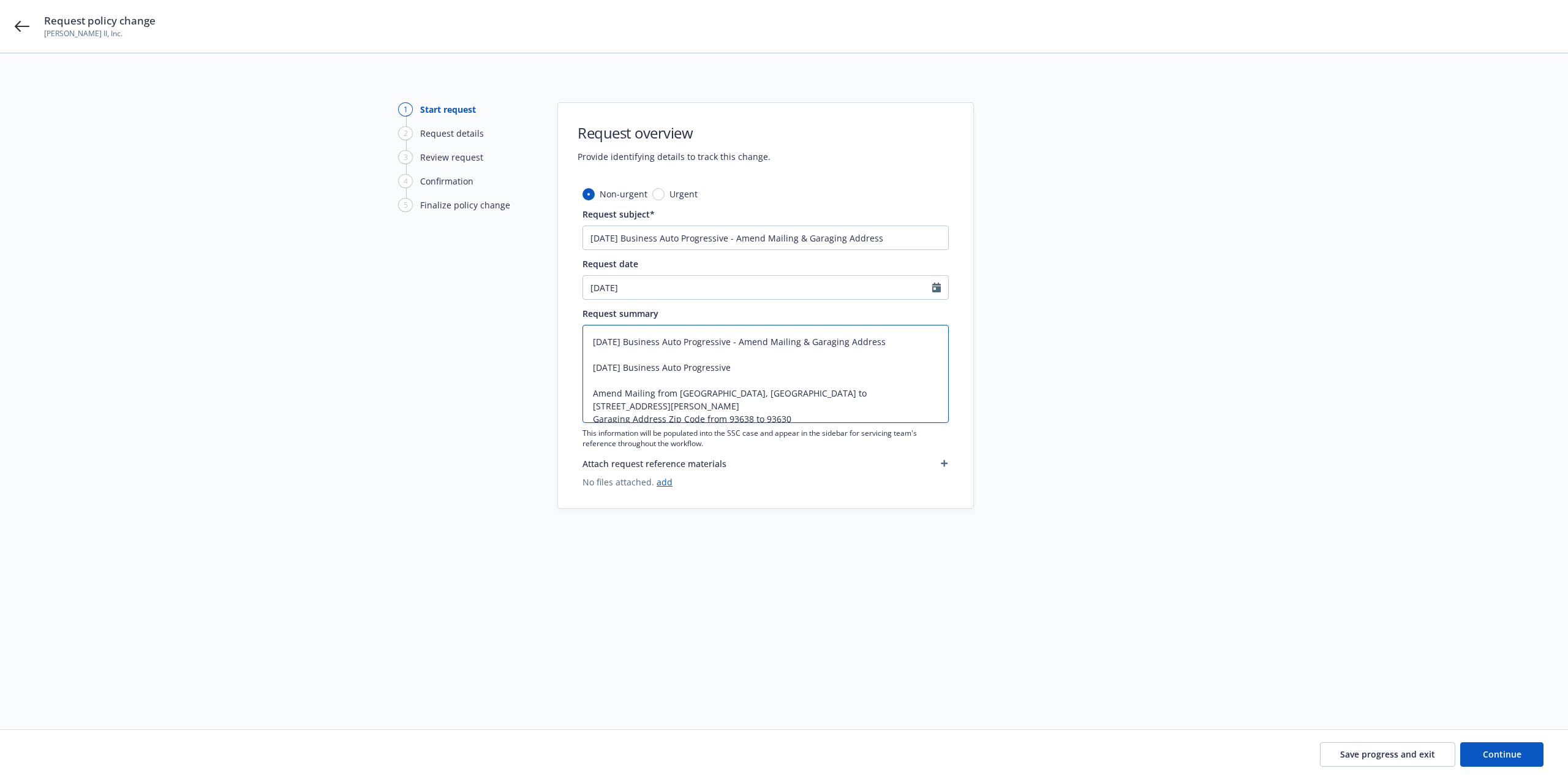
drag, startPoint x: 744, startPoint y: 372, endPoint x: 715, endPoint y: 375, distance: 29.2
click at [591, 362] on textarea "[DATE] Business Auto Progressive - Amend Mailing & Garaging Address [DATE] Busi…" at bounding box center [765, 374] width 366 height 98
type textarea "x"
type textarea "[DATE] Business Auto Progressive - Amend Mailing & Garaging Address Amend Maili…"
type textarea "x"
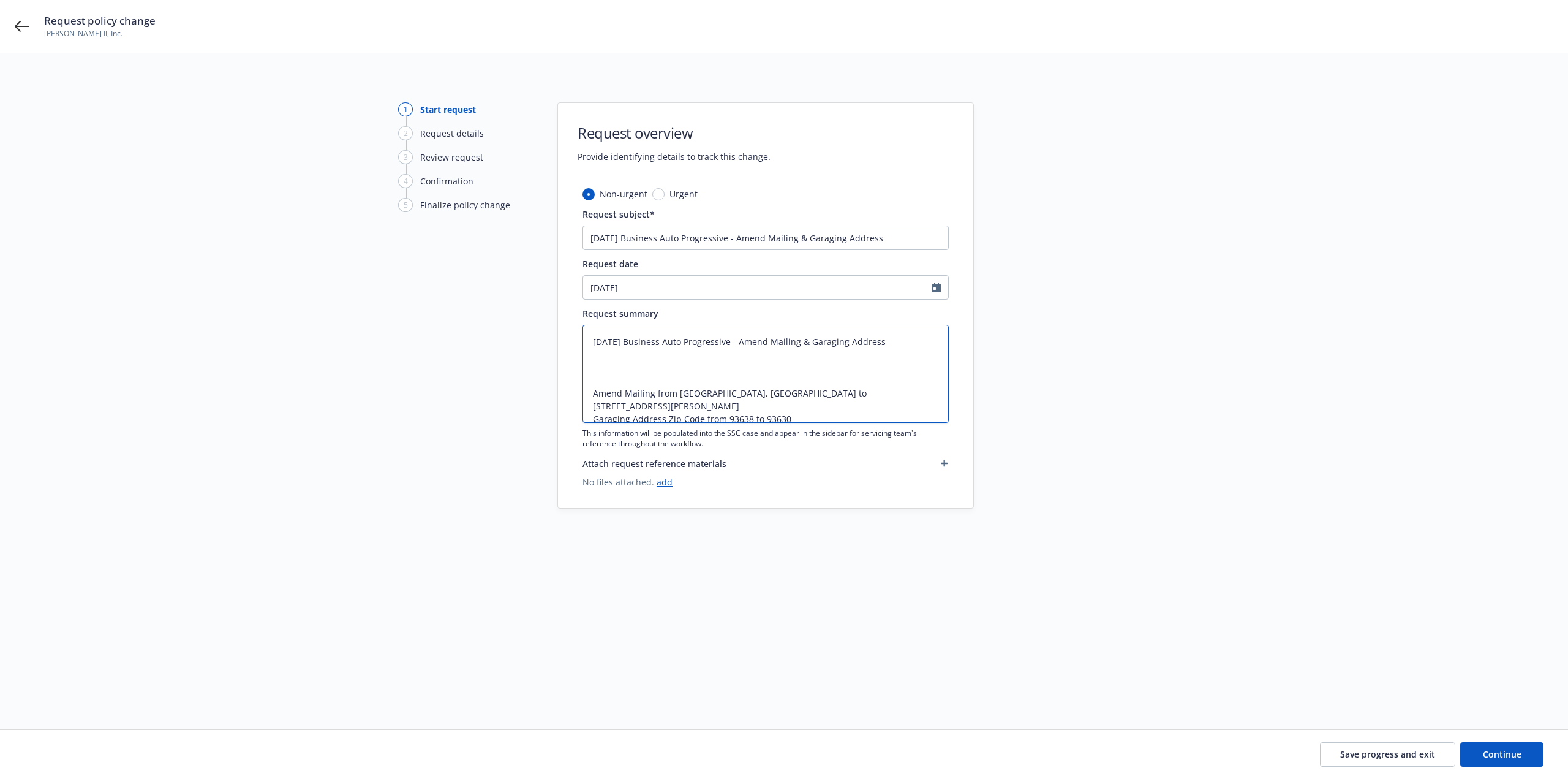
type textarea "[DATE] Business Auto Progressive - Amend Mailing & Garaging Address Amend Maili…"
type textarea "x"
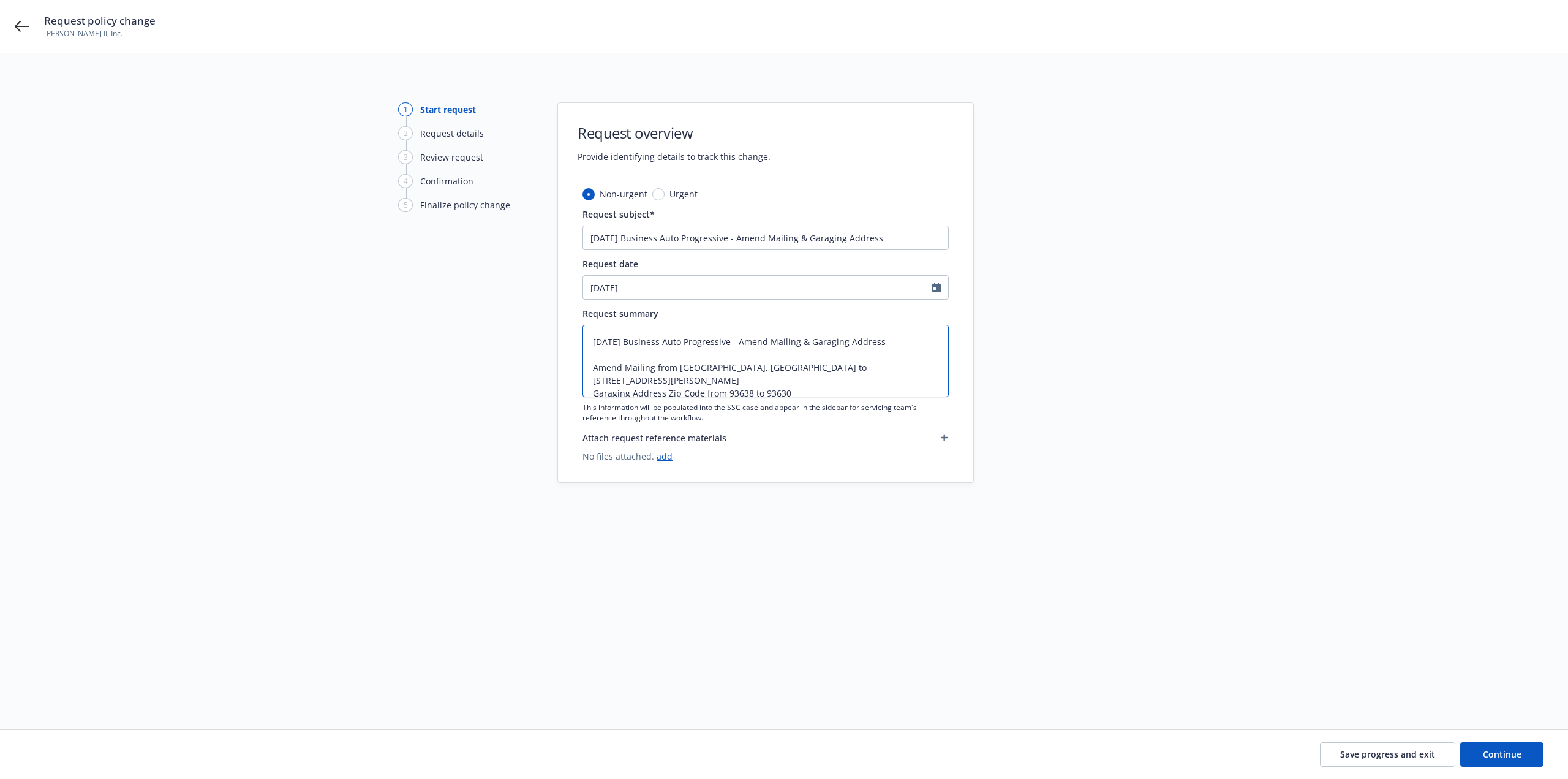
click at [811, 390] on textarea "[DATE] Business Auto Progressive - Amend Mailing & Garaging Address Amend Maili…" at bounding box center [765, 361] width 366 height 72
type textarea "[DATE] Business Auto Progressive - Amend Mailing & Garaging Address Amend Maili…"
click at [1496, 751] on span "Continue" at bounding box center [1502, 754] width 39 height 11
type textarea "x"
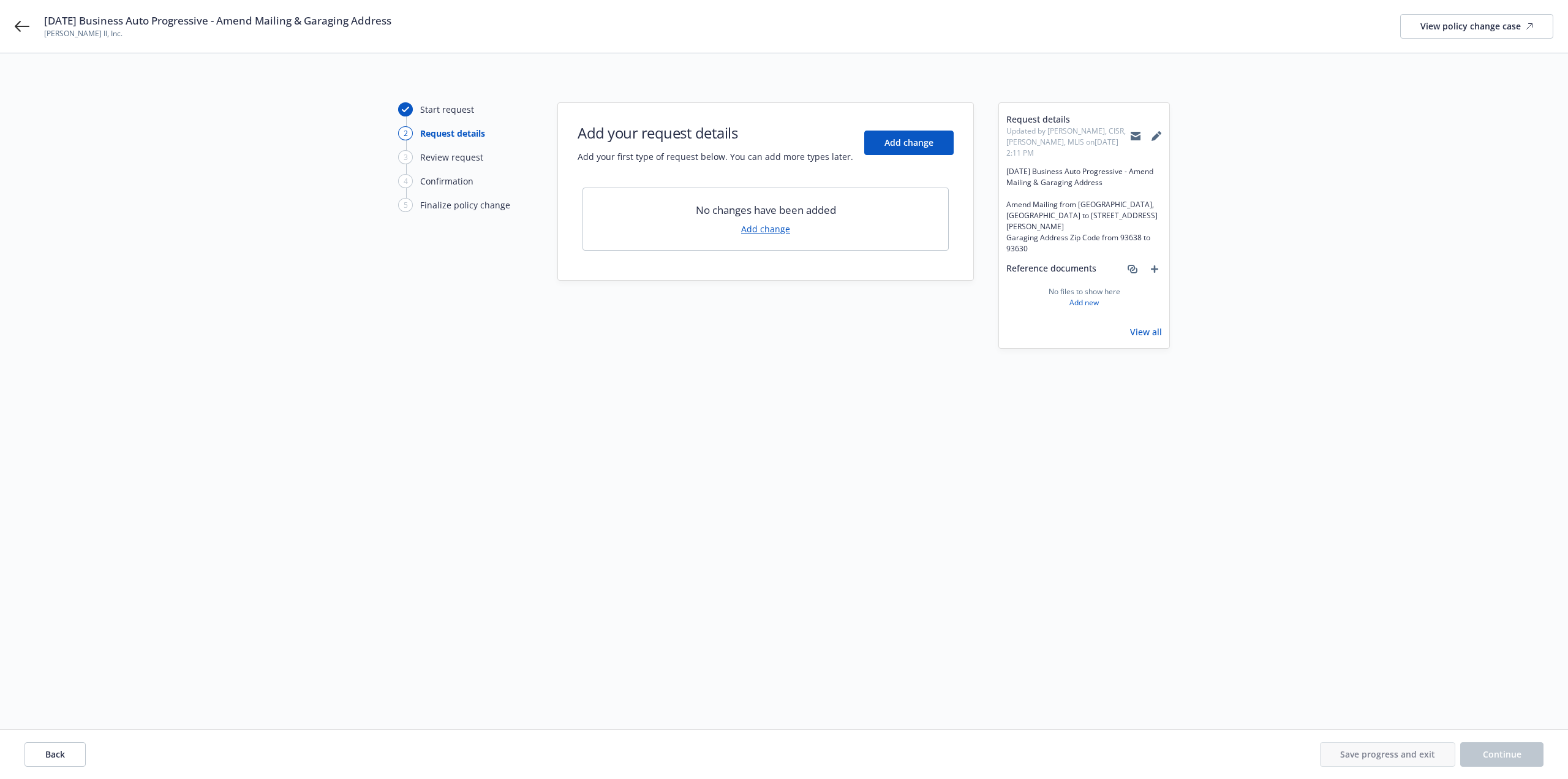
click at [757, 232] on link "Add change" at bounding box center [766, 228] width 49 height 13
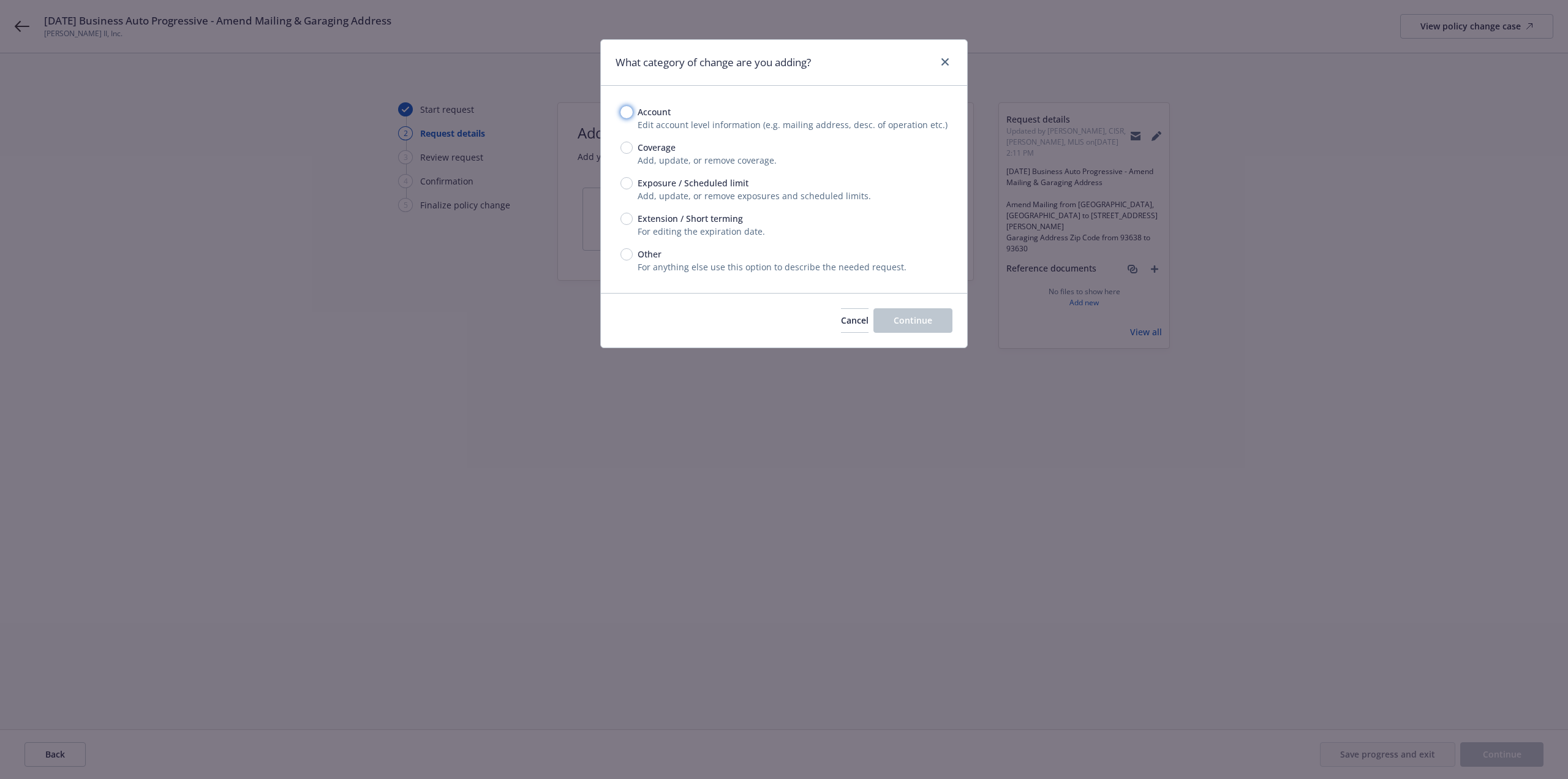
click at [630, 115] on input "Account" at bounding box center [627, 112] width 12 height 12
radio input "true"
click at [909, 323] on span "Continue" at bounding box center [913, 320] width 39 height 11
select select "US"
select select "C-corporation"
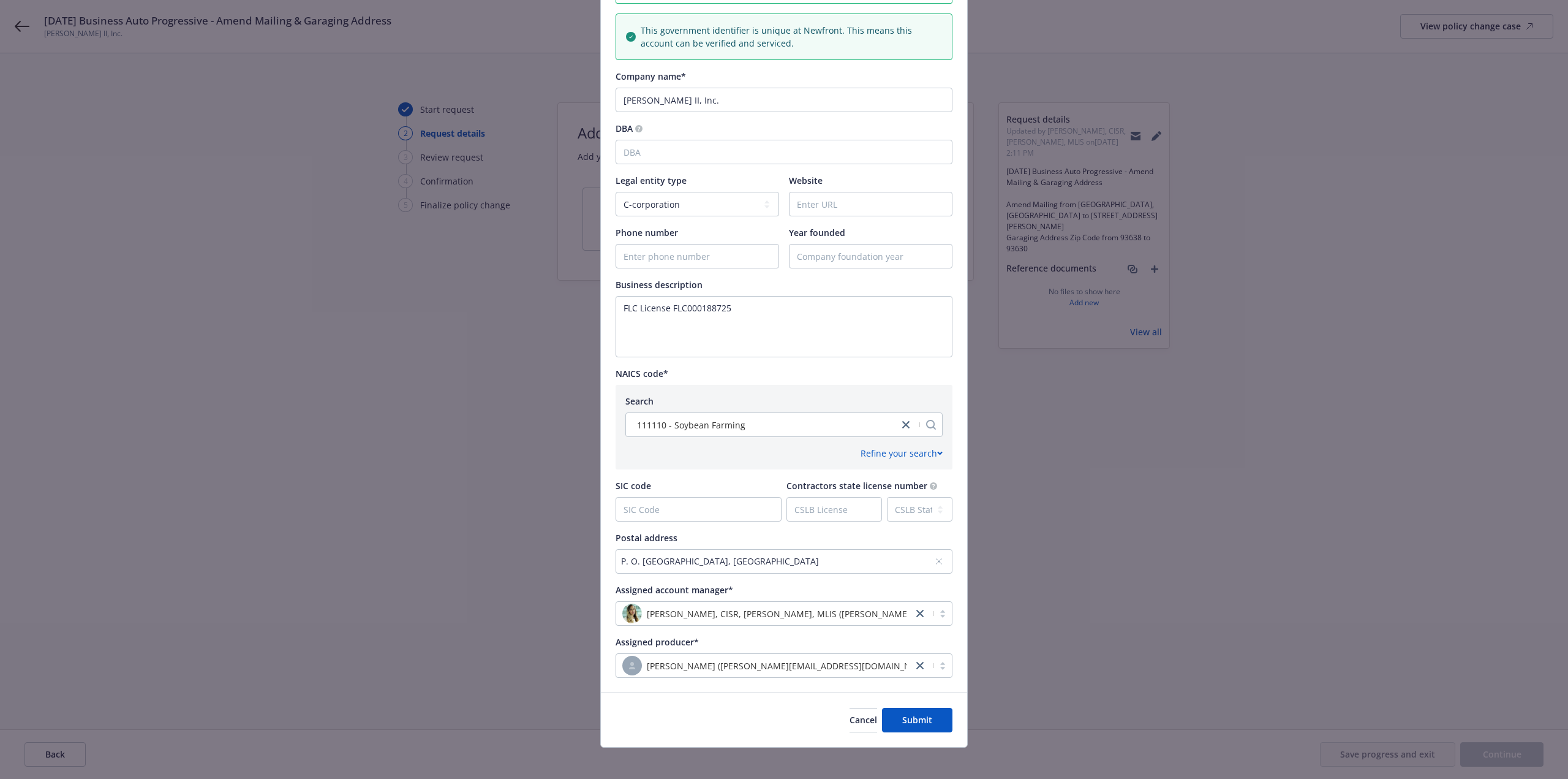
scroll to position [222, 0]
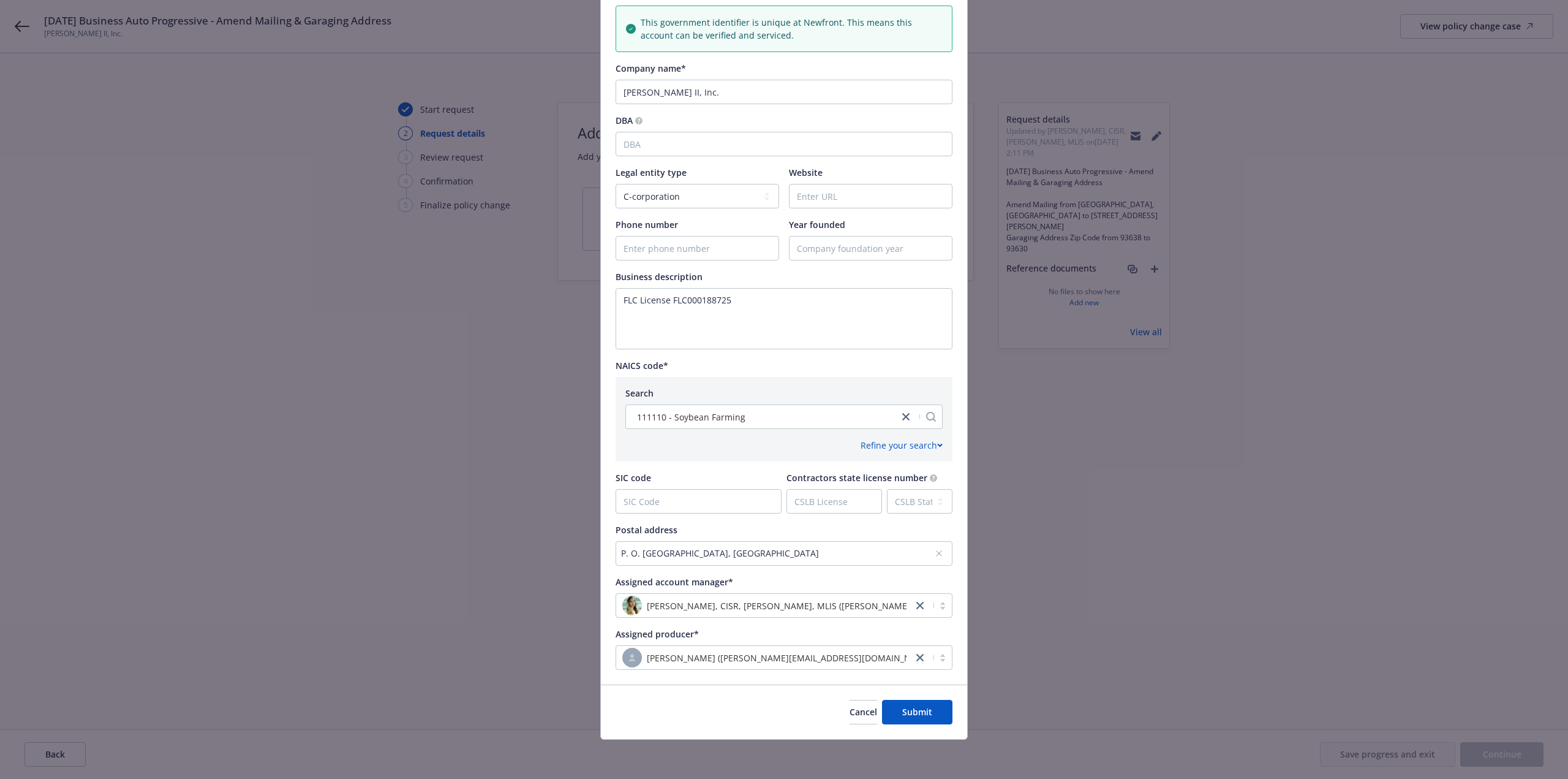
click at [785, 550] on div "P. O. [GEOGRAPHIC_DATA], [GEOGRAPHIC_DATA]" at bounding box center [777, 552] width 313 height 13
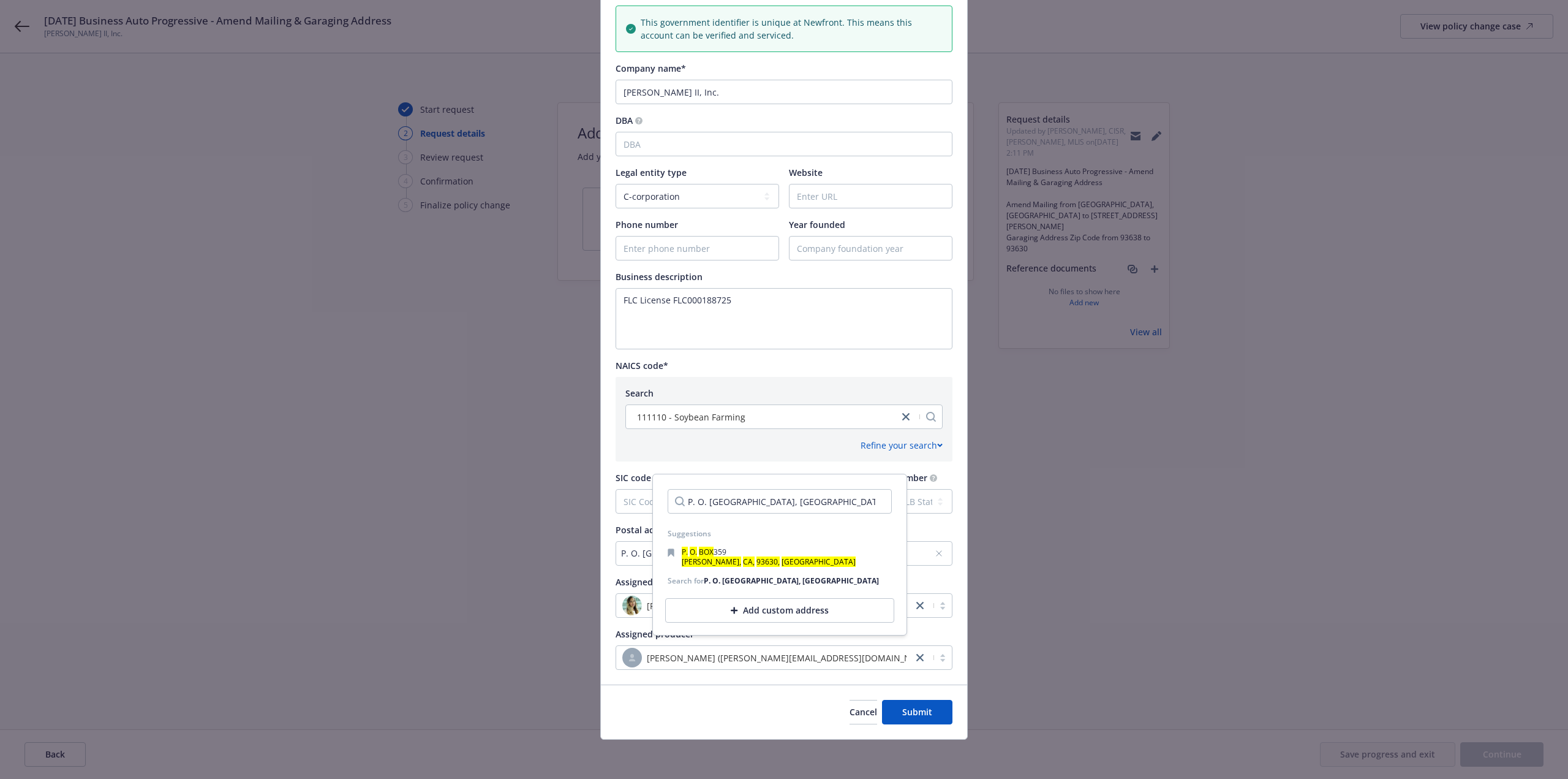
click at [777, 613] on div "Add custom address" at bounding box center [780, 610] width 229 height 25
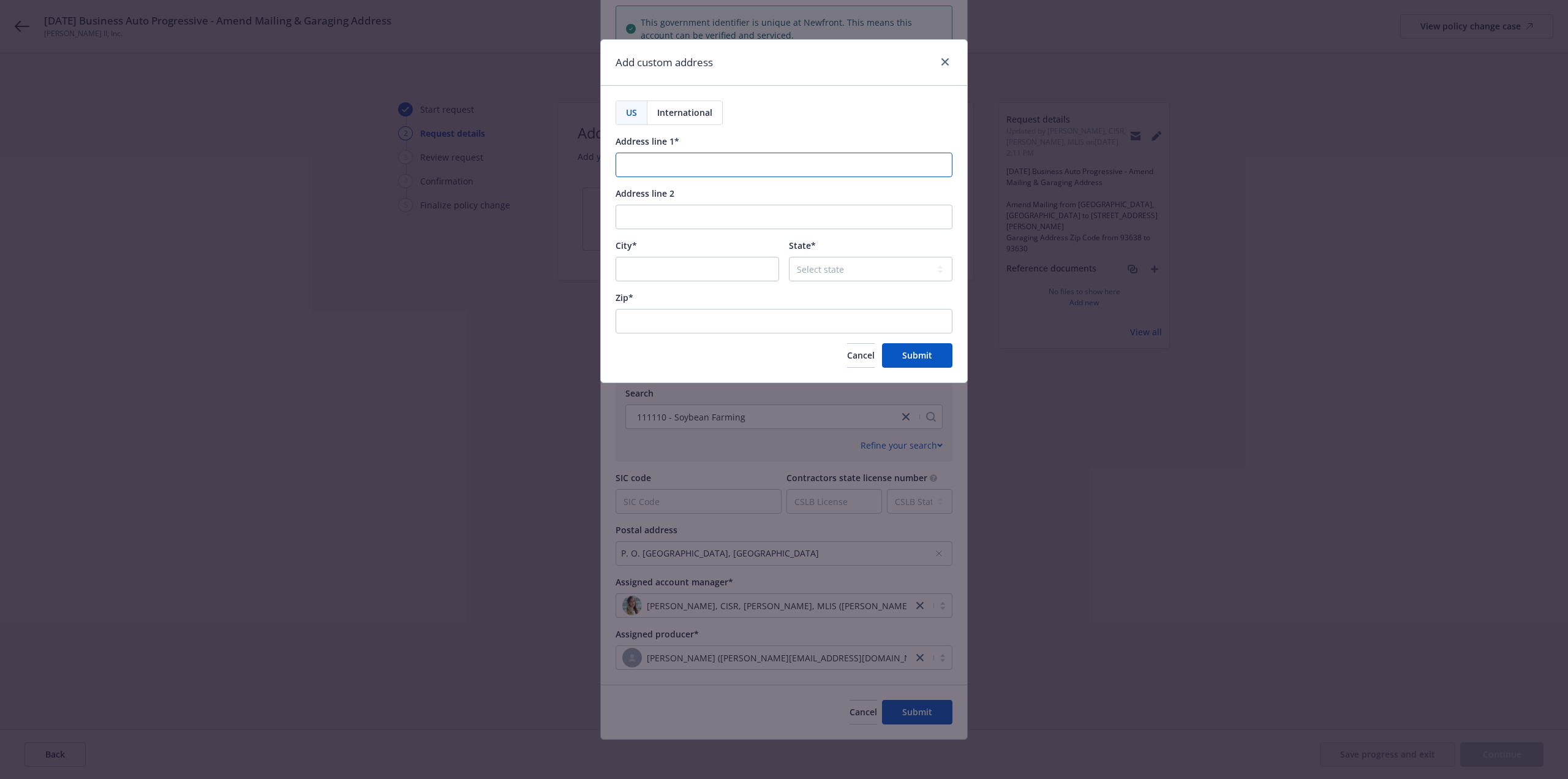
click at [646, 167] on input "Address line 1*" at bounding box center [784, 165] width 337 height 25
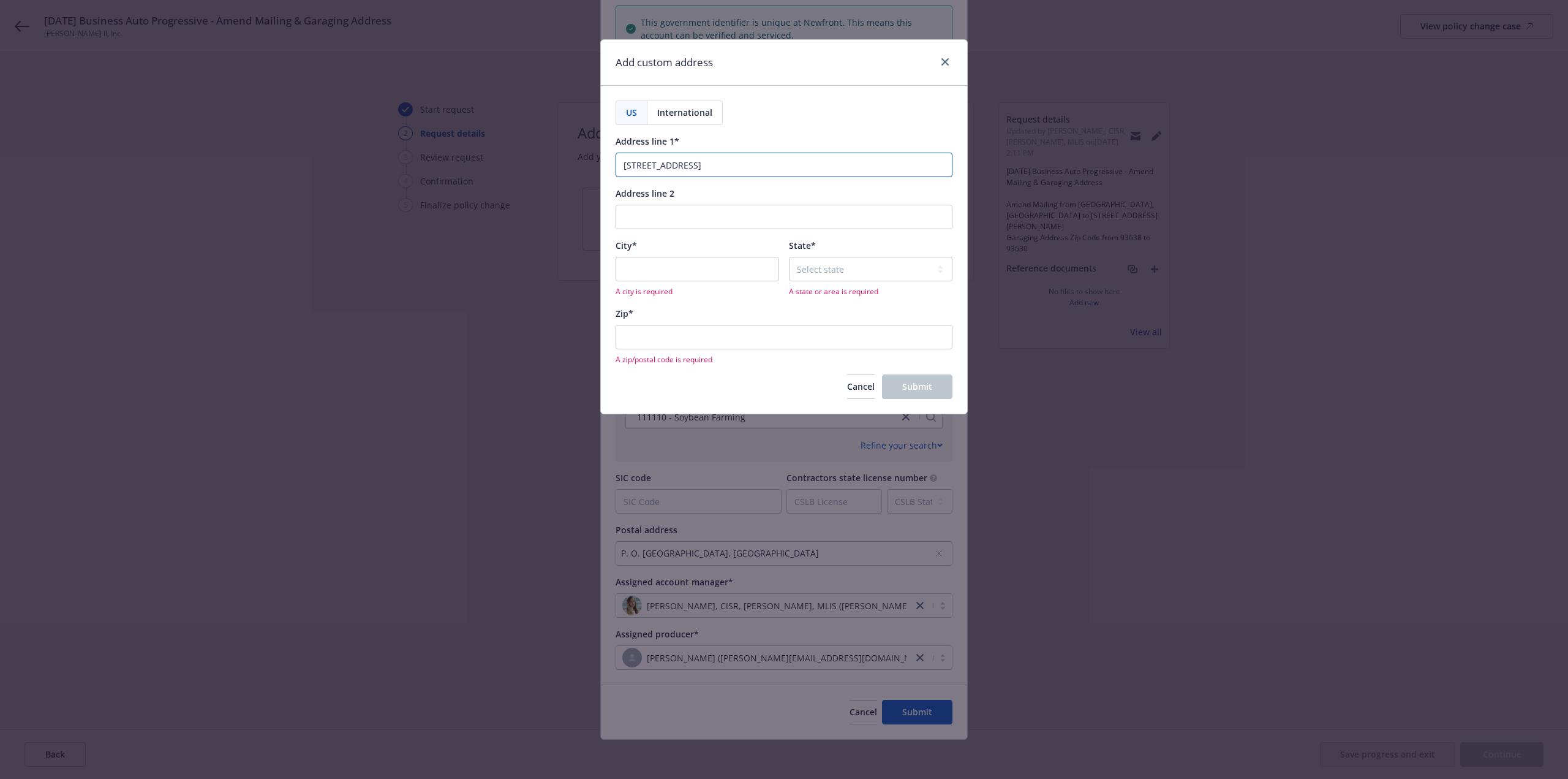
type input "[STREET_ADDRESS]"
type input "Kerman"
select select "CA"
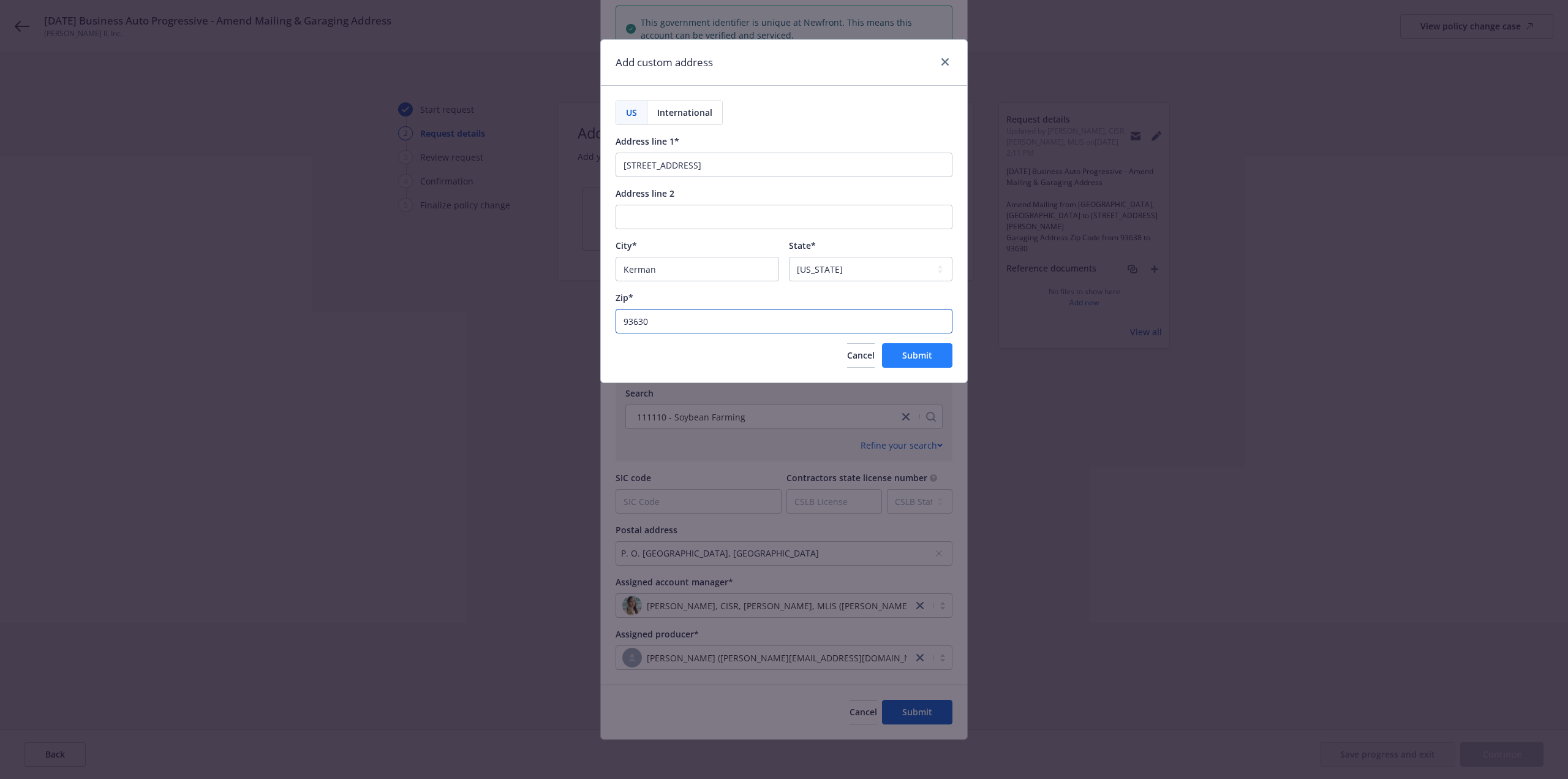
type input "93630"
click at [903, 353] on span "Submit" at bounding box center [917, 355] width 30 height 11
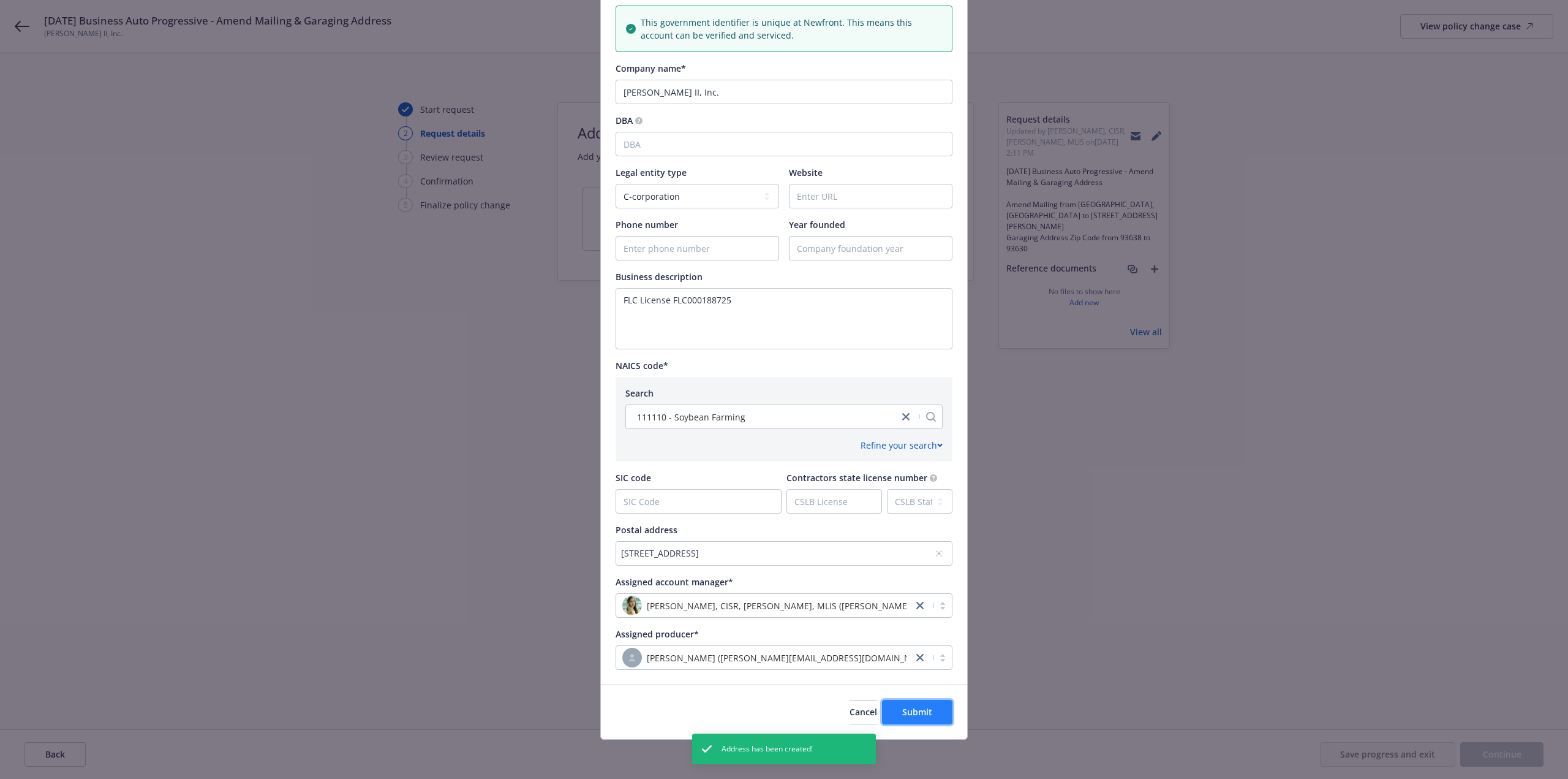
click at [928, 709] on button "Submit" at bounding box center [917, 712] width 70 height 25
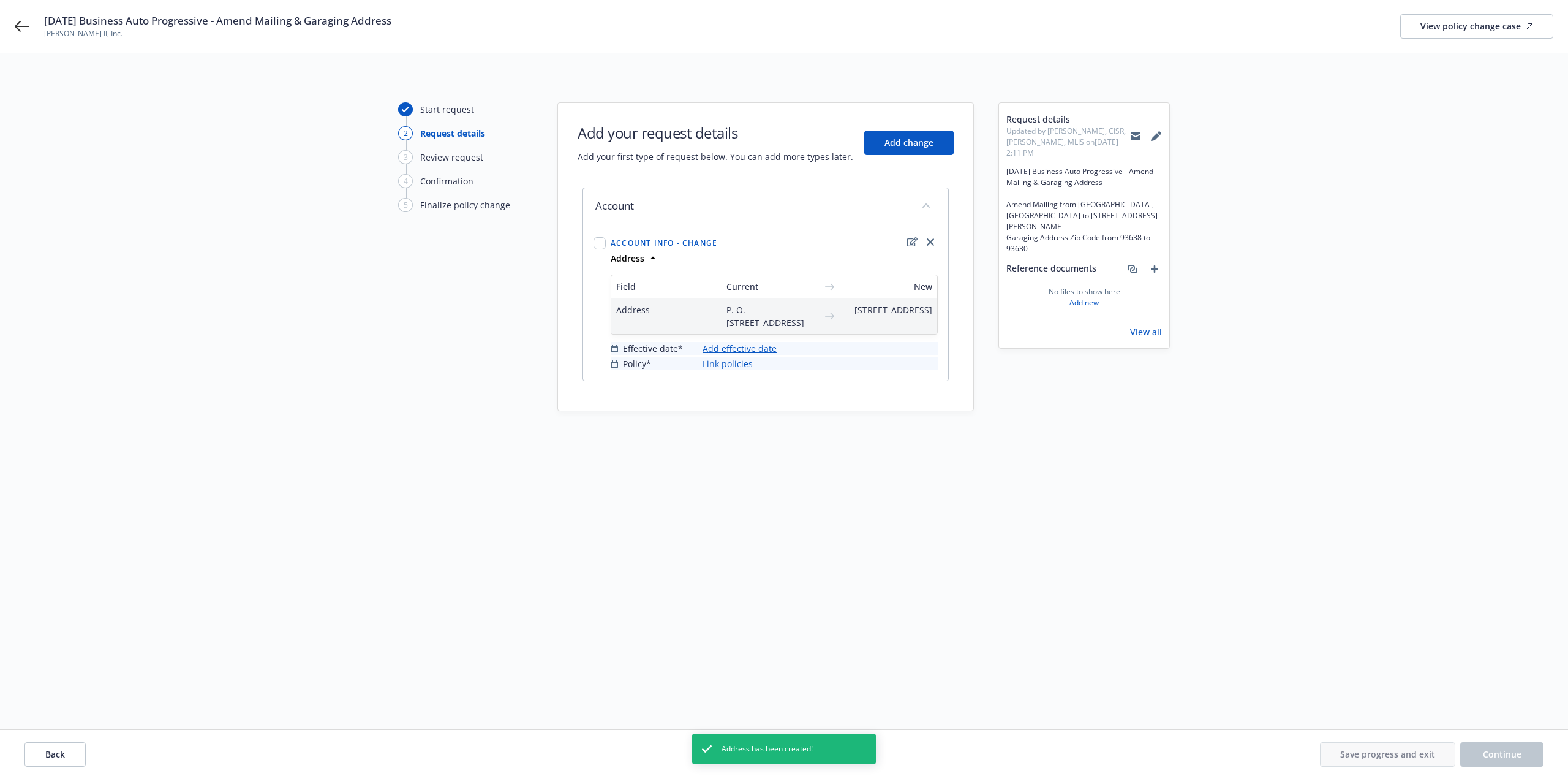
click at [769, 355] on link "Add effective date" at bounding box center [739, 348] width 74 height 13
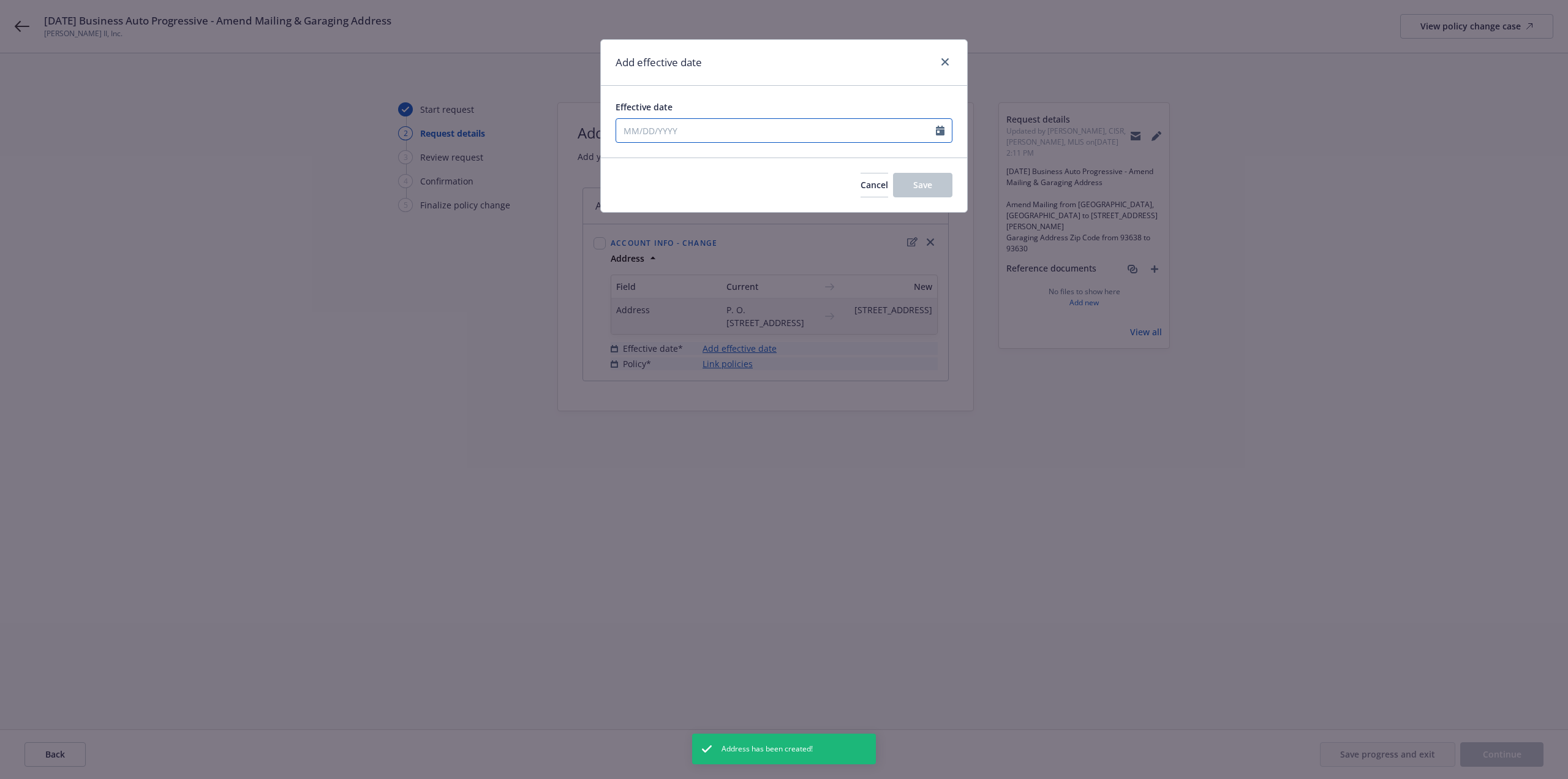
click at [746, 131] on input "Effective date" at bounding box center [776, 130] width 320 height 24
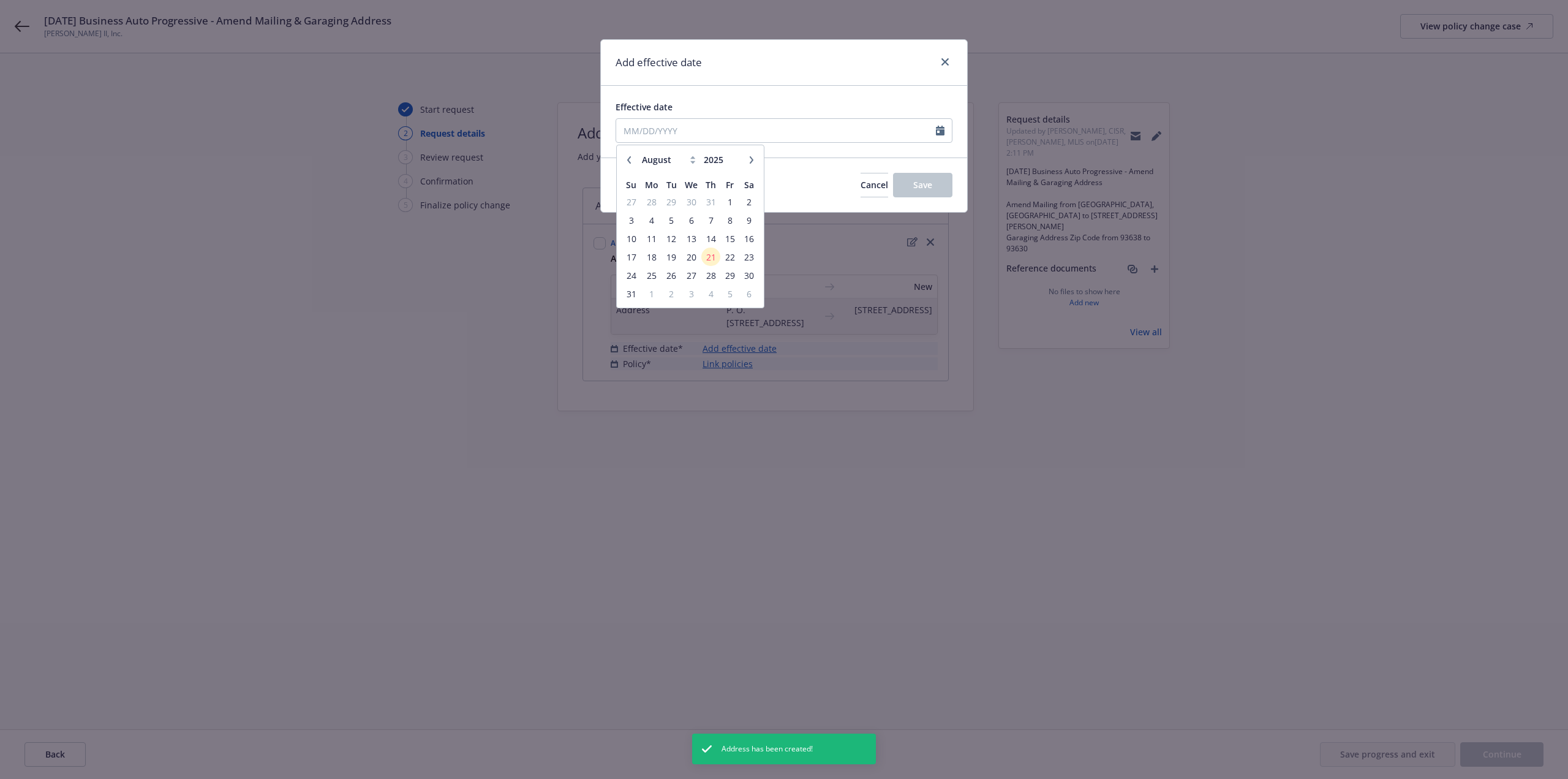
click at [752, 156] on icon "button" at bounding box center [752, 160] width 7 height 7
click at [752, 156] on icon "button" at bounding box center [752, 160] width 7 height 7
select select "10"
click at [692, 222] on span "8" at bounding box center [691, 220] width 18 height 15
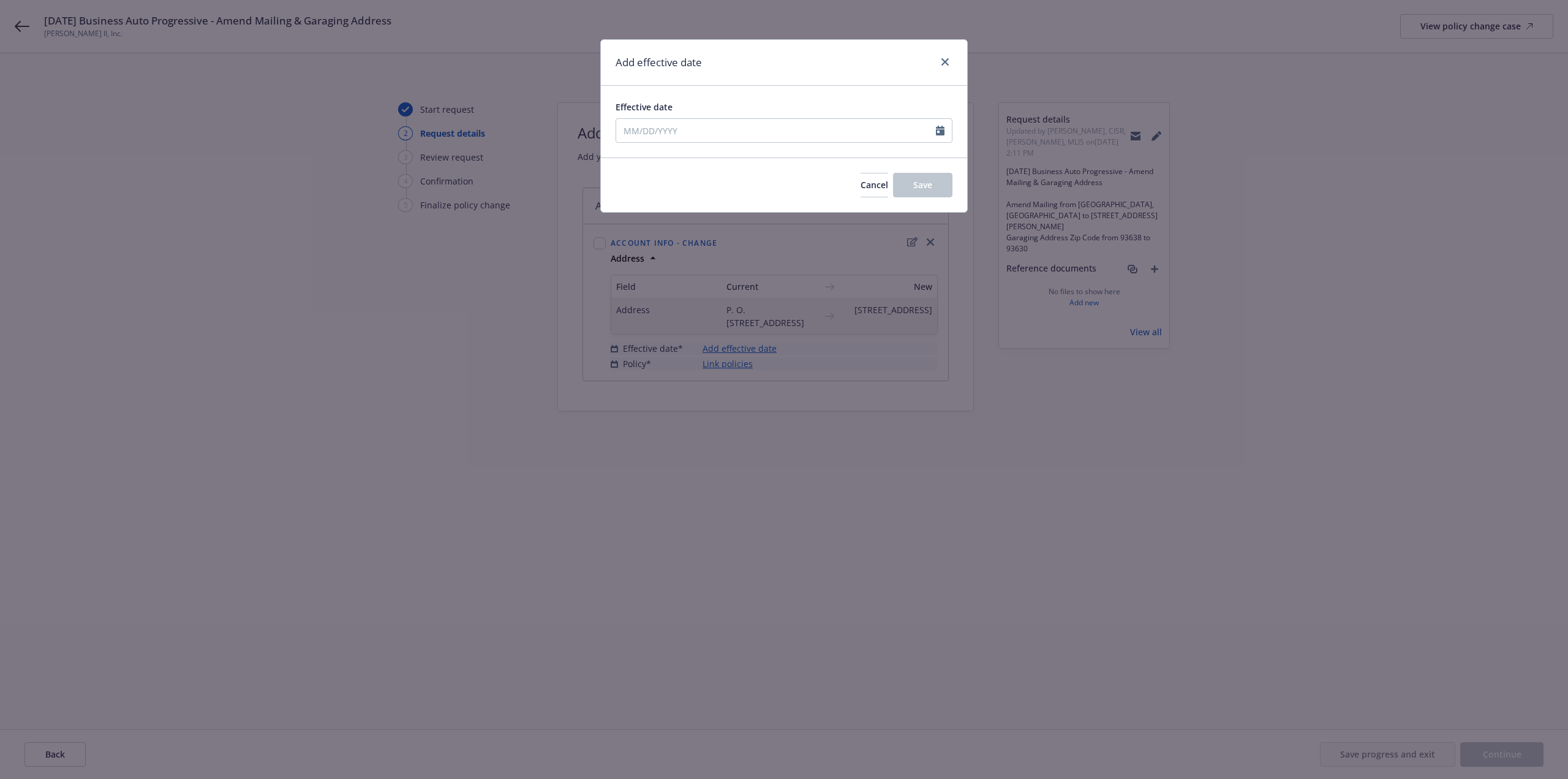
type input "[DATE]"
click at [910, 187] on button "Save" at bounding box center [923, 185] width 60 height 25
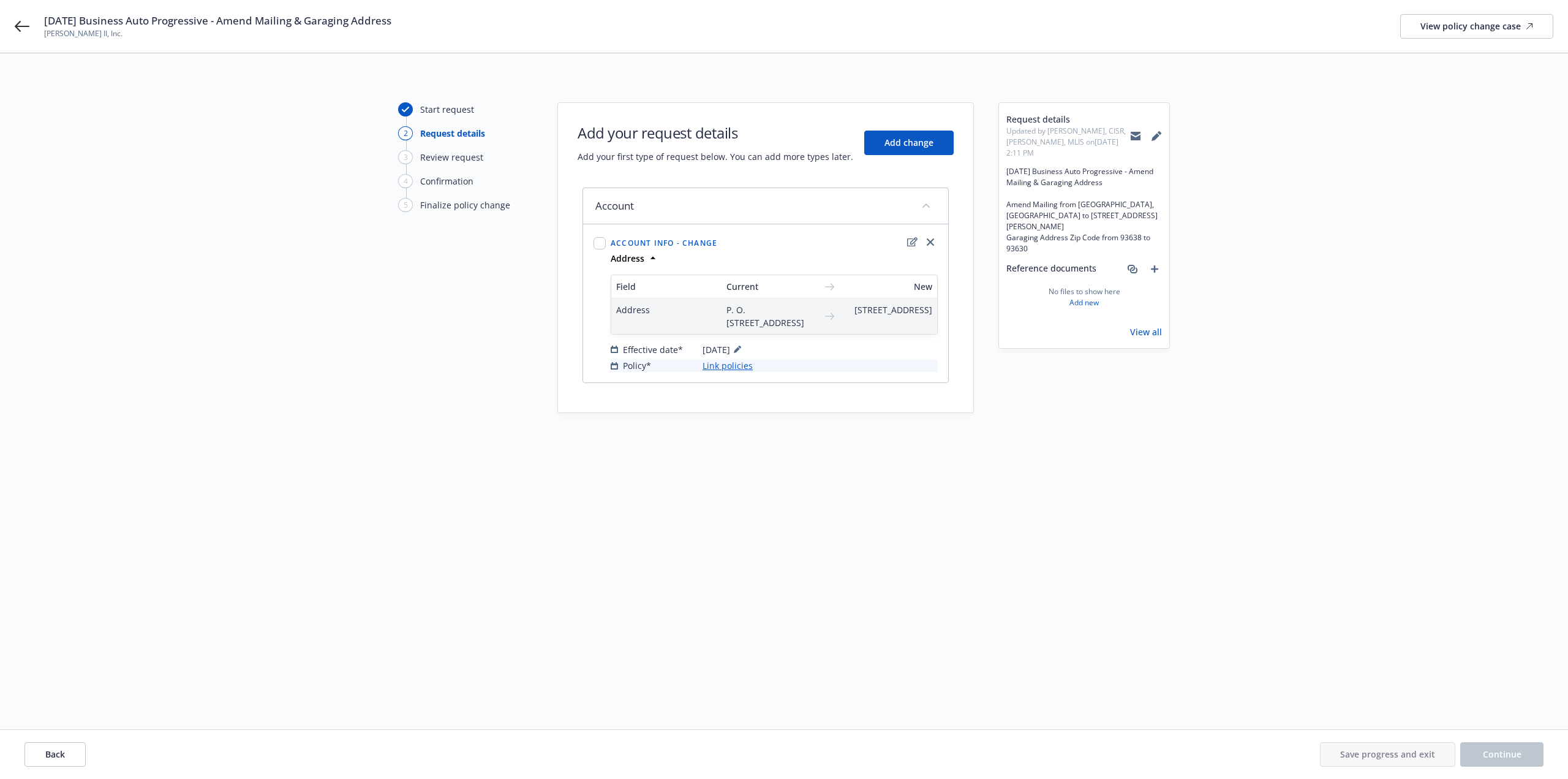
click at [737, 371] on link "Link policies" at bounding box center [727, 365] width 50 height 13
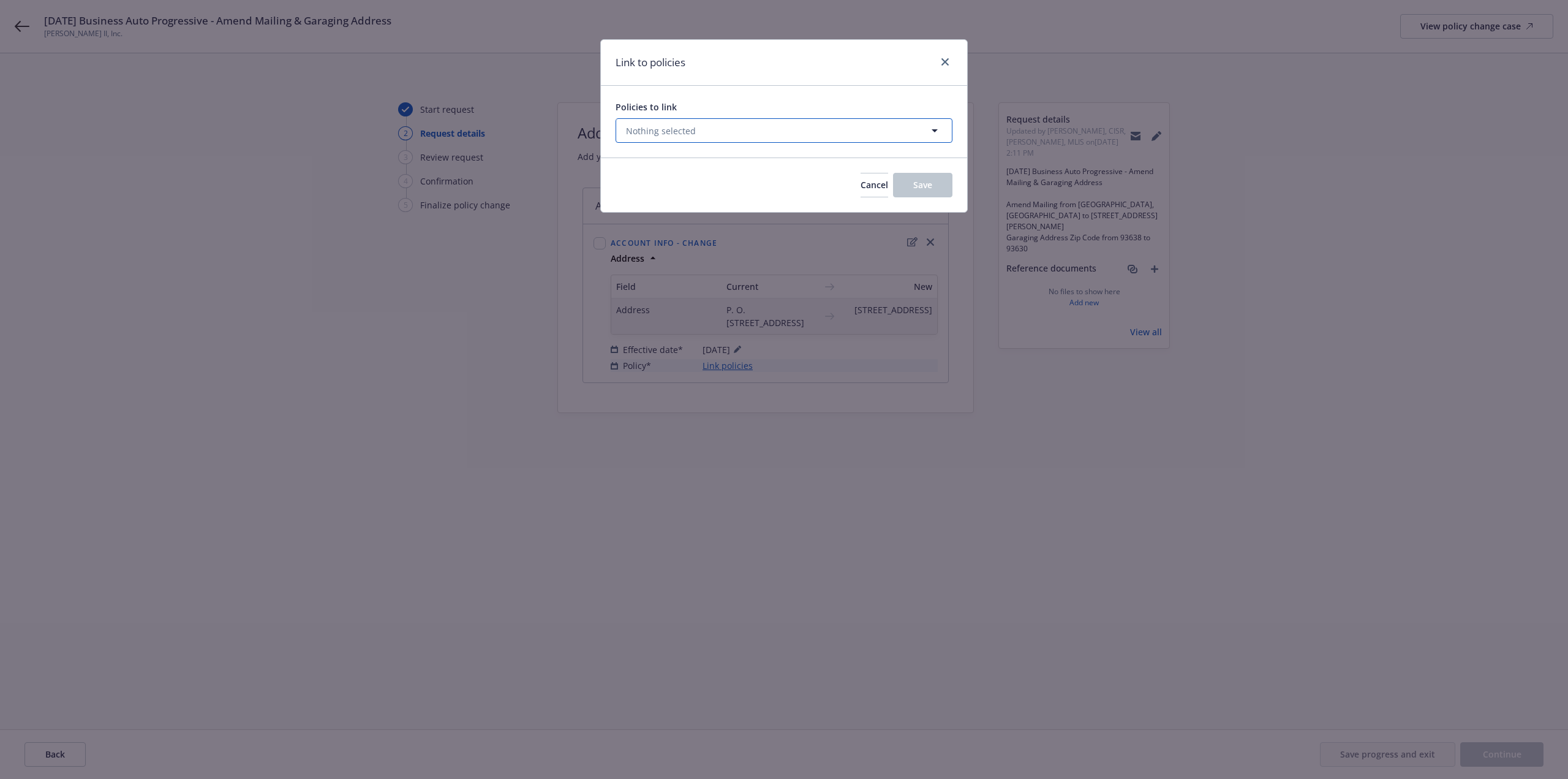
click at [853, 136] on button "Nothing selected" at bounding box center [784, 131] width 337 height 25
click at [881, 162] on select "All Active Upcoming Expired Cancelled" at bounding box center [892, 161] width 70 height 19
select select "UPCOMING"
click at [858, 151] on select "All Active Upcoming Expired Cancelled" at bounding box center [892, 161] width 70 height 19
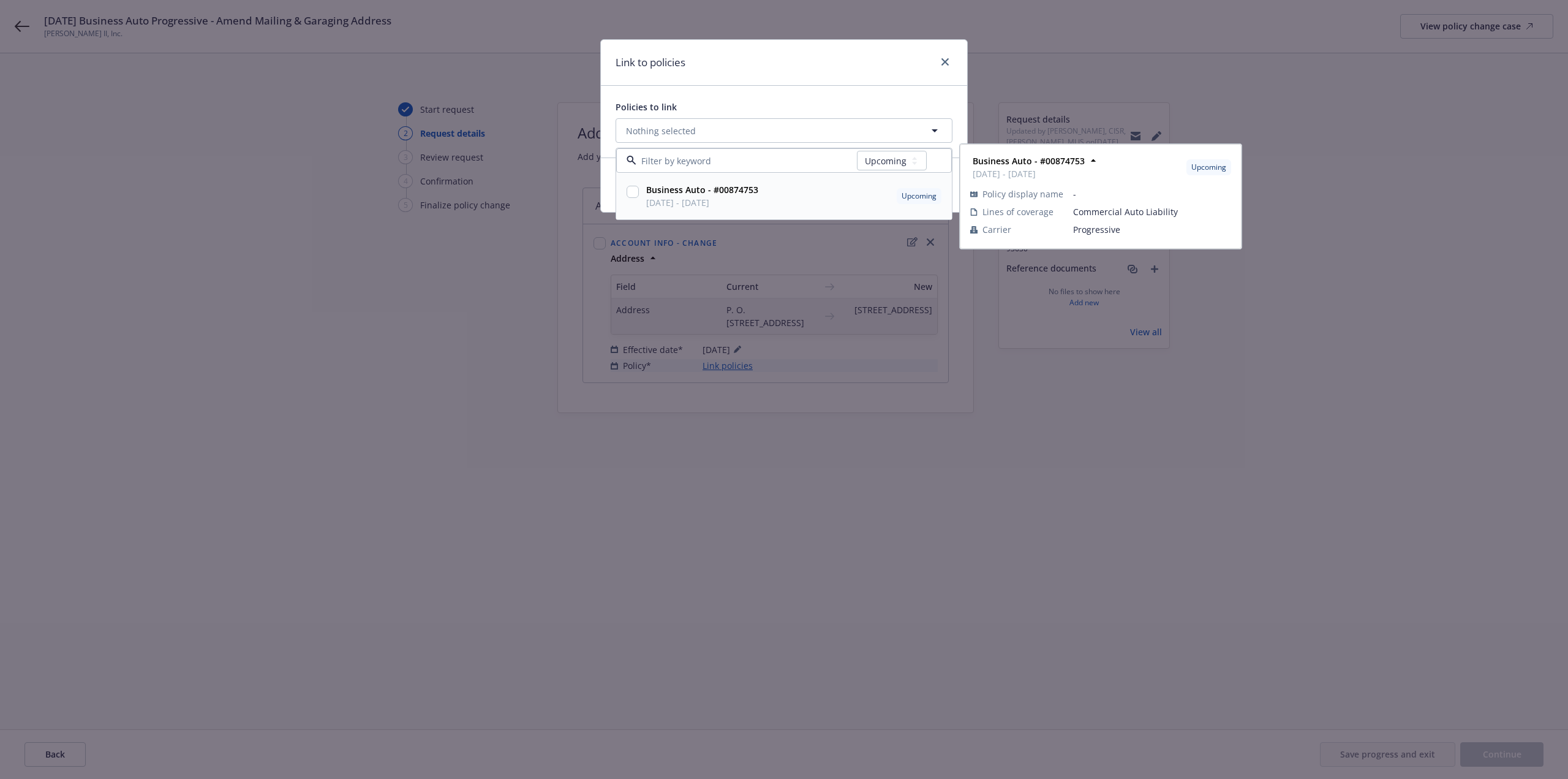
click at [635, 190] on input "checkbox" at bounding box center [633, 191] width 12 height 12
checkbox input "true"
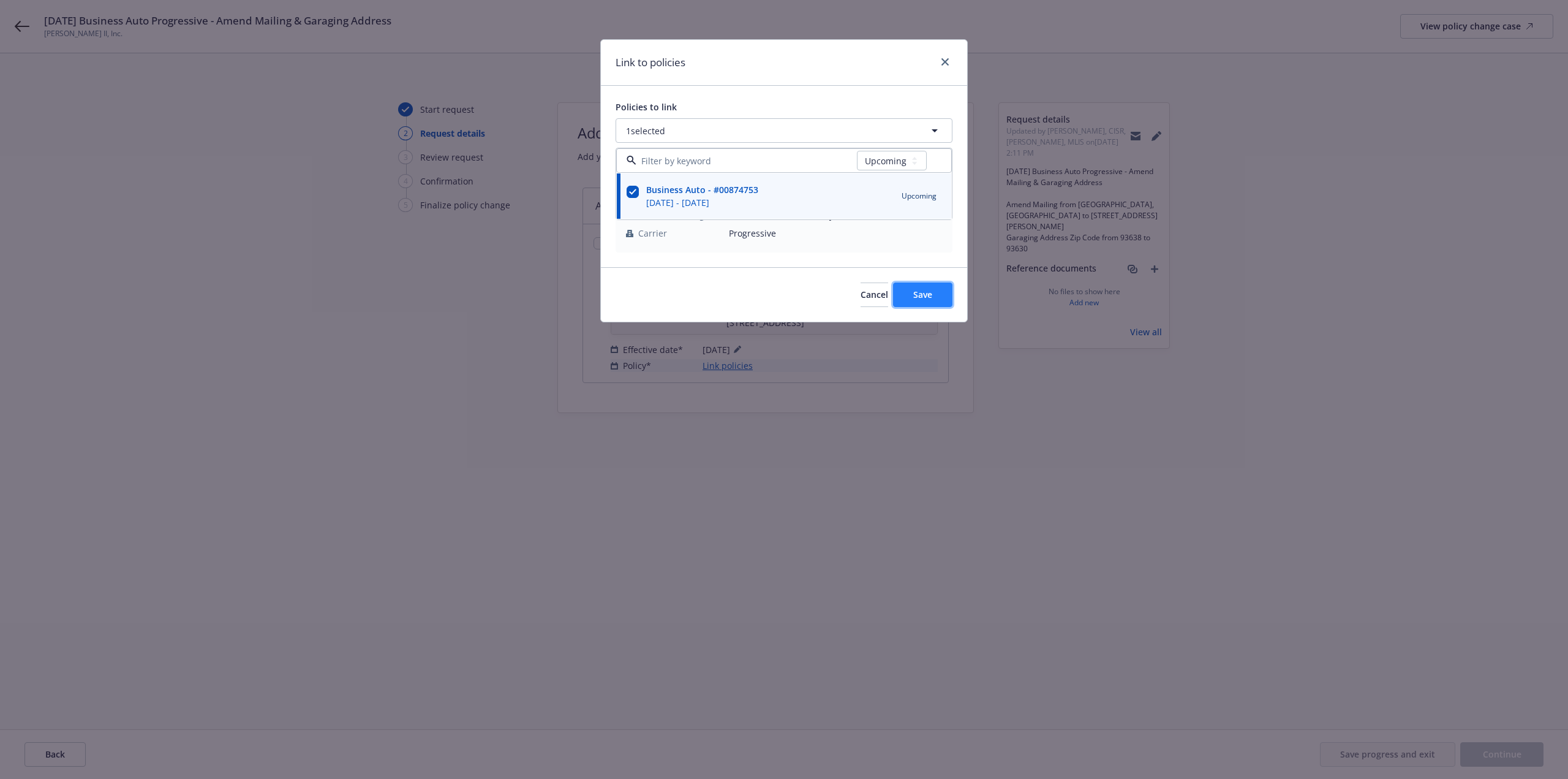
click at [918, 289] on button "Save" at bounding box center [923, 295] width 60 height 25
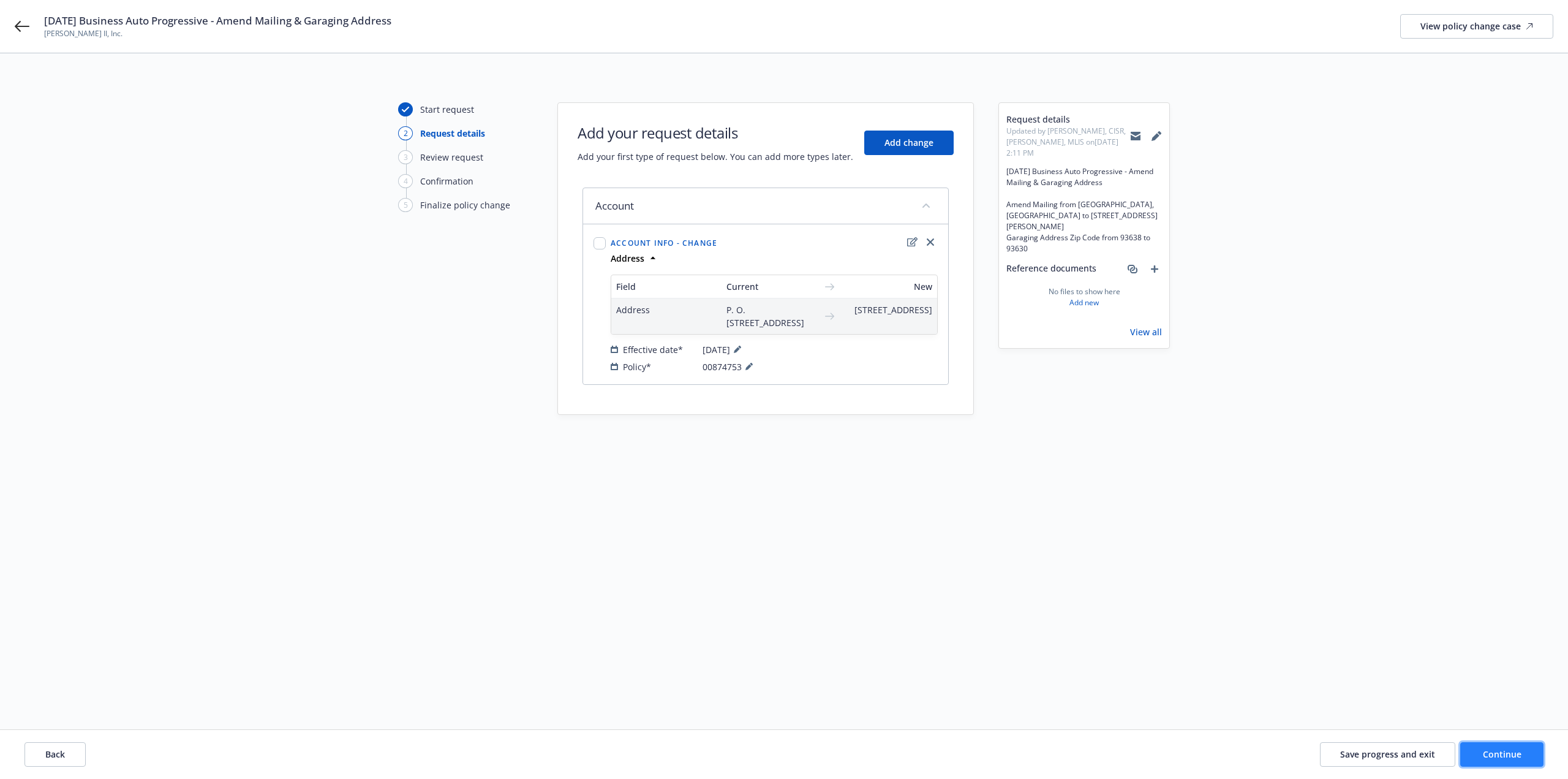
click at [1526, 766] on button "Continue" at bounding box center [1501, 754] width 83 height 25
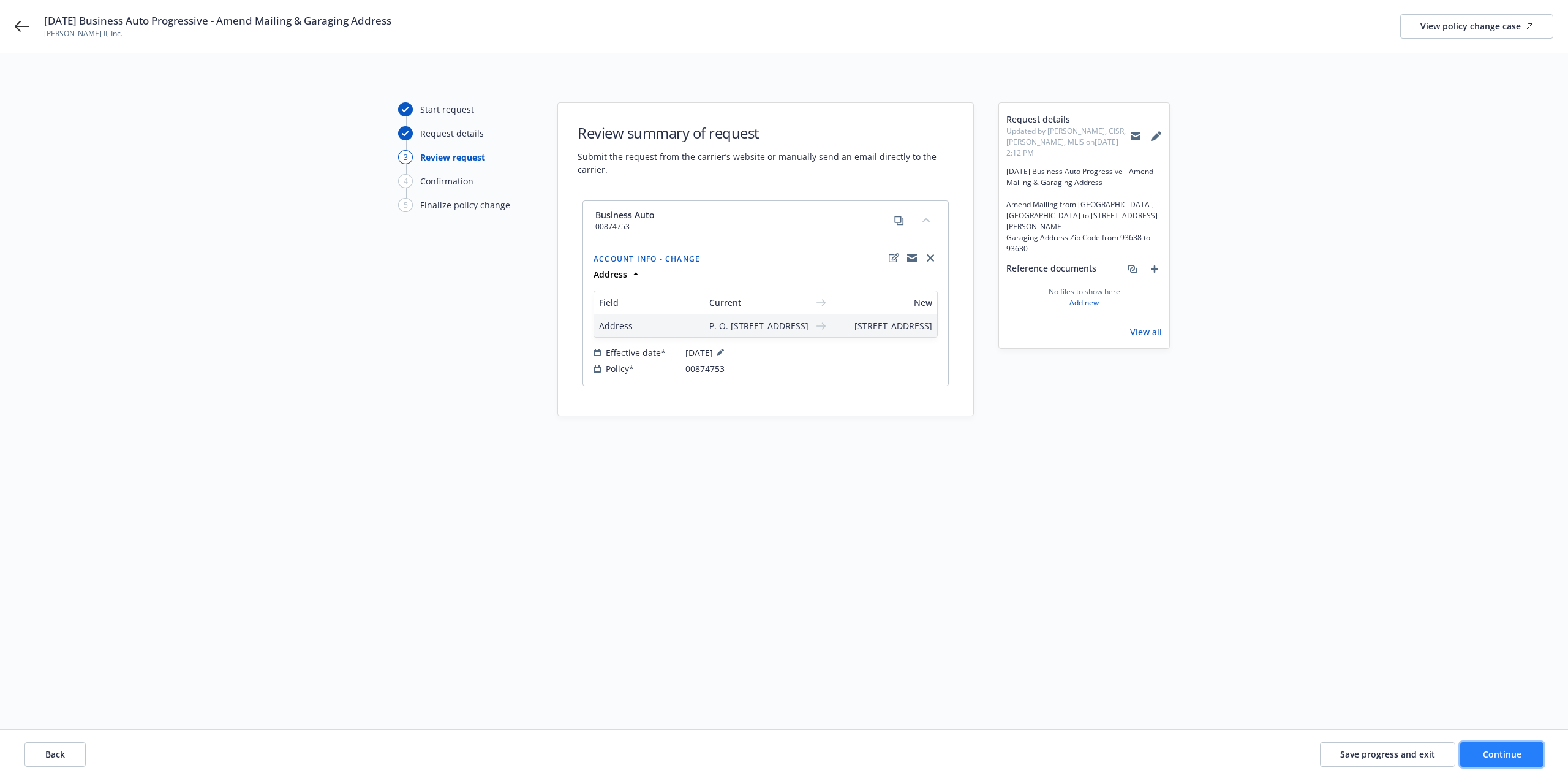
click at [1524, 761] on button "Continue" at bounding box center [1501, 754] width 83 height 25
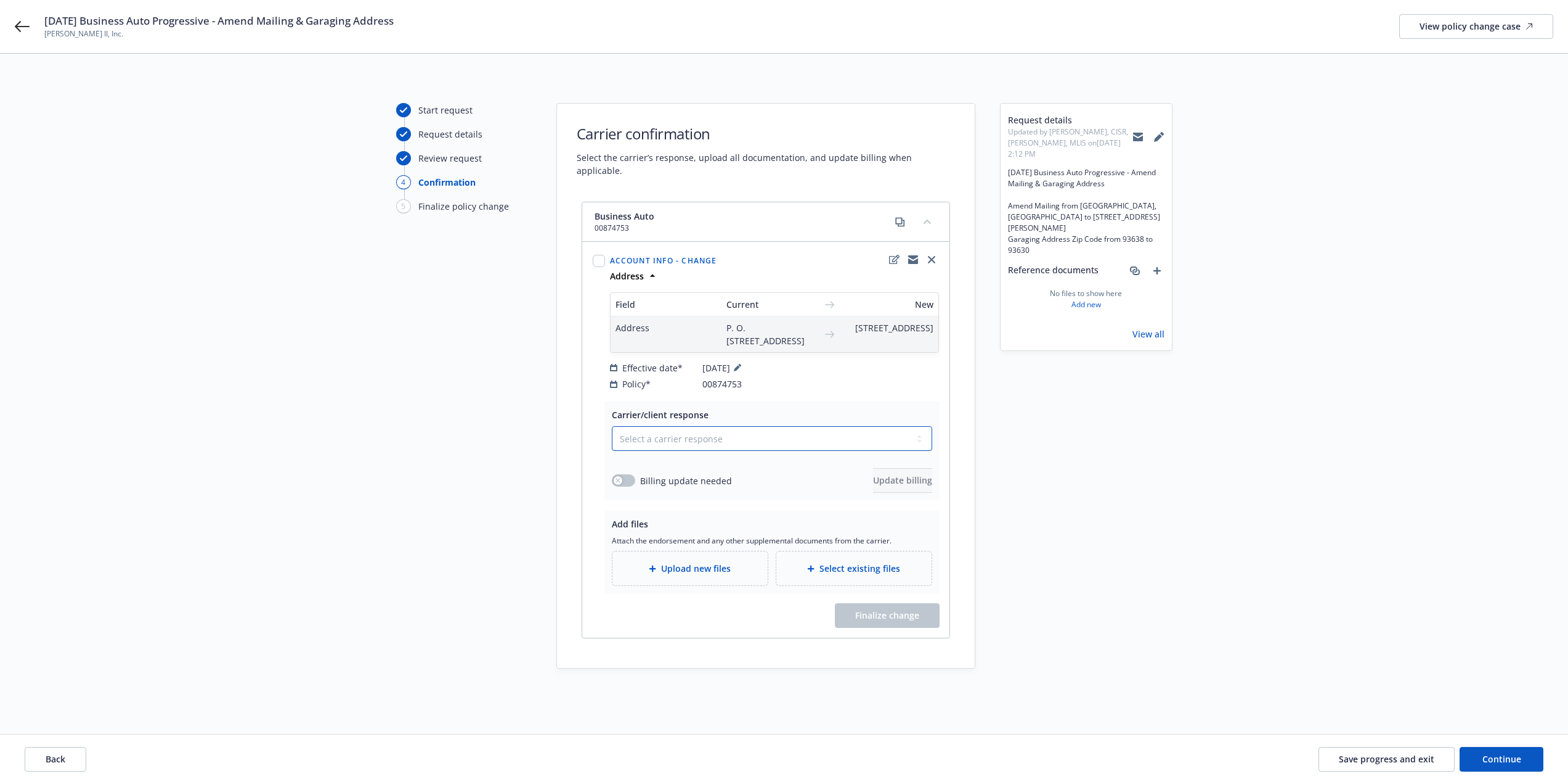
click at [756, 438] on select "Select a carrier response Accepted Accepted with revision No endorsement needed…" at bounding box center [772, 438] width 321 height 25
select select "ACCEPTED"
click at [612, 426] on select "Select a carrier response Accepted Accepted with revision No endorsement needed…" at bounding box center [772, 438] width 321 height 25
drag, startPoint x: 625, startPoint y: 482, endPoint x: 751, endPoint y: 488, distance: 126.1
click at [627, 481] on button "button" at bounding box center [624, 480] width 24 height 12
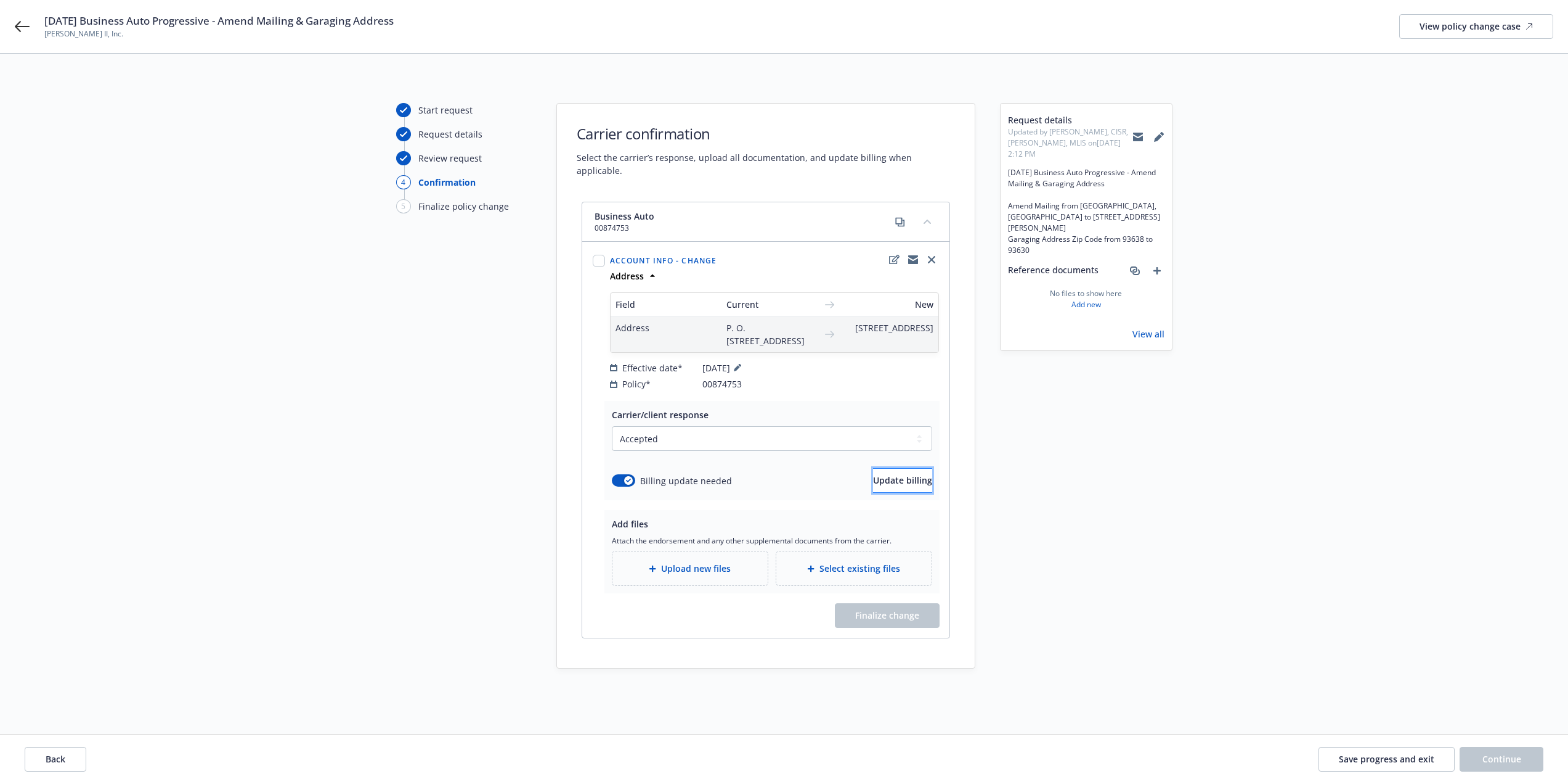
click at [873, 482] on span "Update billing" at bounding box center [902, 479] width 59 height 11
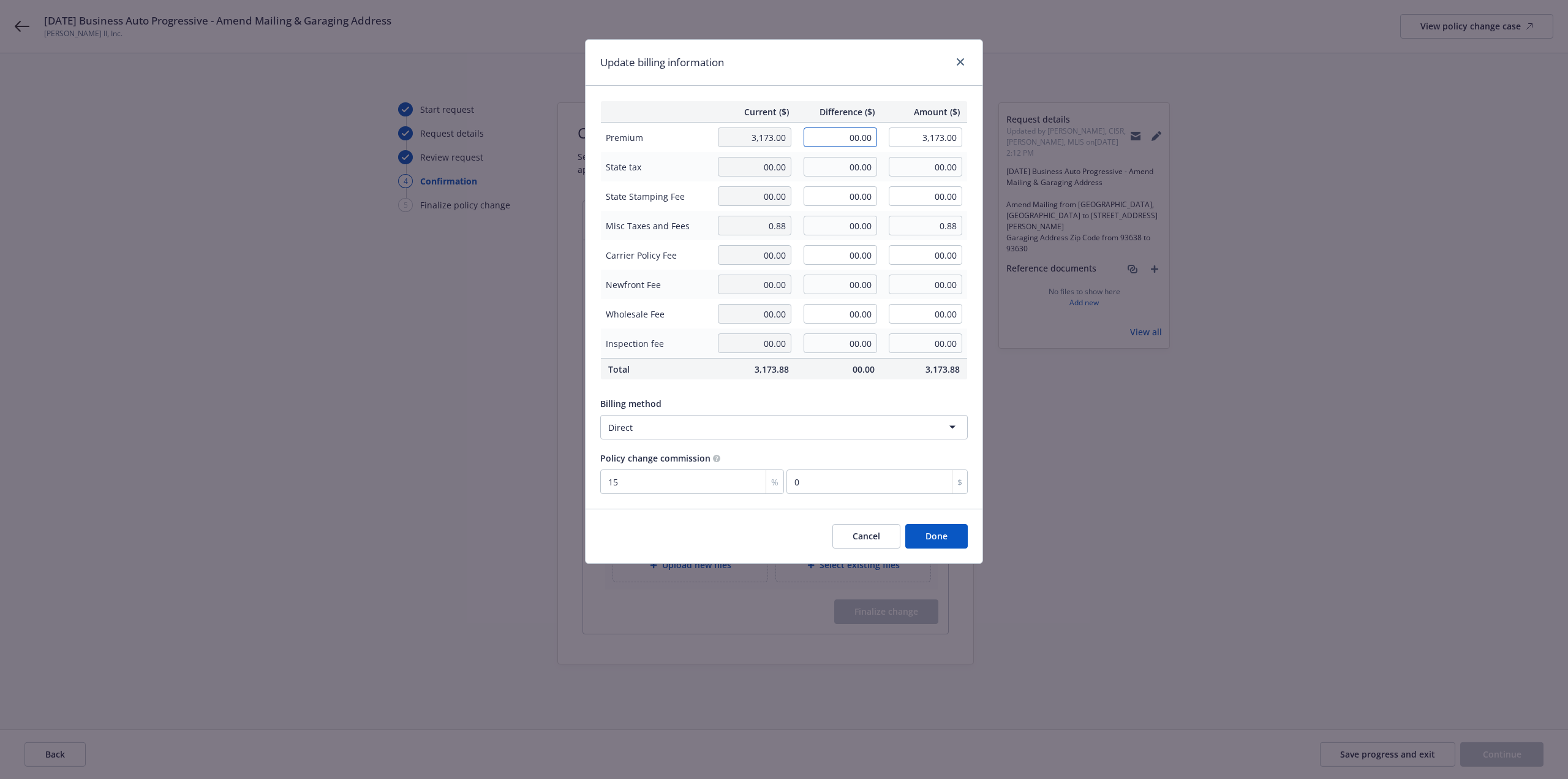
click at [831, 139] on input "00.00" at bounding box center [840, 137] width 74 height 19
type input "-407.00"
type input "2,766.00"
type input "-61.05"
click at [809, 174] on input "00.00" at bounding box center [840, 167] width 74 height 19
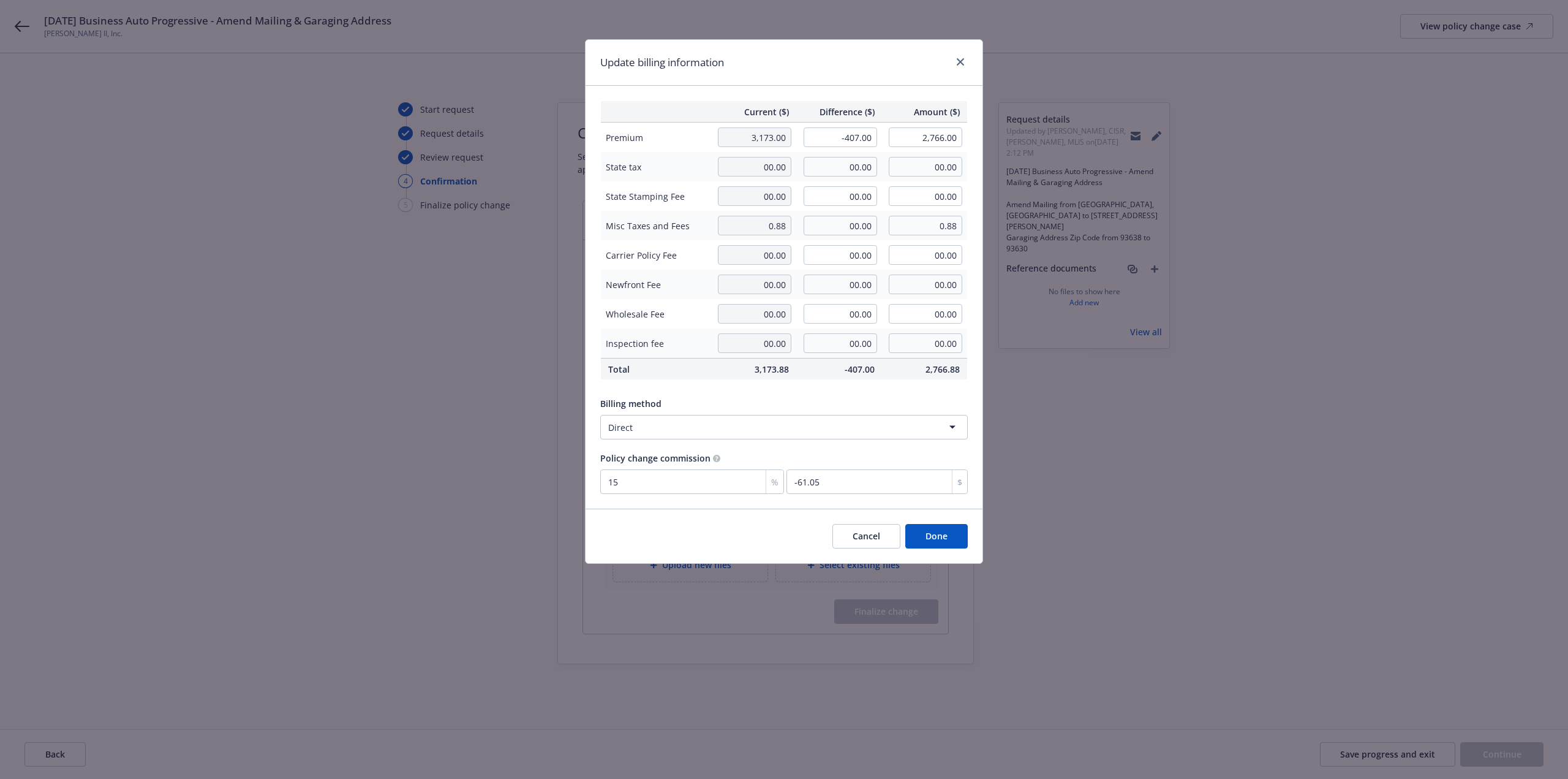
click at [917, 541] on button "Done" at bounding box center [936, 536] width 62 height 25
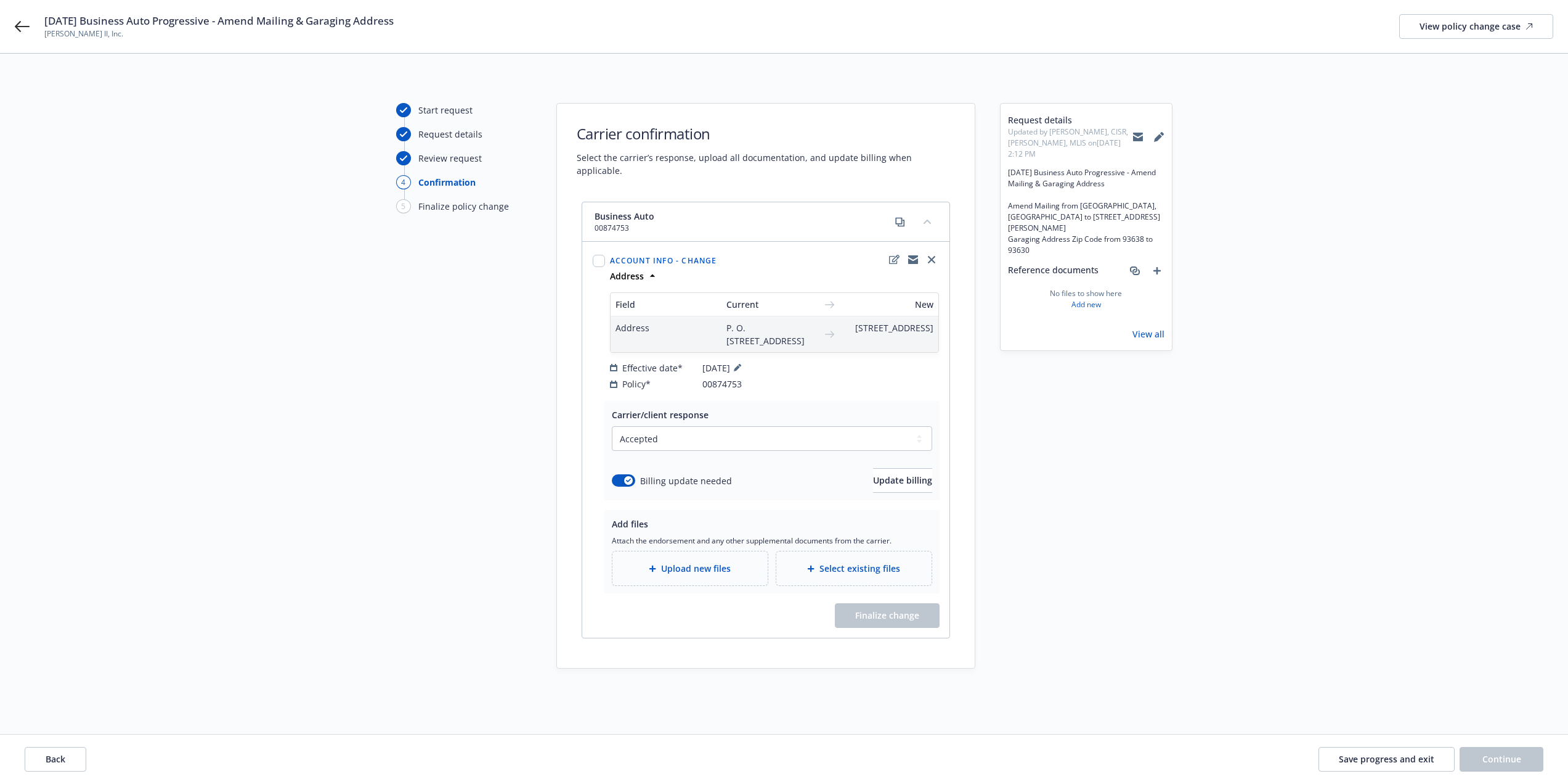
click at [706, 564] on span "Upload new files" at bounding box center [695, 567] width 70 height 13
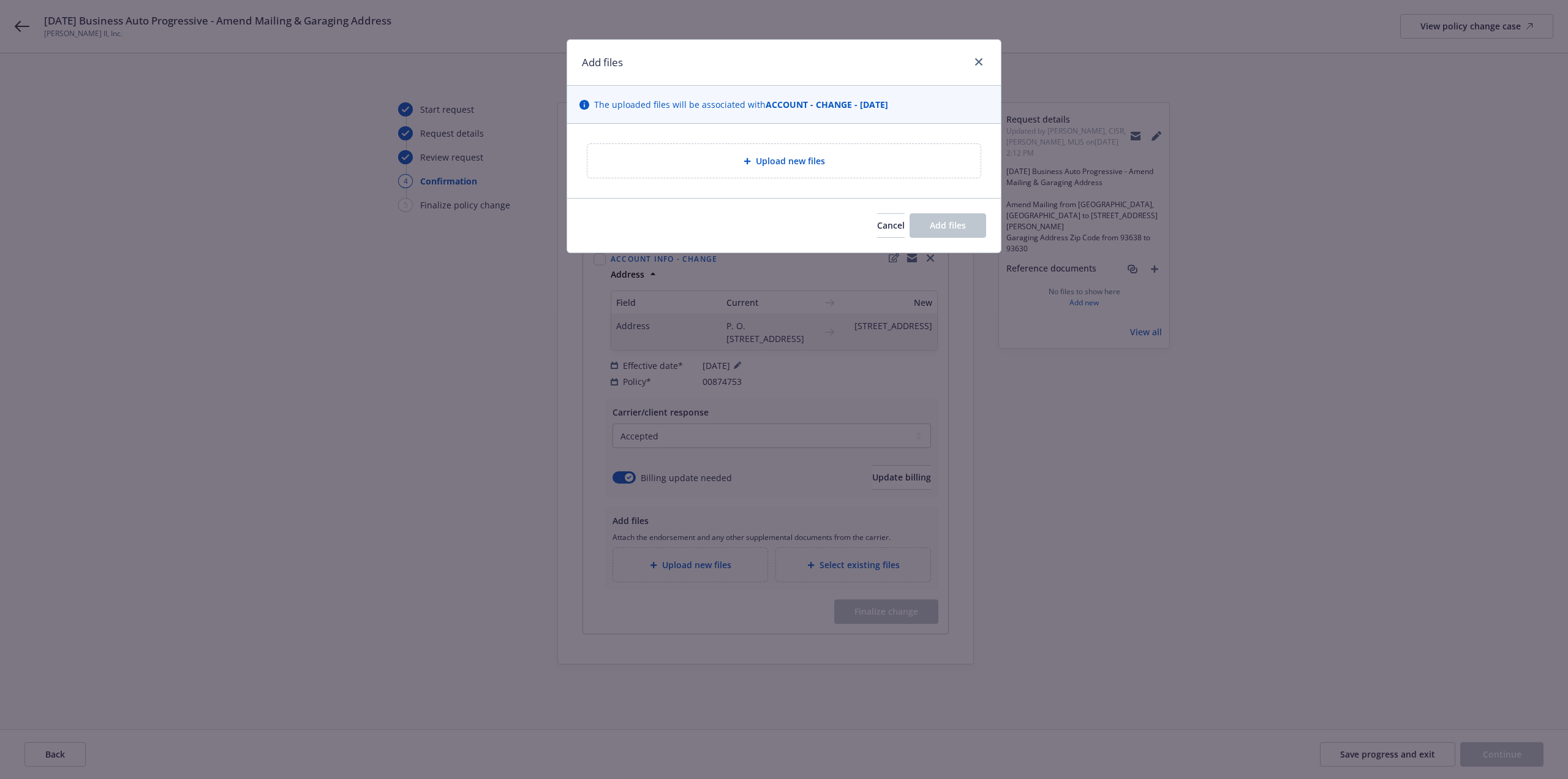
click at [673, 177] on div "Upload new files" at bounding box center [784, 161] width 393 height 33
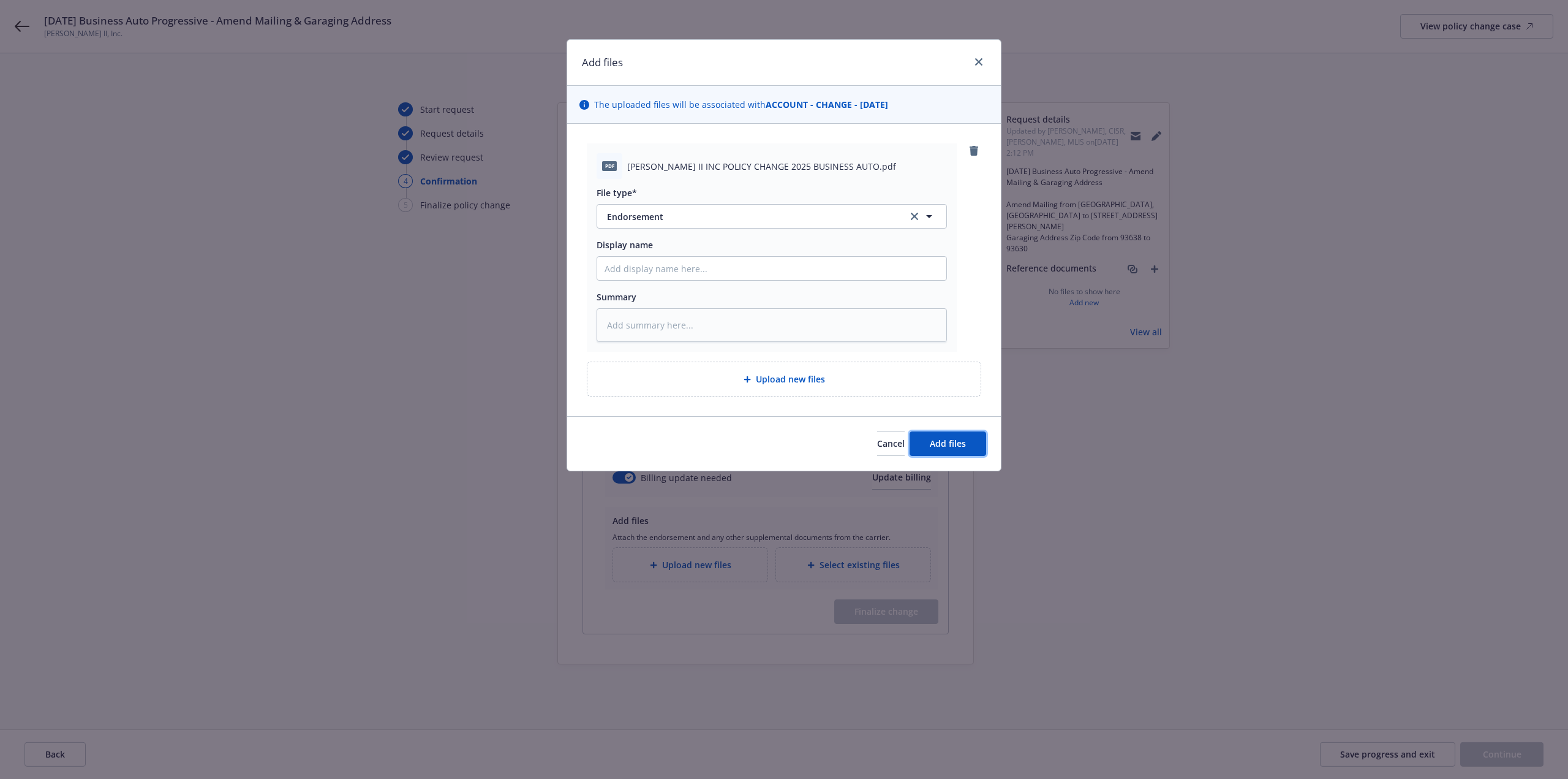
drag, startPoint x: 946, startPoint y: 441, endPoint x: 951, endPoint y: 444, distance: 5.8
click at [947, 441] on span "Add files" at bounding box center [947, 443] width 36 height 11
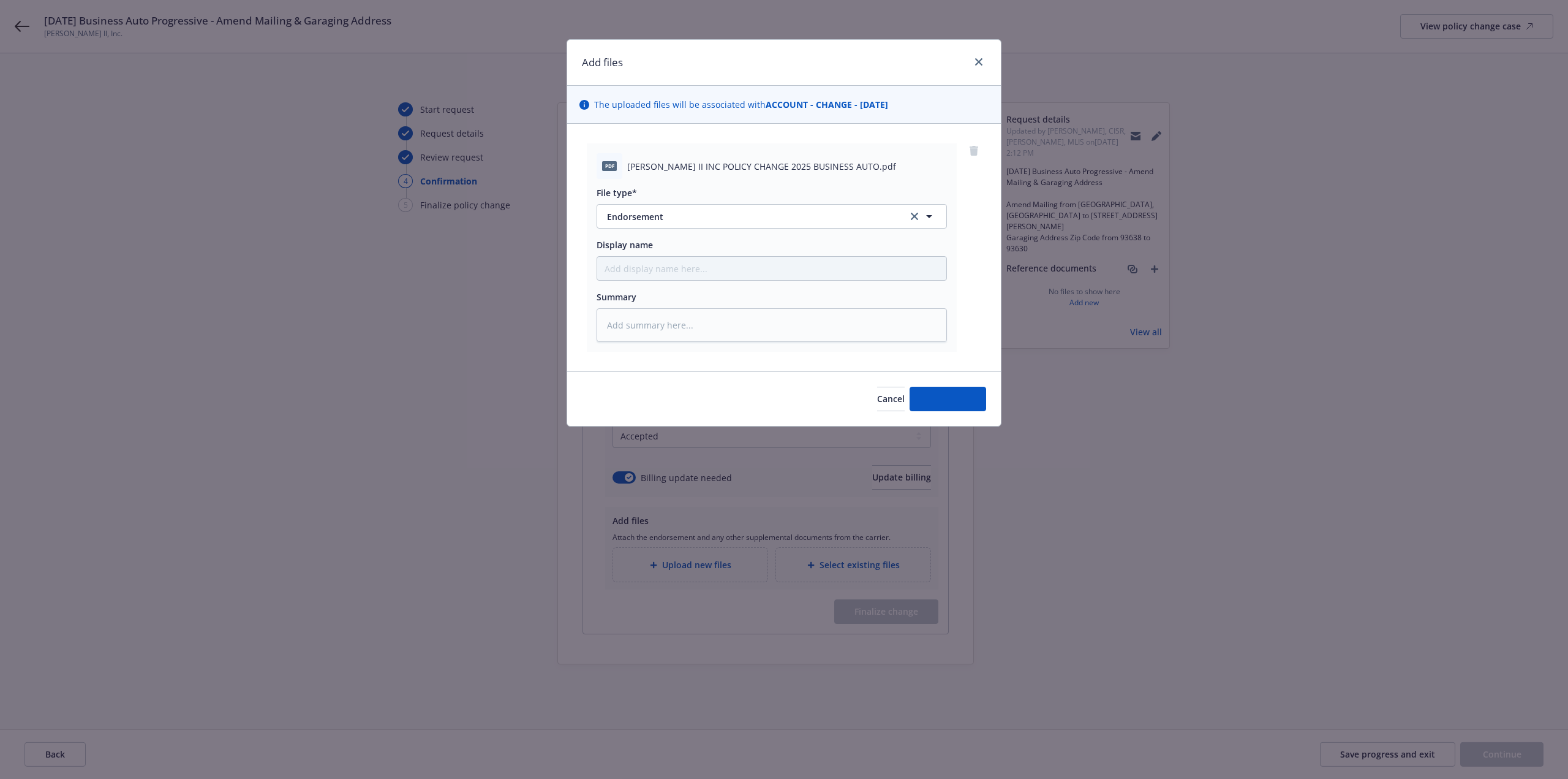
type textarea "x"
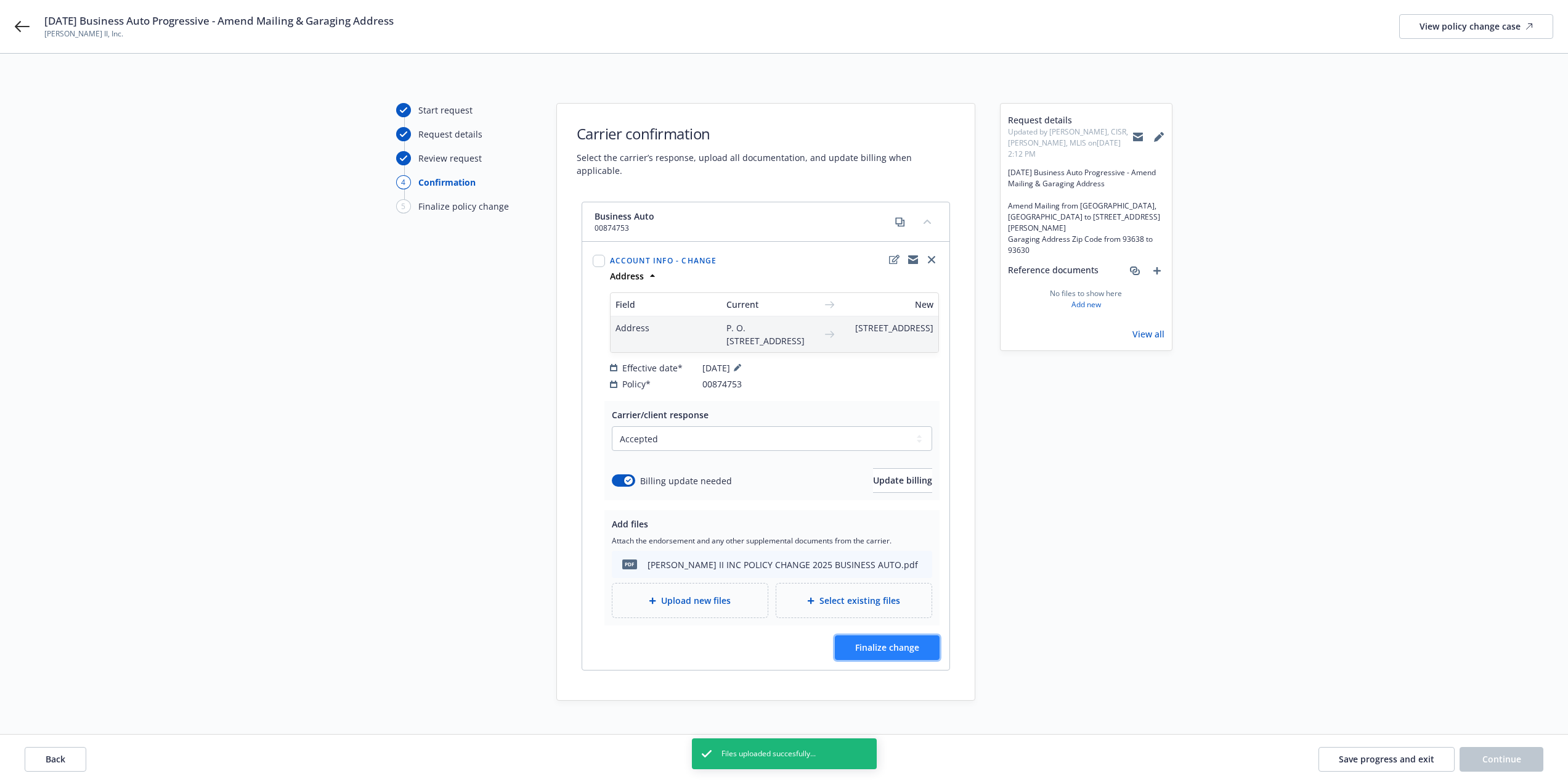
click at [906, 651] on span "Finalize change" at bounding box center [887, 646] width 64 height 11
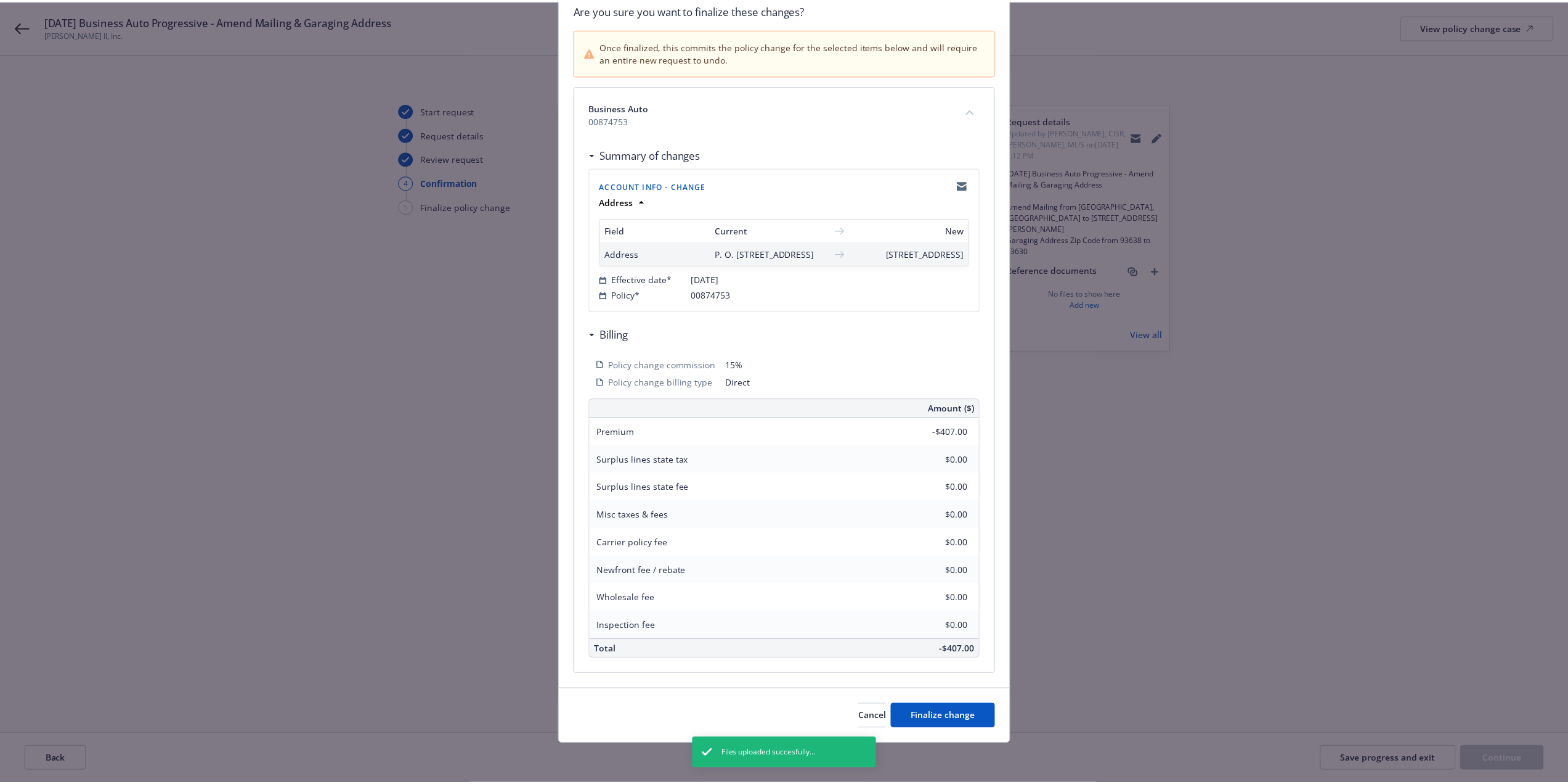
scroll to position [112, 0]
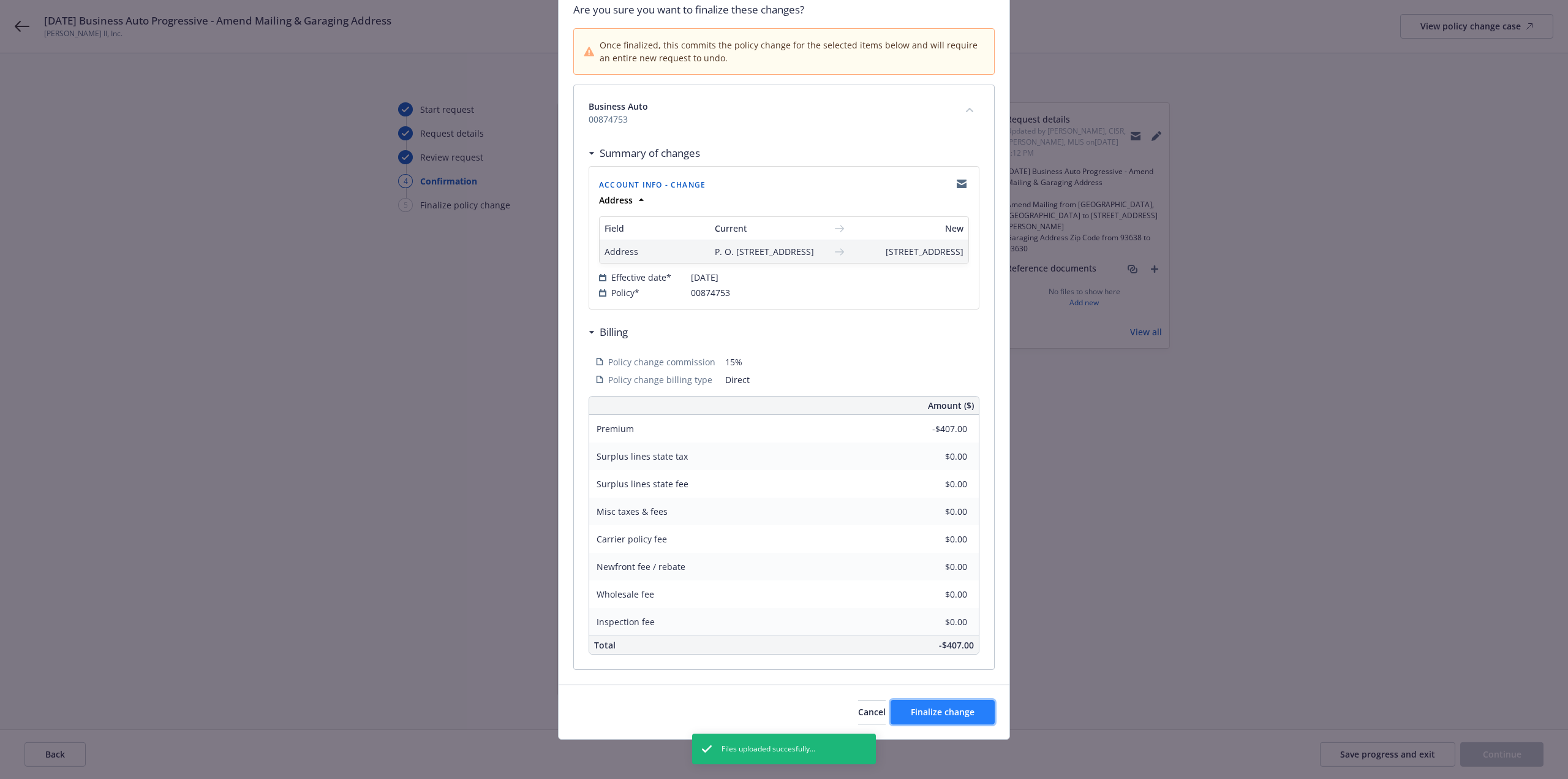
click at [979, 718] on button "Finalize change" at bounding box center [942, 712] width 104 height 25
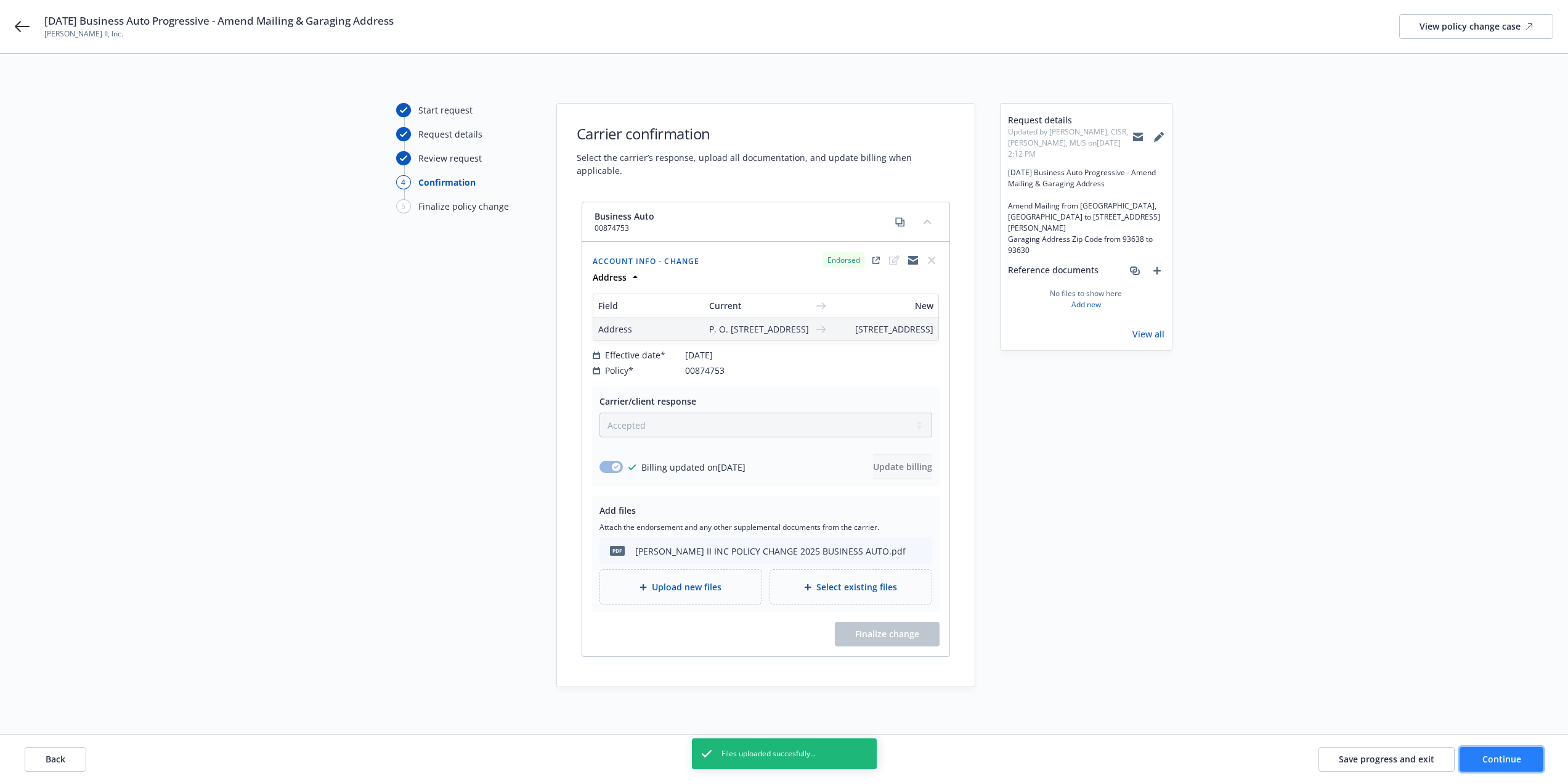
click at [1500, 753] on button "Continue" at bounding box center [1502, 759] width 84 height 25
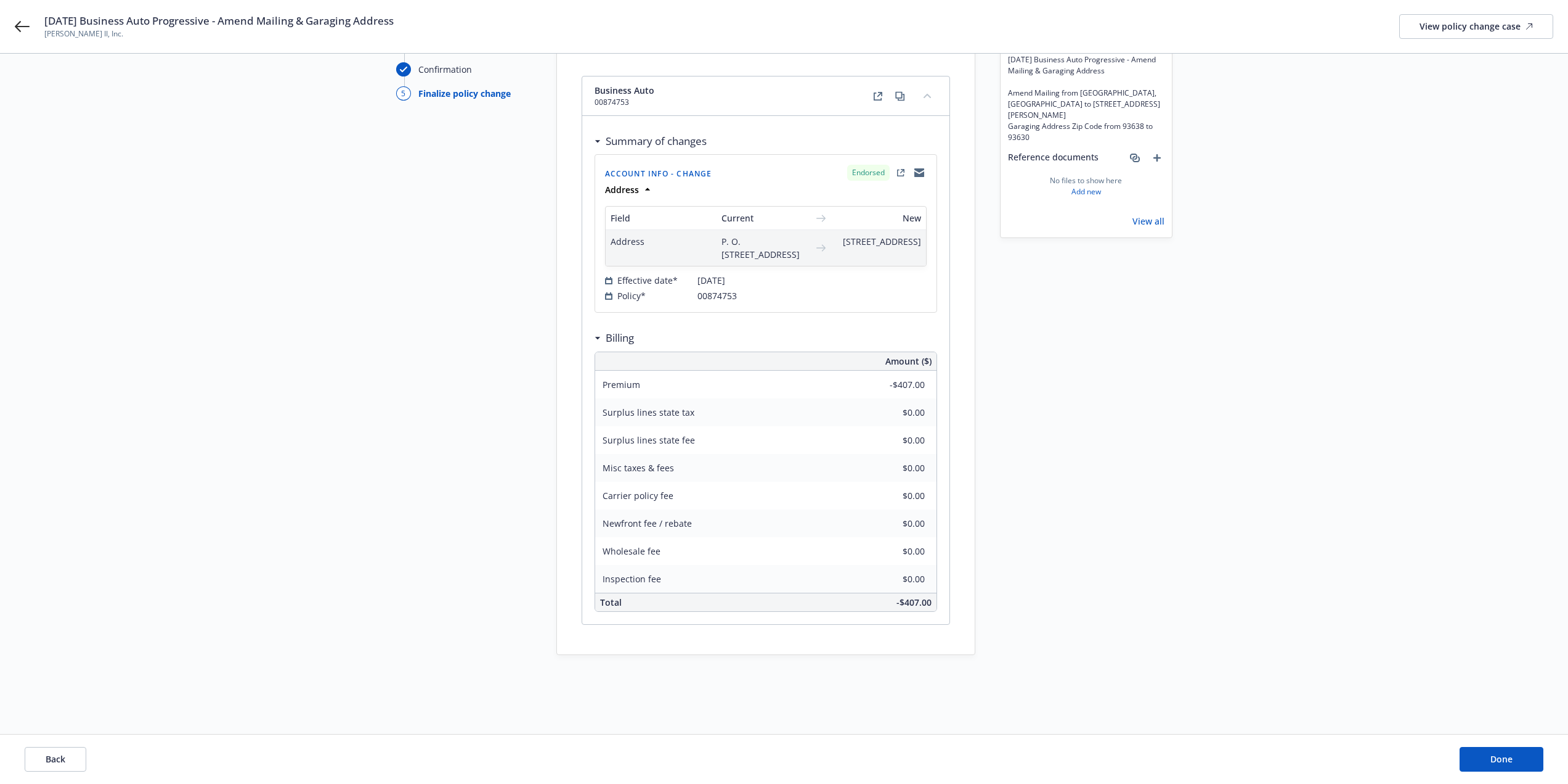
scroll to position [126, 0]
click at [1531, 770] on button "Done" at bounding box center [1502, 759] width 84 height 25
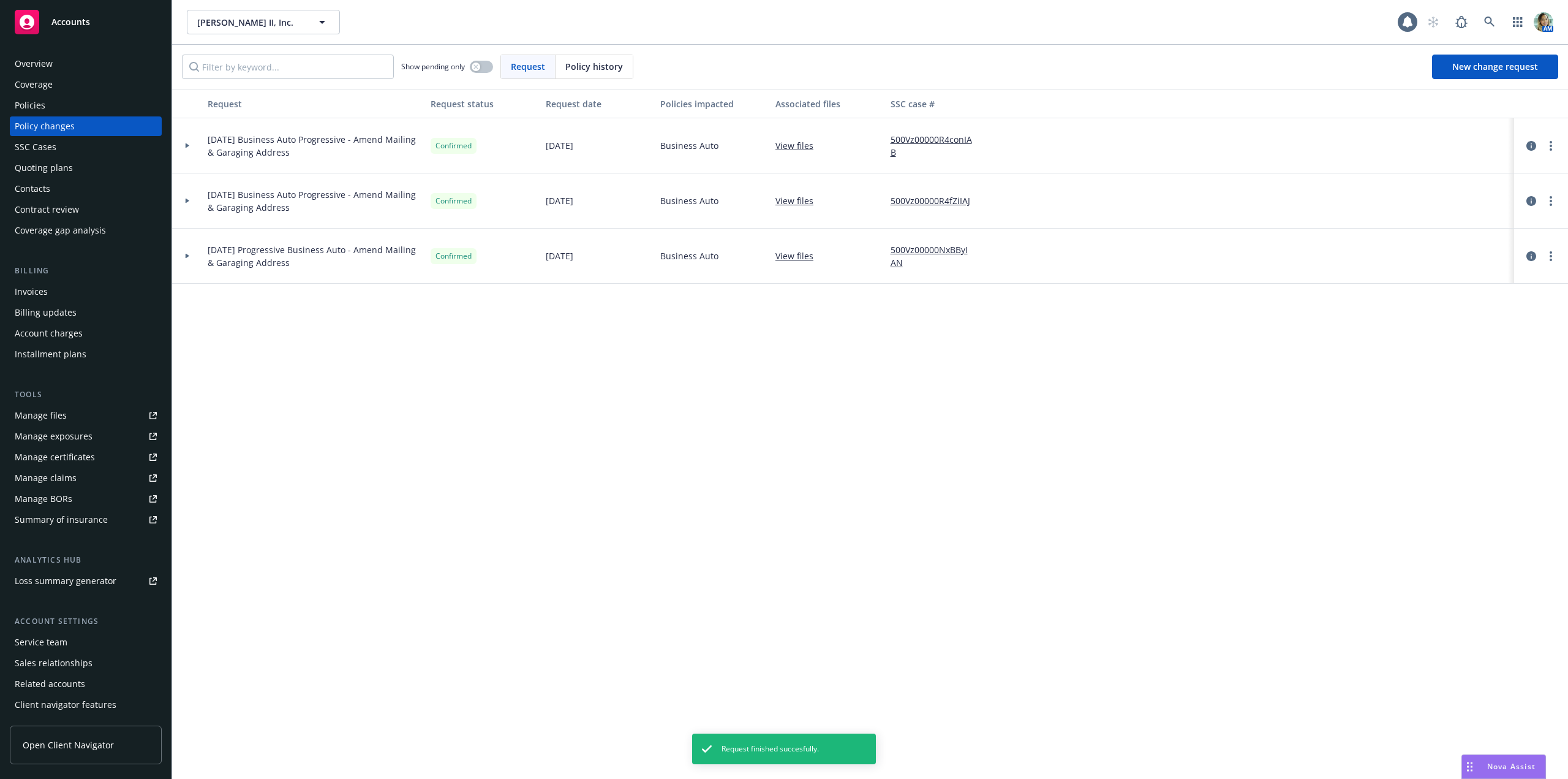
click at [1168, 540] on div "Request Request status Request date Policies impacted Associated files SSC case…" at bounding box center [870, 433] width 1396 height 689
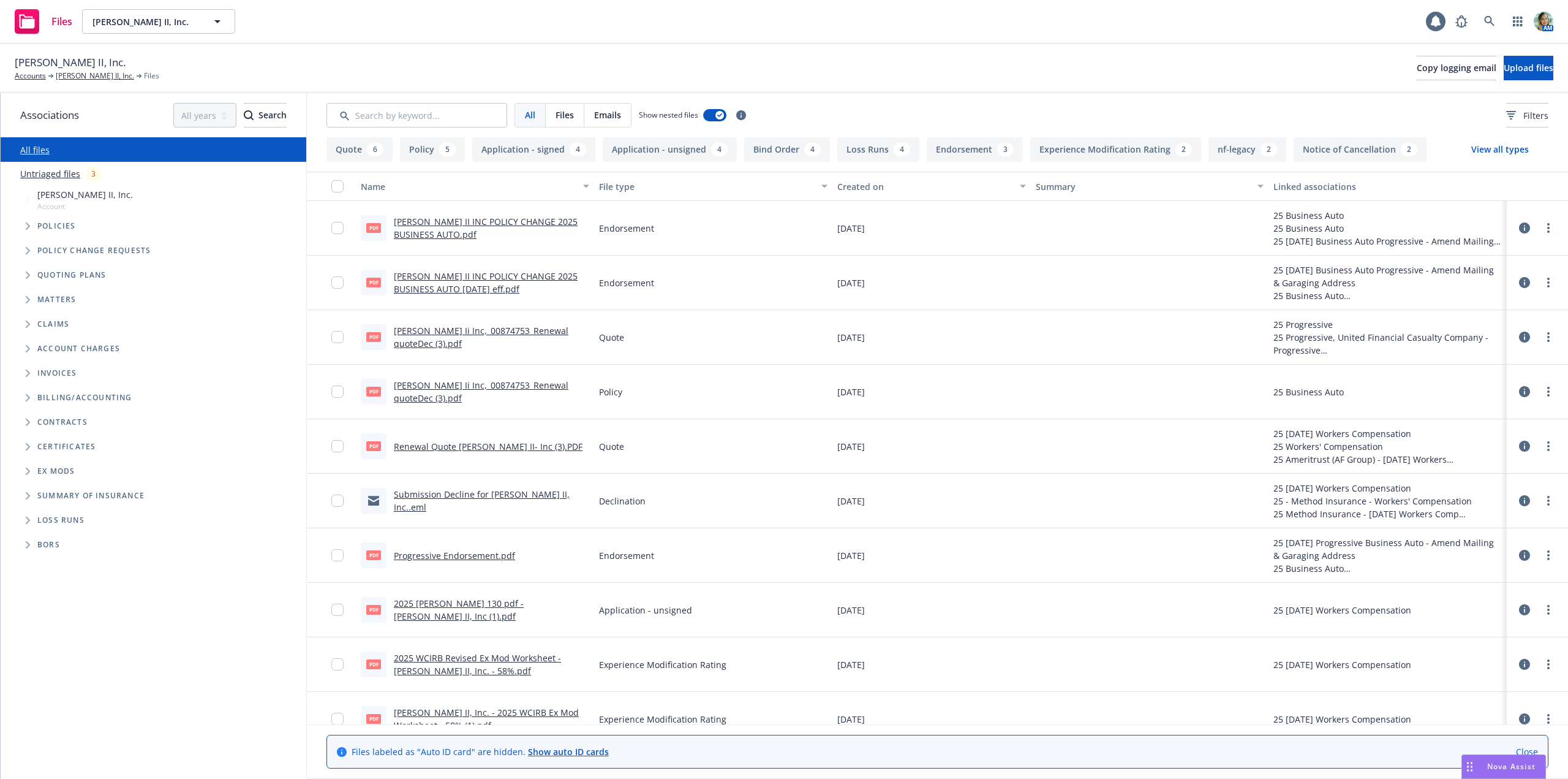
click at [64, 176] on link "Untriaged files" at bounding box center [50, 173] width 60 height 13
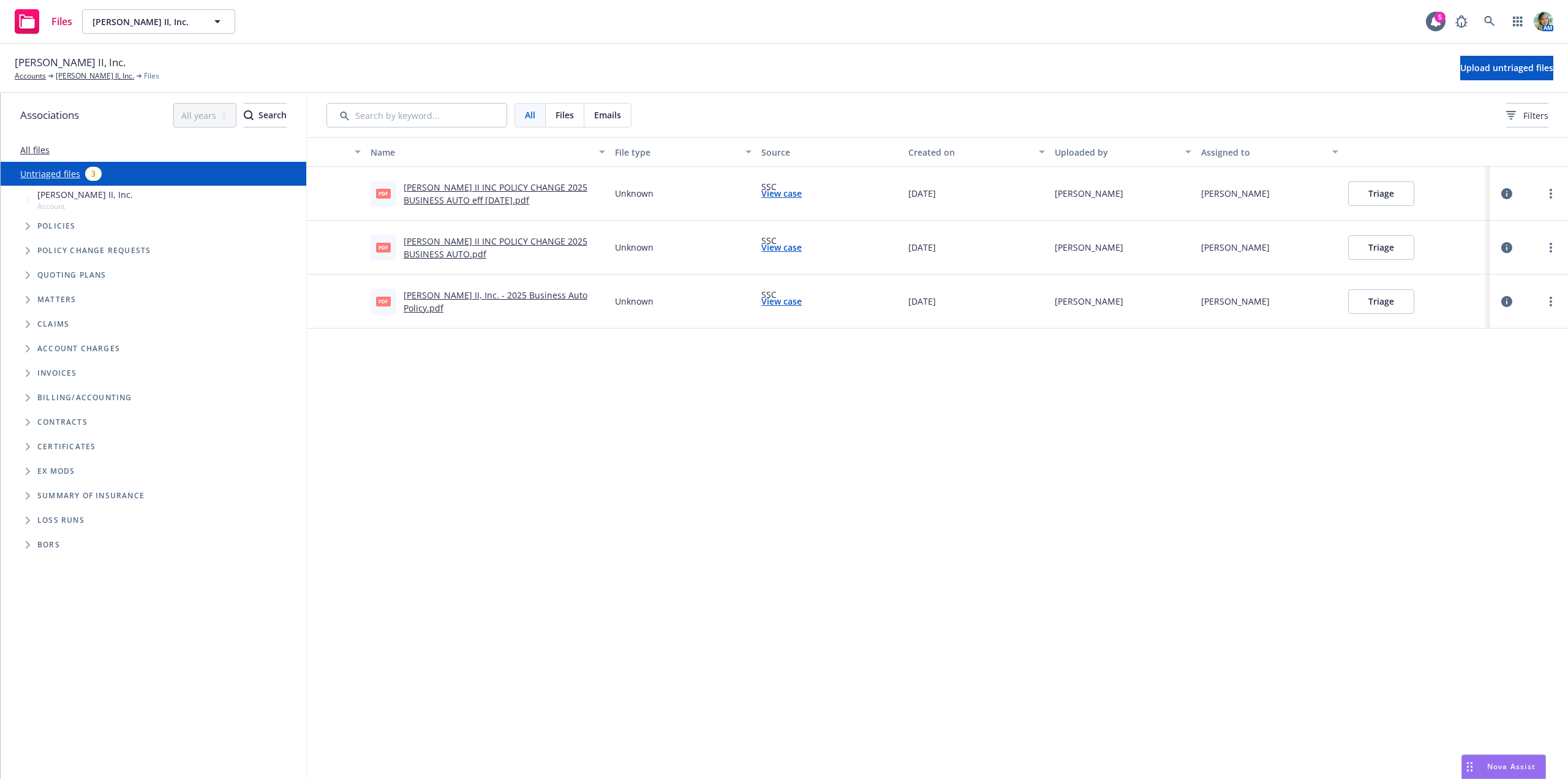
click at [1376, 193] on button "Triage" at bounding box center [1380, 193] width 66 height 25
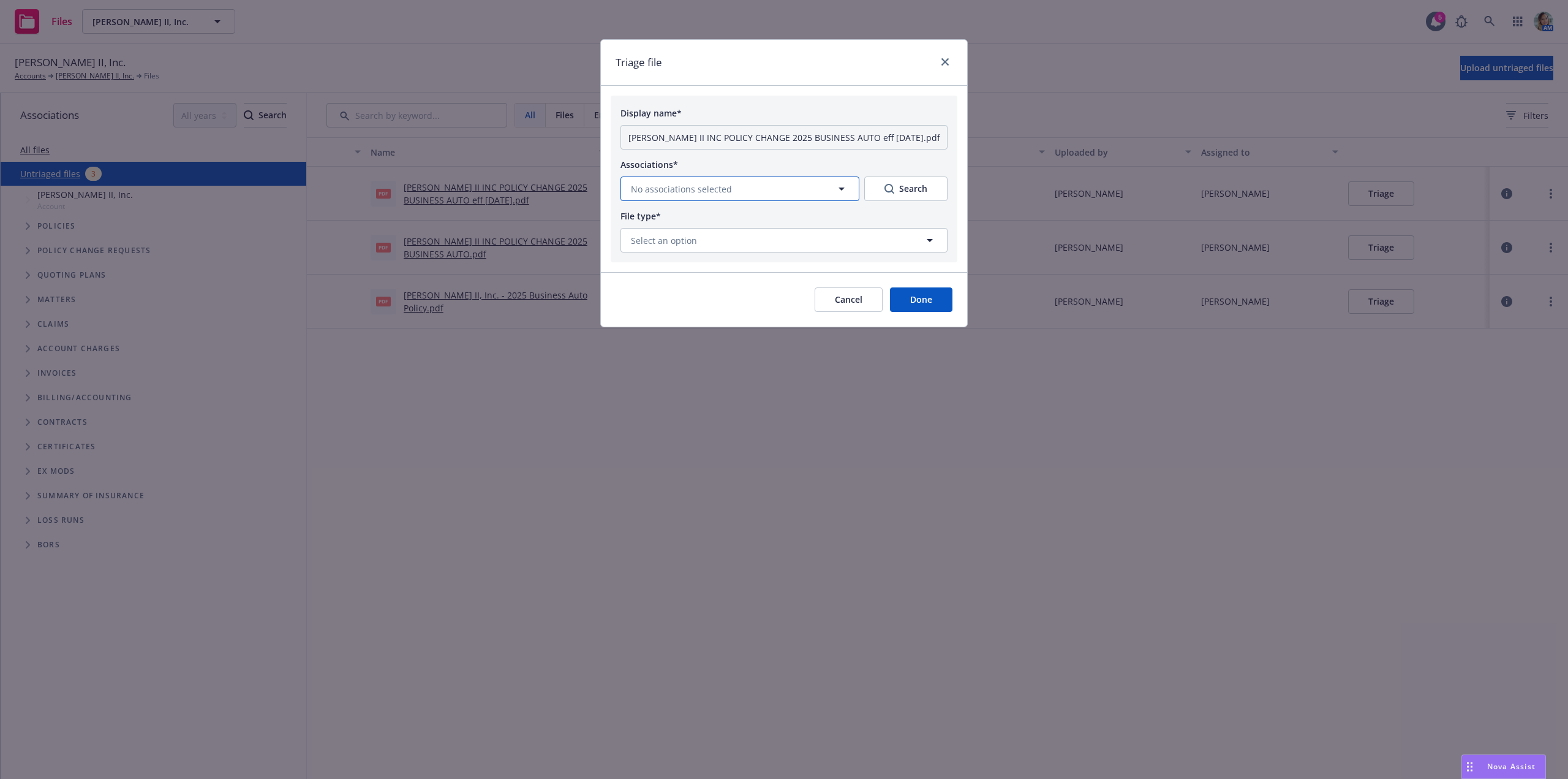
click at [663, 196] on button "No associations selected" at bounding box center [740, 189] width 239 height 25
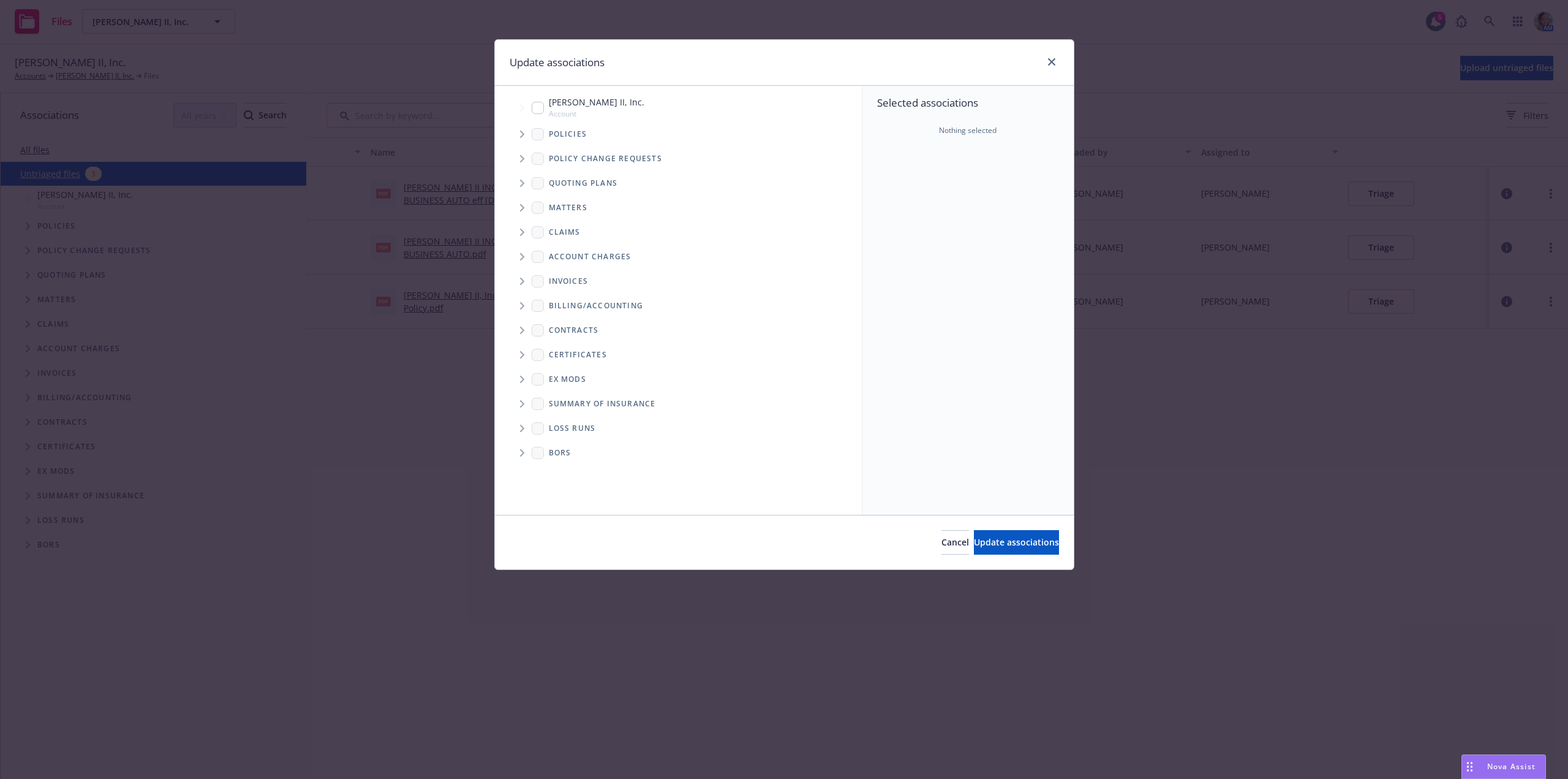
click at [536, 109] on input "Tree Example" at bounding box center [537, 108] width 12 height 12
checkbox input "true"
click at [974, 537] on span "Update associations" at bounding box center [1016, 541] width 85 height 11
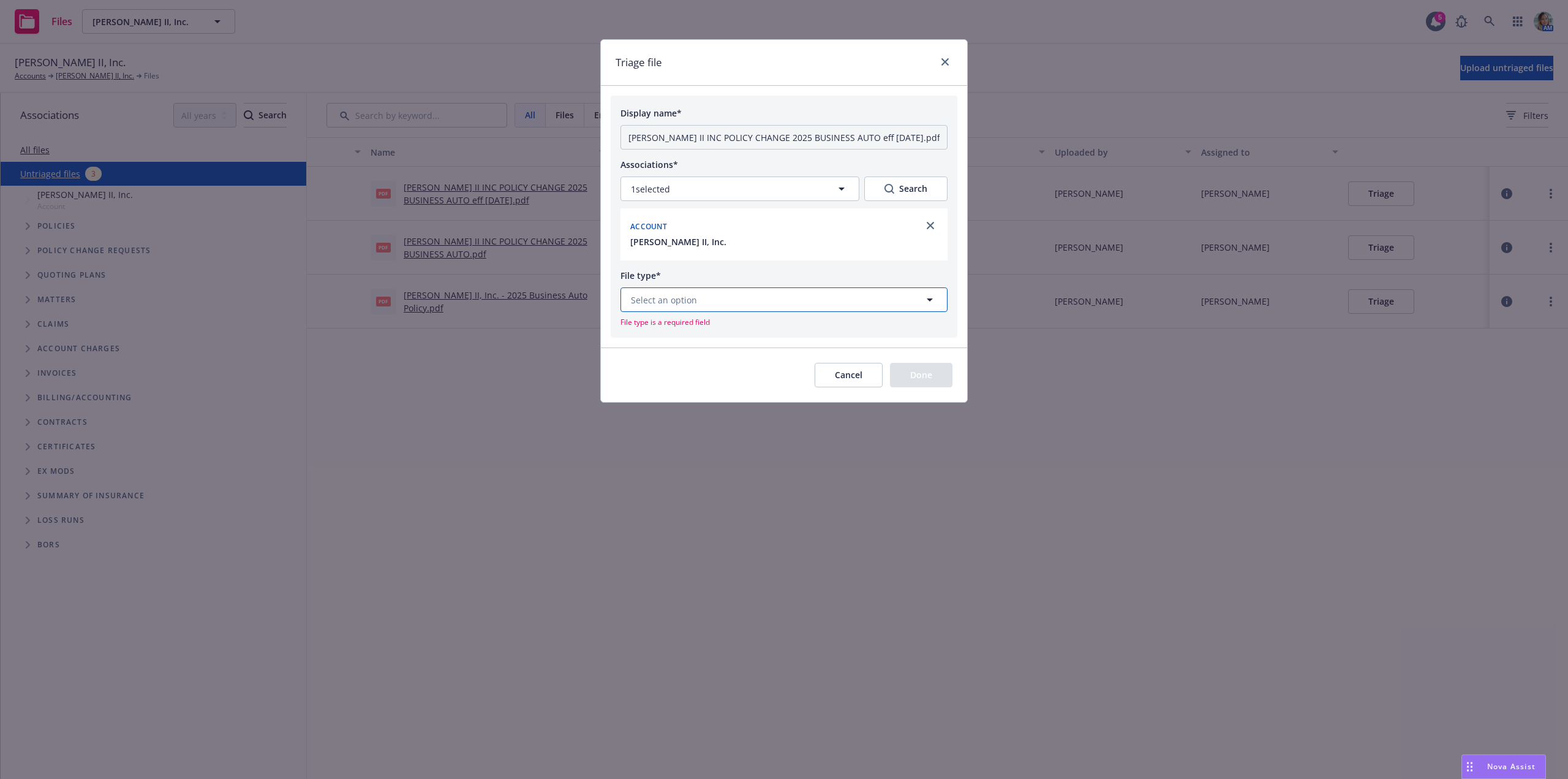
click at [691, 292] on button "Select an option" at bounding box center [784, 299] width 327 height 25
drag, startPoint x: 701, startPoint y: 297, endPoint x: 568, endPoint y: 296, distance: 133.0
click at [572, 293] on div "Triage file Display name* SRAN AG II INC POLICY CHANGE 2025 BUSINESS AUTO eff 0…" at bounding box center [784, 389] width 1568 height 779
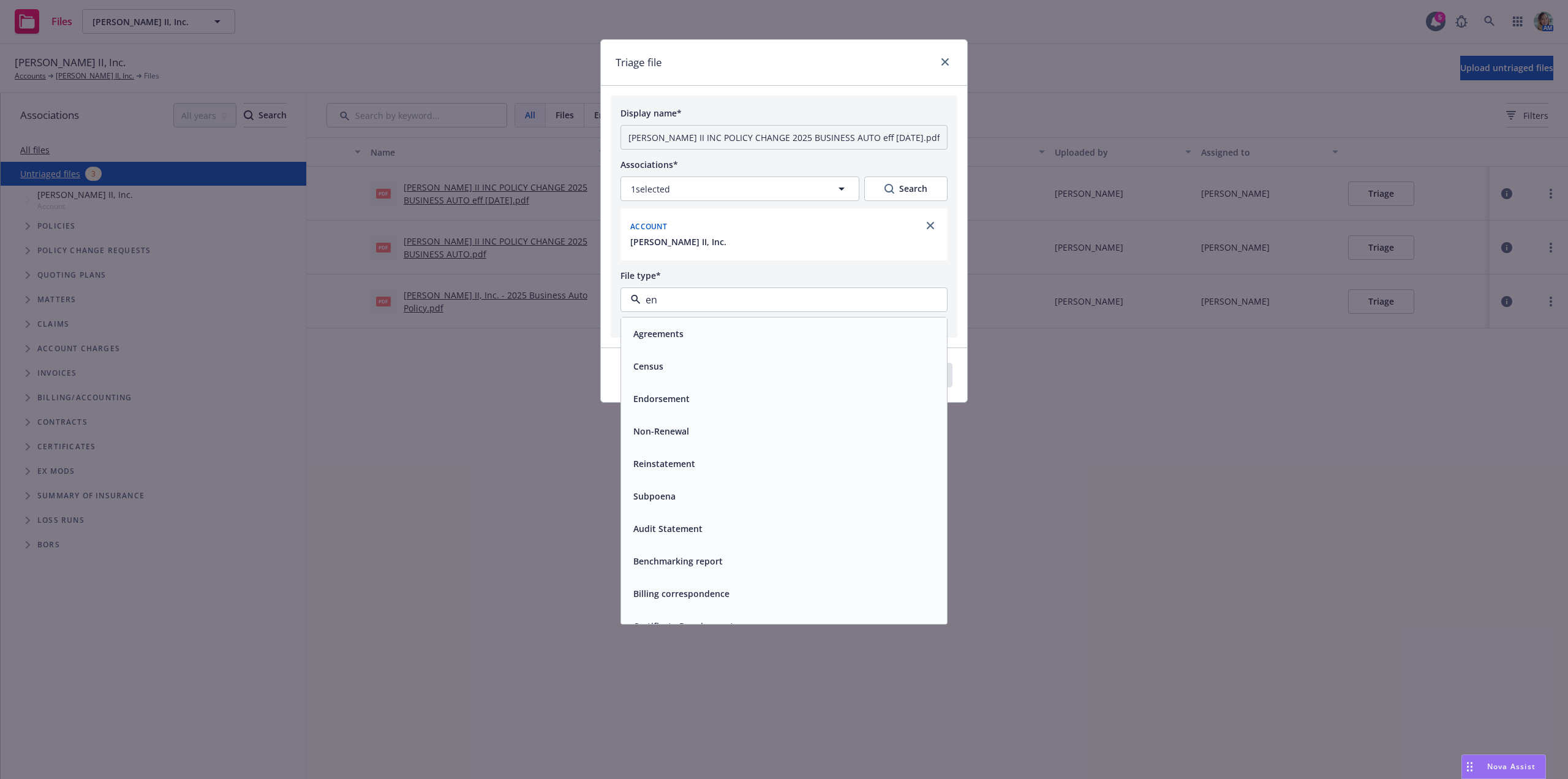
type input "end"
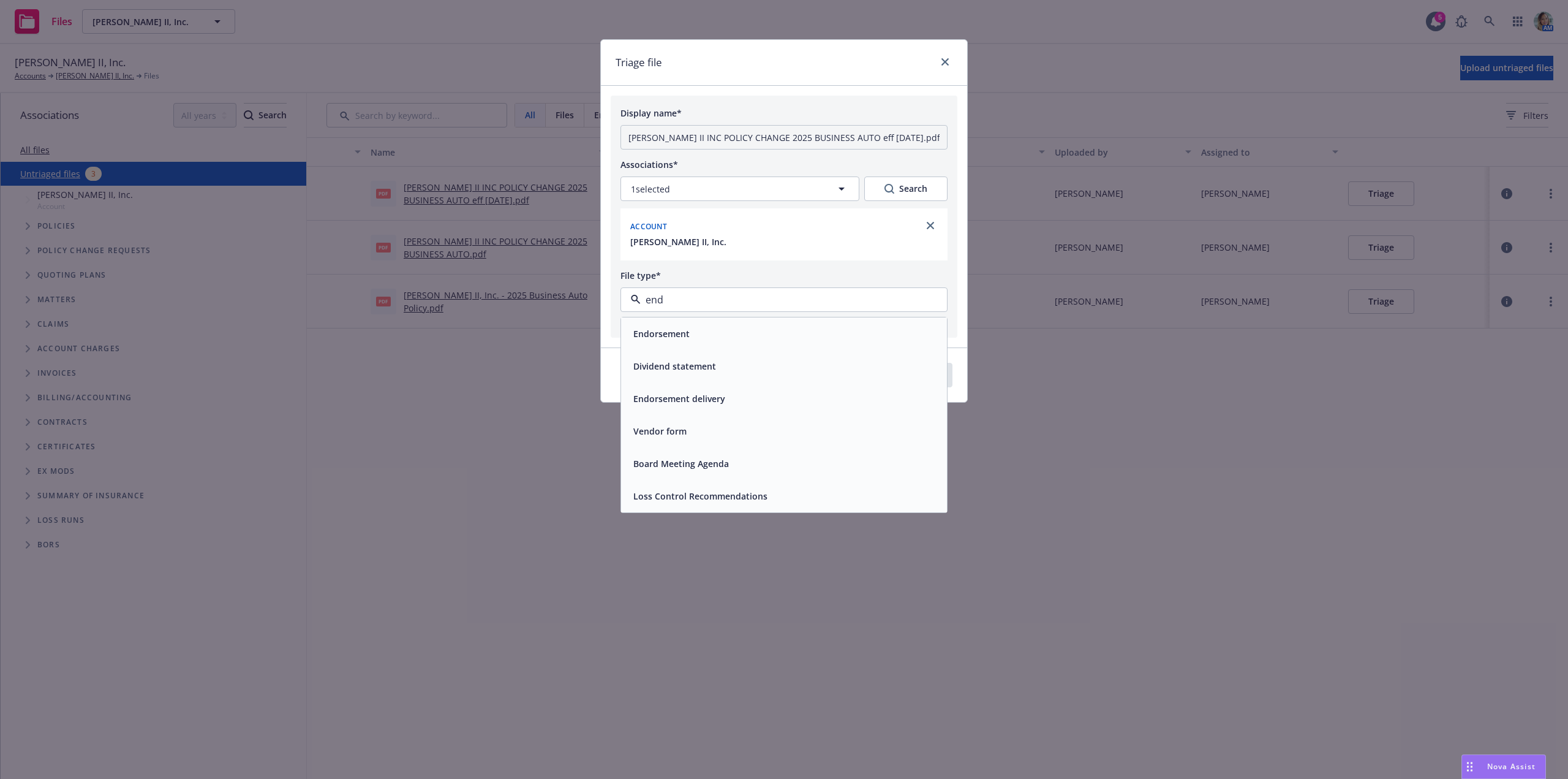
drag, startPoint x: 644, startPoint y: 328, endPoint x: 655, endPoint y: 328, distance: 11.0
click at [646, 328] on span "Endorsement" at bounding box center [661, 333] width 56 height 13
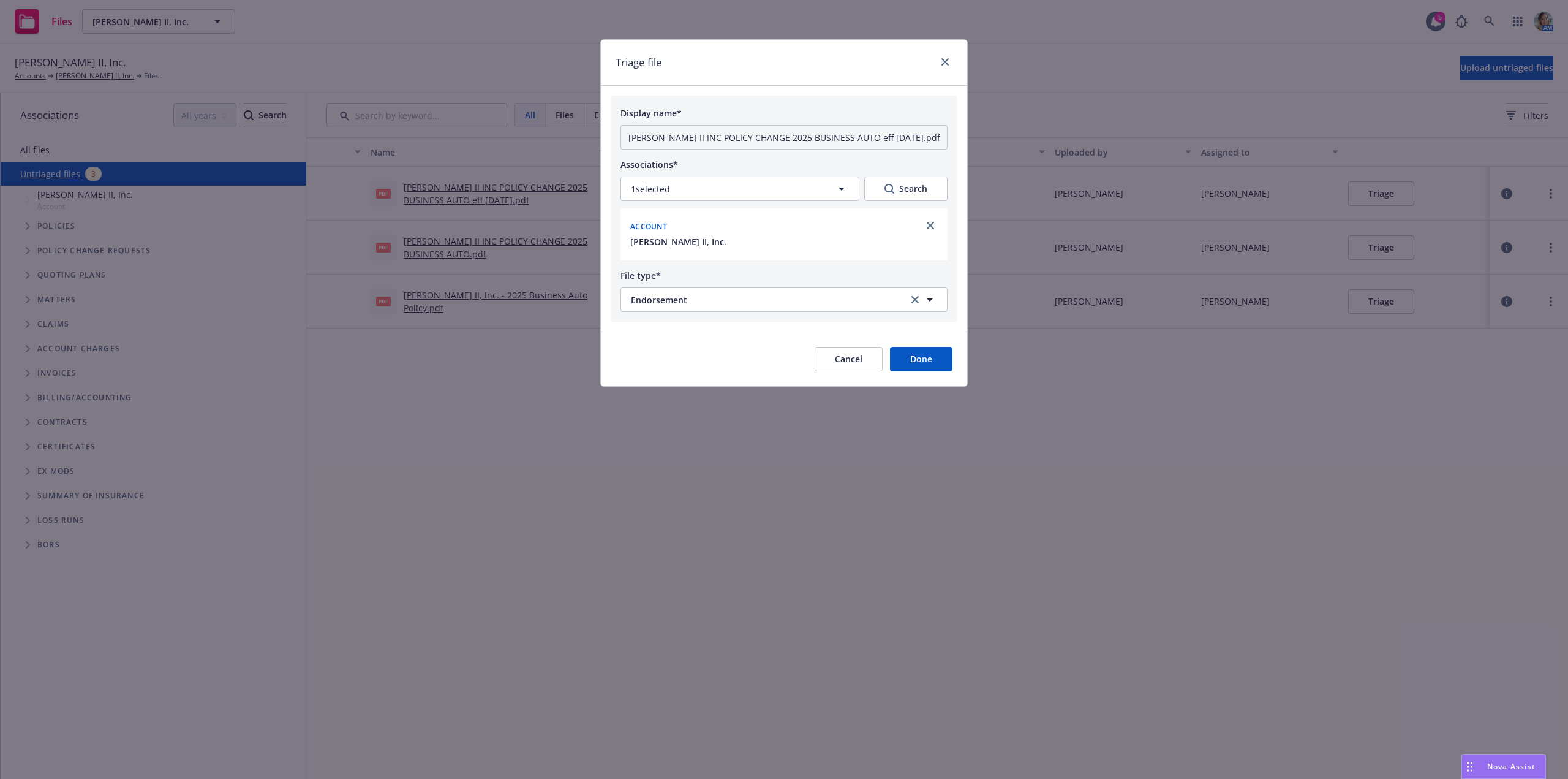
click at [904, 357] on button "Done" at bounding box center [921, 359] width 62 height 25
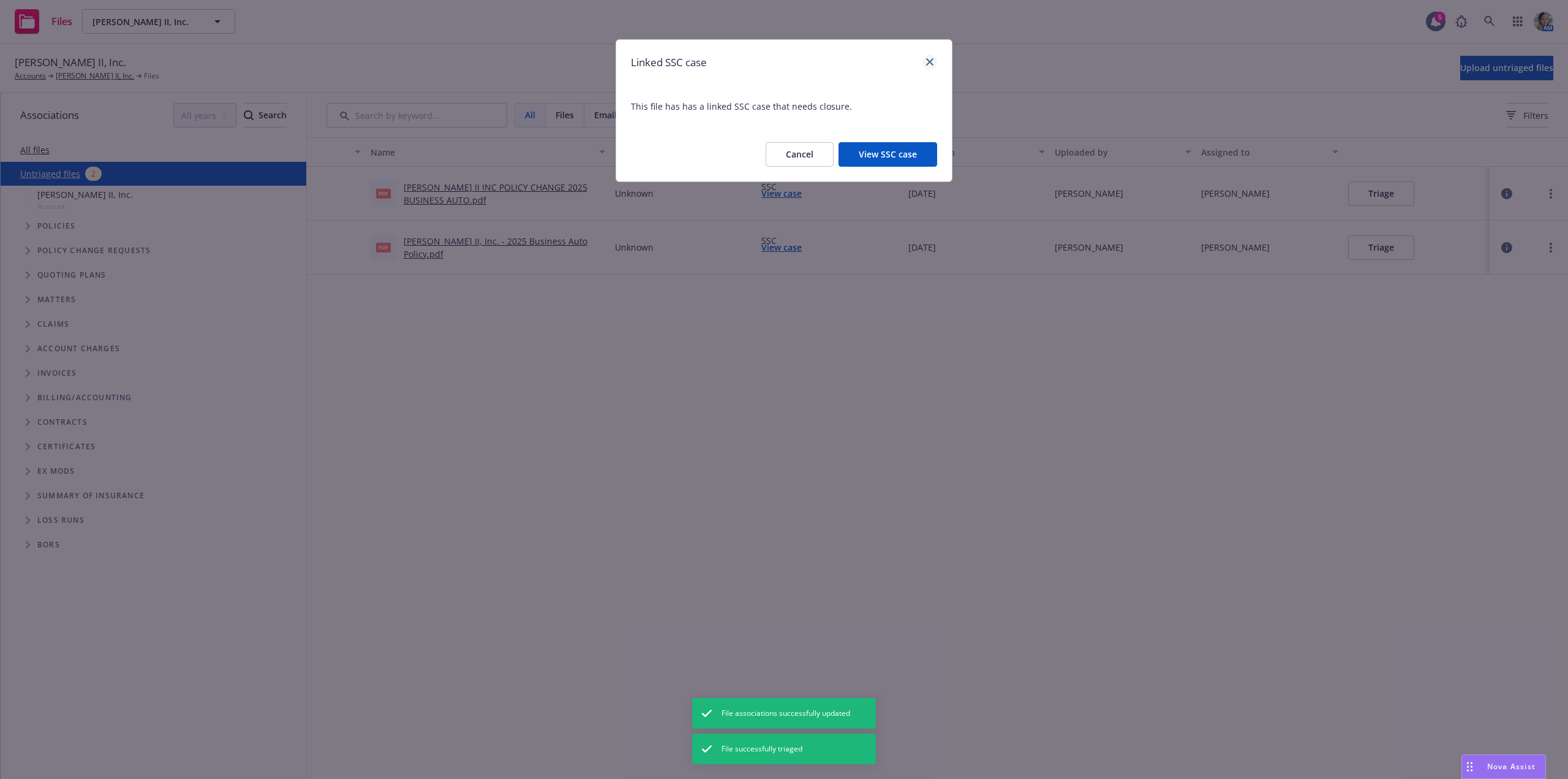
drag, startPoint x: 930, startPoint y: 53, endPoint x: 936, endPoint y: 61, distance: 10.0
click at [931, 54] on div "Linked SSC case" at bounding box center [784, 62] width 335 height 46
click at [927, 61] on icon "close" at bounding box center [930, 61] width 7 height 7
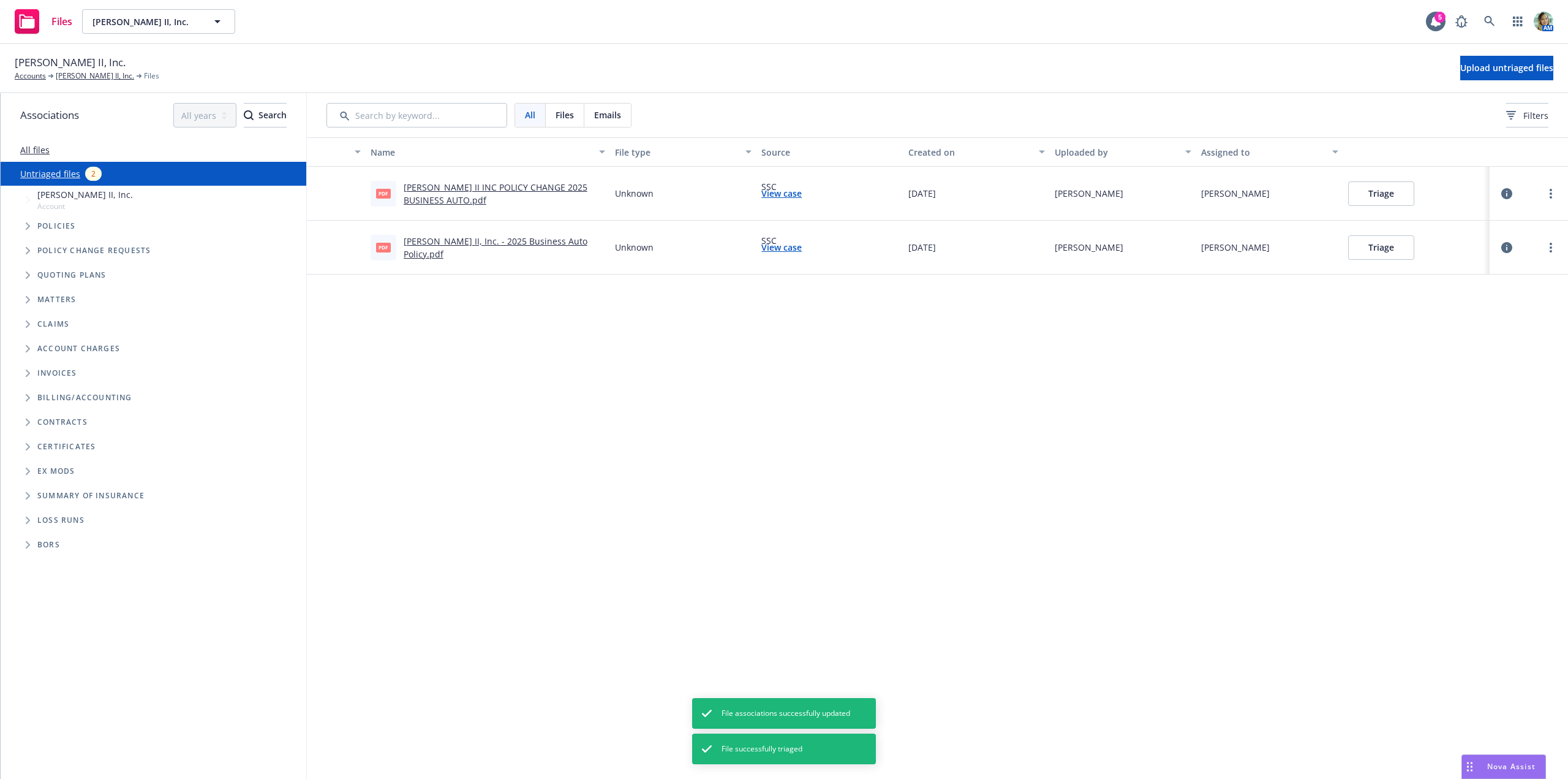
click at [1384, 193] on button "Triage" at bounding box center [1380, 193] width 66 height 25
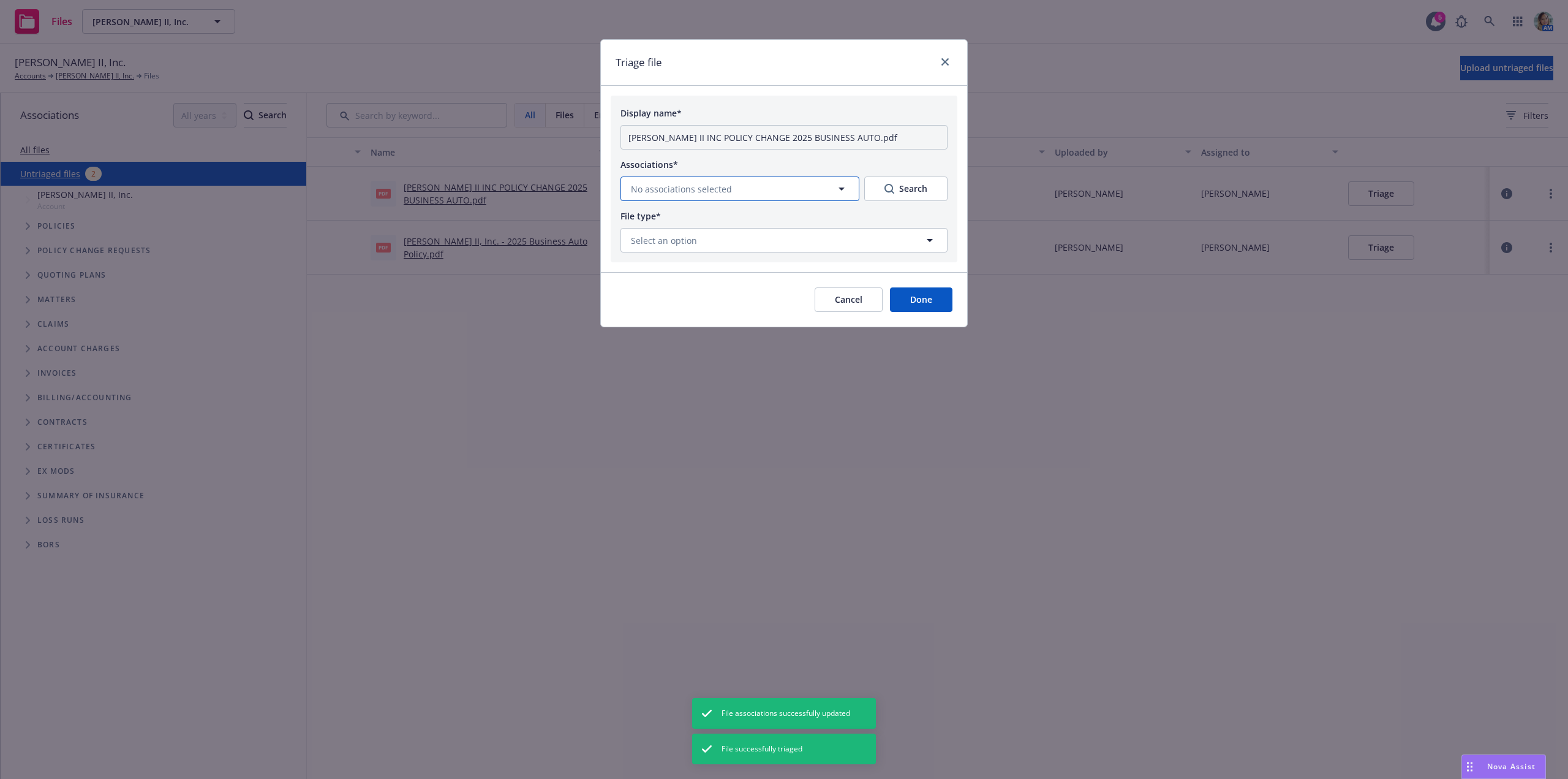
click at [680, 191] on span "No associations selected" at bounding box center [680, 189] width 101 height 13
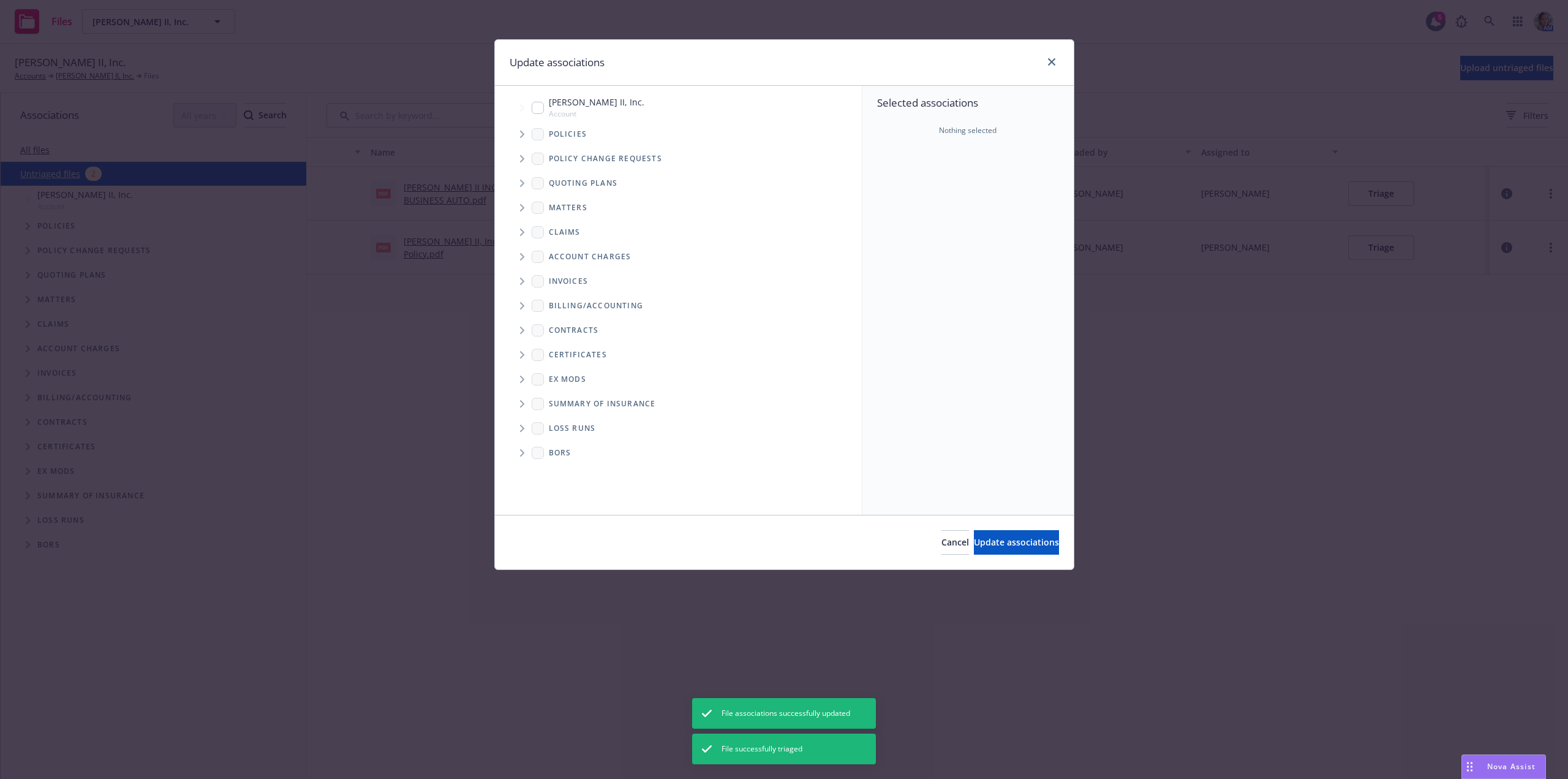
drag, startPoint x: 541, startPoint y: 112, endPoint x: 616, endPoint y: 172, distance: 96.0
click at [542, 112] on input "Tree Example" at bounding box center [537, 108] width 12 height 12
checkbox input "true"
click at [974, 549] on button "Update associations" at bounding box center [1016, 542] width 85 height 25
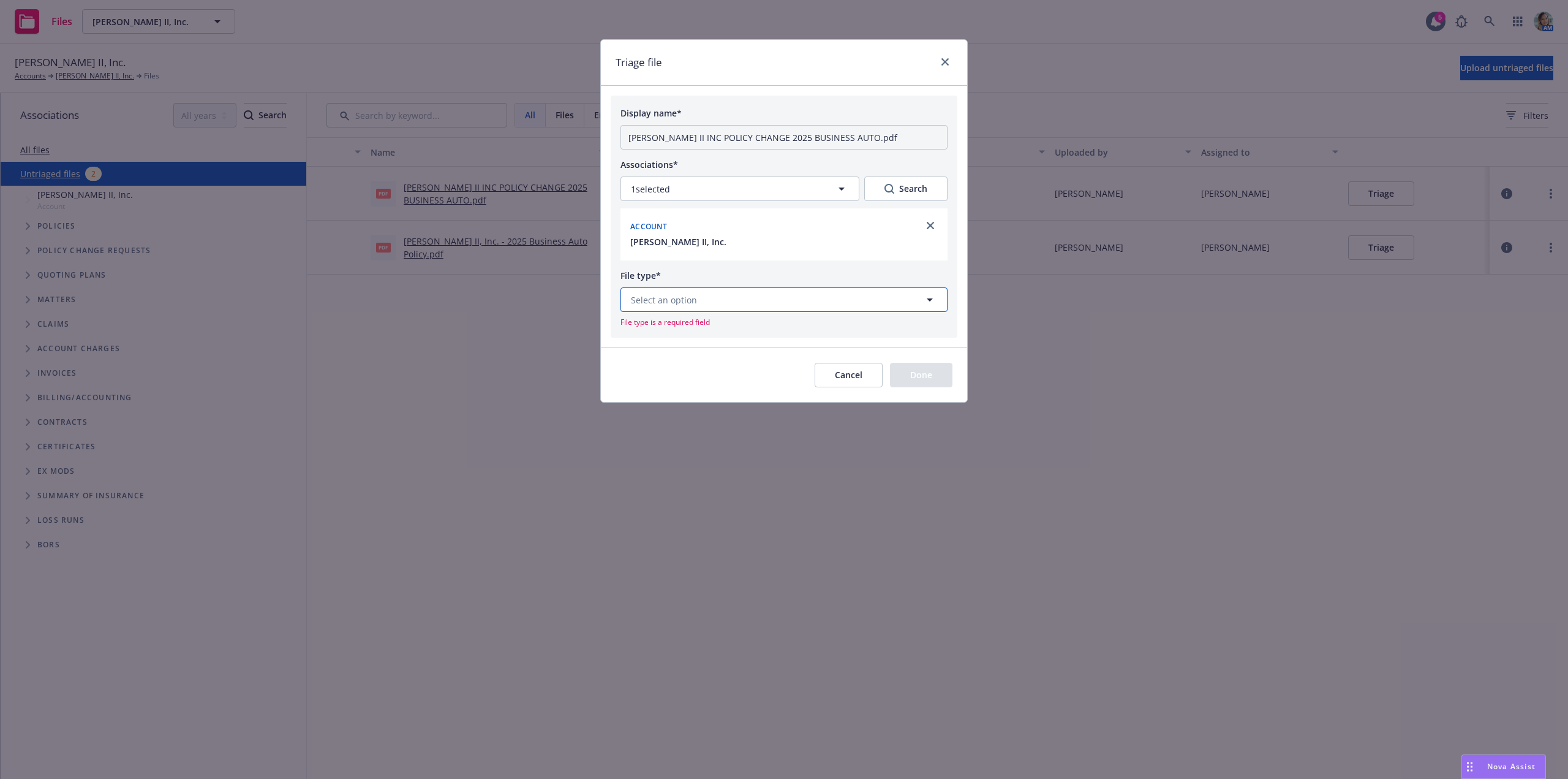
click at [644, 298] on span "Select an option" at bounding box center [663, 299] width 66 height 13
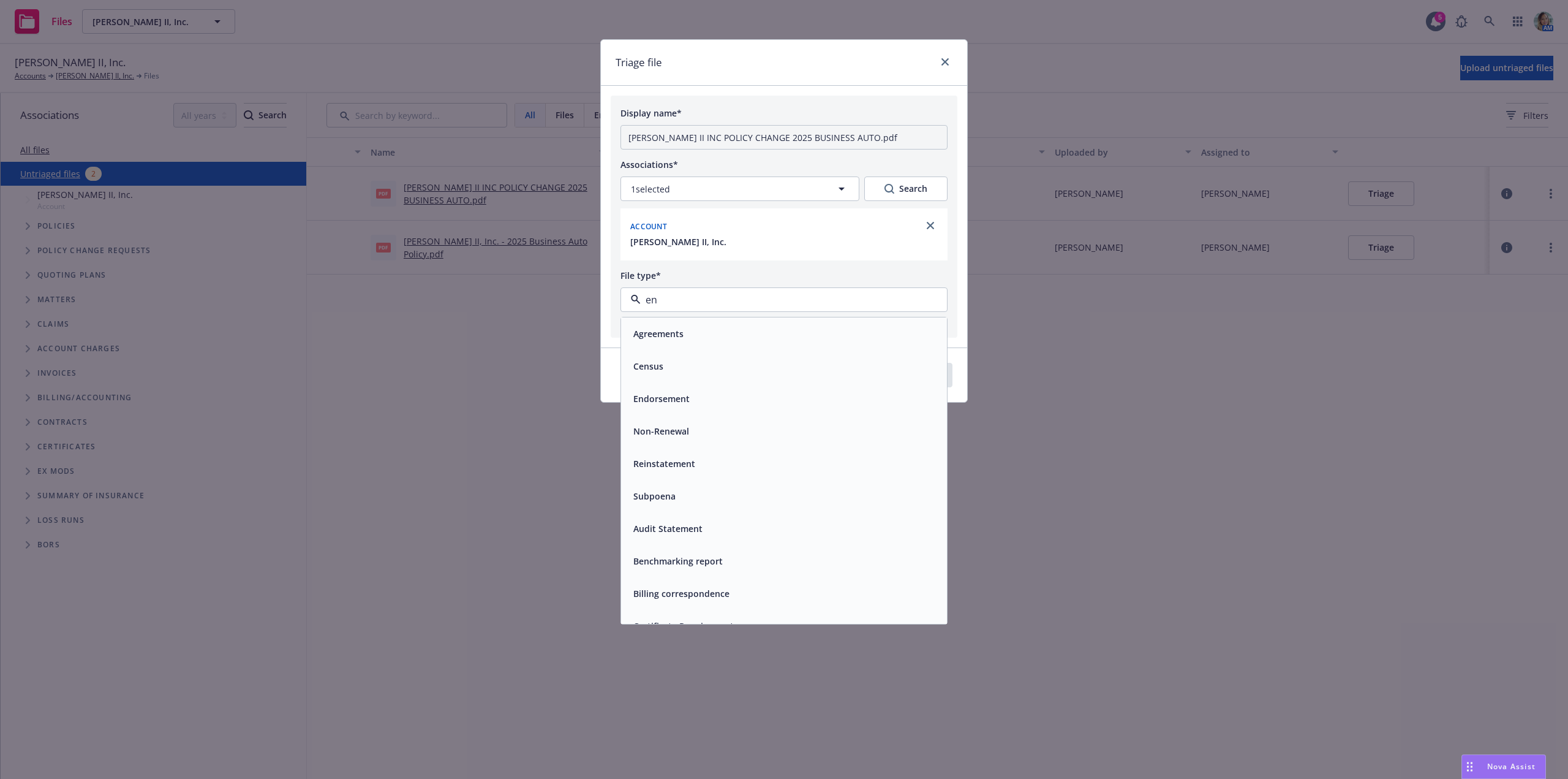
type input "end"
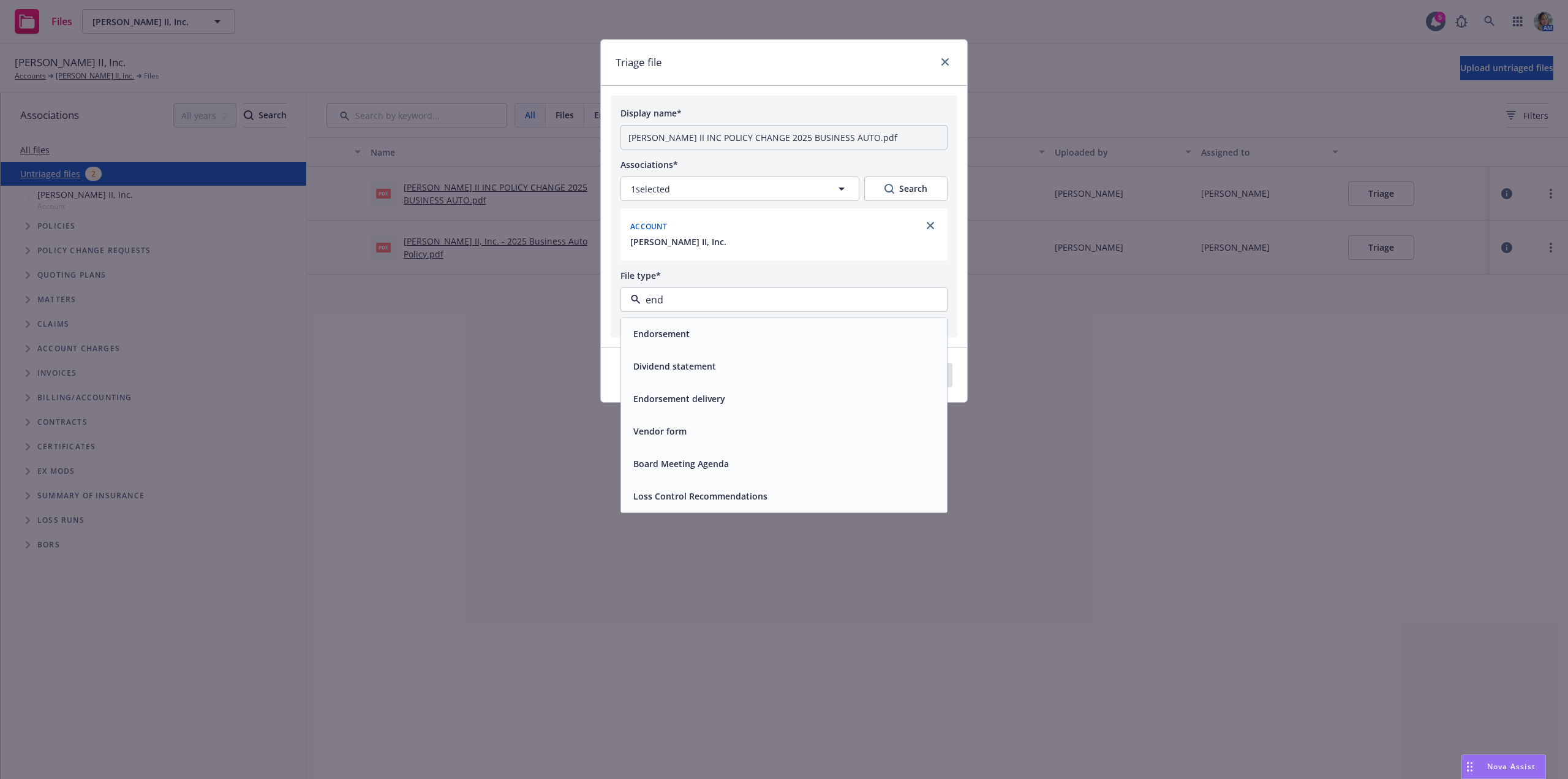
click at [650, 329] on span "Endorsement" at bounding box center [661, 333] width 56 height 13
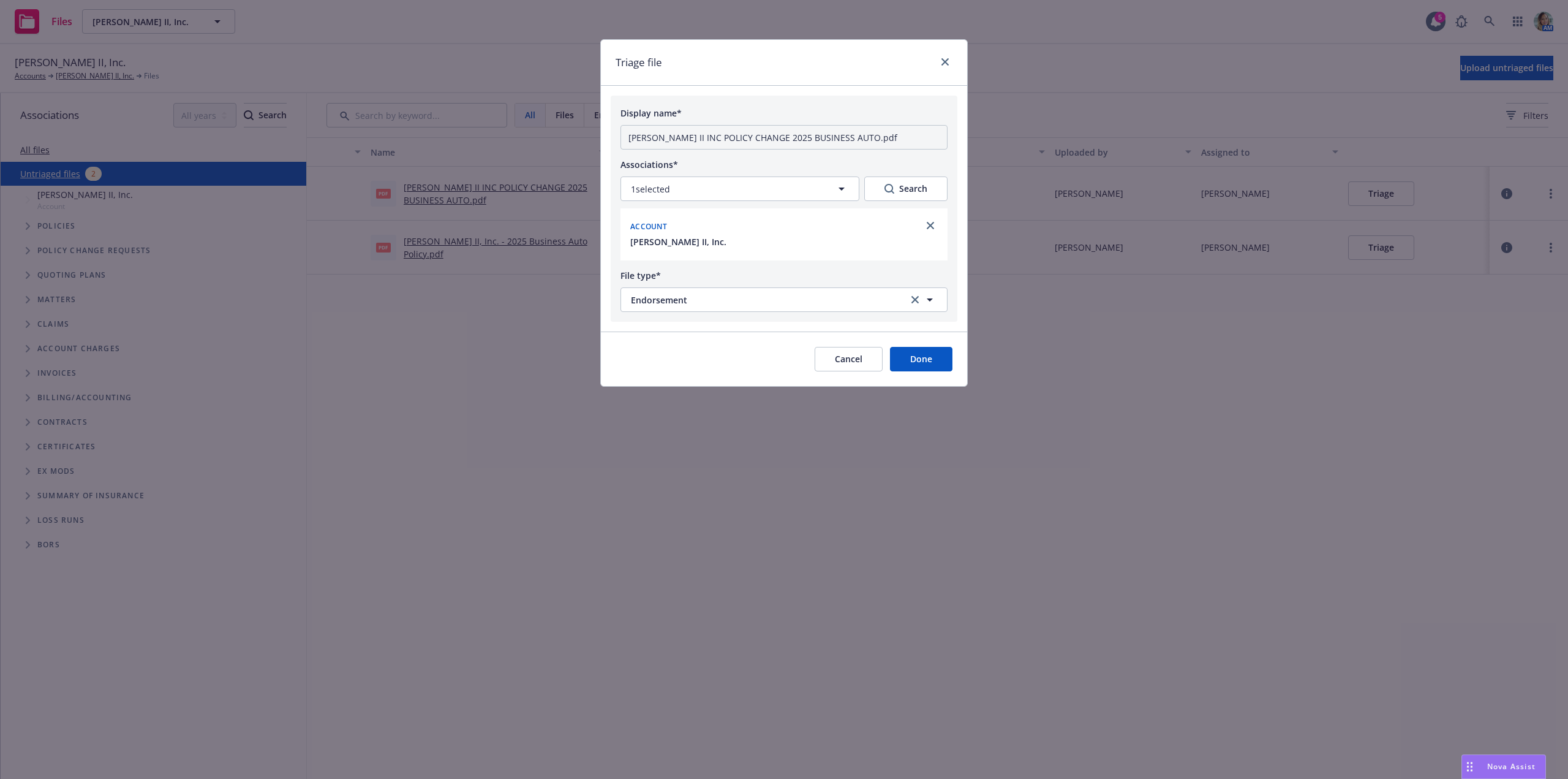
click at [906, 361] on button "Done" at bounding box center [921, 359] width 62 height 25
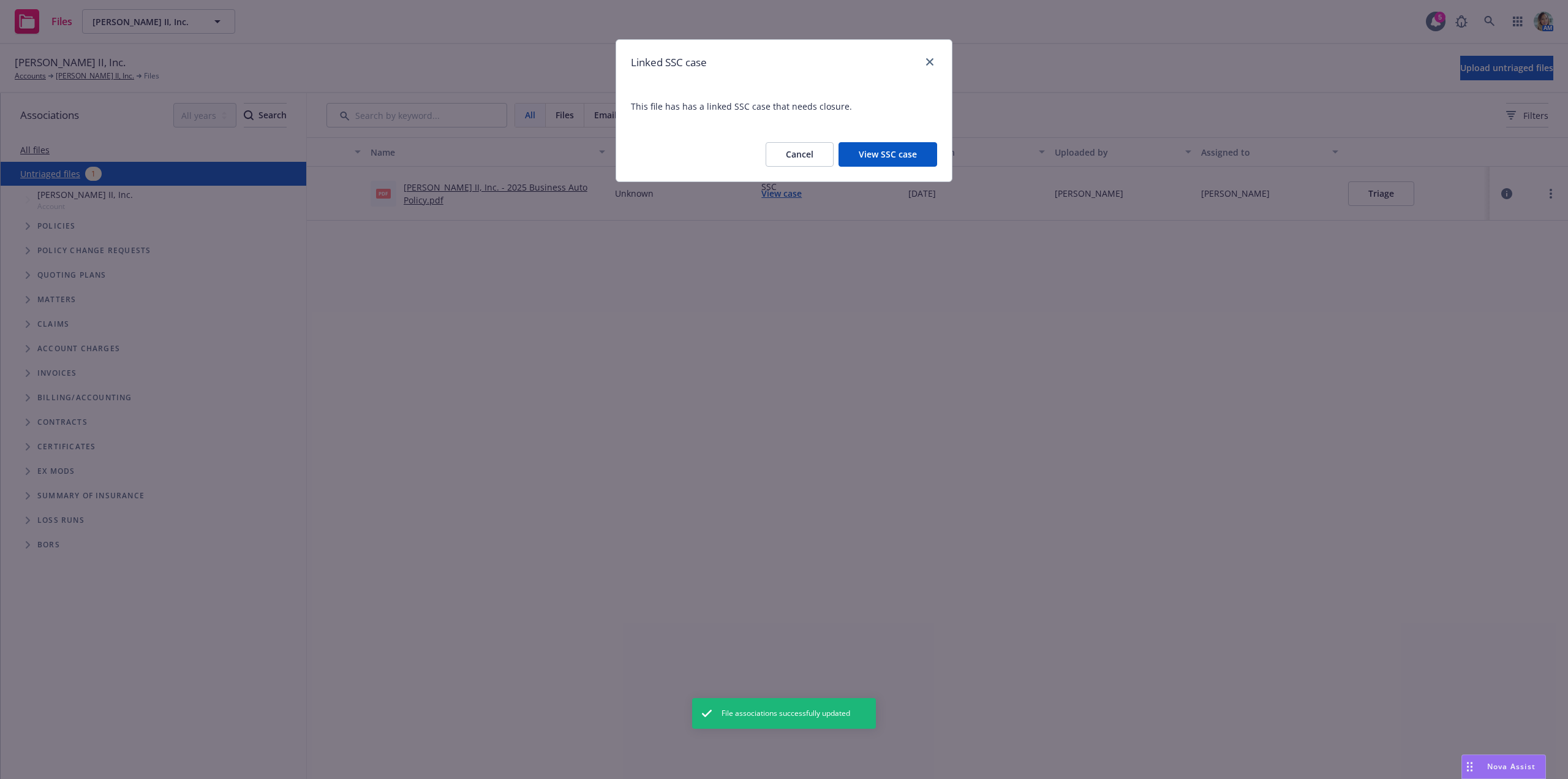
drag, startPoint x: 596, startPoint y: 325, endPoint x: 654, endPoint y: 285, distance: 70.5
click at [597, 322] on div "Linked SSC case This file has has a linked SSC case that needs closure. Cancel …" at bounding box center [784, 389] width 1568 height 779
click at [924, 61] on link "close" at bounding box center [930, 61] width 15 height 15
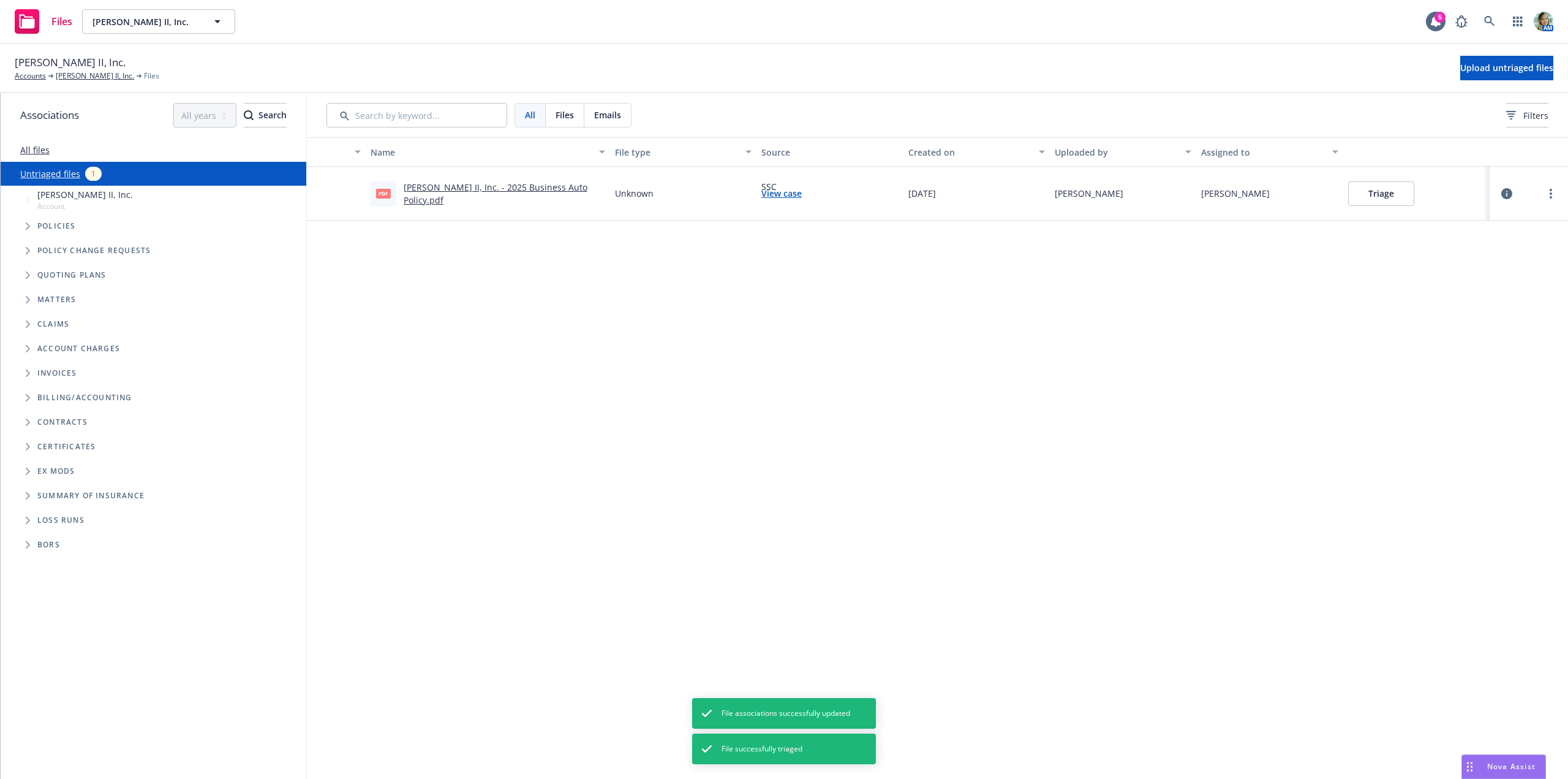
click at [531, 198] on link "Sran Ag II, Inc. - 2025 Business Auto Policy.pdf" at bounding box center [495, 193] width 183 height 25
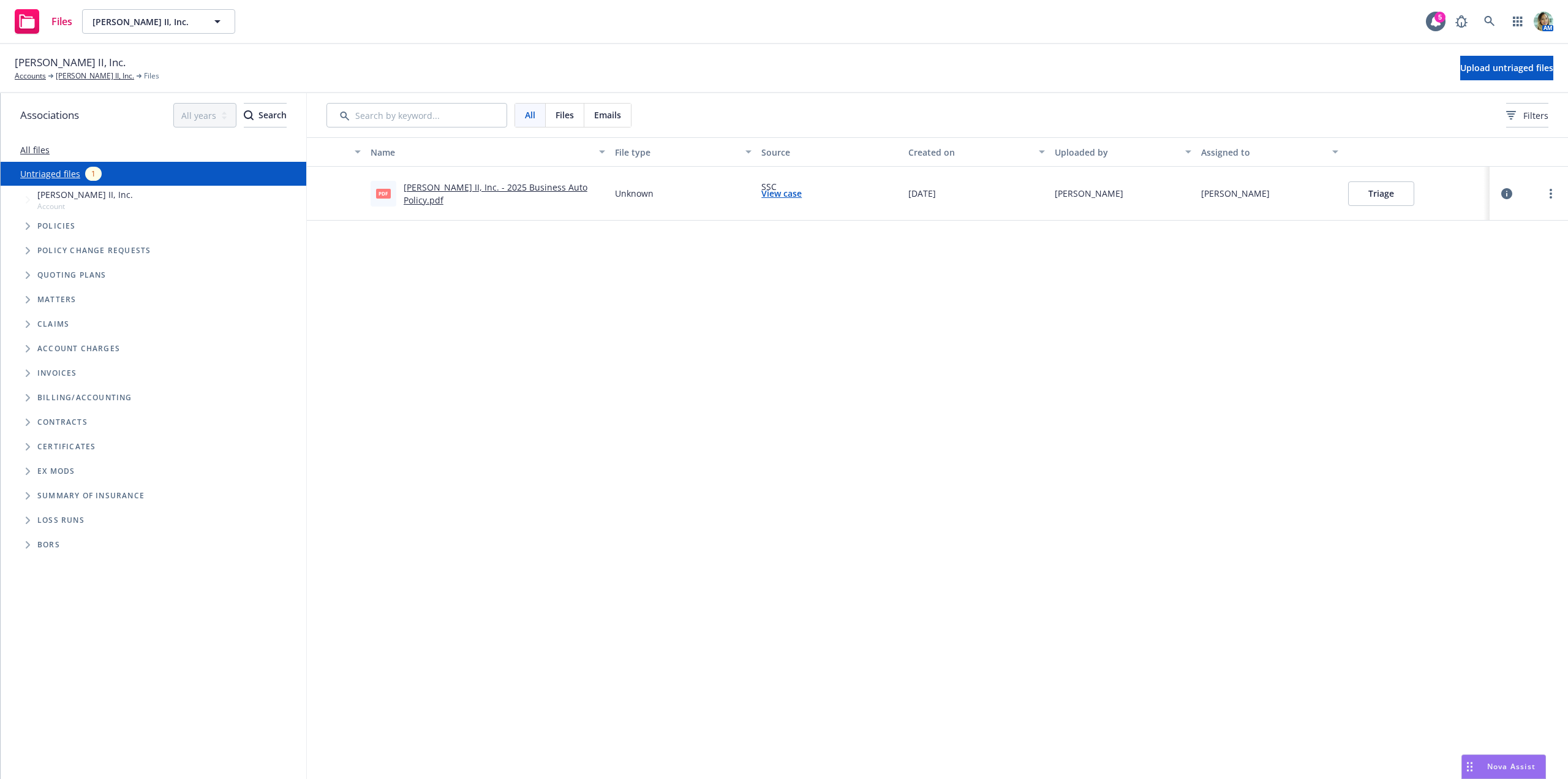
click at [1346, 191] on div "Triage" at bounding box center [1416, 193] width 147 height 54
click at [1368, 198] on button "Triage" at bounding box center [1380, 193] width 66 height 25
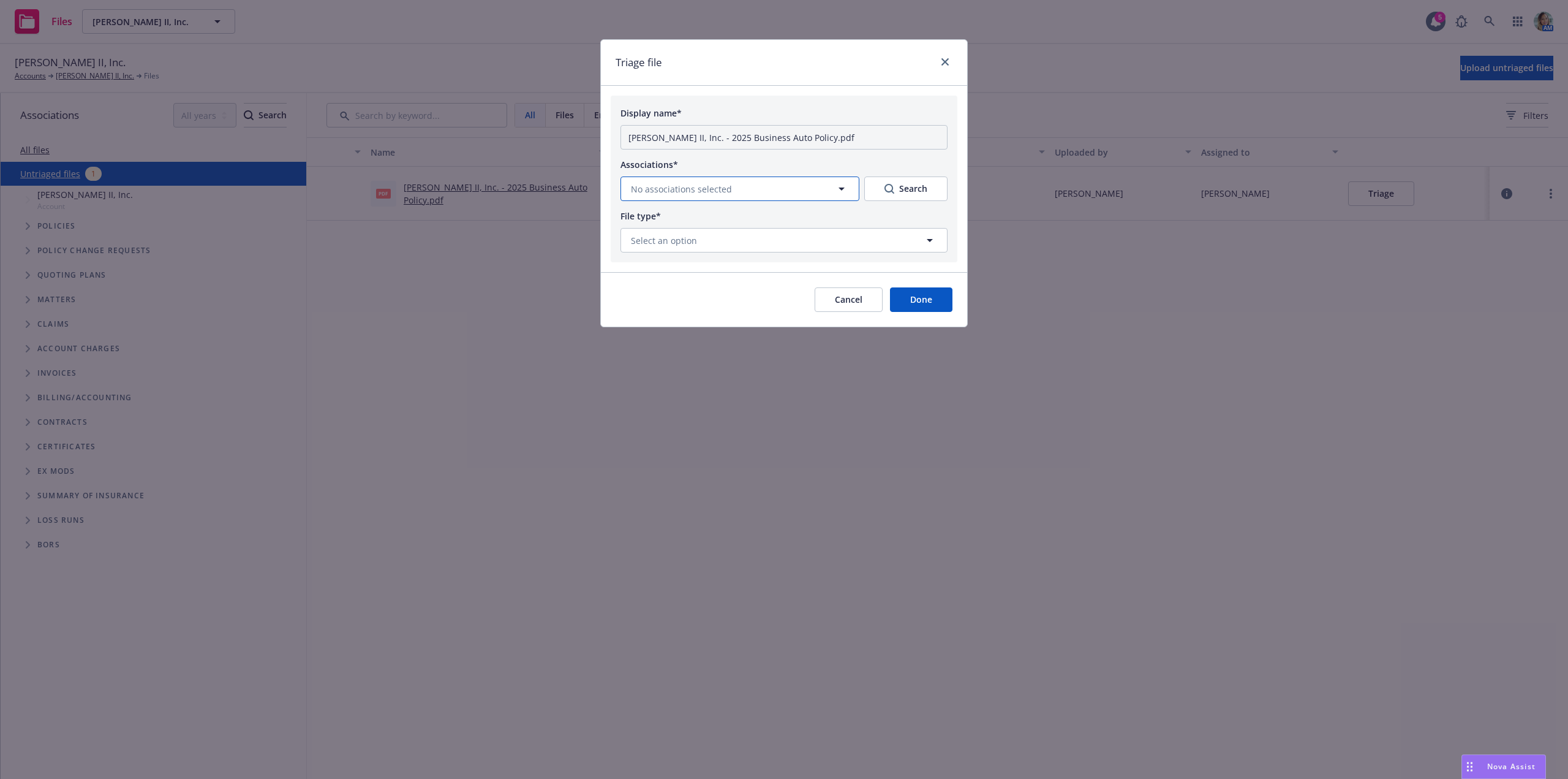
click at [651, 181] on button "No associations selected" at bounding box center [740, 189] width 239 height 25
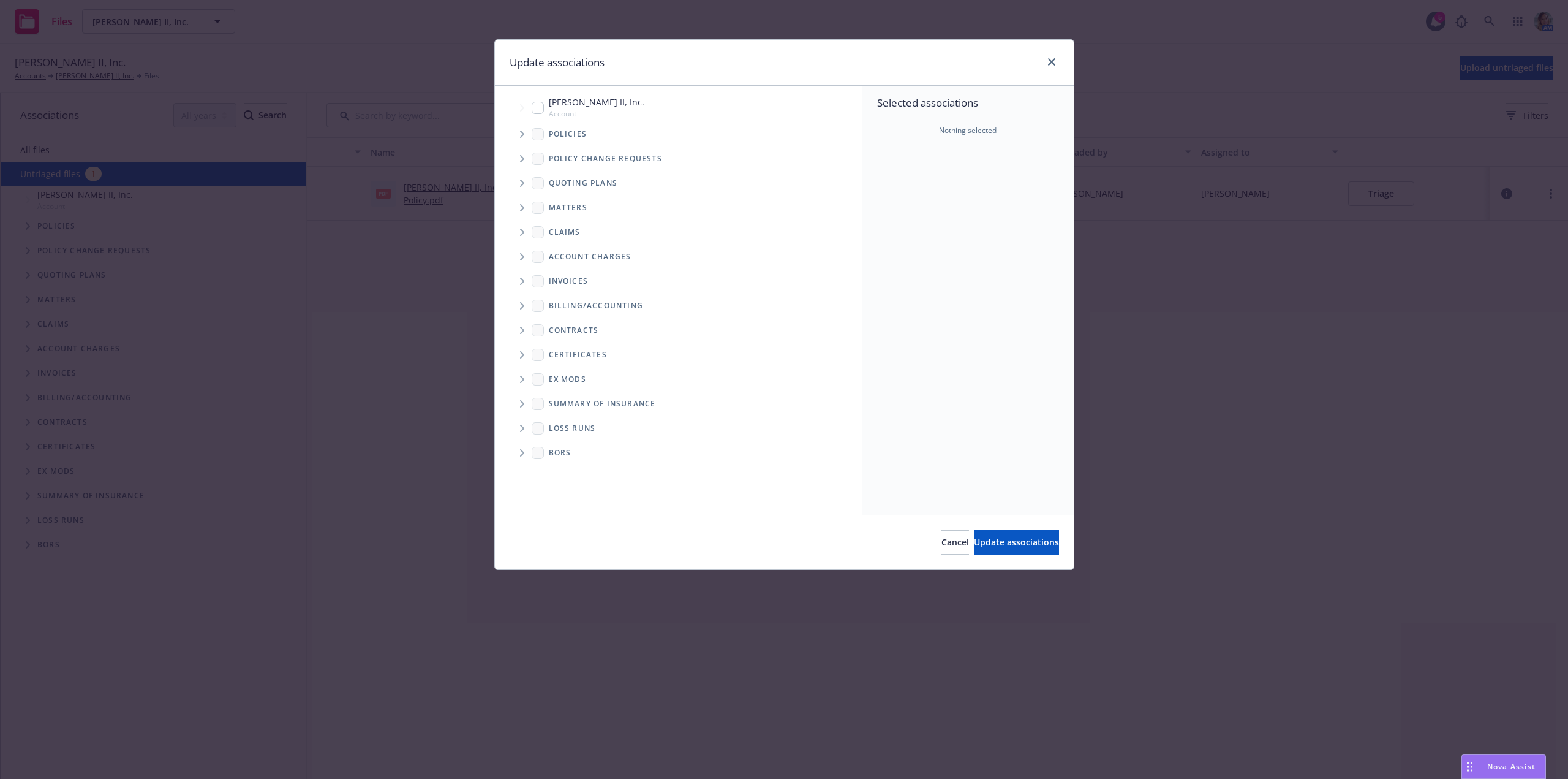
click at [536, 111] on input "Tree Example" at bounding box center [537, 108] width 12 height 12
checkbox input "true"
click at [974, 535] on button "Update associations" at bounding box center [1016, 542] width 85 height 25
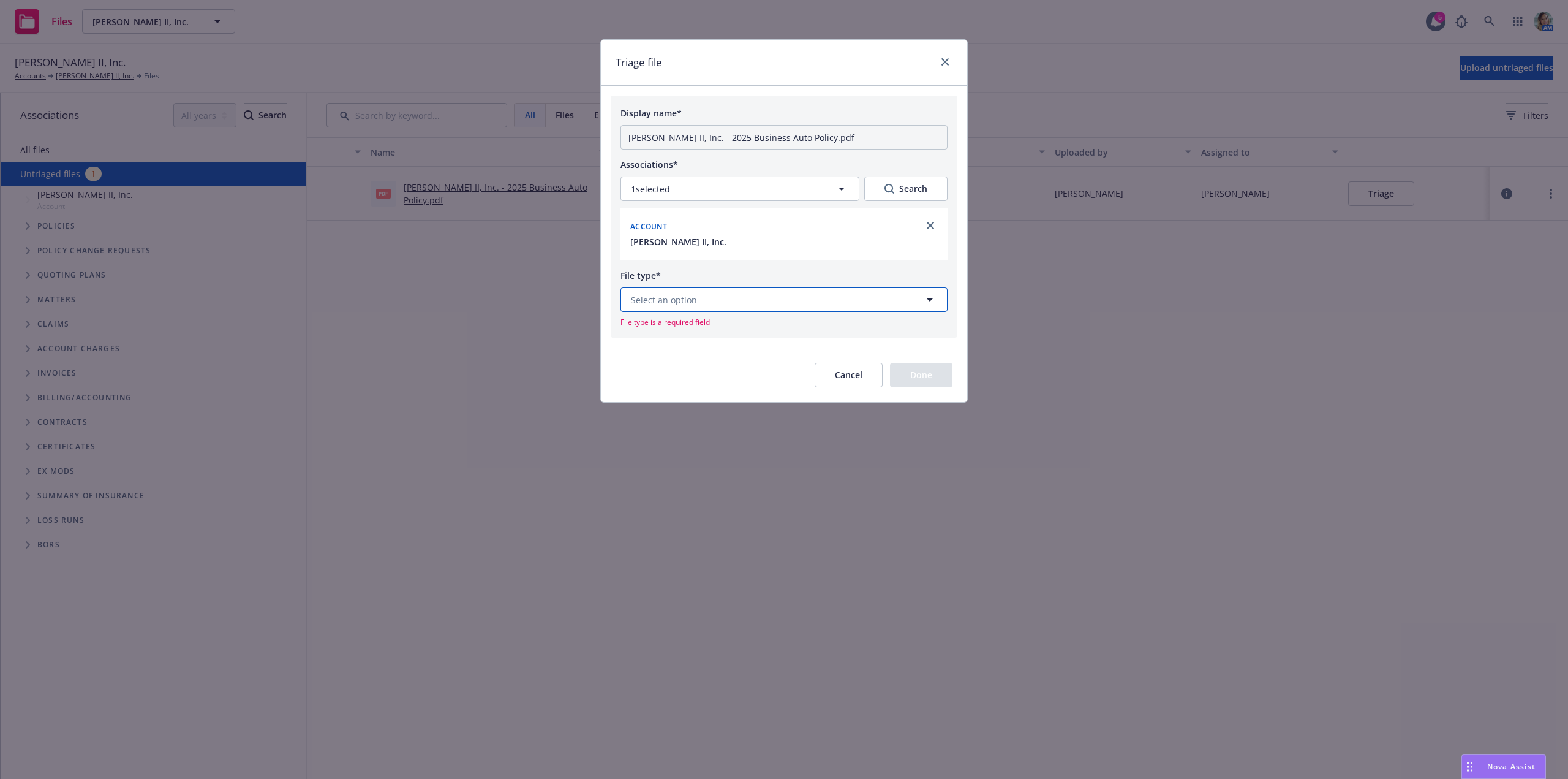
click at [657, 299] on span "Select an option" at bounding box center [663, 299] width 66 height 13
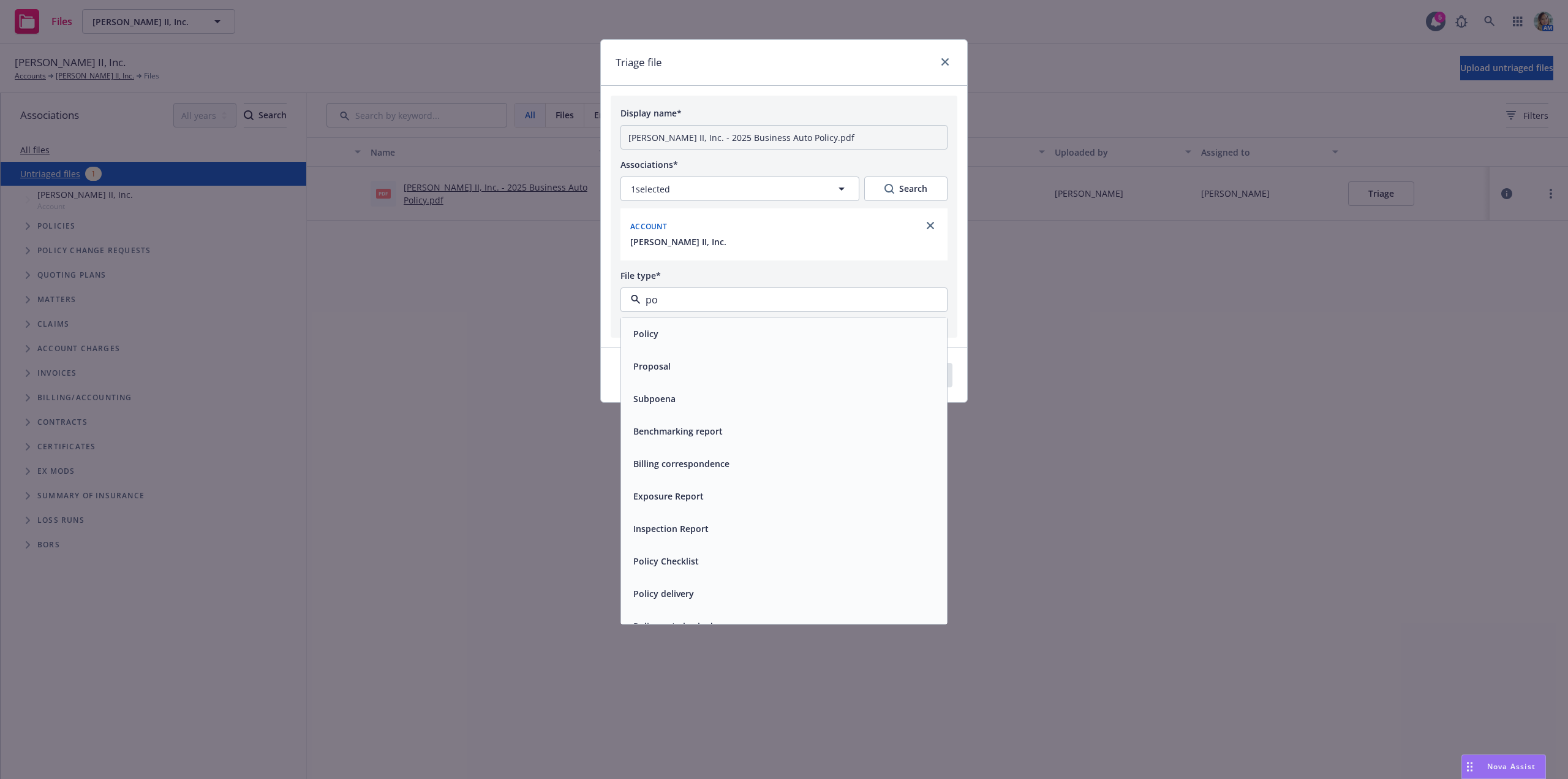
type input "pol"
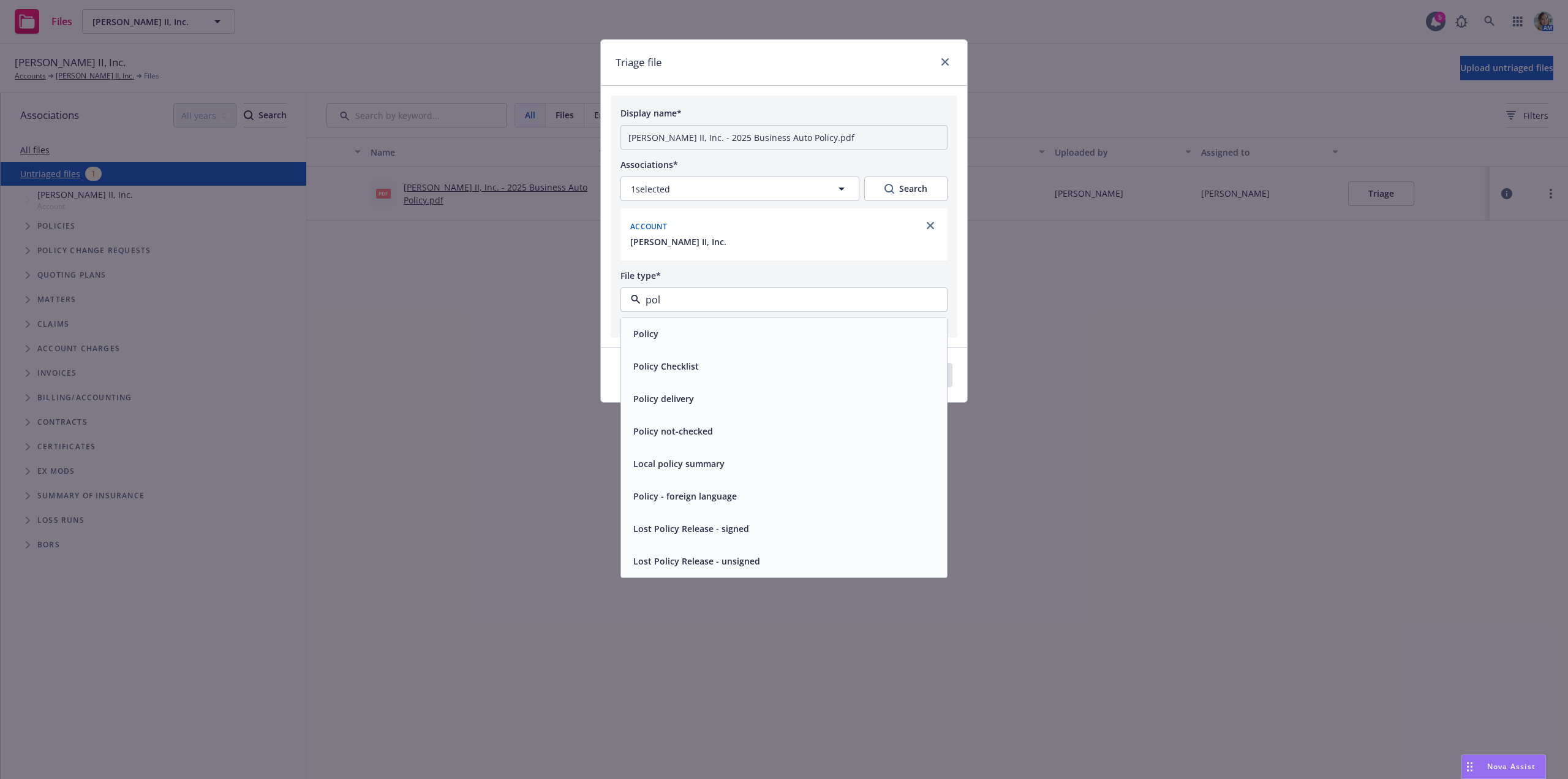
click at [677, 326] on div "Policy" at bounding box center [784, 334] width 311 height 18
click at [903, 351] on button "Done" at bounding box center [921, 359] width 62 height 25
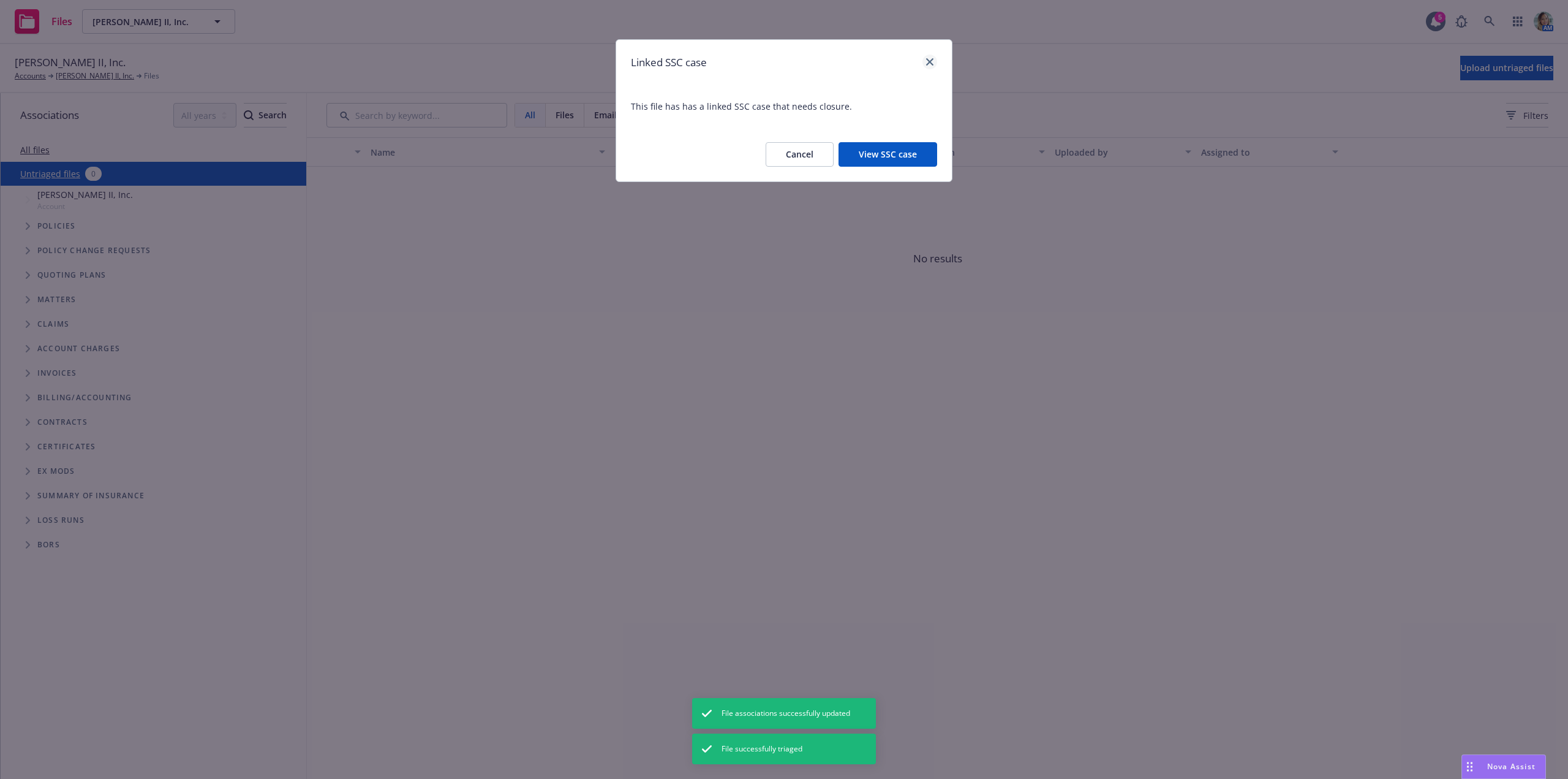
click at [923, 66] on div at bounding box center [927, 62] width 19 height 16
click at [928, 61] on icon "close" at bounding box center [930, 61] width 7 height 7
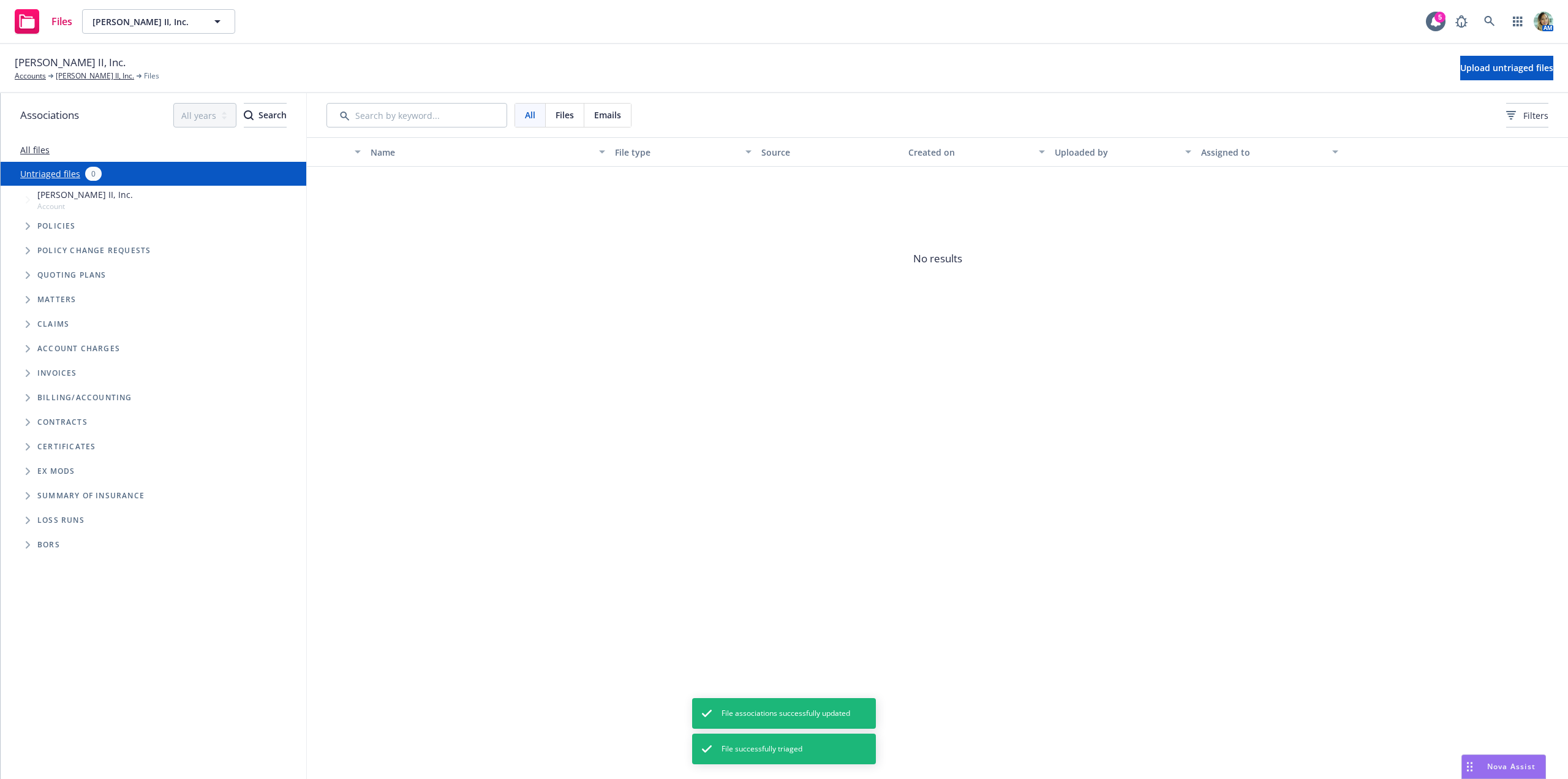
drag, startPoint x: 816, startPoint y: 294, endPoint x: 390, endPoint y: 220, distance: 432.4
click at [813, 295] on span "No results" at bounding box center [937, 258] width 1261 height 184
click at [94, 74] on link "Sran Ag II, Inc." at bounding box center [94, 76] width 78 height 11
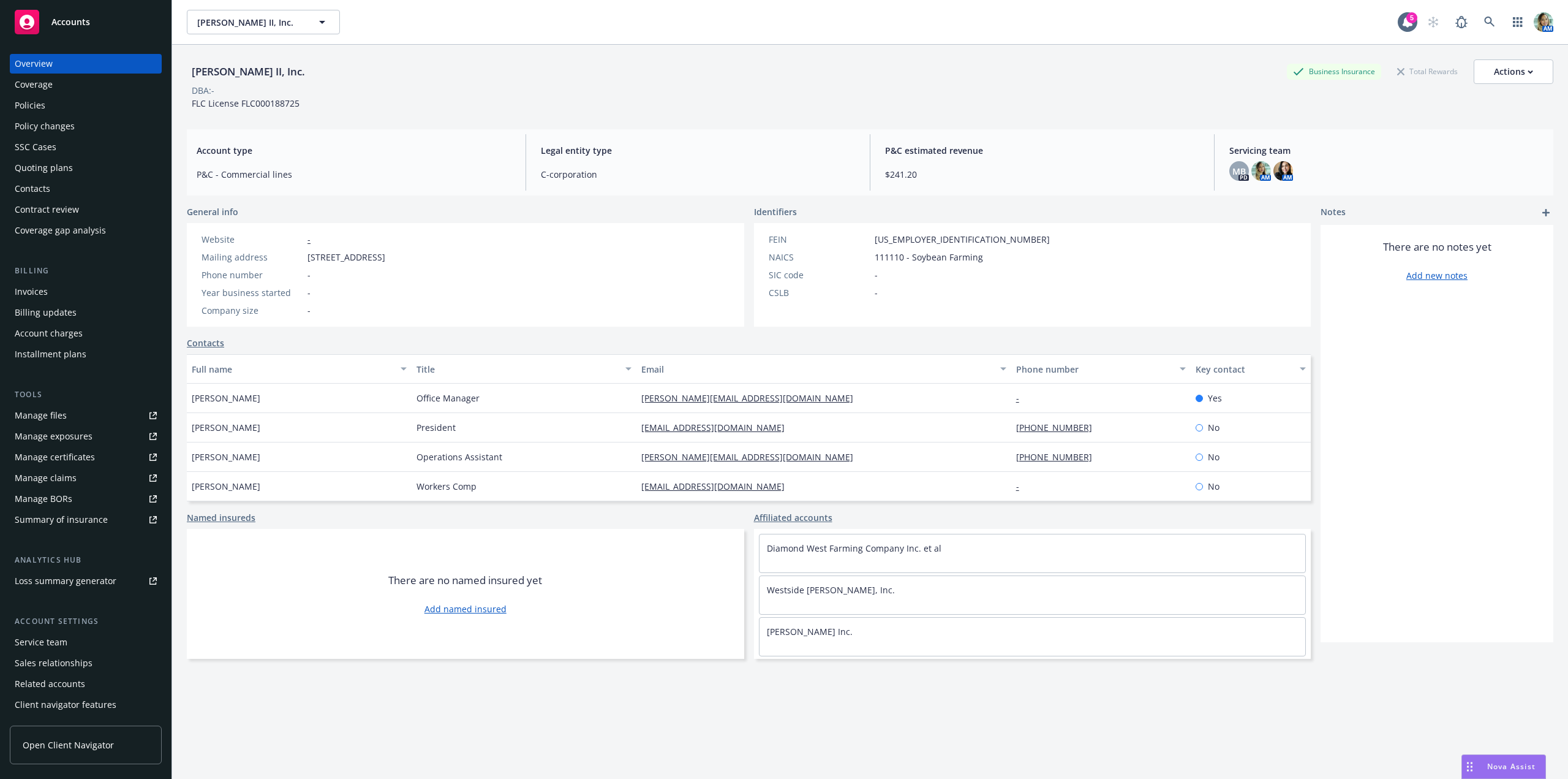
click at [74, 435] on div "Manage exposures" at bounding box center [54, 436] width 78 height 19
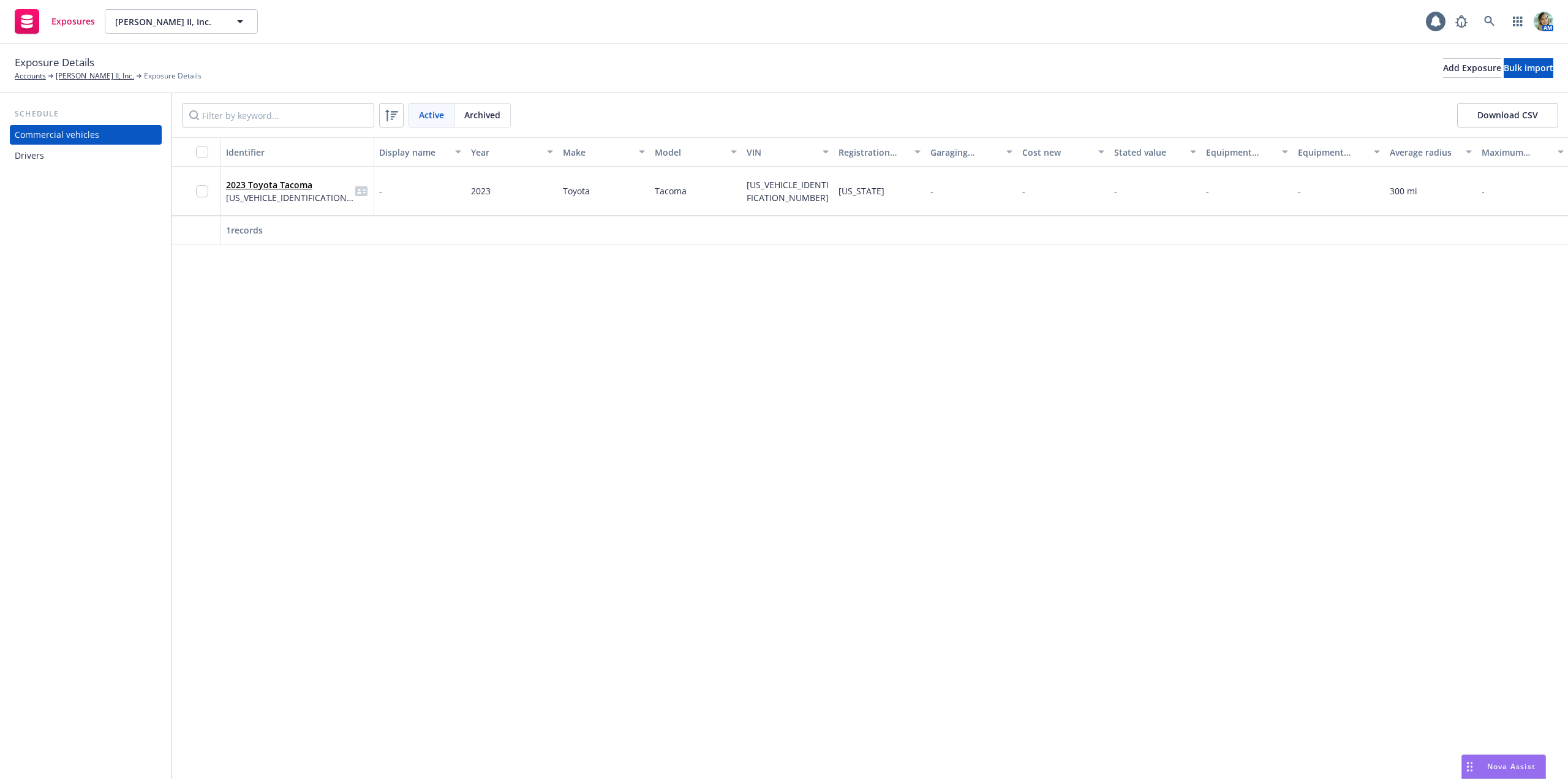
click at [40, 154] on div "Drivers" at bounding box center [29, 155] width 29 height 19
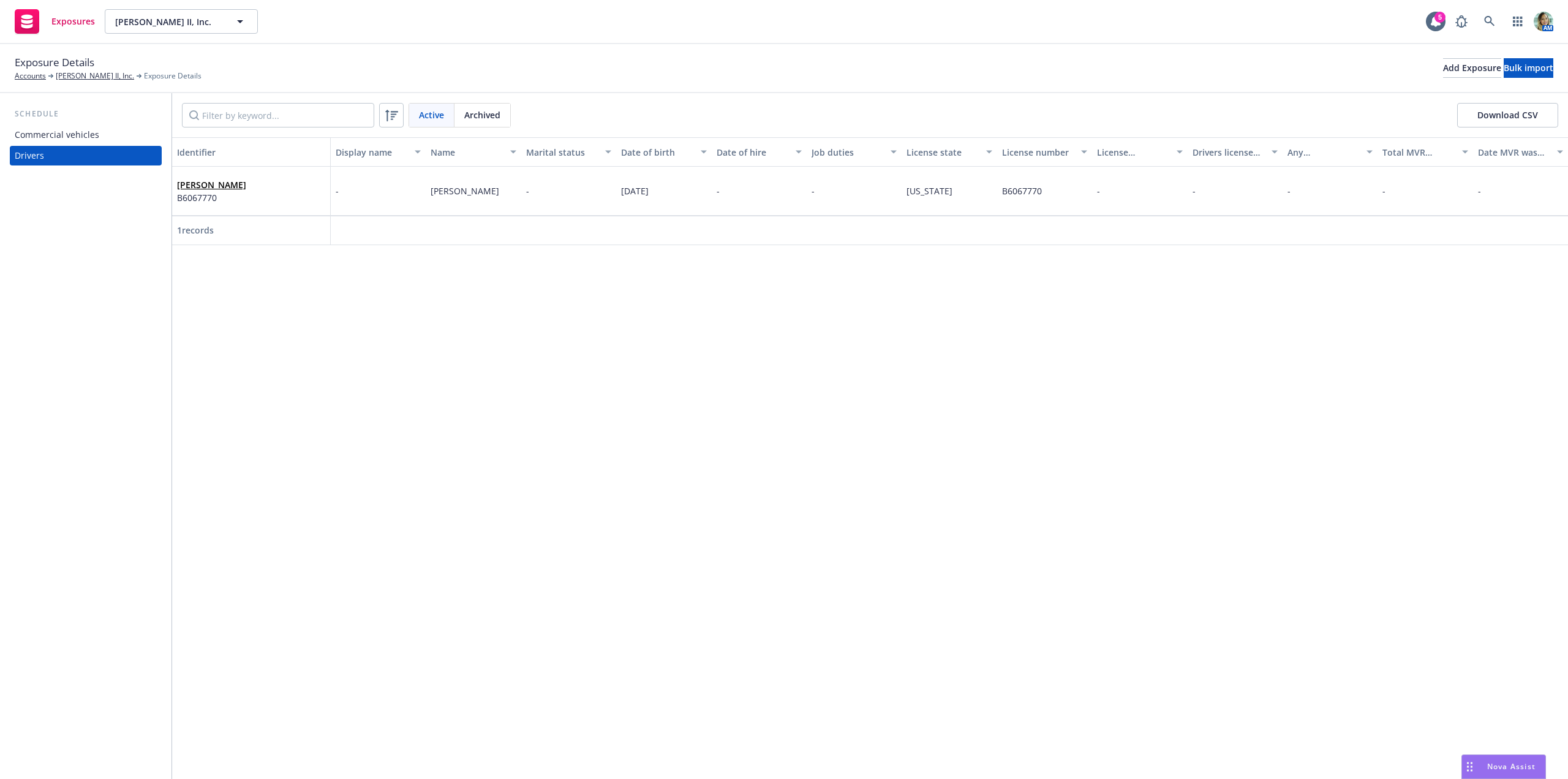
click at [41, 139] on div "Commercial vehicles" at bounding box center [57, 134] width 84 height 19
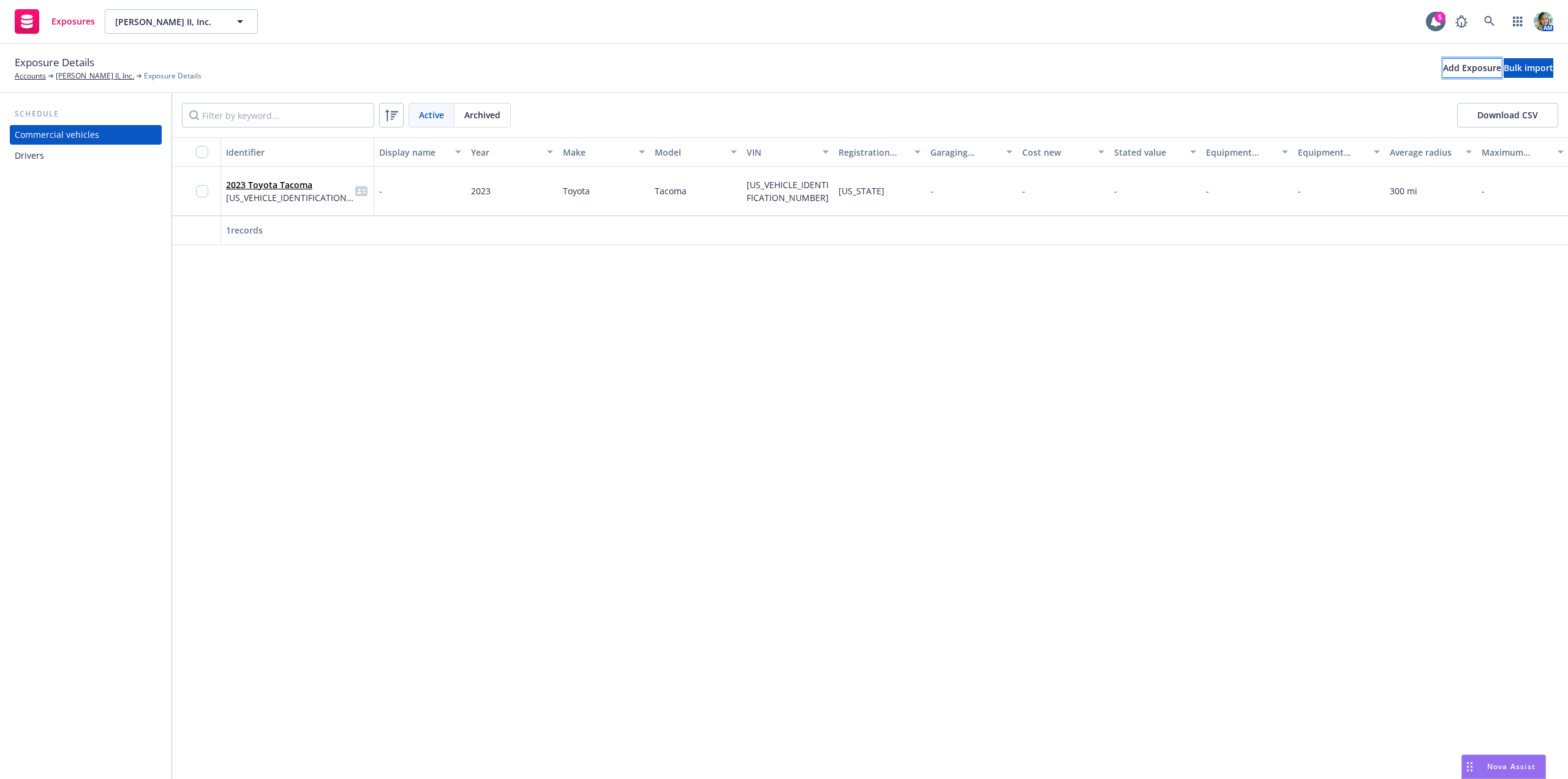
click at [1442, 66] on div "Add Exposure" at bounding box center [1471, 68] width 58 height 18
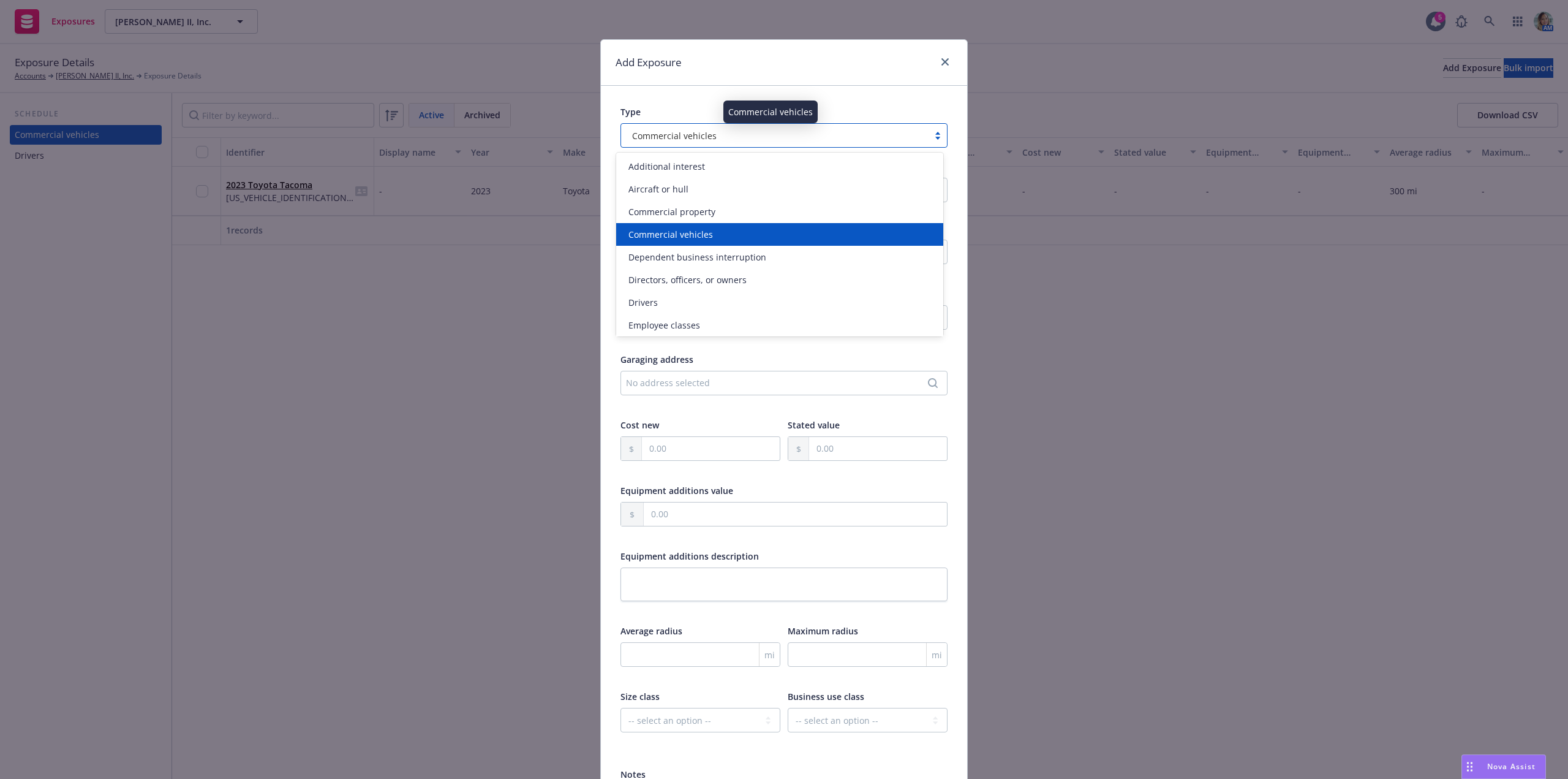
click at [706, 141] on span "Commercial vehicles" at bounding box center [674, 135] width 84 height 13
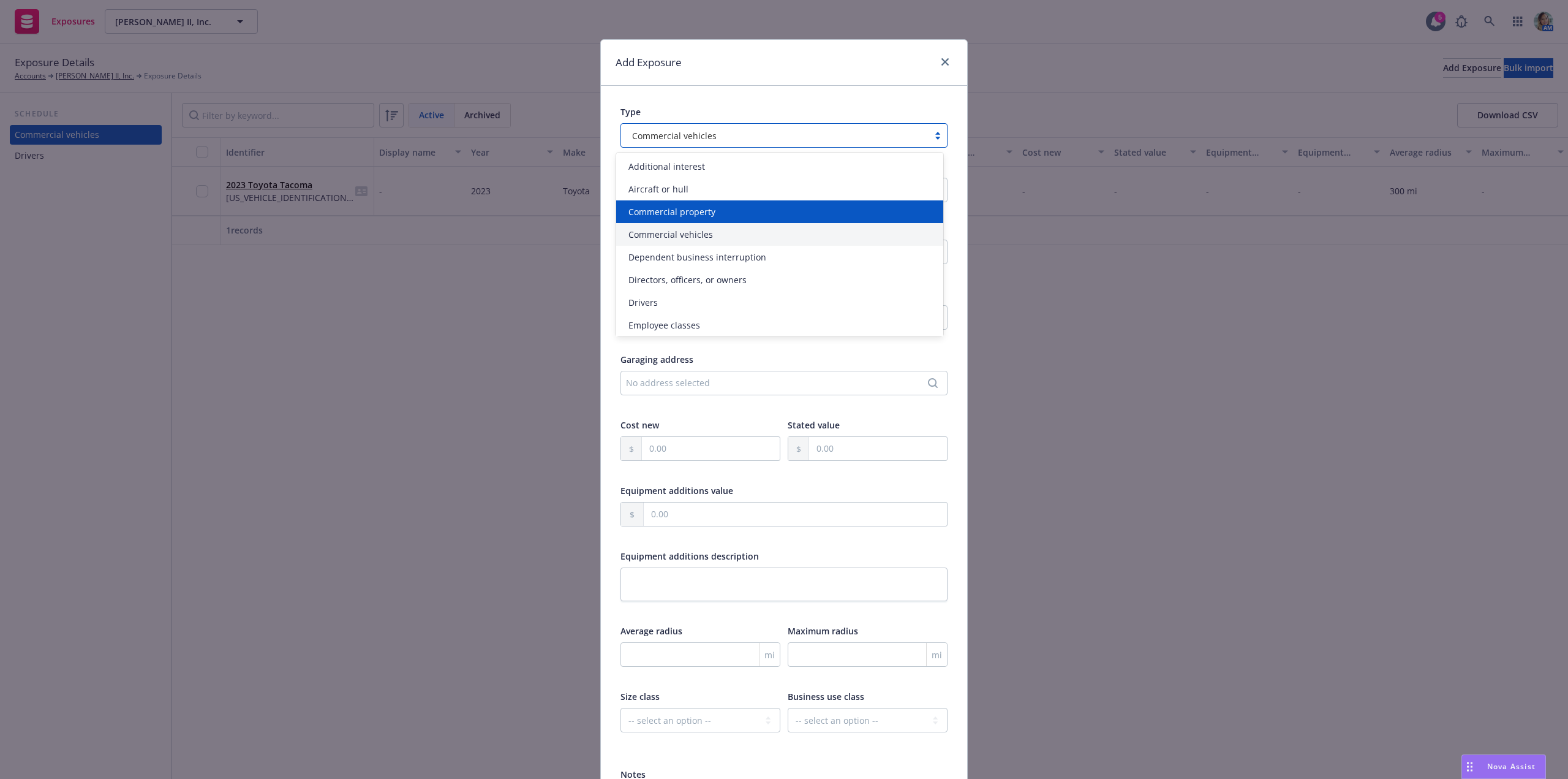
click at [683, 218] on span "Commercial property" at bounding box center [672, 212] width 87 height 13
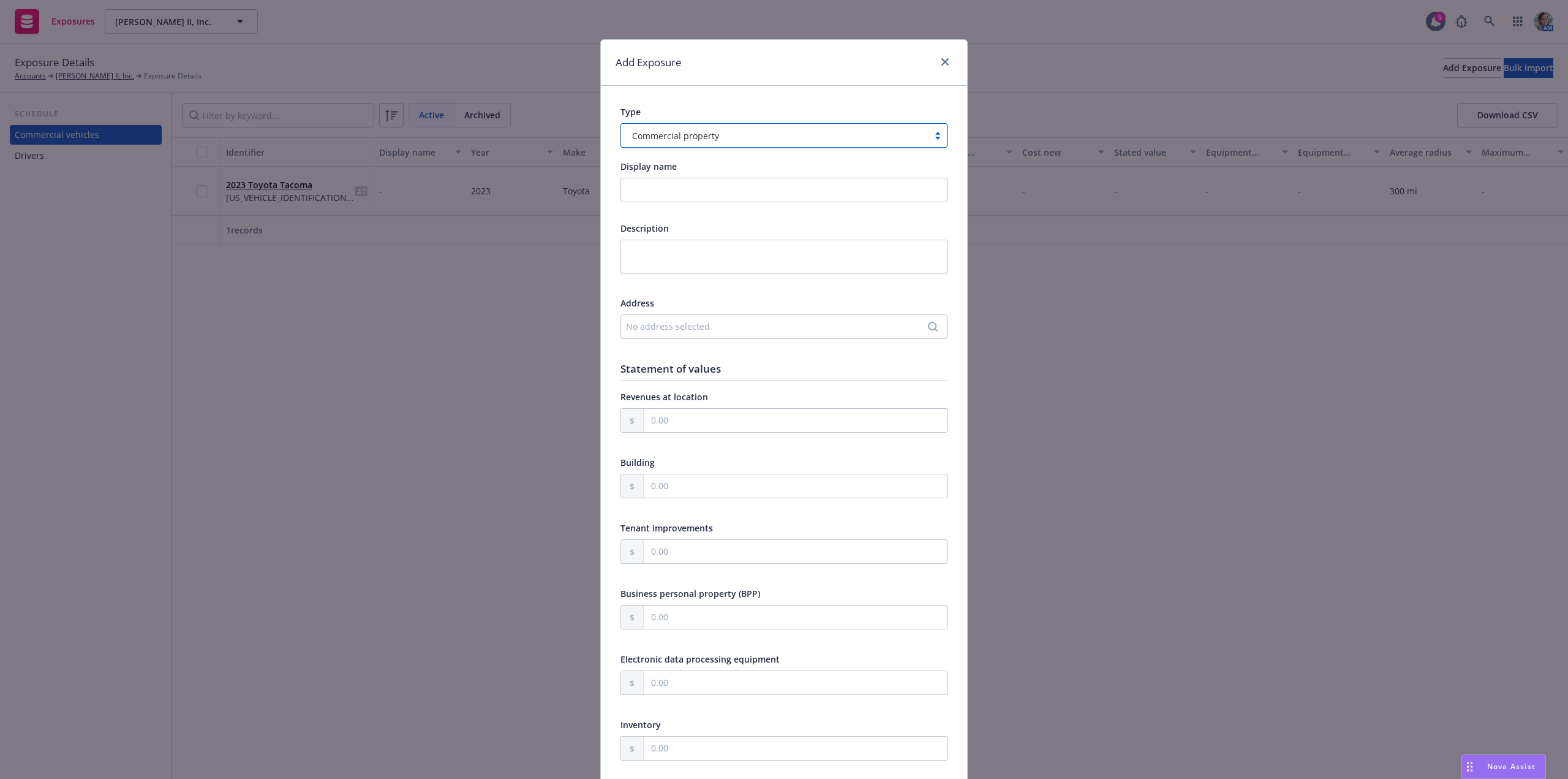
click at [675, 325] on div "No address selected" at bounding box center [778, 326] width 304 height 13
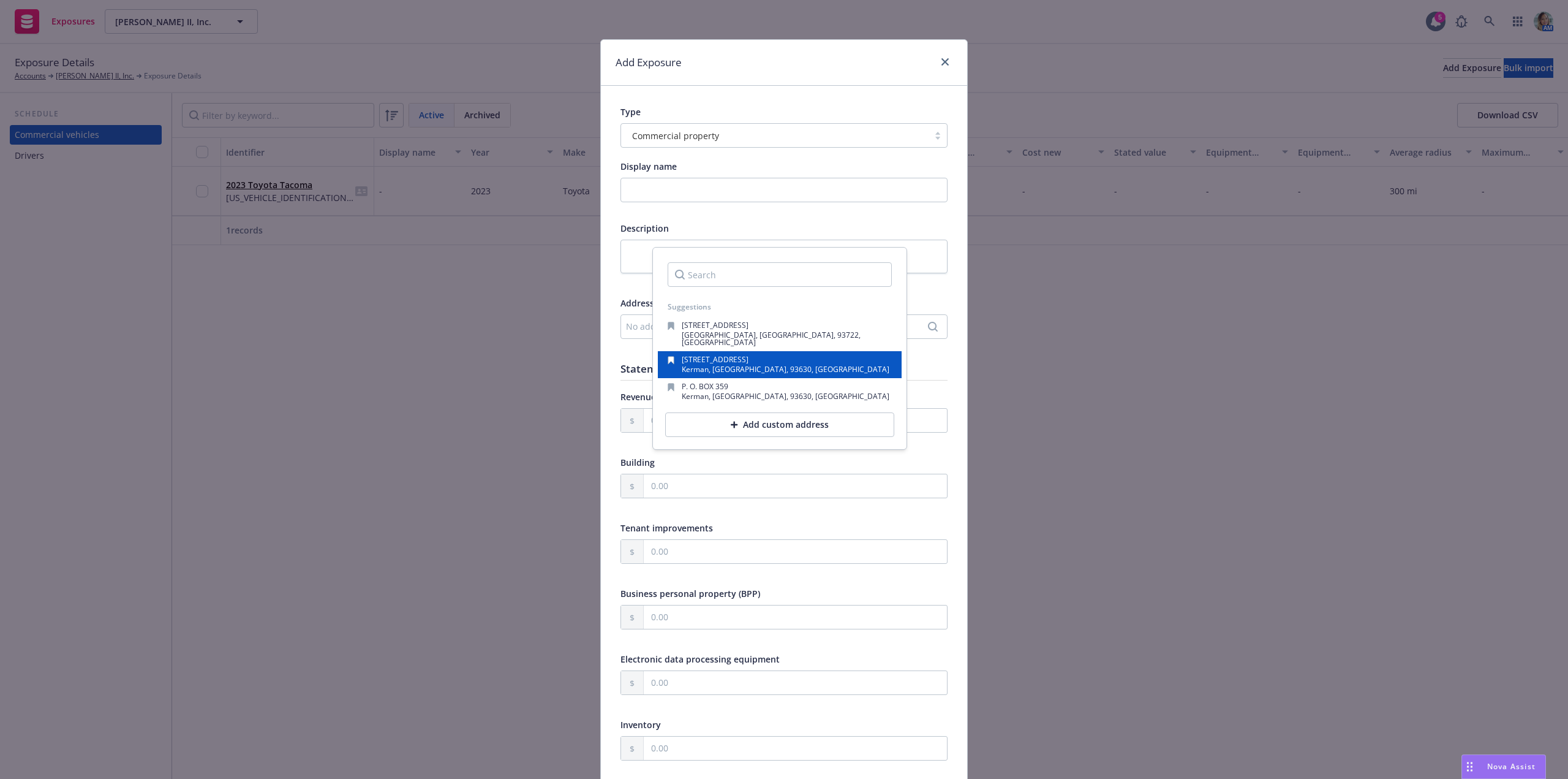
click at [693, 354] on span "1750 N Siskiyou Avenue" at bounding box center [715, 359] width 67 height 11
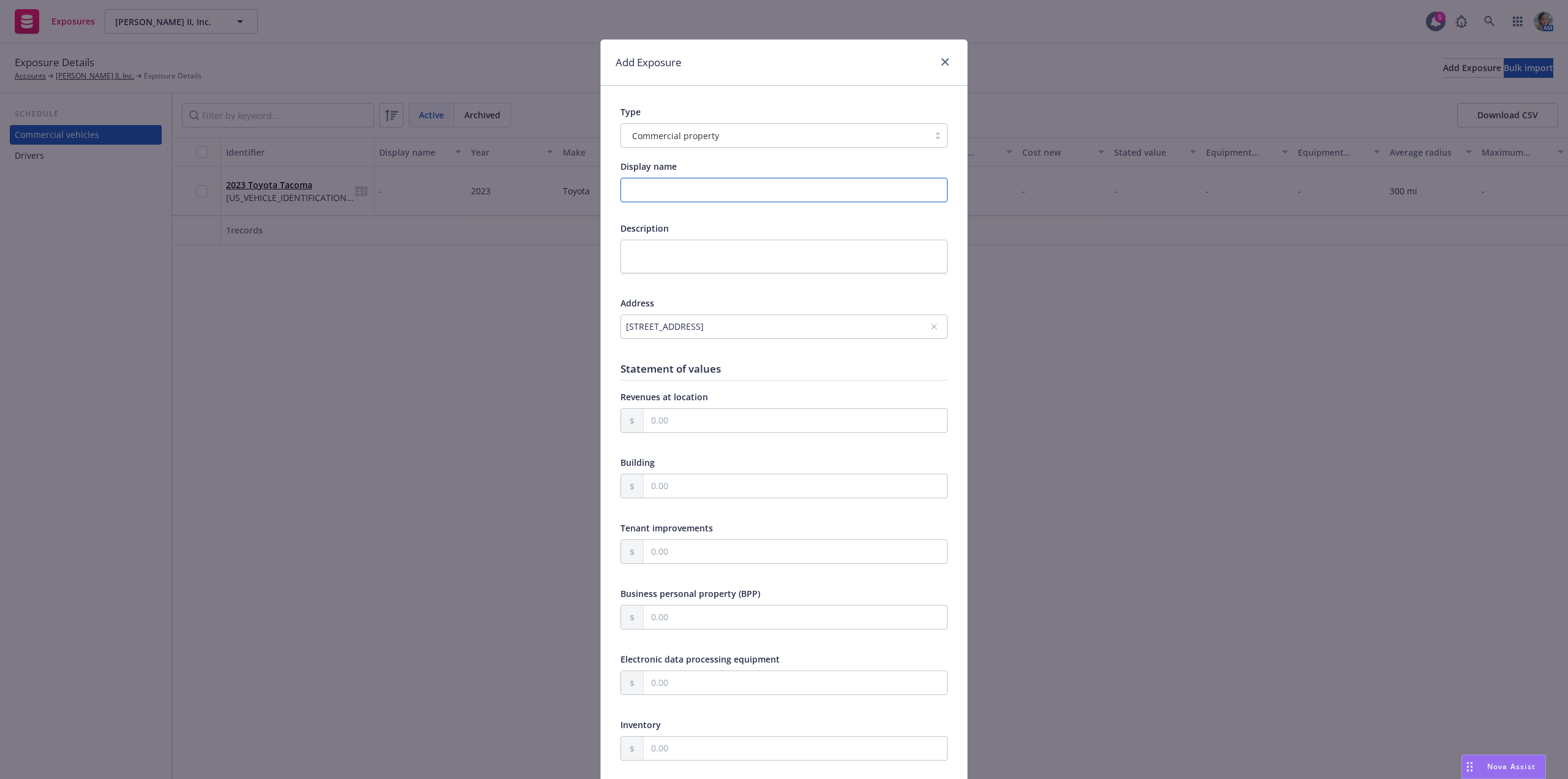
click at [681, 191] on input "Display name" at bounding box center [784, 190] width 327 height 25
click at [625, 196] on input "Garaging Address" at bounding box center [784, 190] width 327 height 25
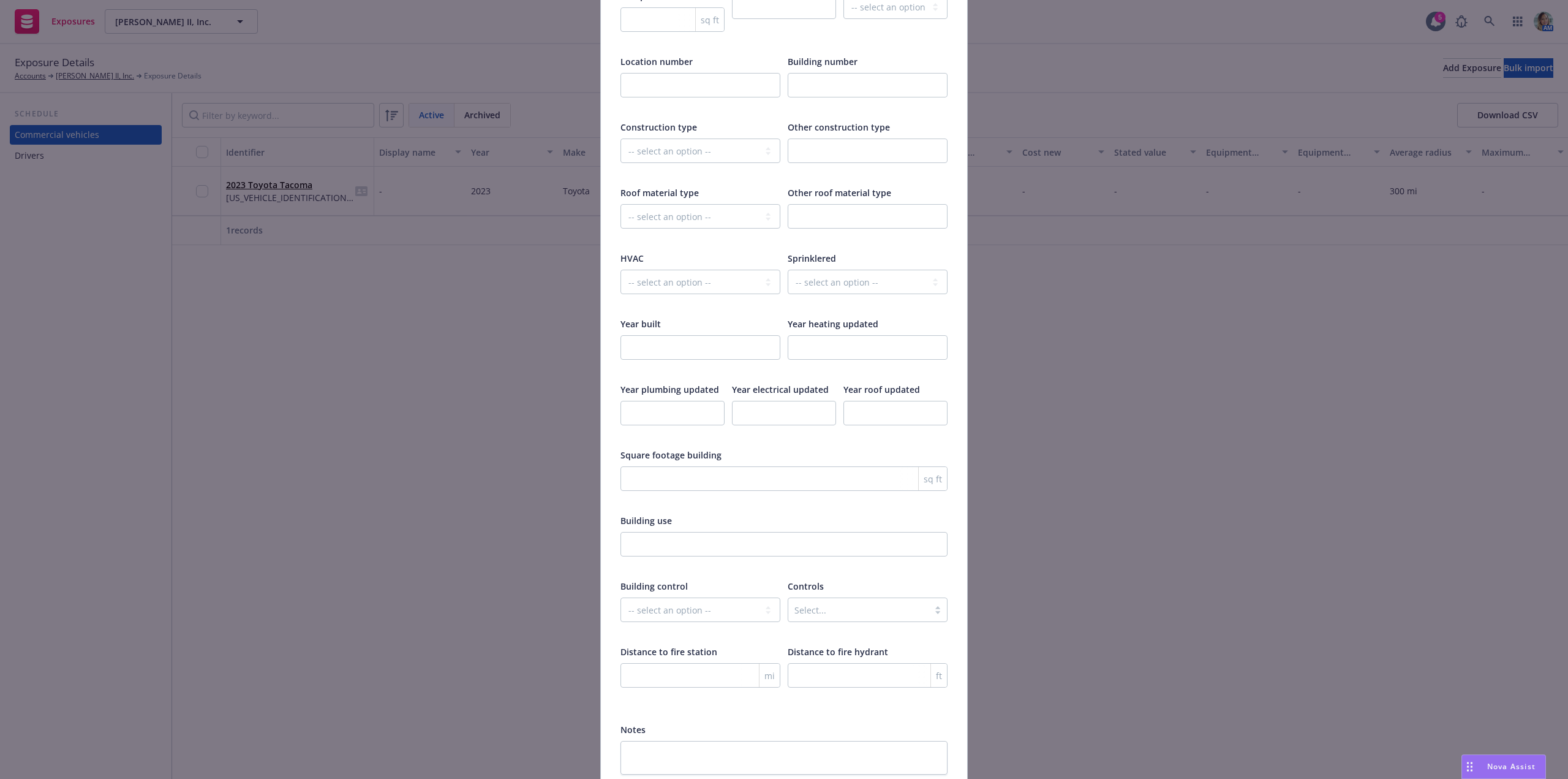
scroll to position [1708, 0]
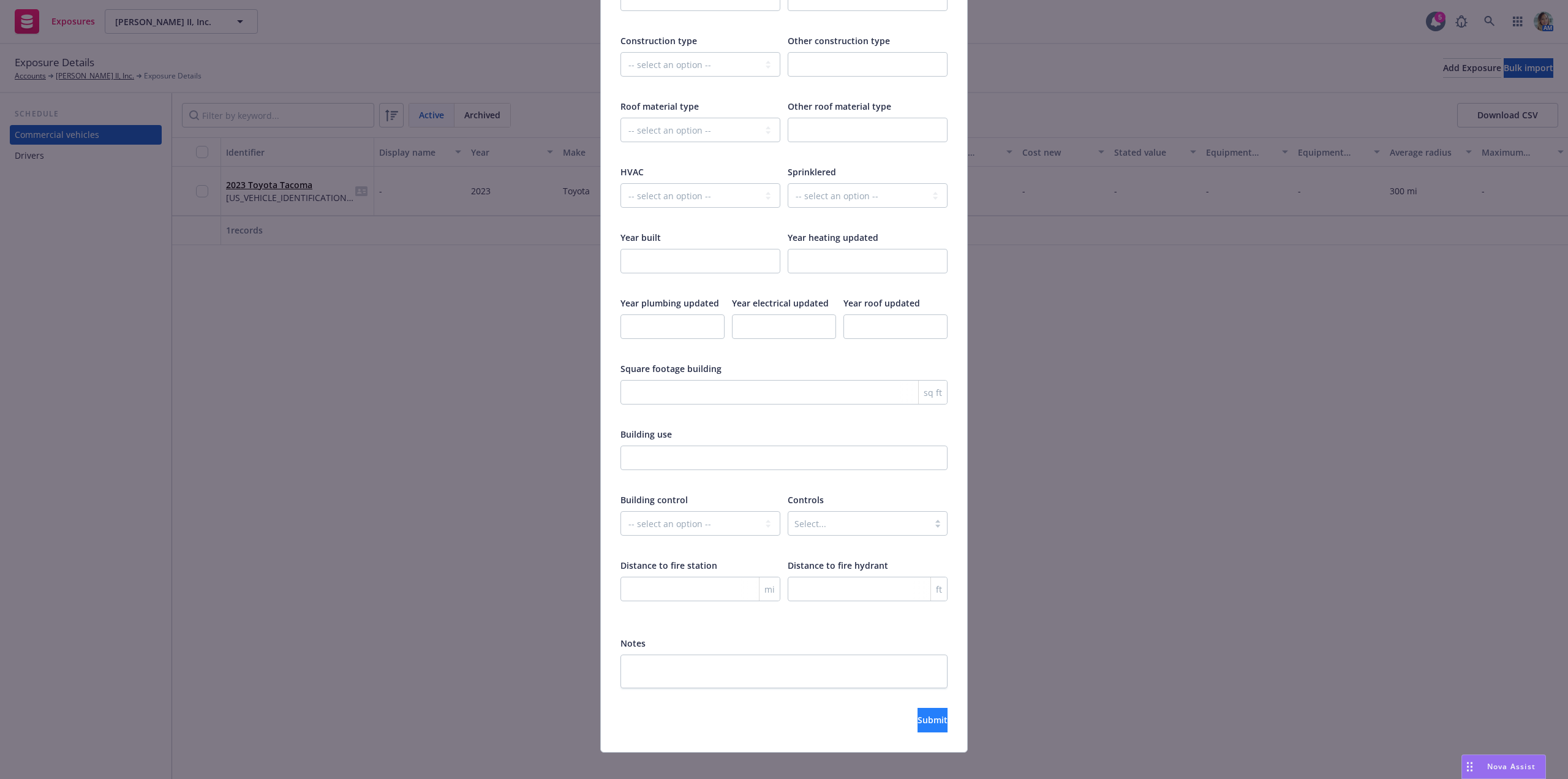
type input "Vehicle Garaging Address"
click at [928, 712] on button "Submit" at bounding box center [932, 720] width 30 height 25
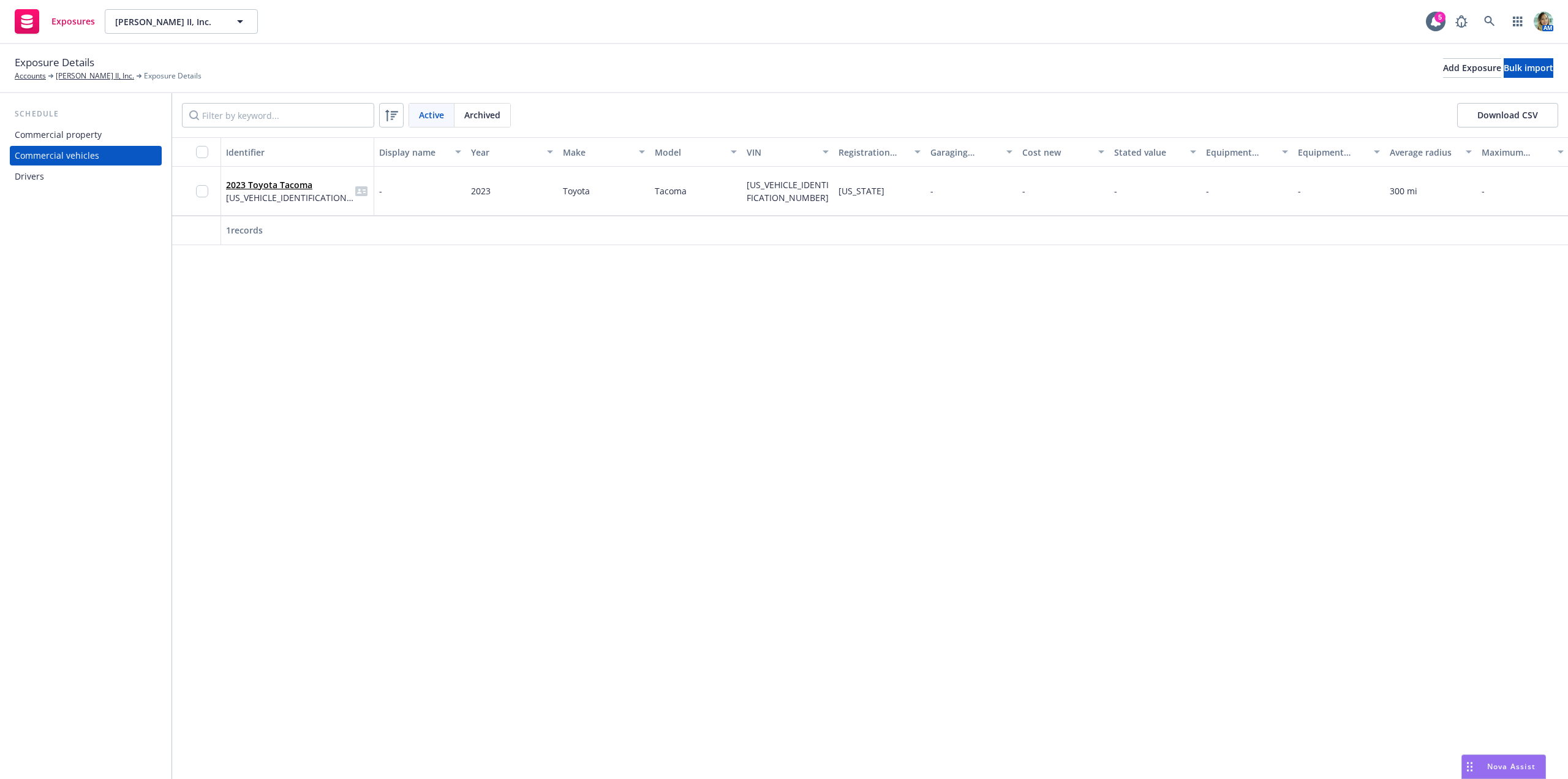
click at [72, 137] on div "Commercial property" at bounding box center [58, 134] width 87 height 19
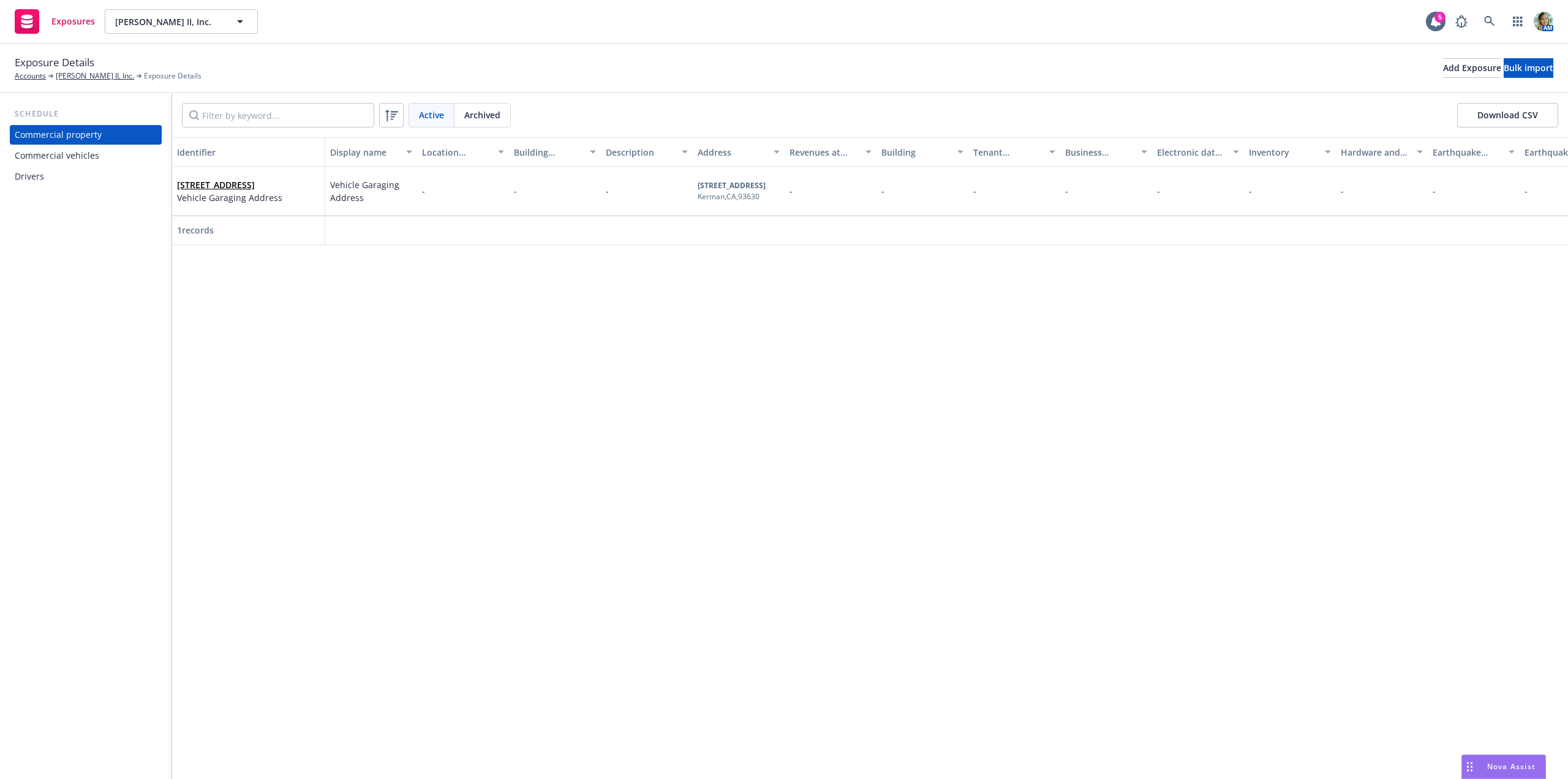
click at [478, 436] on div "Identifier Display name Location number Building number Description Address Rev…" at bounding box center [870, 458] width 1396 height 641
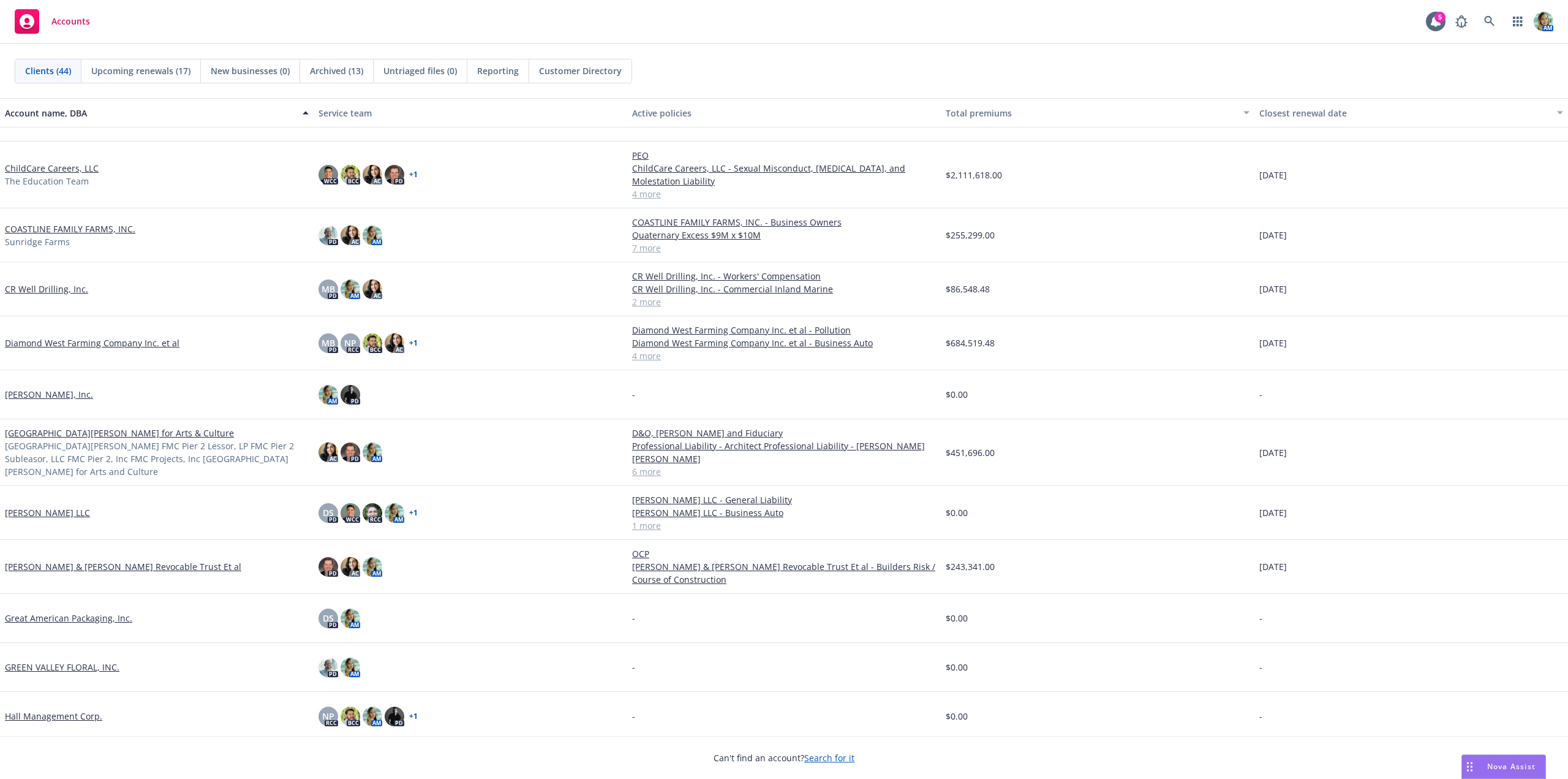
scroll to position [245, 0]
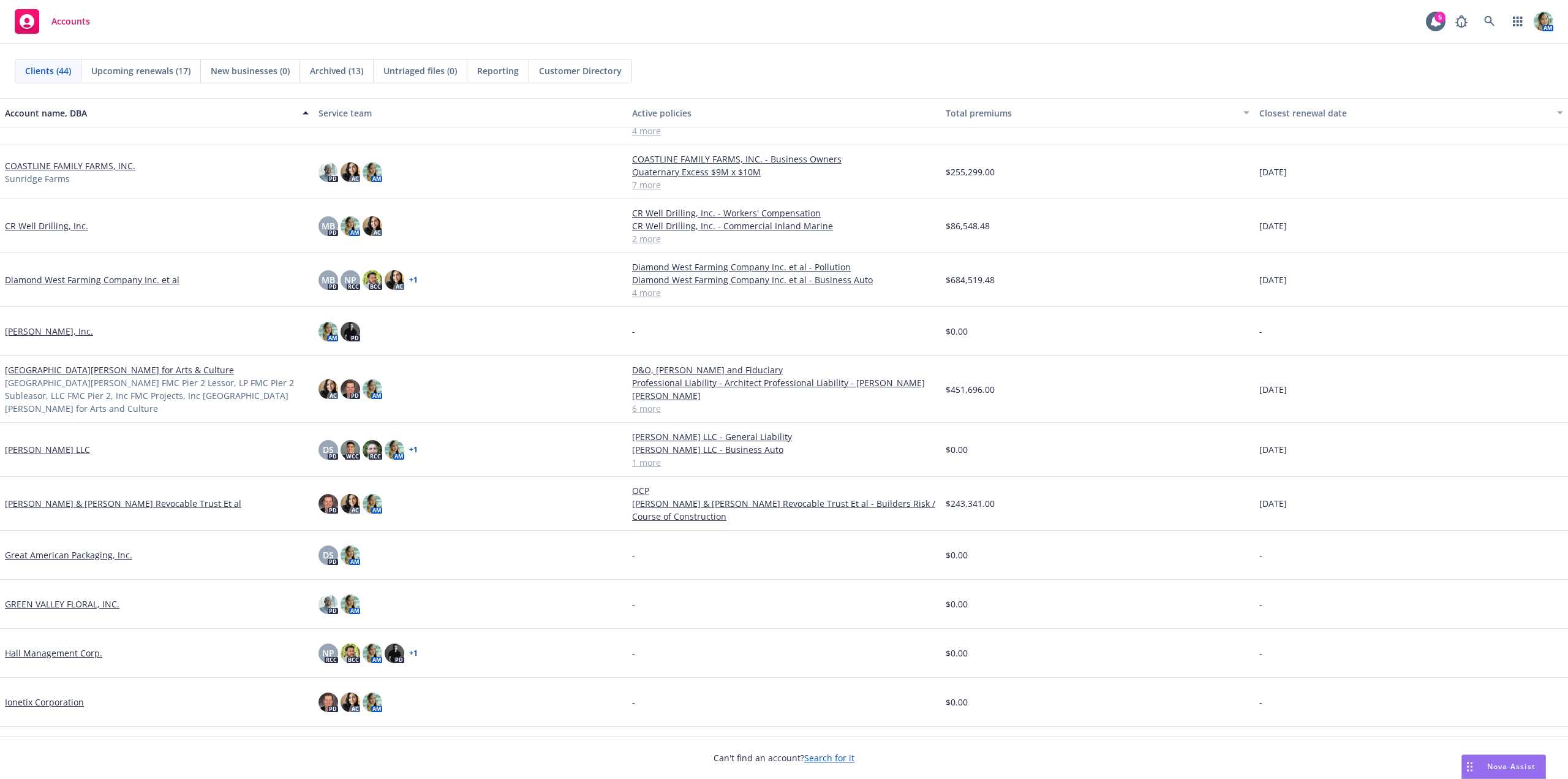
click at [155, 279] on link "Diamond West Farming Company Inc. et al" at bounding box center [92, 279] width 175 height 13
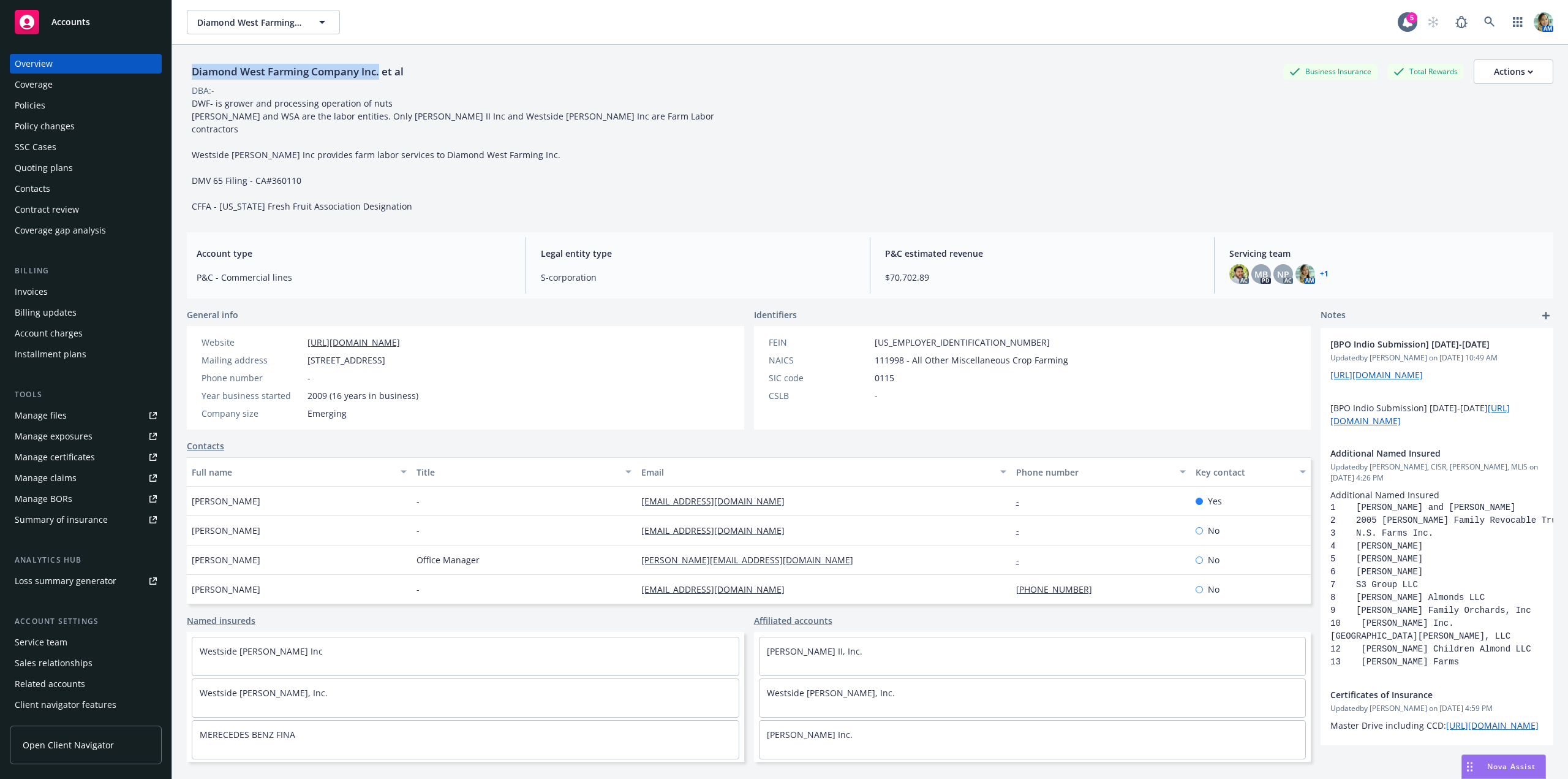
drag, startPoint x: 190, startPoint y: 74, endPoint x: 379, endPoint y: 73, distance: 189.0
click at [379, 73] on div "Diamond West Farming Company Inc. et al" at bounding box center [298, 72] width 222 height 16
copy div "Diamond West Farming Company Inc."
click at [38, 105] on div "Policies" at bounding box center [30, 105] width 31 height 19
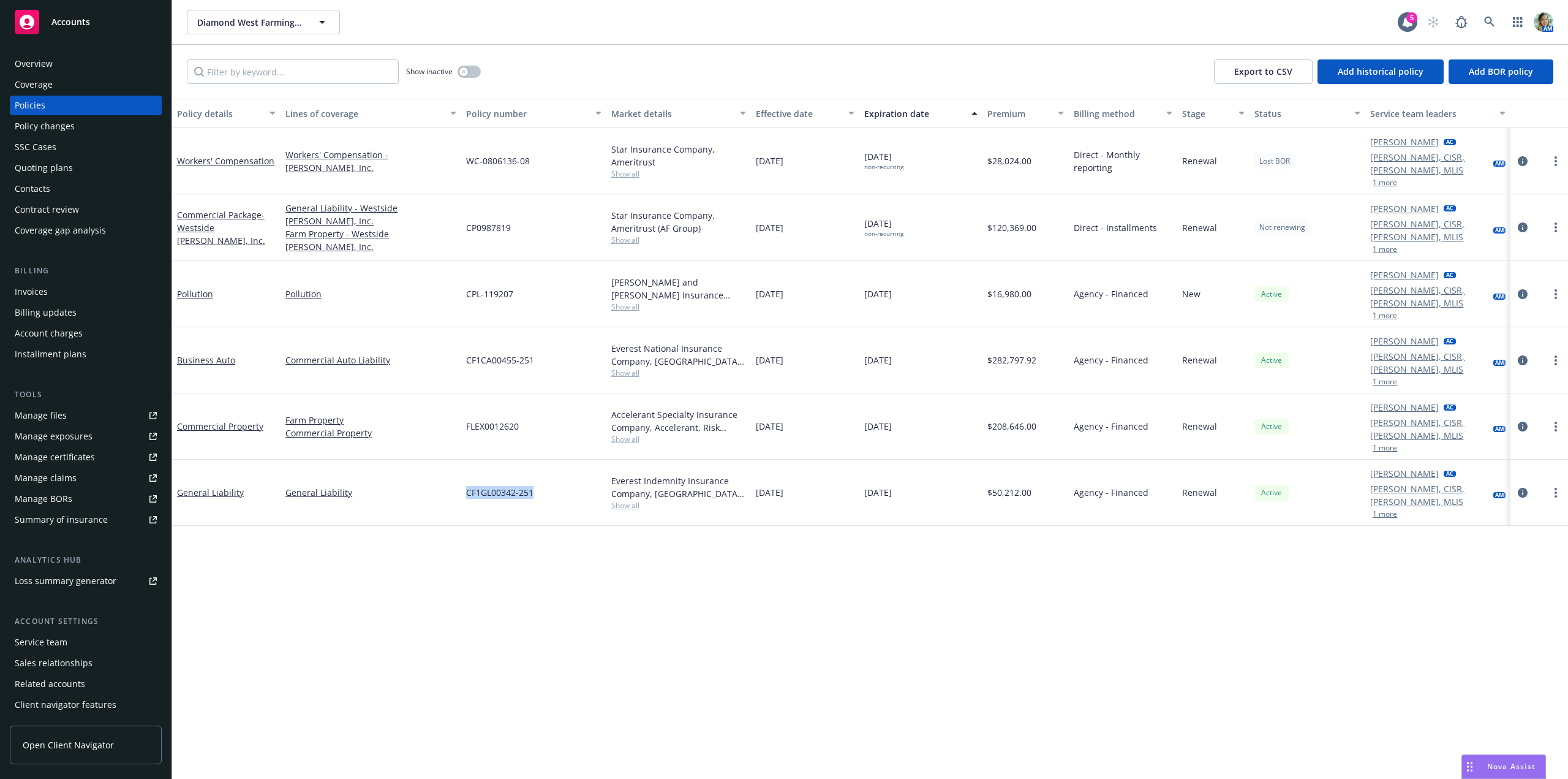
drag, startPoint x: 461, startPoint y: 424, endPoint x: 536, endPoint y: 425, distance: 75.0
click at [536, 459] on div "CF1GL00342-251" at bounding box center [533, 492] width 145 height 66
copy span "CF1GL00342-251"
drag, startPoint x: 463, startPoint y: 371, endPoint x: 521, endPoint y: 371, distance: 58.0
click at [521, 393] on div "FLEX0012620" at bounding box center [533, 426] width 145 height 66
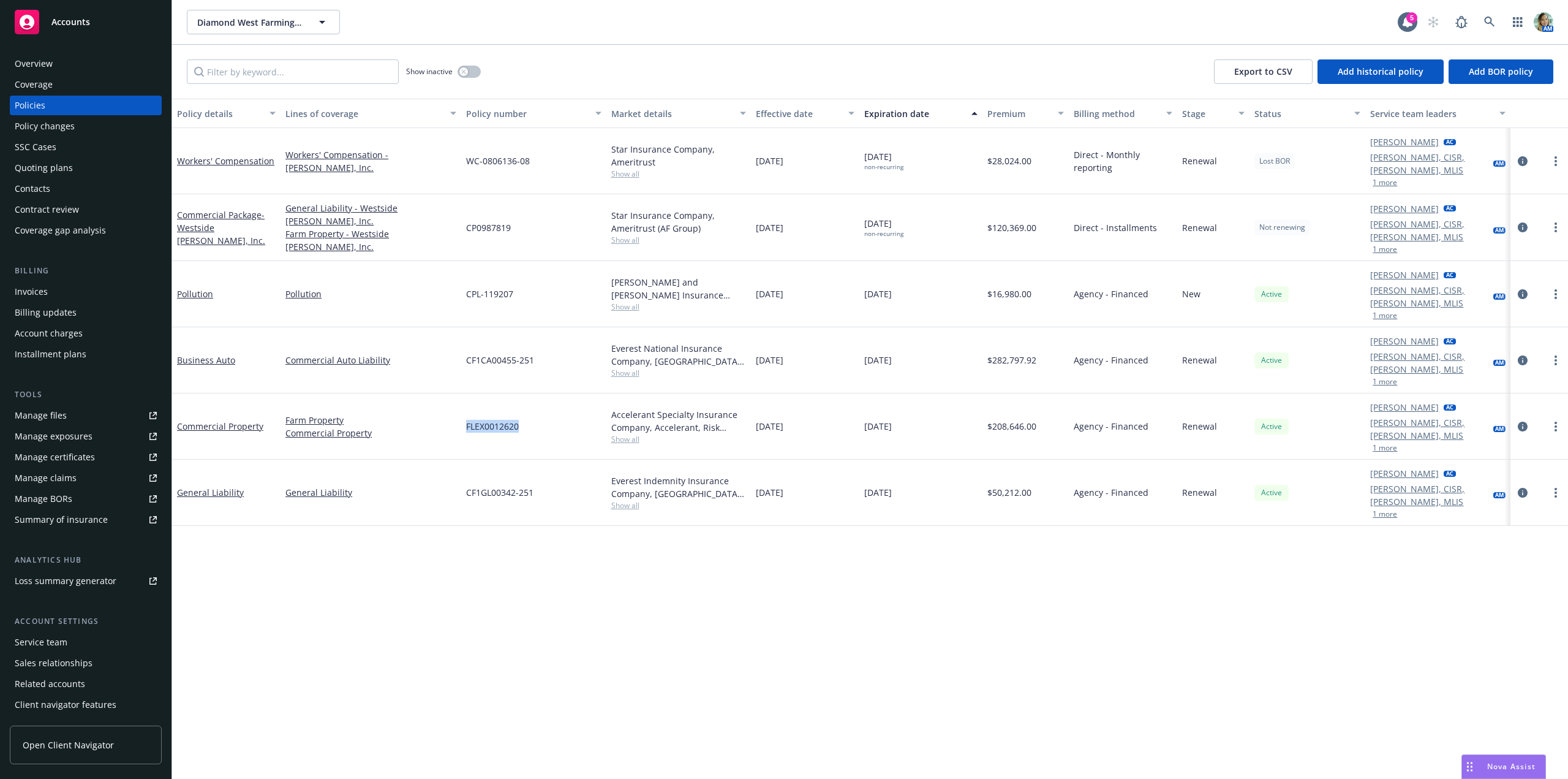
copy span "FLEX0012620"
drag, startPoint x: 464, startPoint y: 263, endPoint x: 523, endPoint y: 264, distance: 59.0
click at [523, 264] on div "CPL-119207" at bounding box center [533, 293] width 145 height 66
copy span "CPL-119207"
drag, startPoint x: 463, startPoint y: 317, endPoint x: 534, endPoint y: 318, distance: 71.0
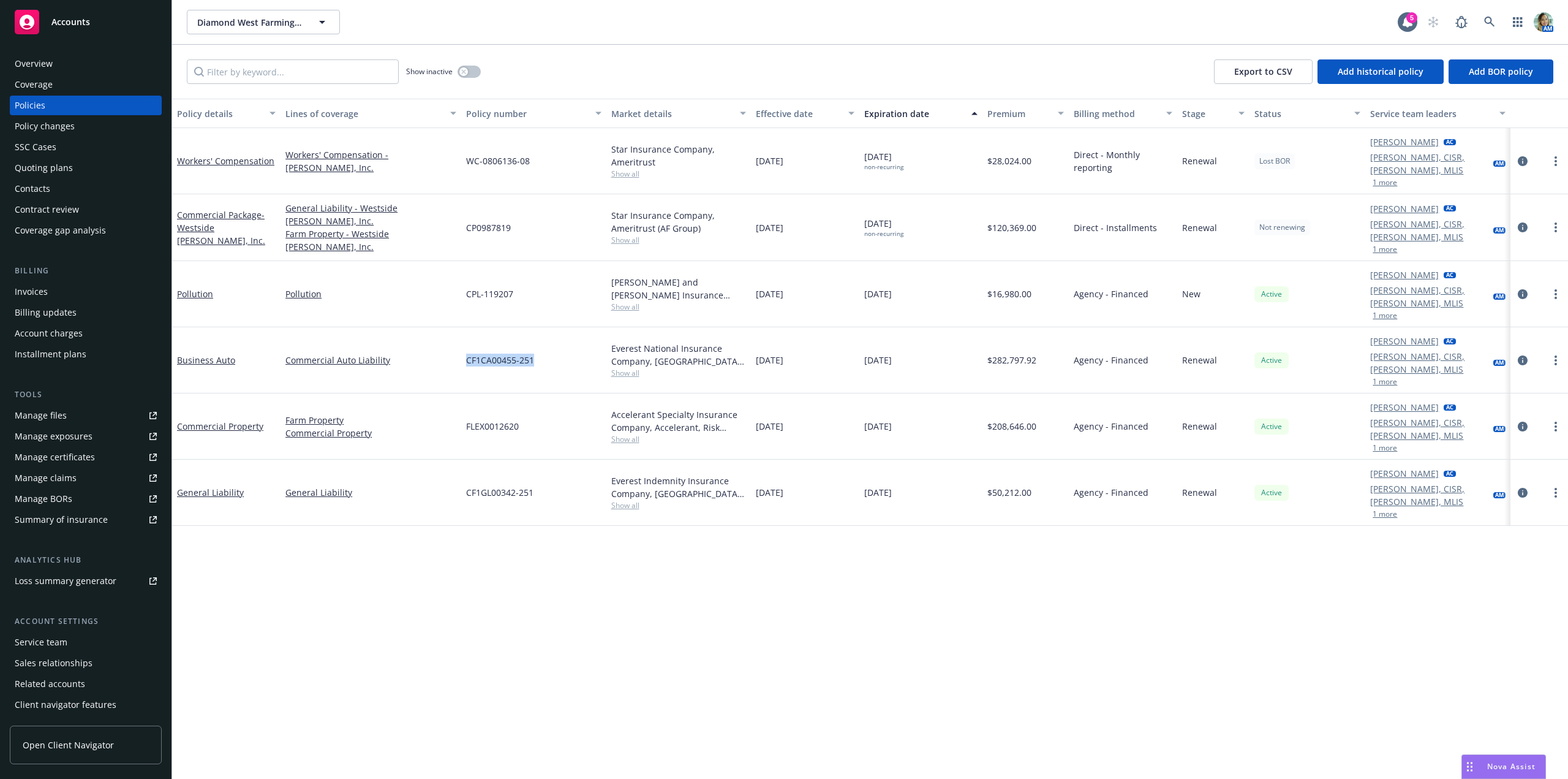
click at [534, 327] on div "CF1CA00455-251" at bounding box center [533, 359] width 145 height 66
copy span "CF1CA00455-251"
